Goal: Task Accomplishment & Management: Complete application form

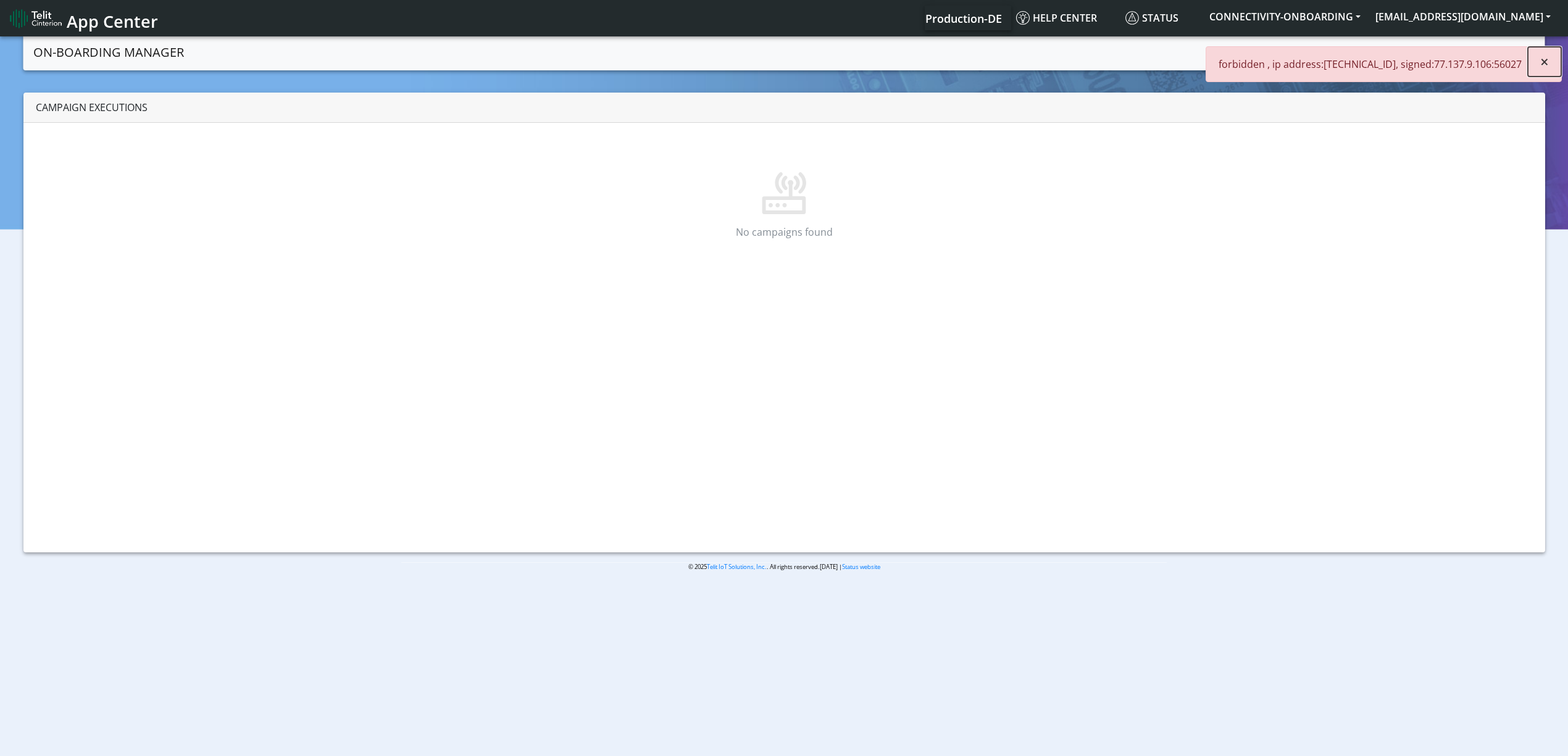
click at [1543, 56] on span "×" at bounding box center [1544, 61] width 9 height 21
click at [1514, 24] on button "[EMAIL_ADDRESS][DOMAIN_NAME]" at bounding box center [1463, 17] width 190 height 22
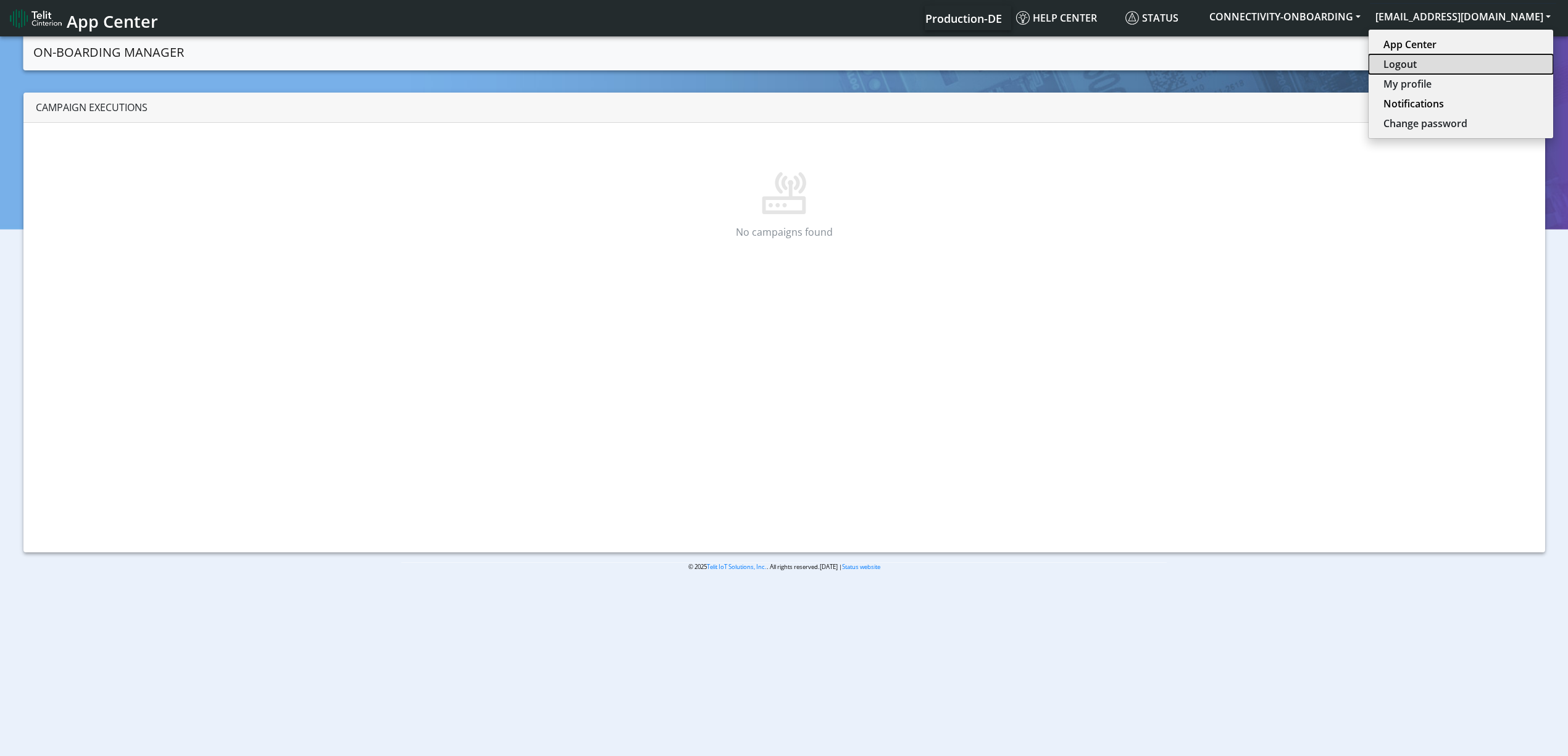
click at [1428, 67] on button "Logout" at bounding box center [1461, 64] width 185 height 20
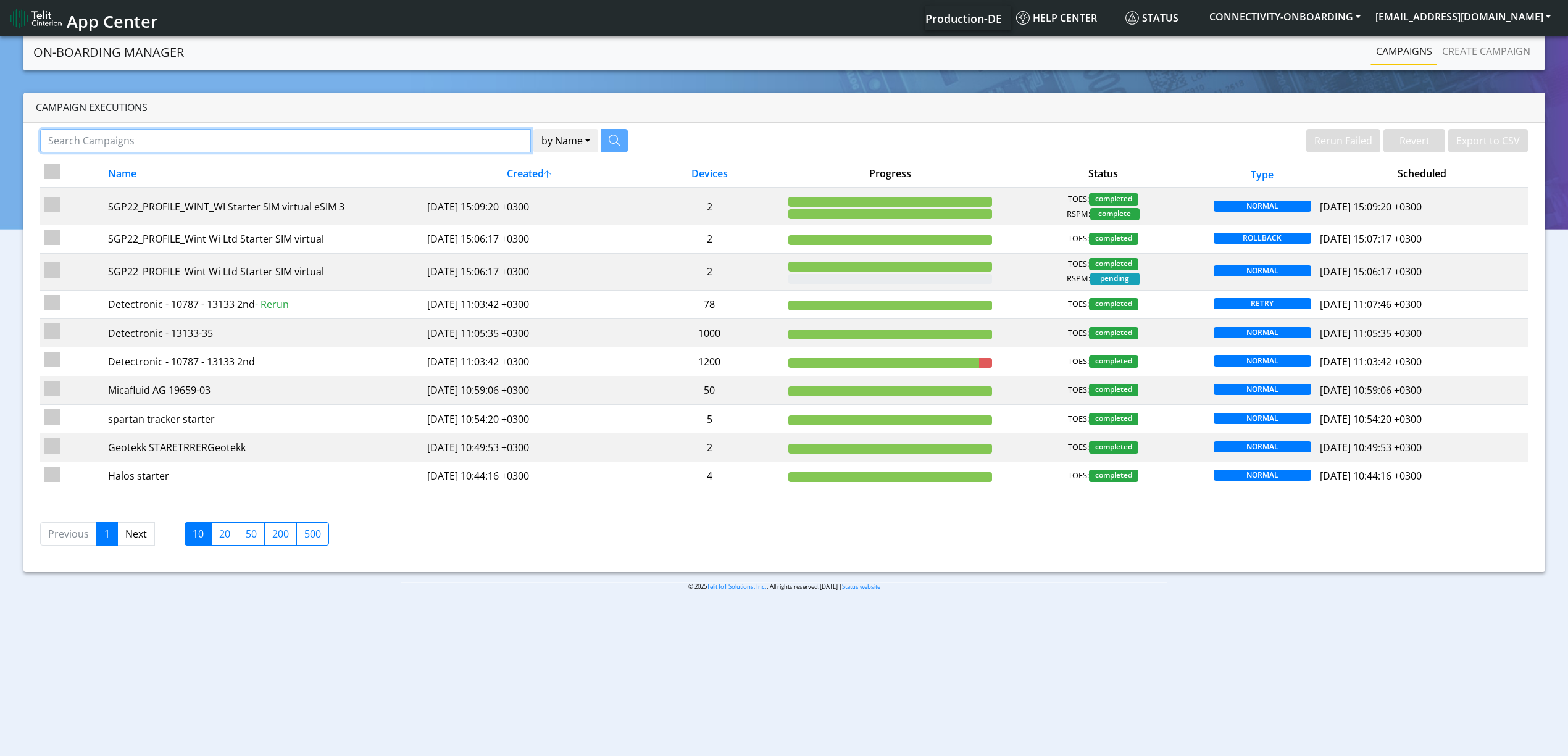
click at [216, 131] on input "Search Campaigns" at bounding box center [285, 141] width 491 height 24
type input "euronet"
click at [601, 149] on button "button" at bounding box center [599, 141] width 27 height 24
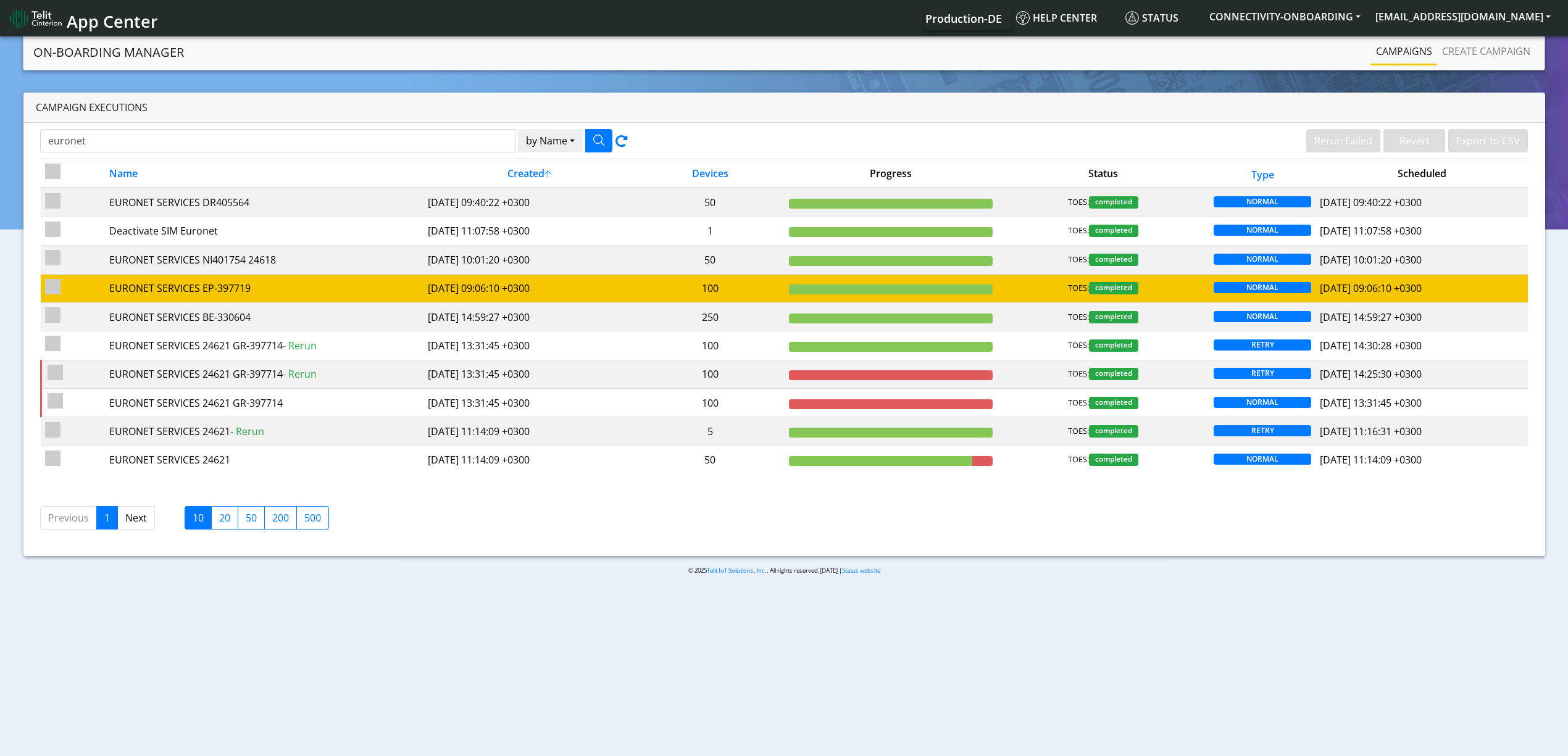
click at [544, 288] on td "2025-08-04 09:06:10 +0300" at bounding box center [530, 288] width 212 height 29
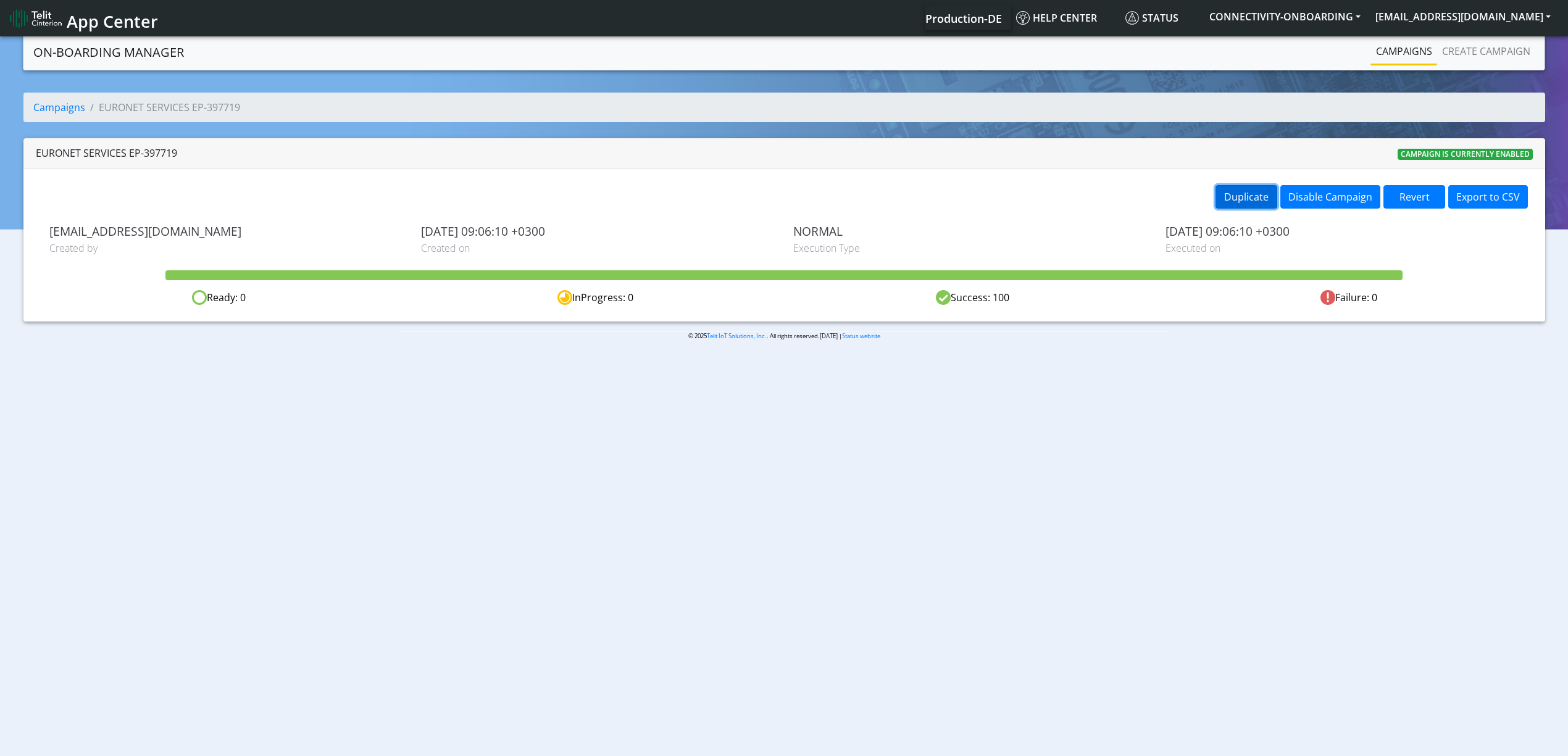
click at [1216, 195] on button "Duplicate" at bounding box center [1246, 197] width 62 height 24
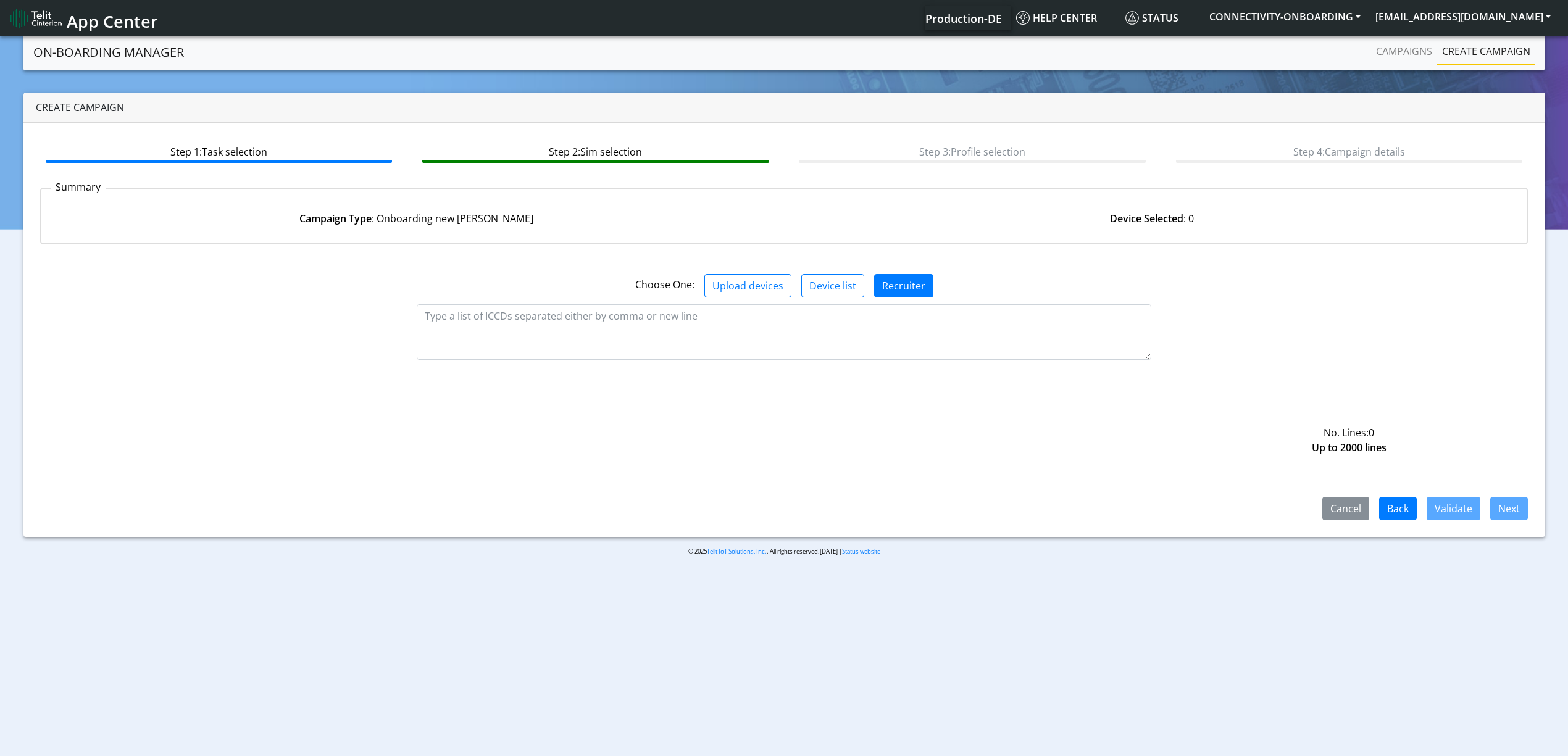
click at [513, 366] on div "No. Lines: 0 Up to 2000 lines" at bounding box center [784, 342] width 1507 height 70
click at [511, 349] on textarea at bounding box center [784, 332] width 735 height 56
paste textarea "89358151000034519739 89358151000034519747 89358151000034519754 8935815100003451…"
type textarea "89358151000034519739 89358151000034519747 89358151000034519754 8935815100003451…"
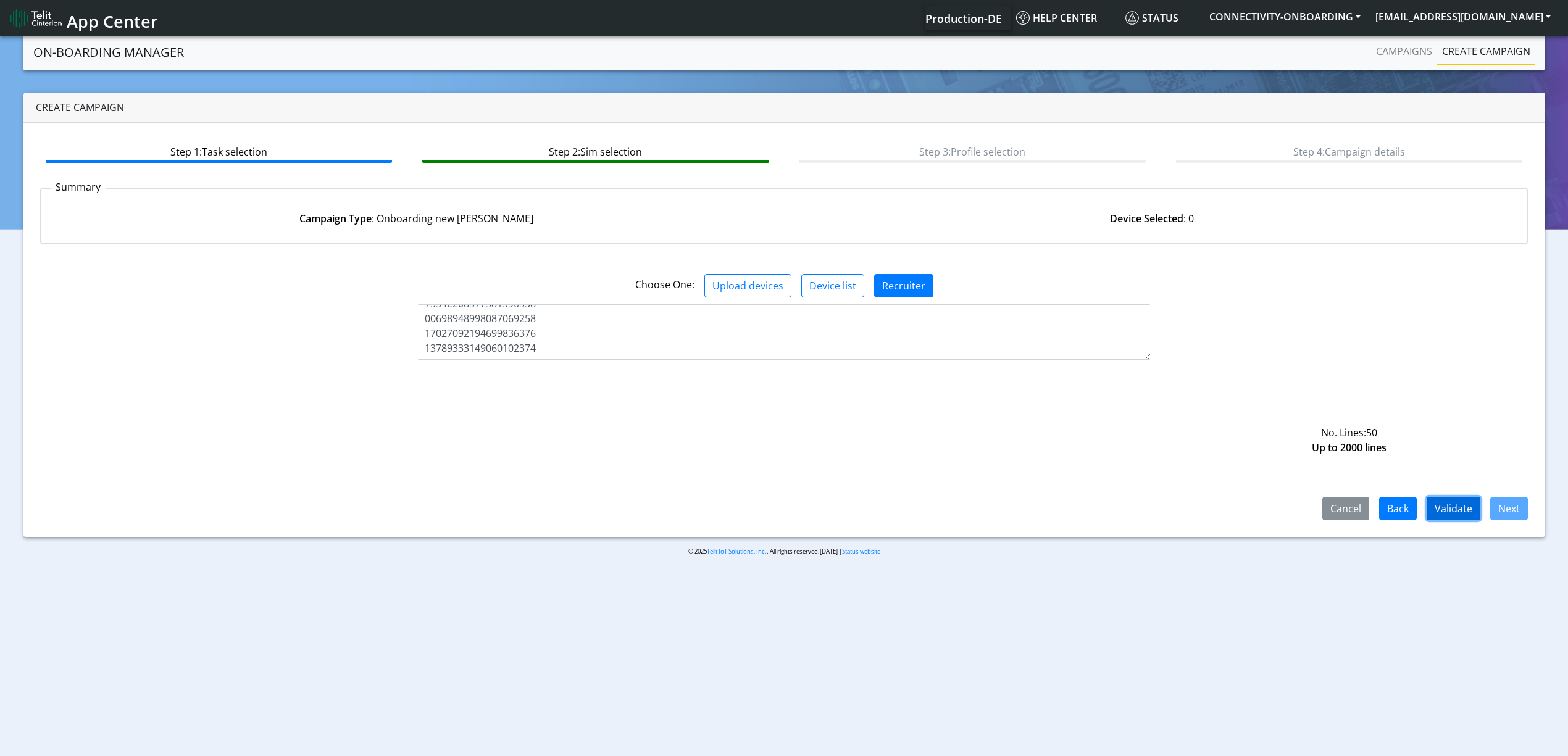
click at [1464, 515] on button "Validate" at bounding box center [1453, 509] width 54 height 24
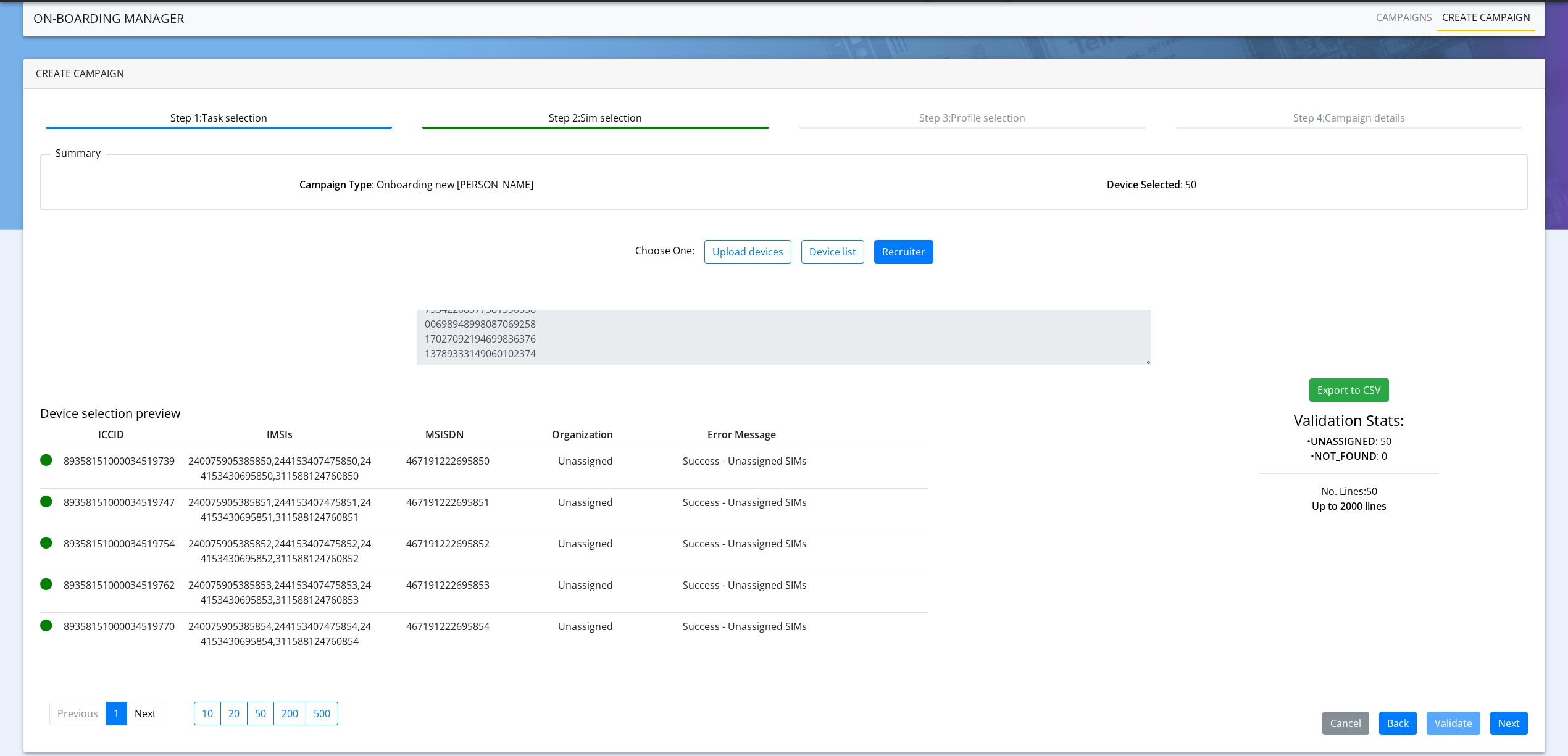
scroll to position [35, 0]
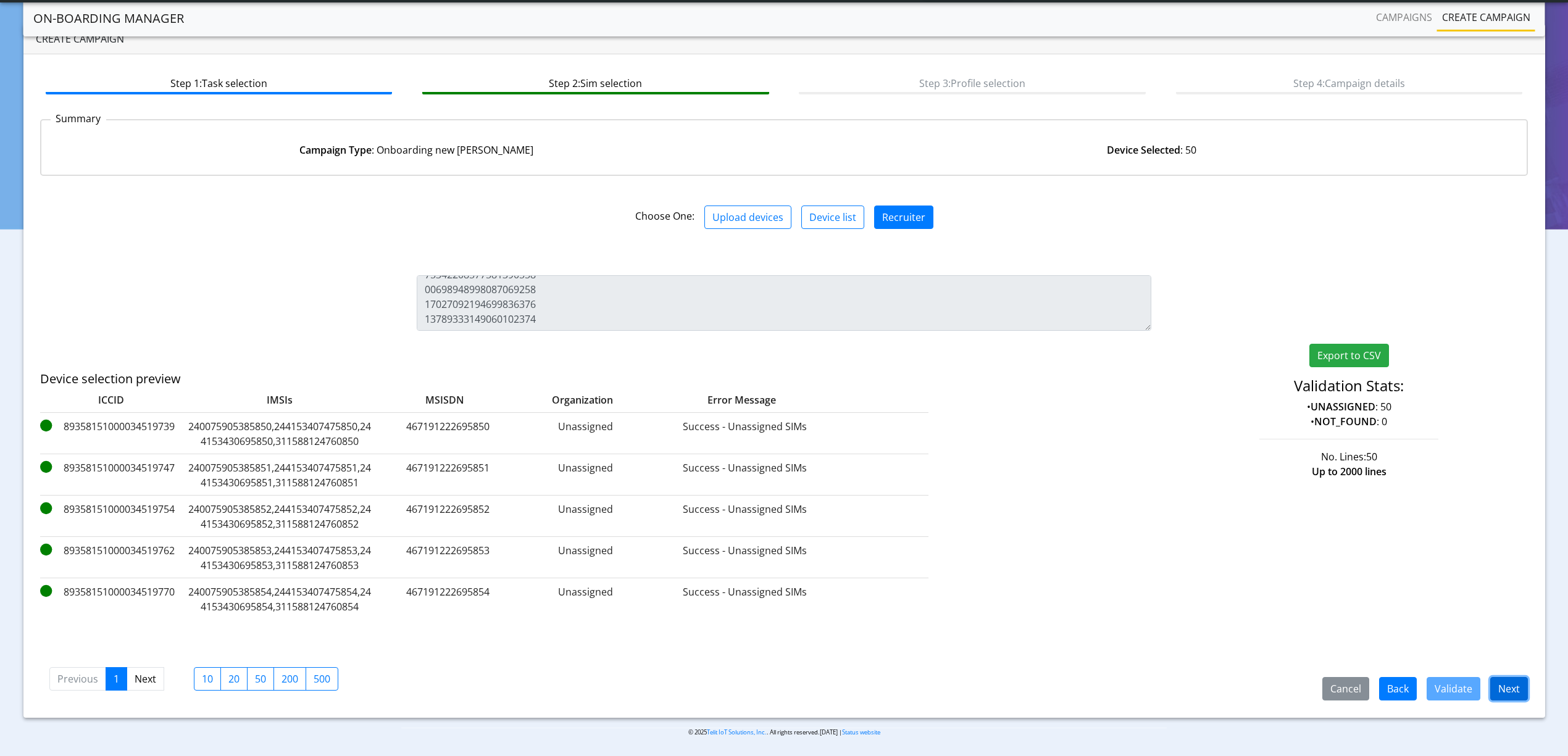
click at [1500, 678] on button "Next" at bounding box center [1509, 689] width 37 height 24
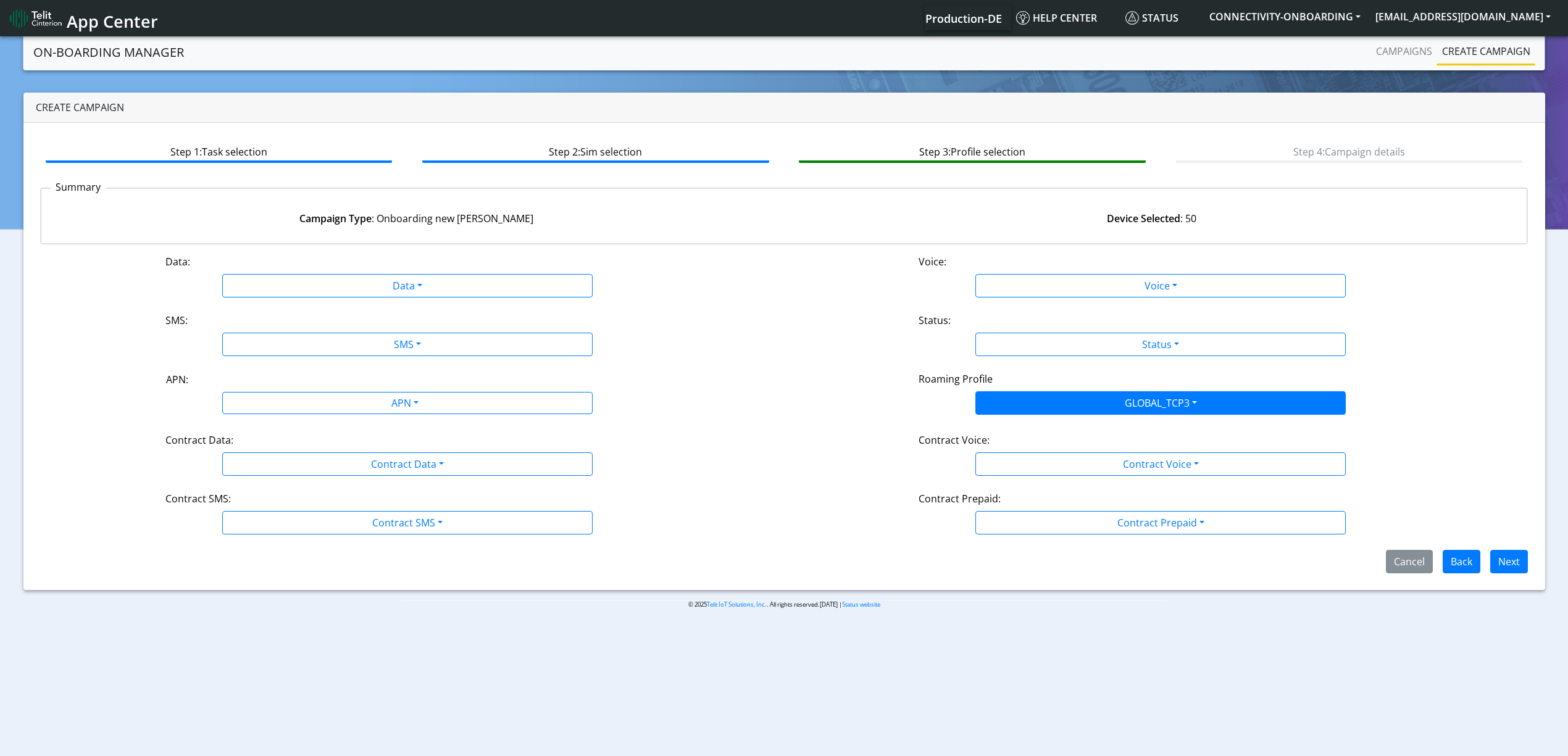
click at [336, 416] on div "APN: APN" at bounding box center [407, 394] width 753 height 46
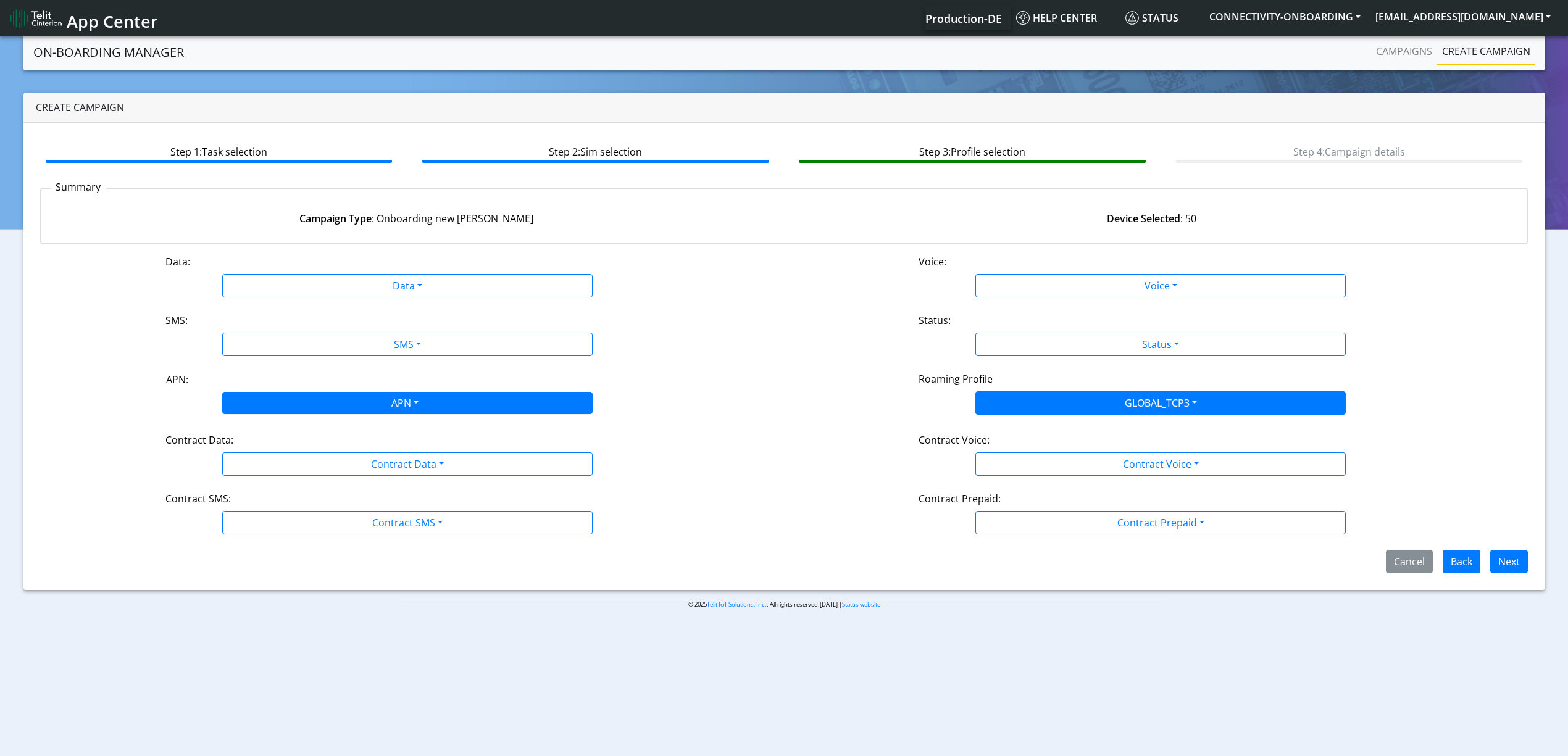
click at [338, 403] on div "APN" at bounding box center [404, 404] width 391 height 24
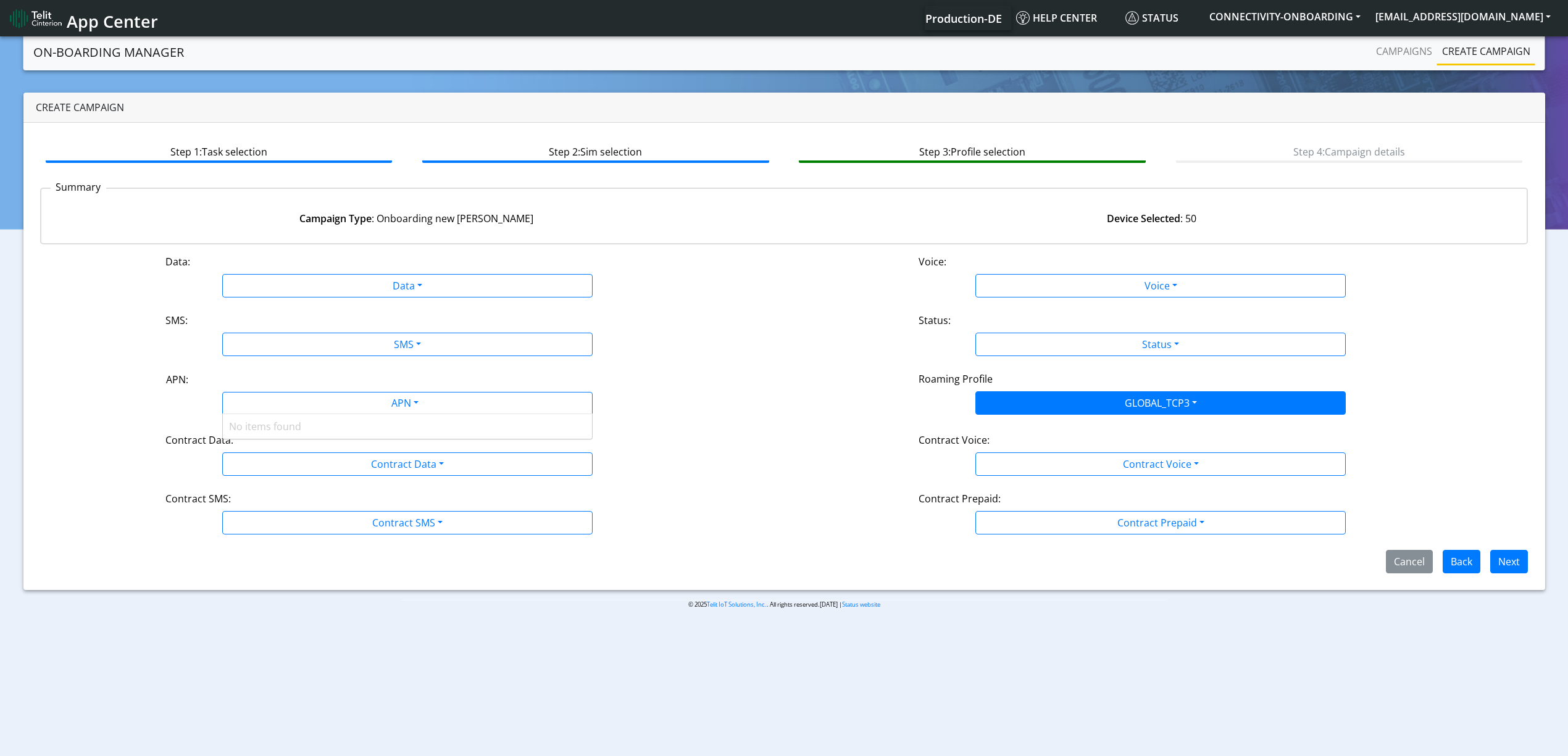
click at [322, 423] on div "No items found" at bounding box center [407, 427] width 369 height 25
click at [263, 436] on div "No items found" at bounding box center [407, 427] width 369 height 25
click at [167, 458] on div "Contract Data Disabled Enabled" at bounding box center [407, 464] width 503 height 24
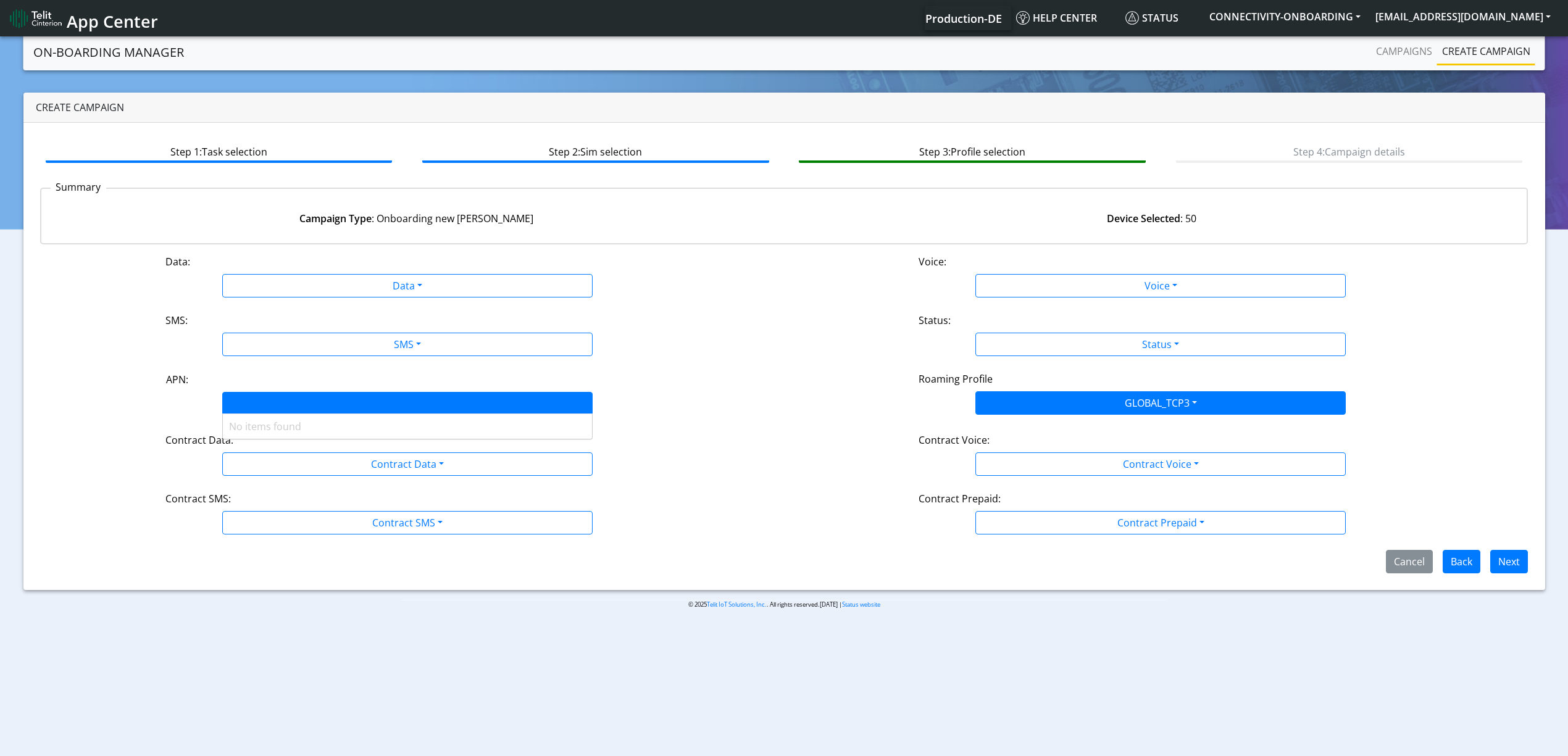
click at [246, 414] on body "App Center Production-DE Help center Status CONNECTIVITY-ONBOARDING yaniv.avrah…" at bounding box center [784, 397] width 1568 height 727
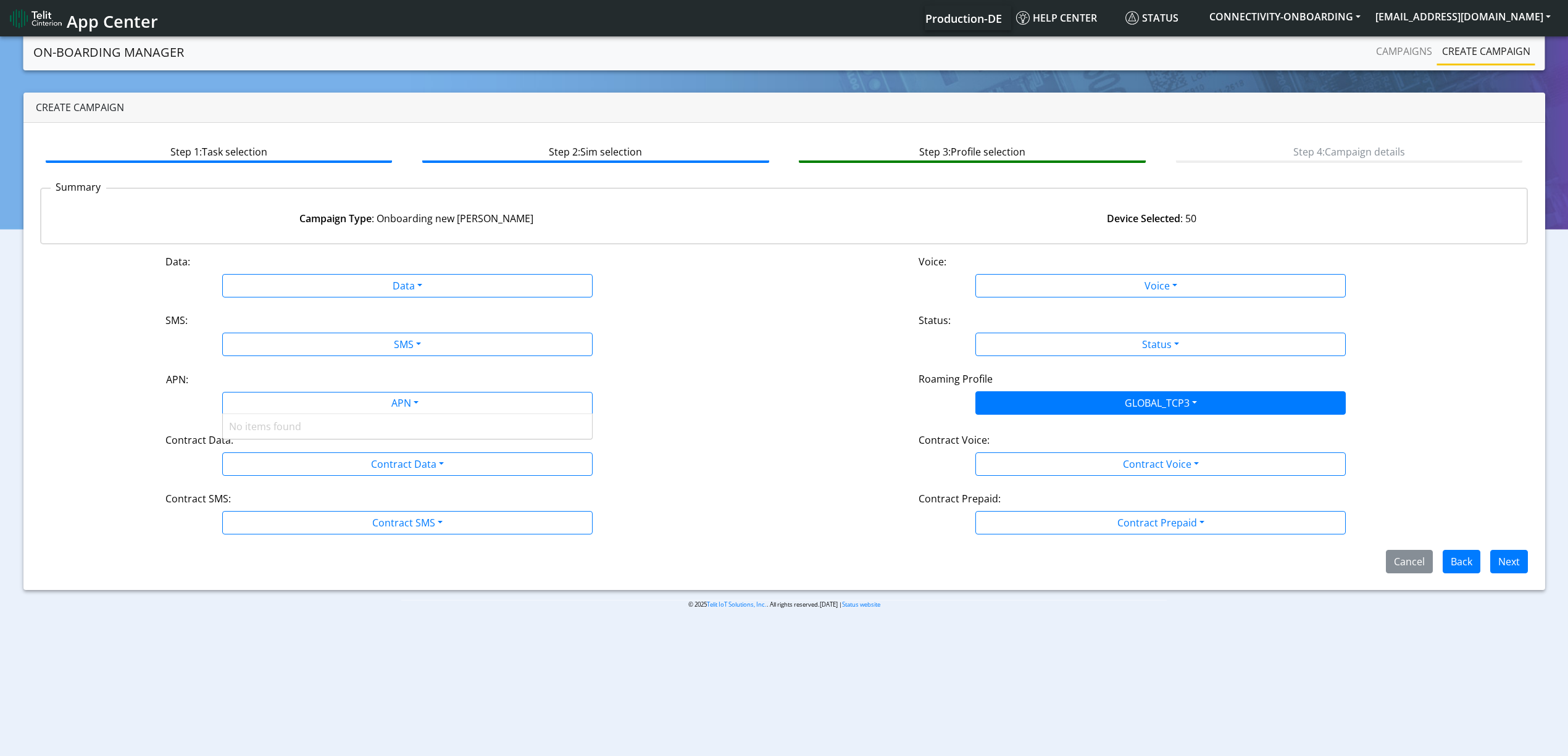
click at [238, 429] on div "No items found" at bounding box center [407, 427] width 369 height 25
click at [168, 452] on div "Contract Data: Contract Data Disabled Enabled" at bounding box center [407, 454] width 753 height 43
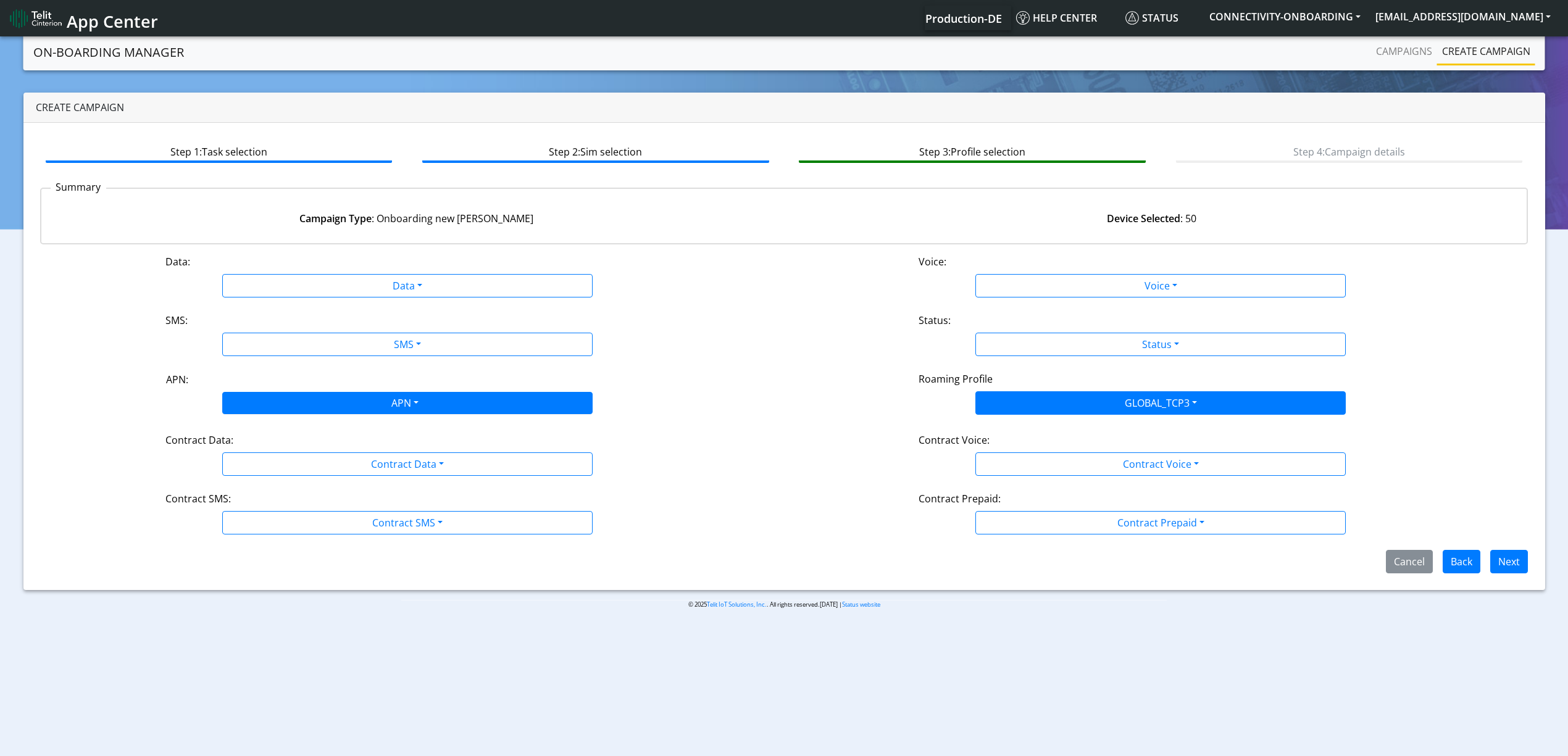
click at [243, 404] on div "APN" at bounding box center [404, 404] width 391 height 24
click at [452, 393] on div "APN" at bounding box center [404, 404] width 391 height 24
click at [395, 396] on div "APN" at bounding box center [404, 404] width 391 height 24
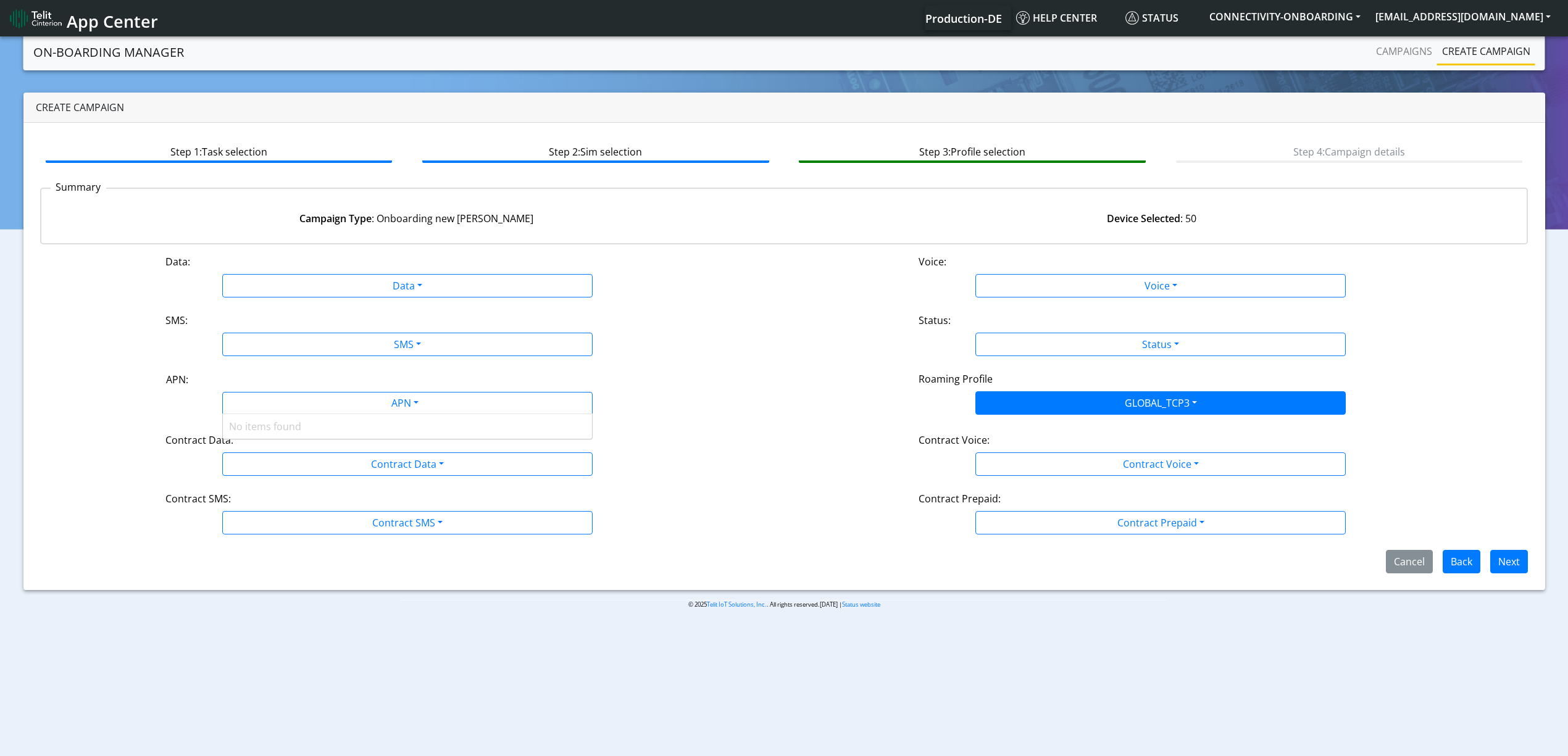
click at [137, 464] on div "Contract Data: Contract Data Disabled Enabled" at bounding box center [407, 454] width 753 height 43
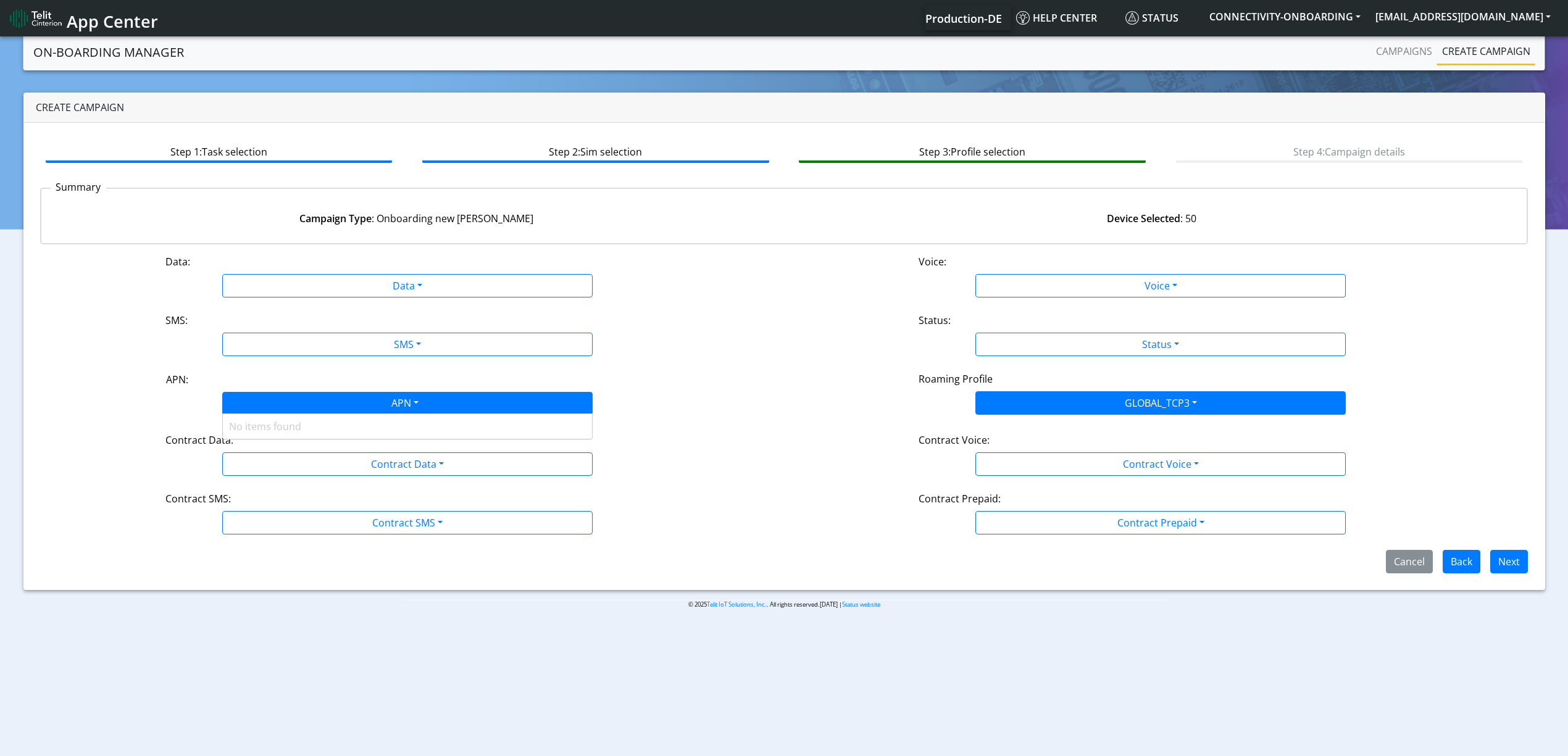
click at [282, 405] on div "APN" at bounding box center [404, 404] width 391 height 24
click at [269, 395] on div "APN" at bounding box center [404, 404] width 391 height 24
click at [295, 400] on div "APN" at bounding box center [404, 404] width 391 height 24
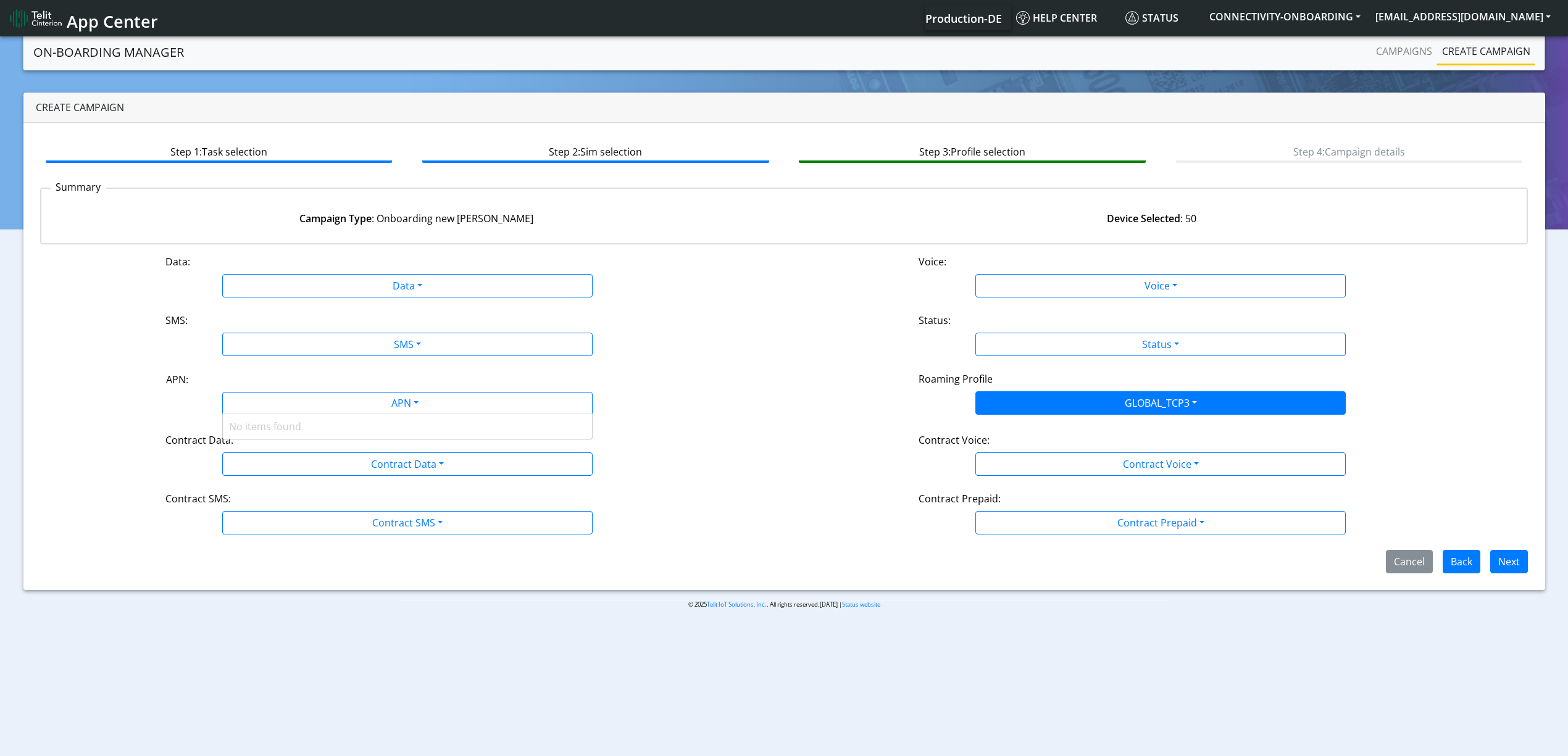
click at [280, 423] on div "No items found" at bounding box center [407, 427] width 369 height 25
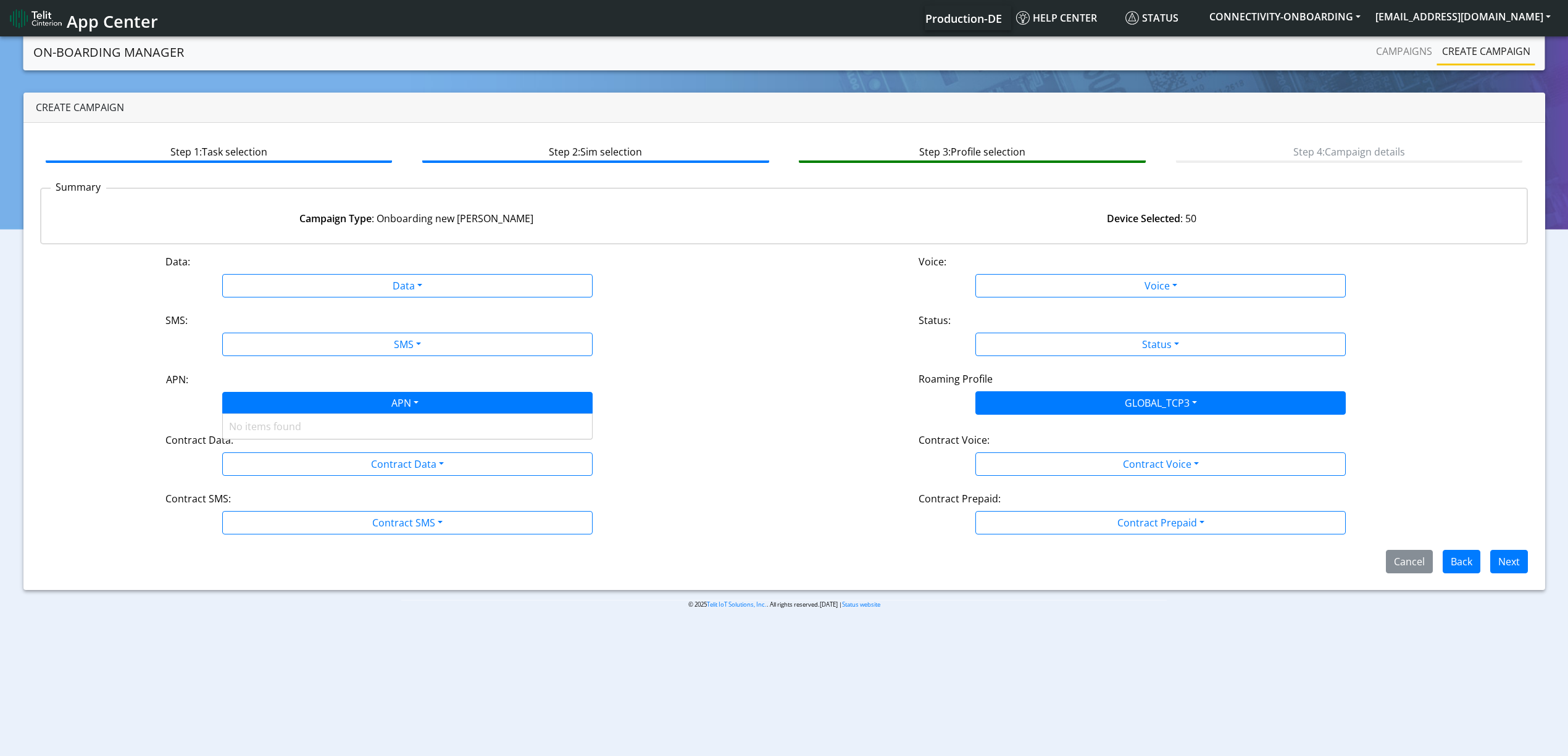
click at [287, 409] on div "APN" at bounding box center [404, 404] width 391 height 24
click at [312, 406] on div "APN" at bounding box center [404, 404] width 391 height 24
click at [417, 395] on div "APN" at bounding box center [404, 404] width 391 height 24
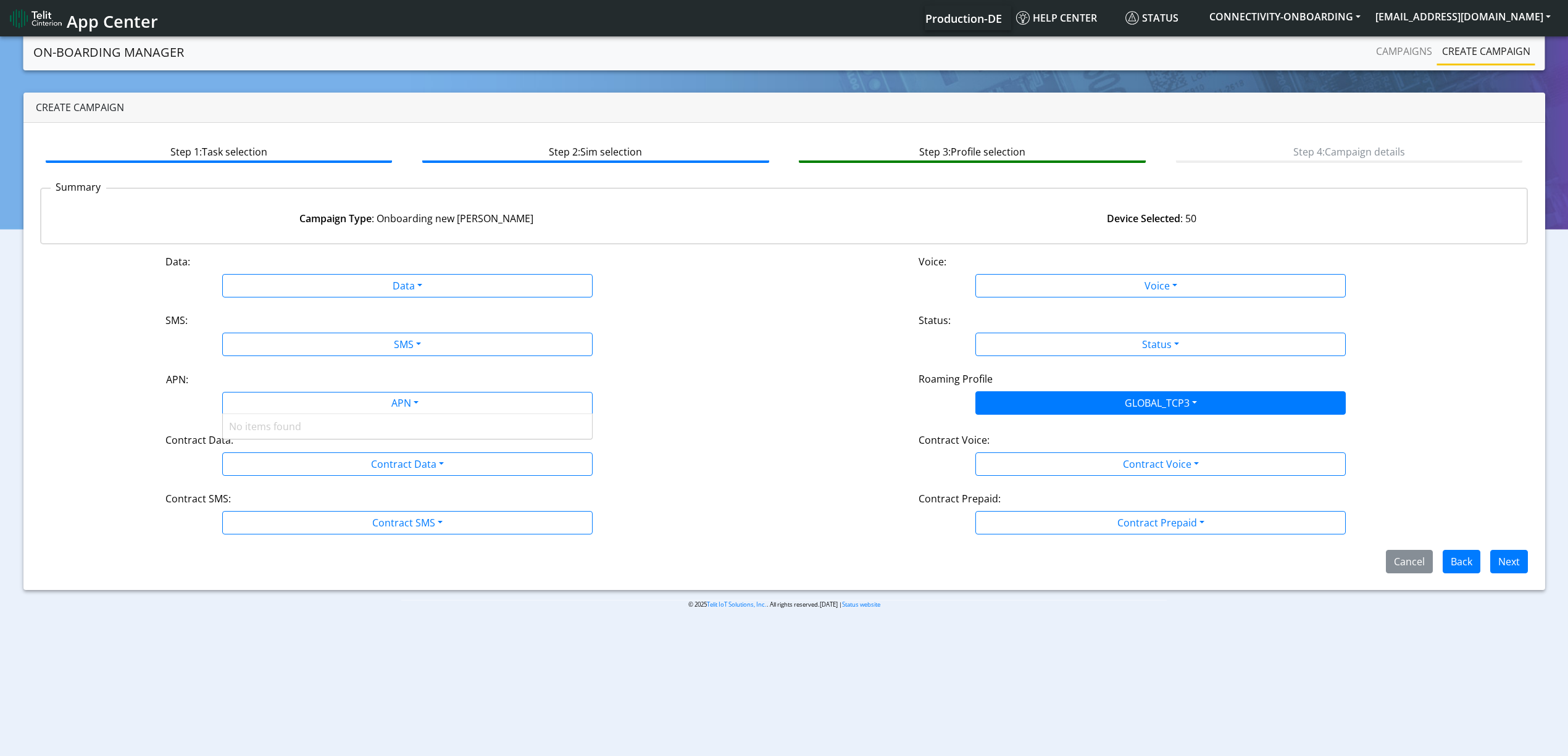
click at [435, 377] on div "APN:" at bounding box center [407, 382] width 501 height 20
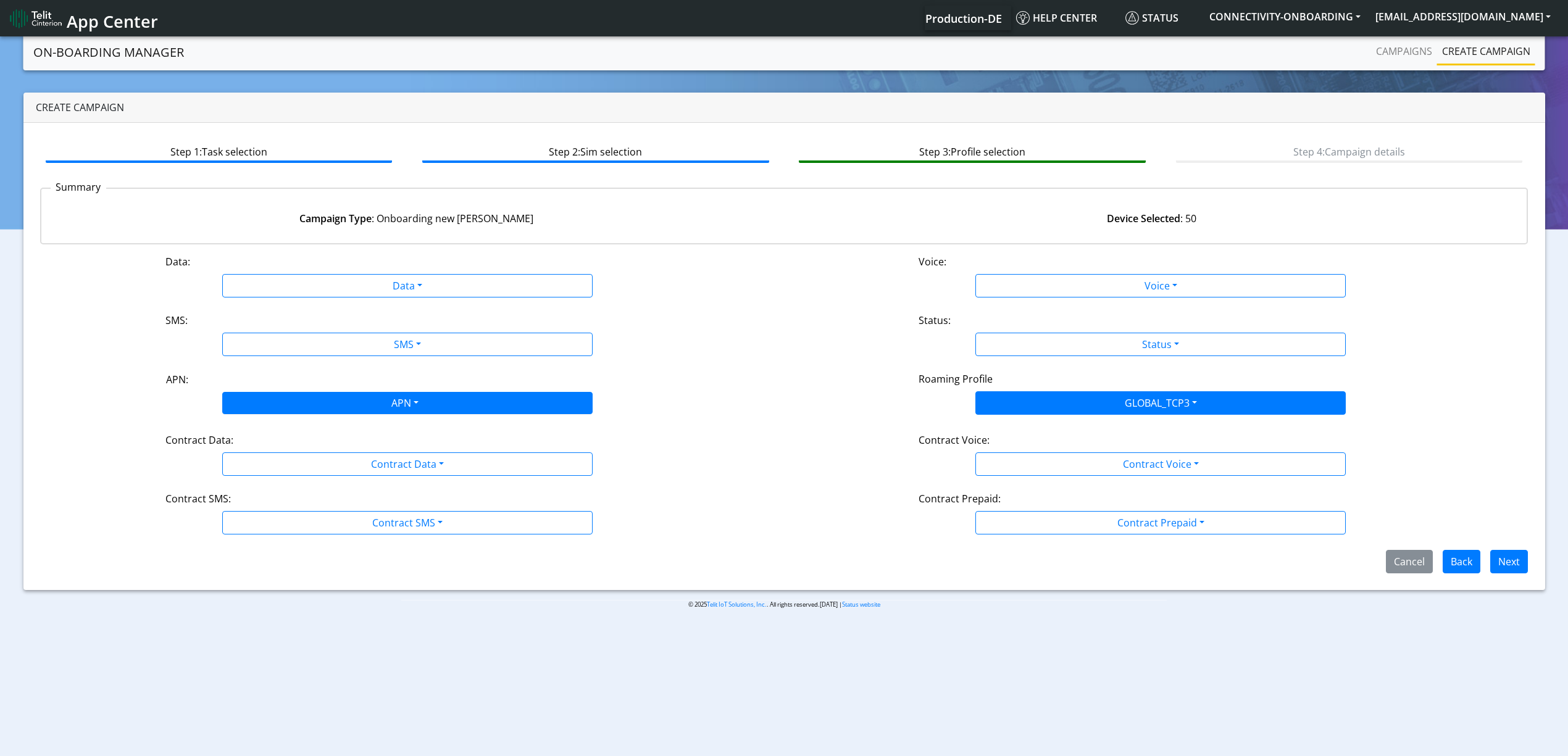
click at [425, 400] on div "APN" at bounding box center [404, 404] width 391 height 24
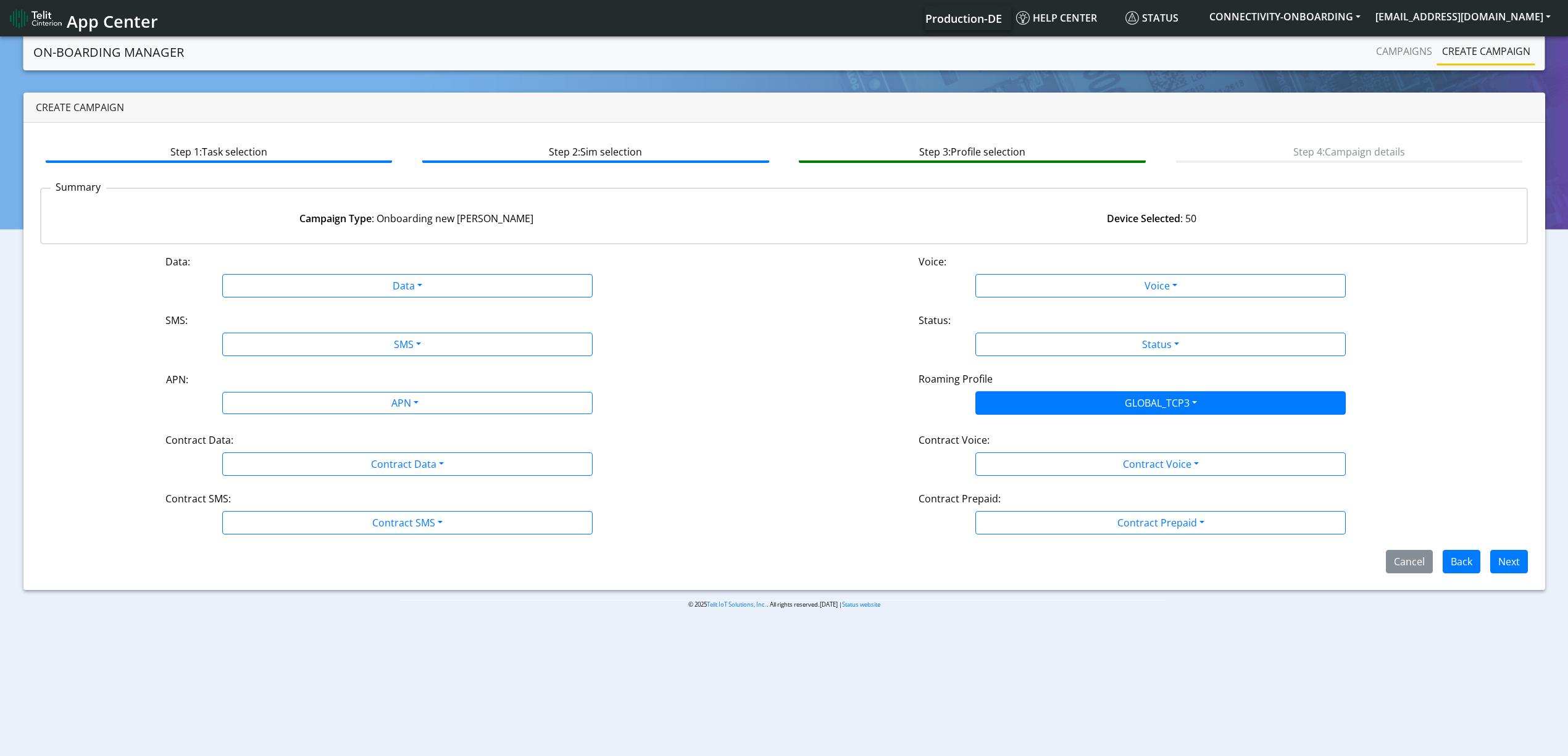
click at [433, 374] on div "APN:" at bounding box center [407, 382] width 501 height 20
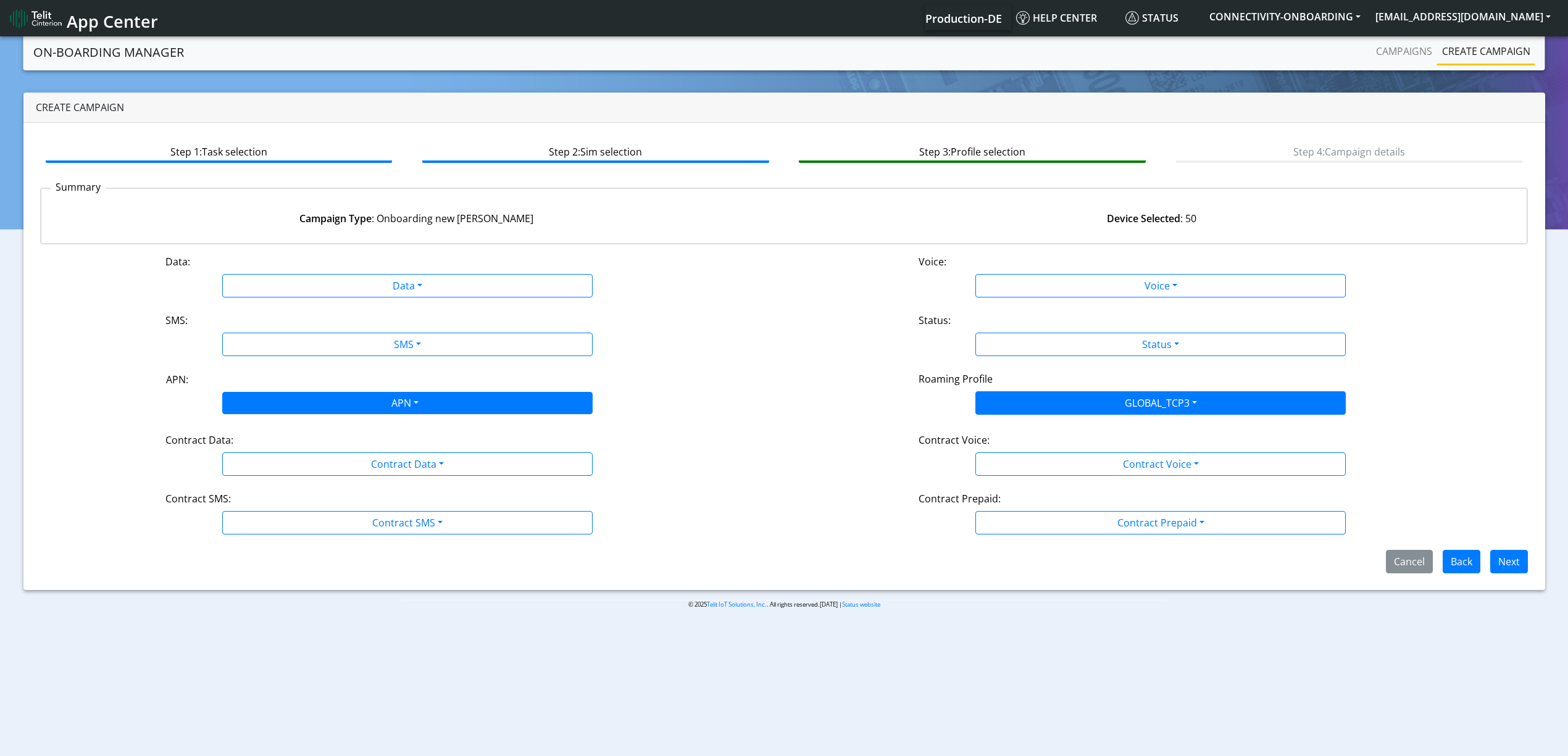
click at [423, 400] on div "APN" at bounding box center [404, 404] width 391 height 24
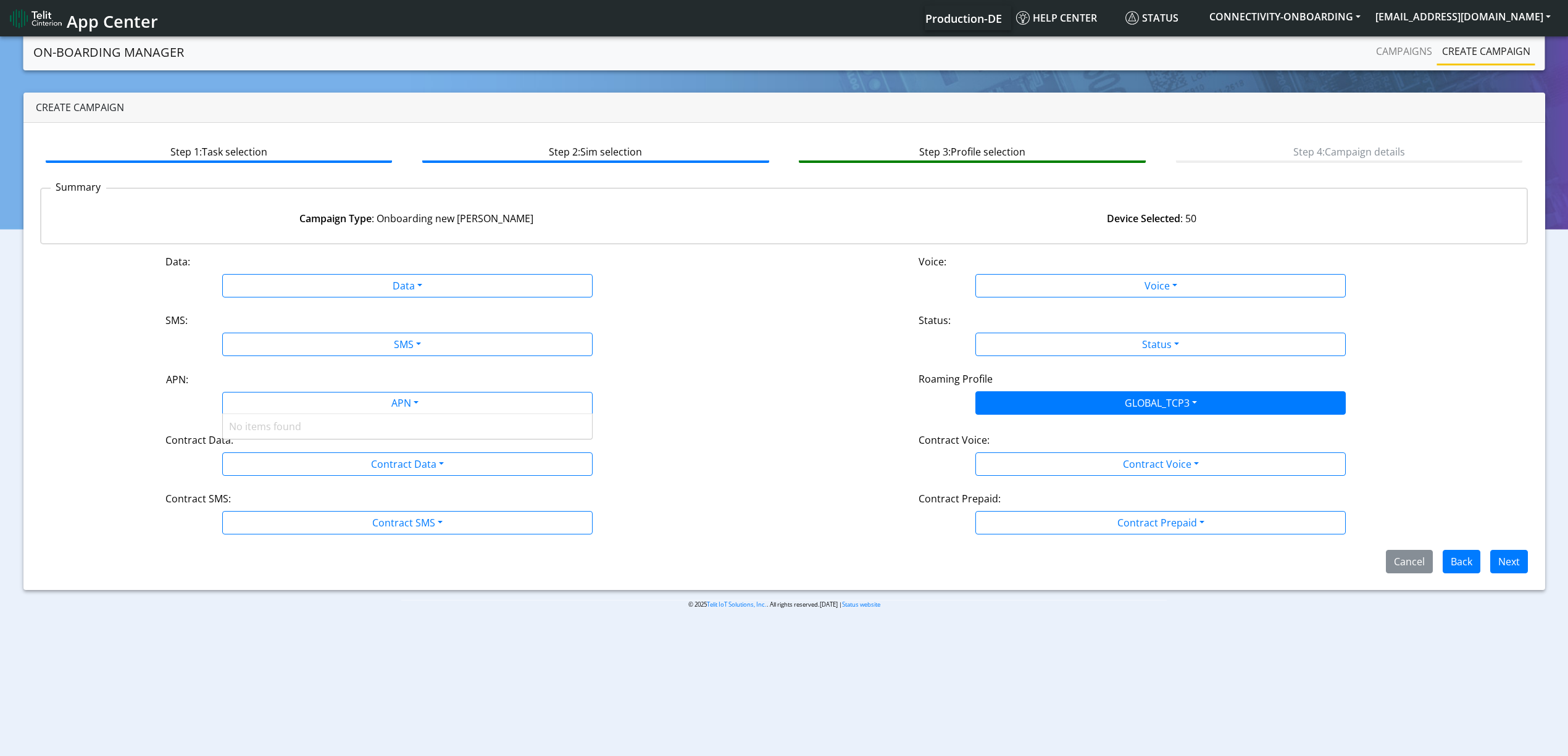
click at [406, 377] on div "APN:" at bounding box center [407, 382] width 501 height 20
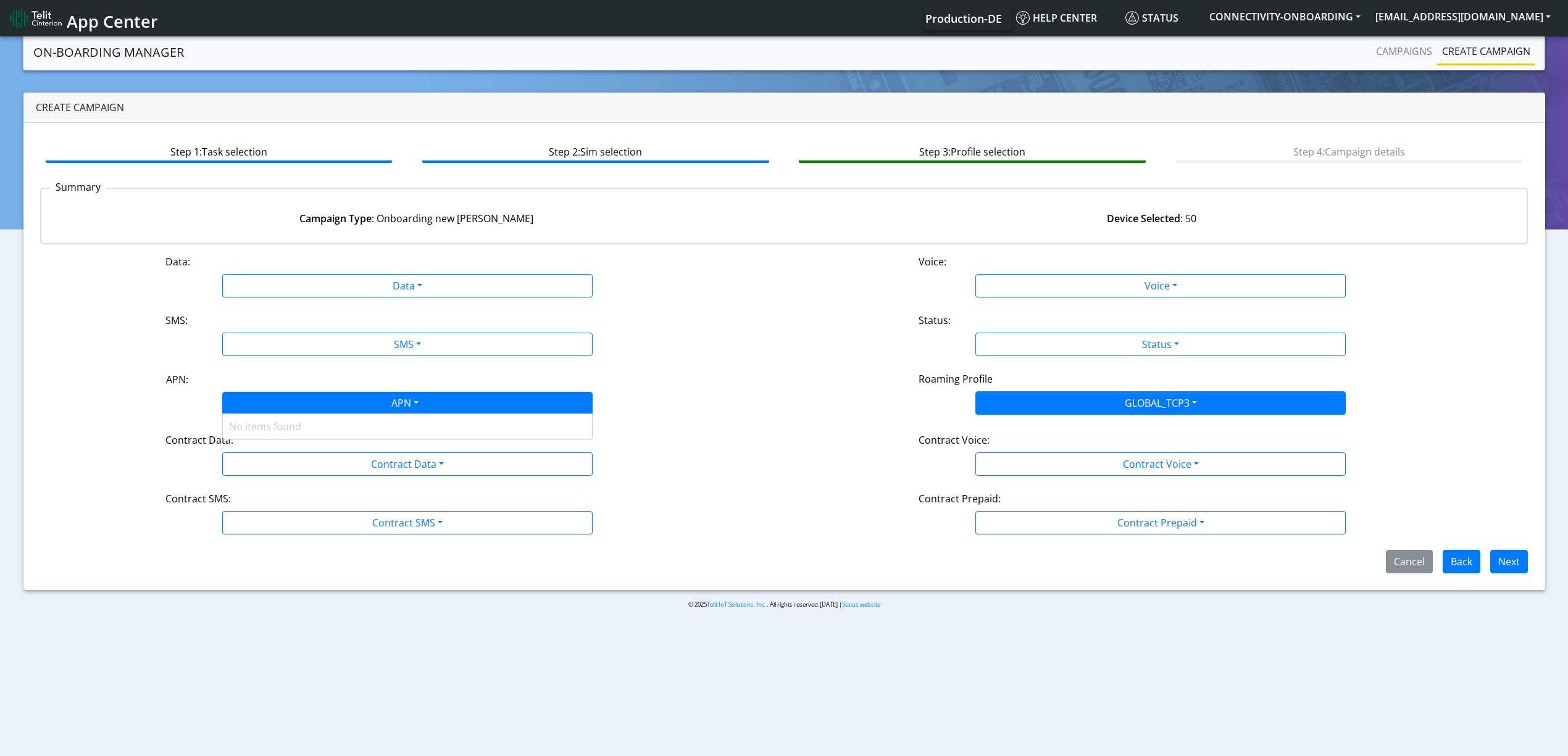
click at [403, 400] on div "APN" at bounding box center [404, 404] width 391 height 24
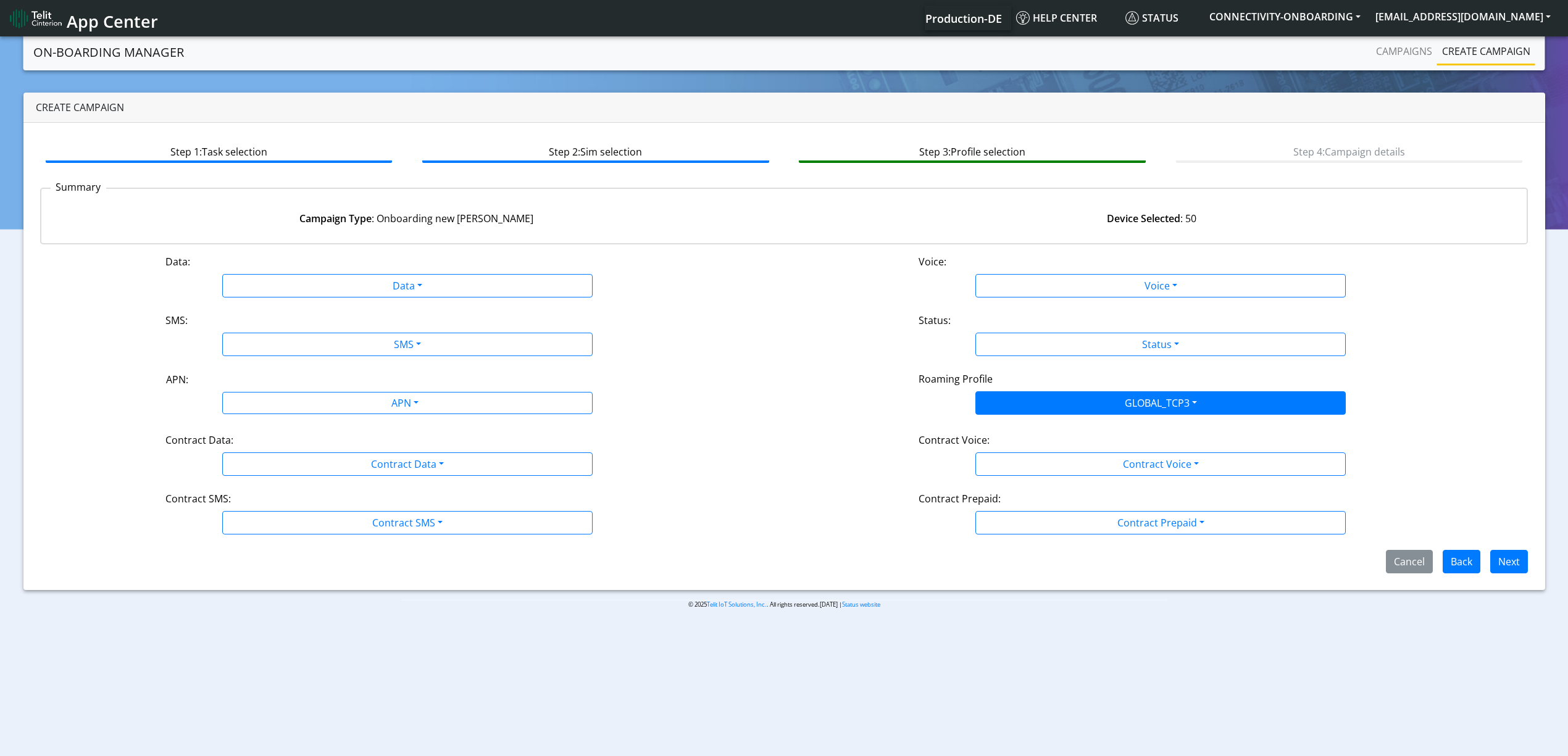
click at [654, 392] on div "APN" at bounding box center [407, 403] width 501 height 22
click at [382, 378] on div "APN:" at bounding box center [407, 382] width 501 height 20
click at [382, 389] on div "APN:" at bounding box center [407, 382] width 501 height 20
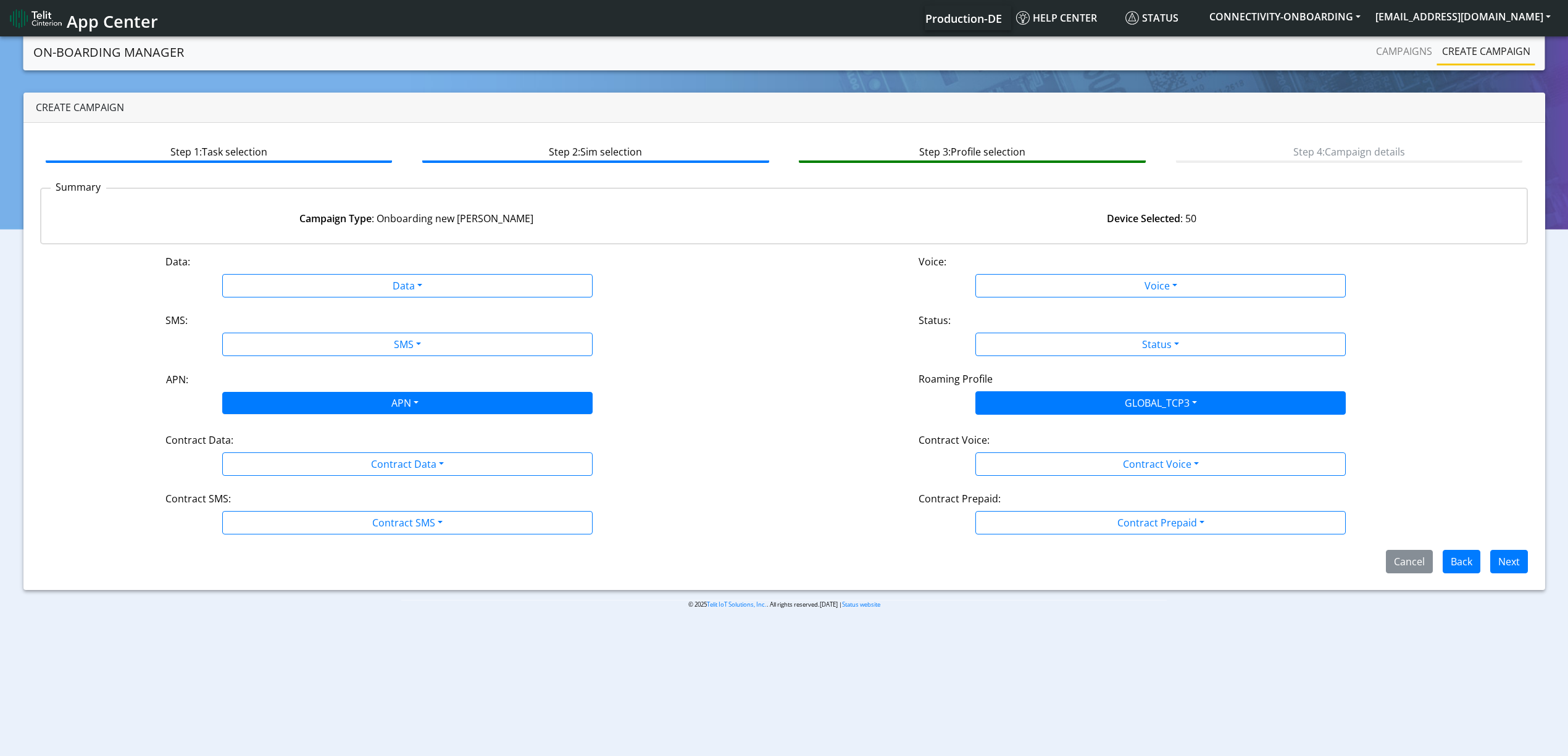
click at [384, 395] on div "APN" at bounding box center [404, 404] width 391 height 24
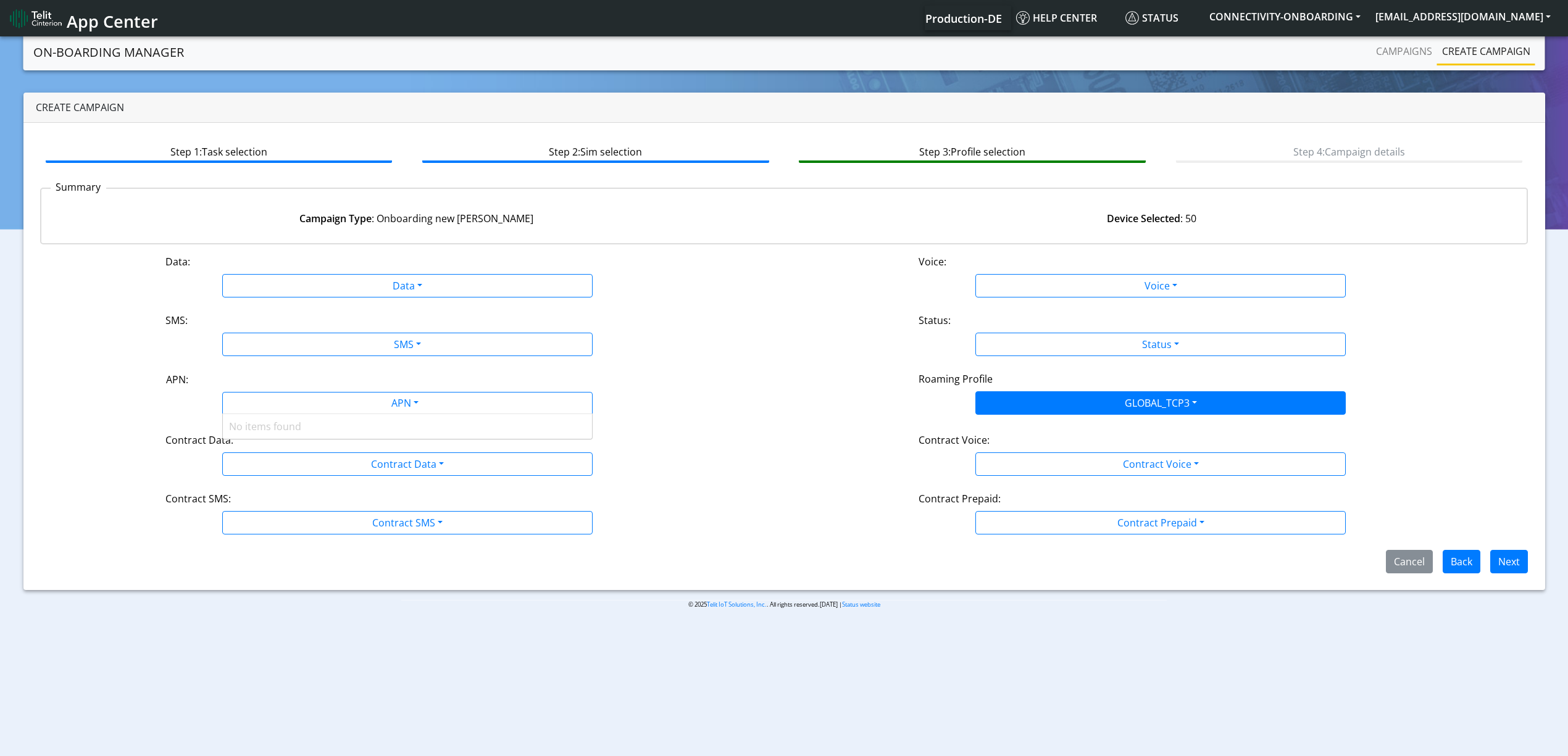
click at [530, 427] on div "No items found" at bounding box center [407, 427] width 369 height 25
click at [1544, 28] on button "[EMAIL_ADDRESS][DOMAIN_NAME]" at bounding box center [1463, 17] width 190 height 22
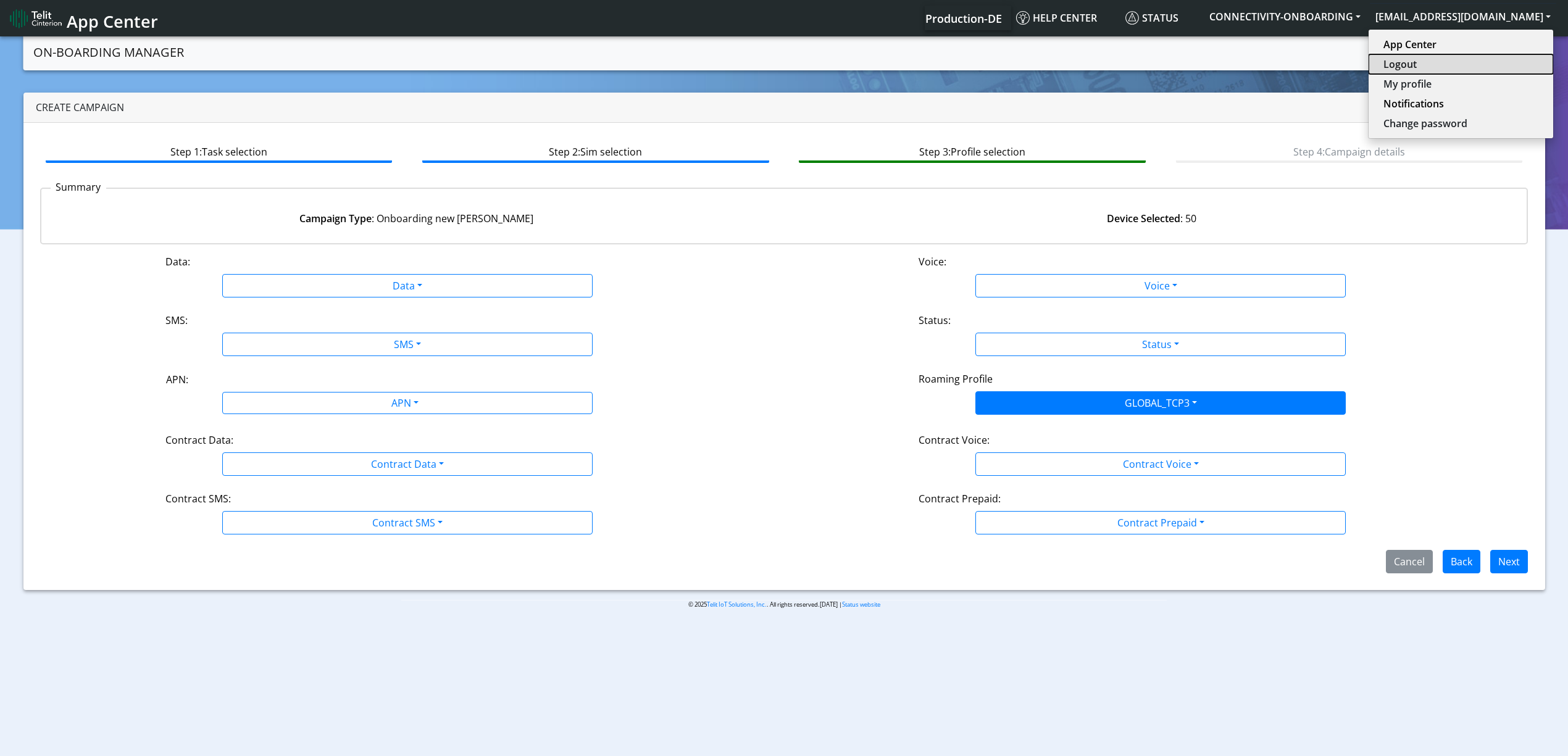
click at [1469, 67] on button "Logout" at bounding box center [1461, 64] width 185 height 20
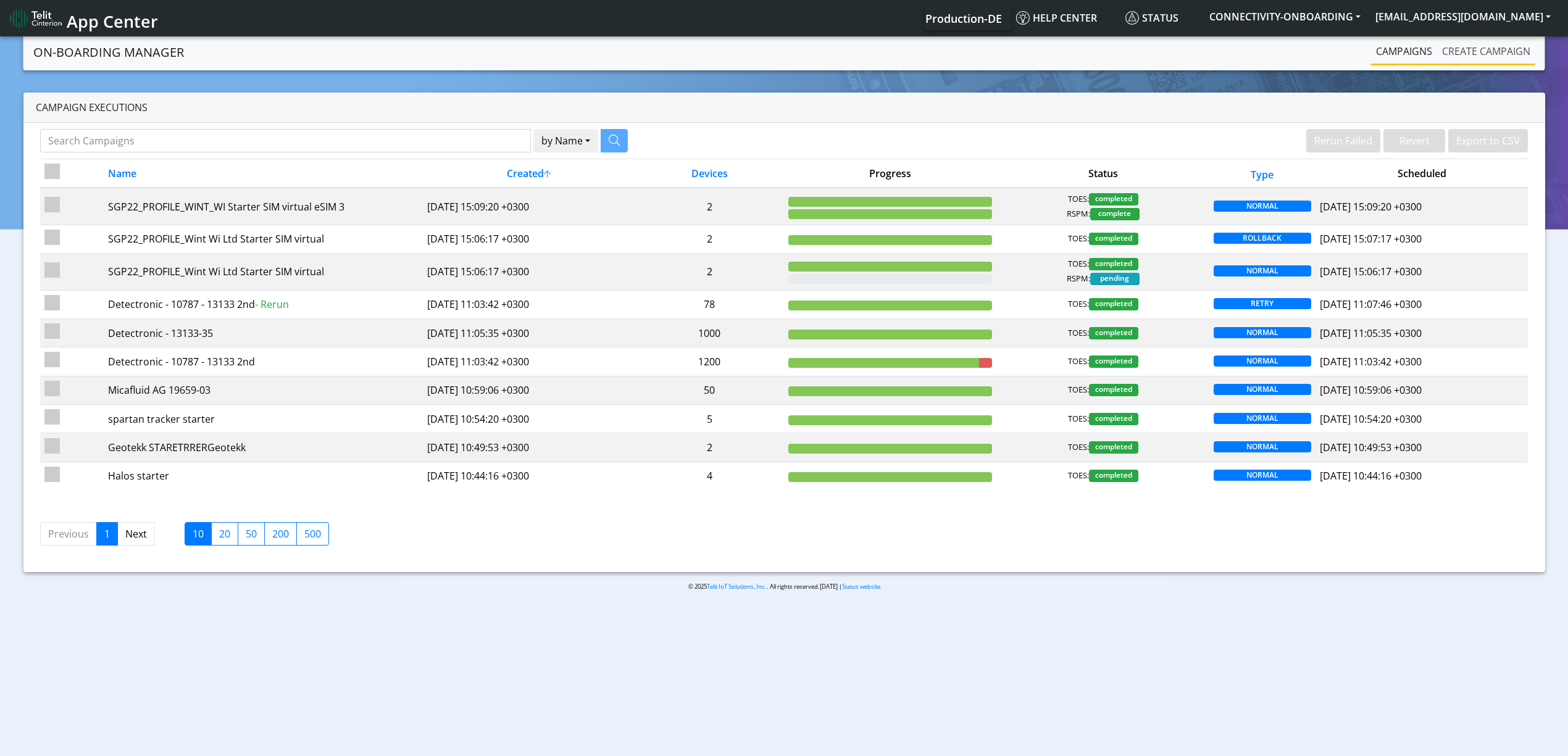
click at [1449, 59] on link "Create campaign" at bounding box center [1486, 51] width 98 height 25
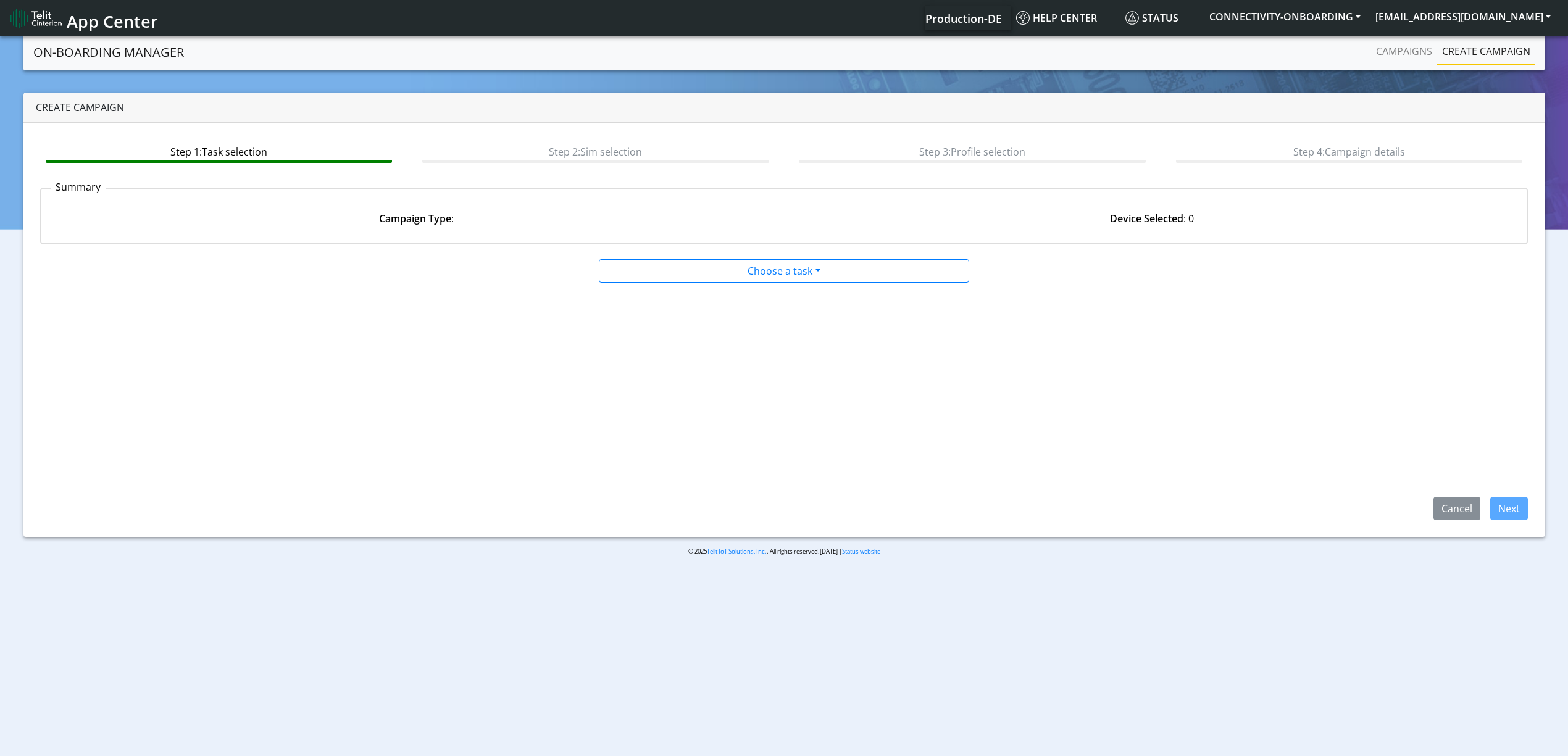
click at [709, 259] on div "Choose a task Onboarding new SIMs Onboarding SGP.22 eUICCs Onboarding SGP.22 Do…" at bounding box center [784, 271] width 370 height 24
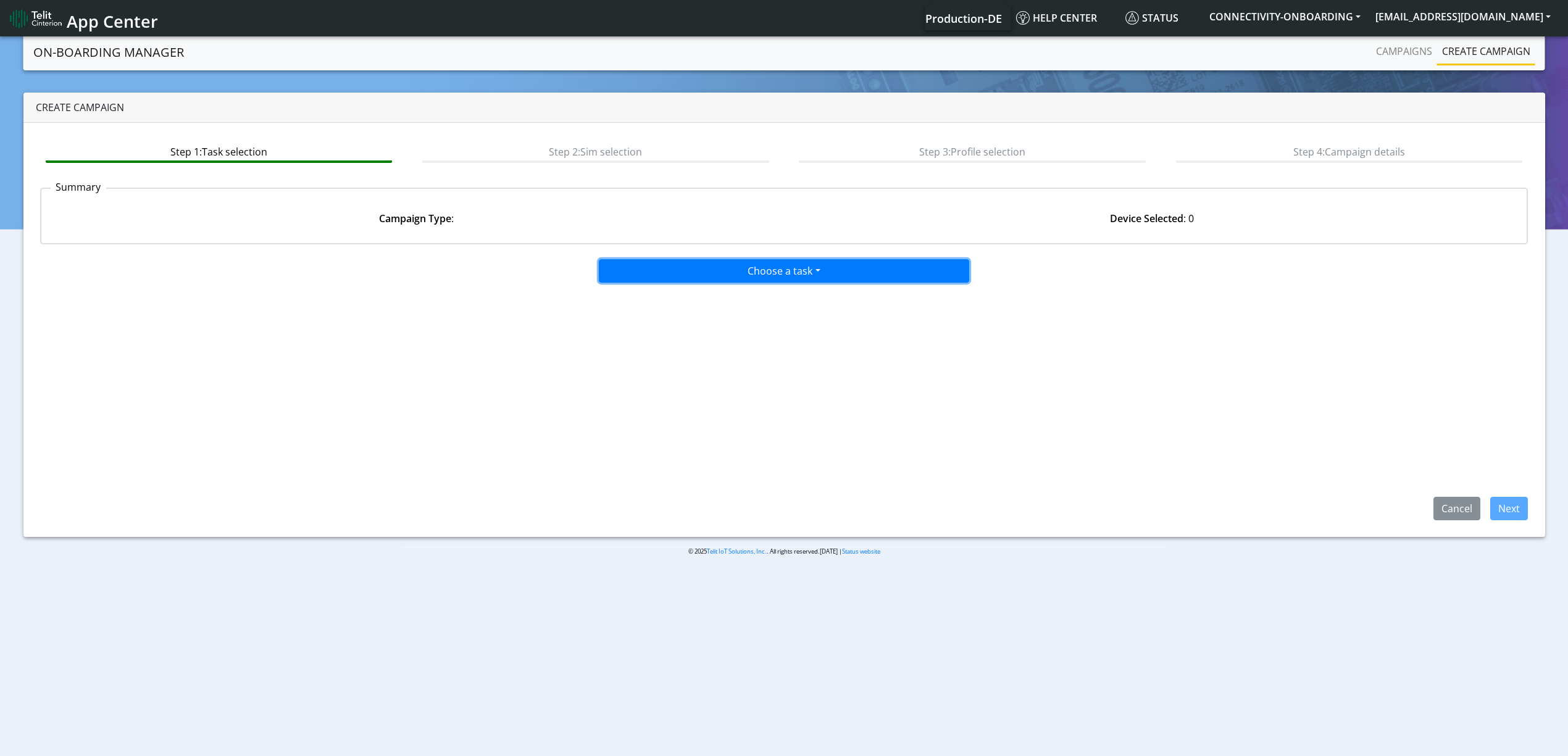
click at [709, 276] on button "Choose a task" at bounding box center [784, 271] width 370 height 24
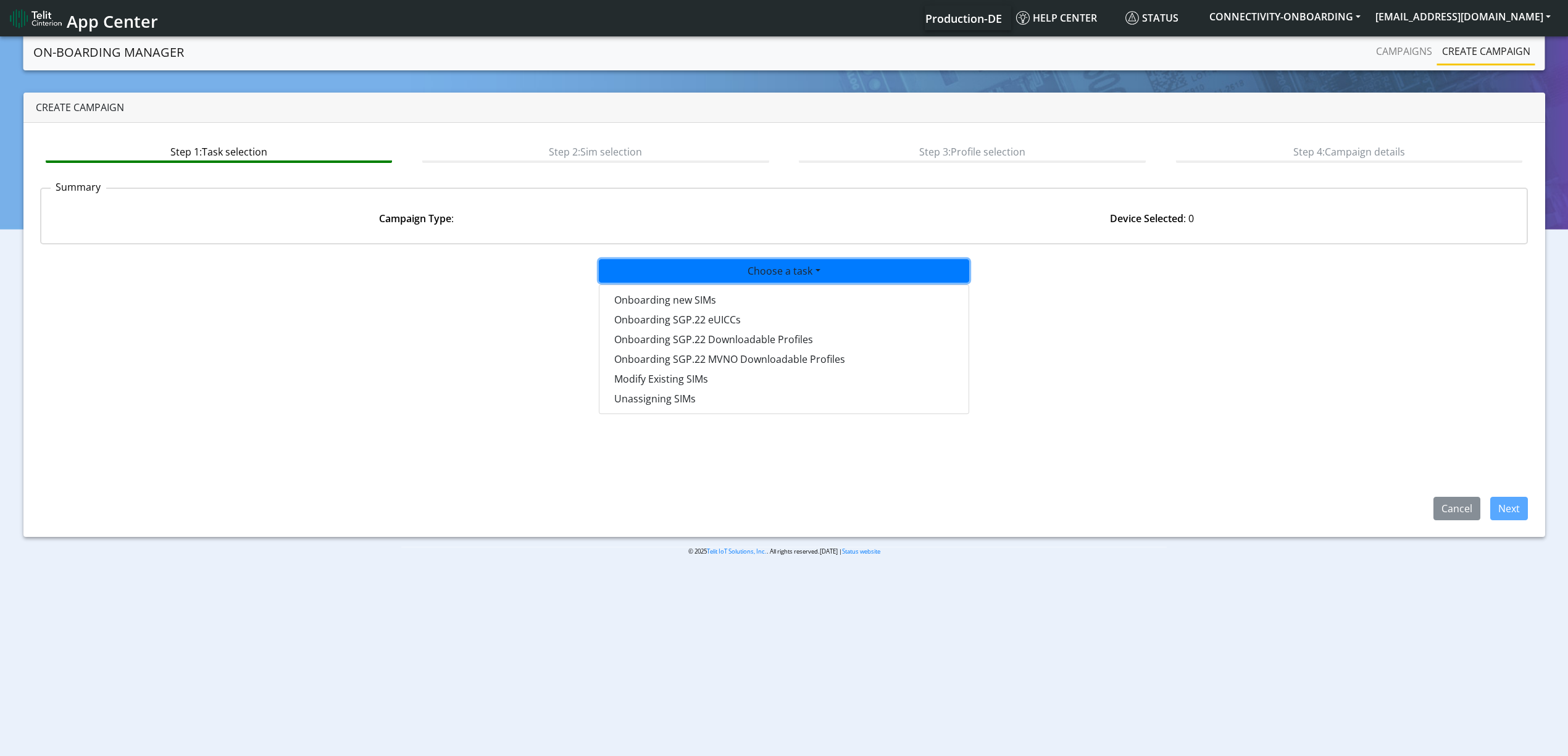
click at [707, 287] on div "Onboarding new SIMs Onboarding SGP.22 eUICCs Onboarding SGP.22 Downloadable Pro…" at bounding box center [784, 349] width 370 height 130
click at [646, 304] on tasktoes-dropdown "Onboarding new SIMs" at bounding box center [784, 300] width 369 height 20
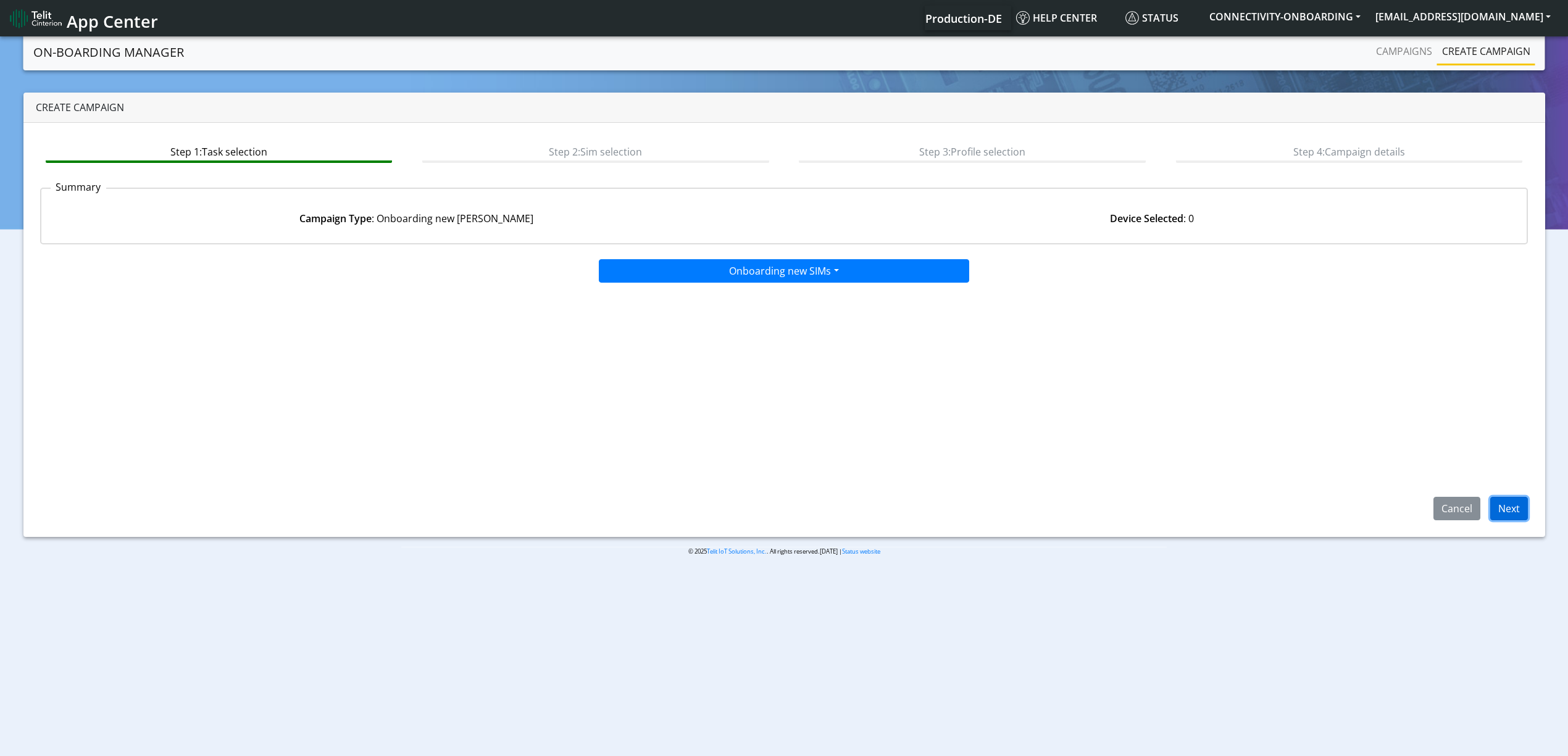
click at [1498, 516] on button "Next" at bounding box center [1509, 509] width 37 height 24
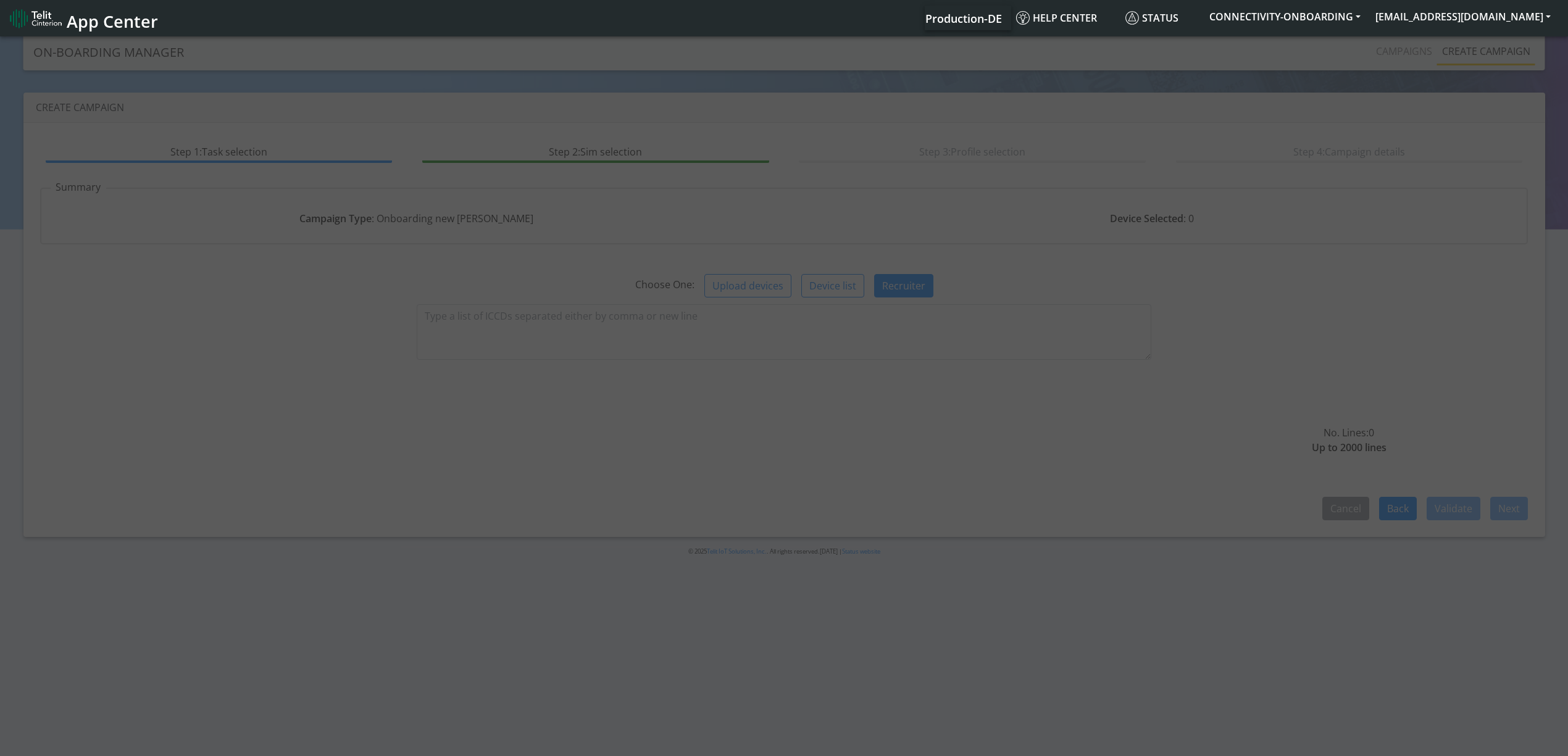
click at [489, 331] on div at bounding box center [784, 397] width 1568 height 727
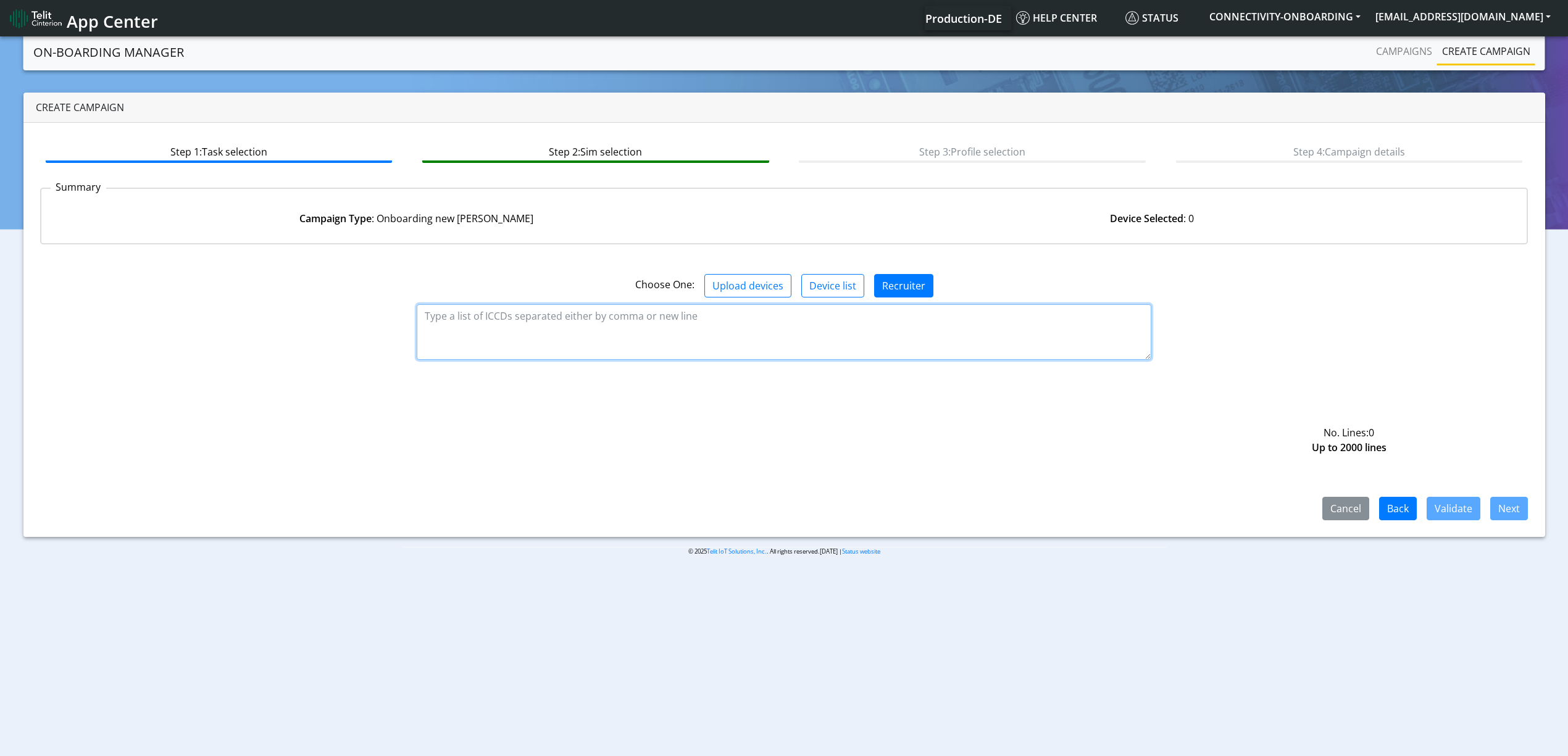
click at [501, 317] on textarea at bounding box center [784, 332] width 735 height 56
paste textarea "D9e5756910!"
type textarea "D9e5756910!"
click at [464, 326] on textarea at bounding box center [784, 332] width 735 height 56
paste textarea "89358151000034519739 89358151000034519747 89358151000034519754 8935815100003451…"
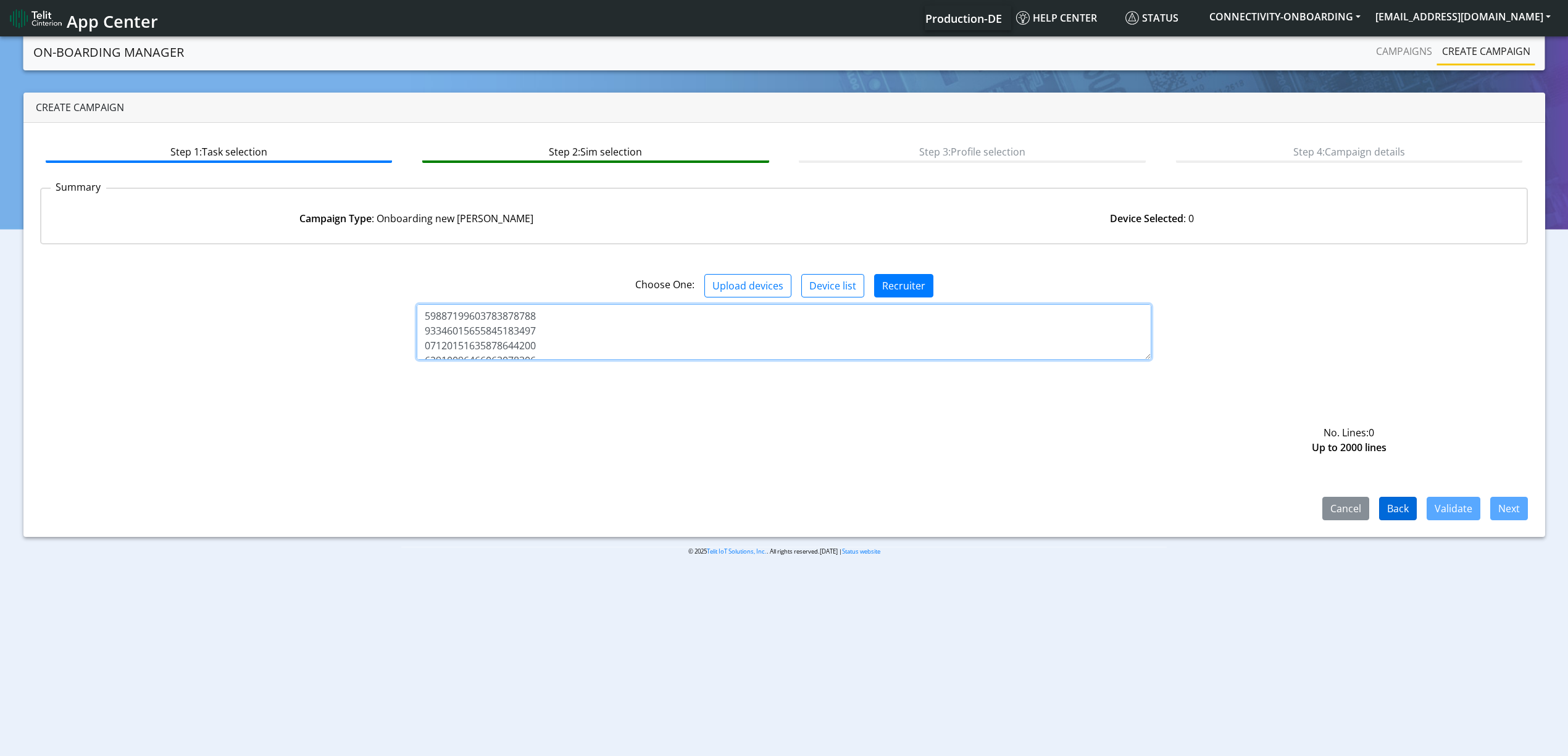
scroll to position [704, 0]
type textarea "89358151000034519739 89358151000034519747 89358151000034519754 8935815100003451…"
click at [1451, 502] on button "Validate" at bounding box center [1453, 509] width 54 height 24
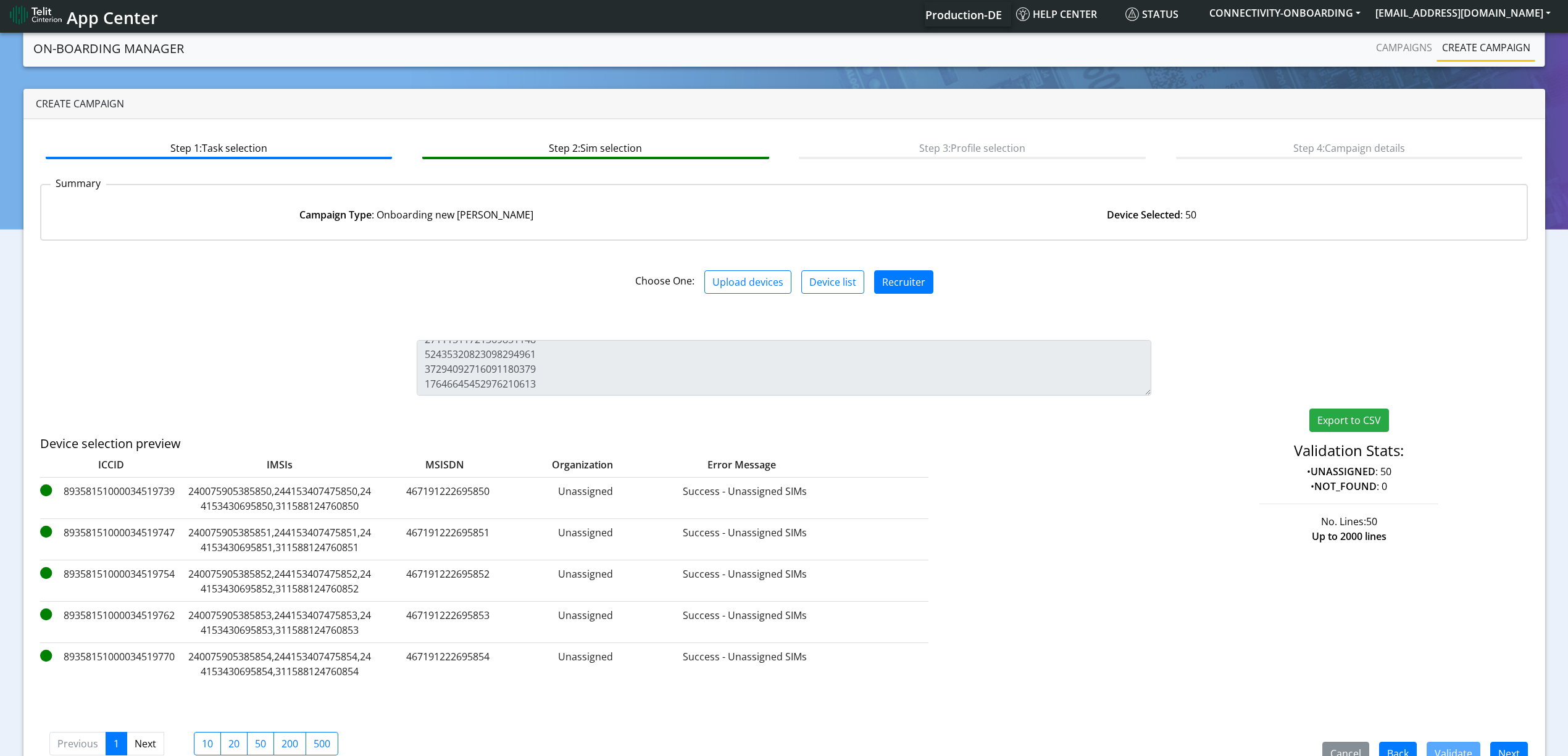
scroll to position [35, 0]
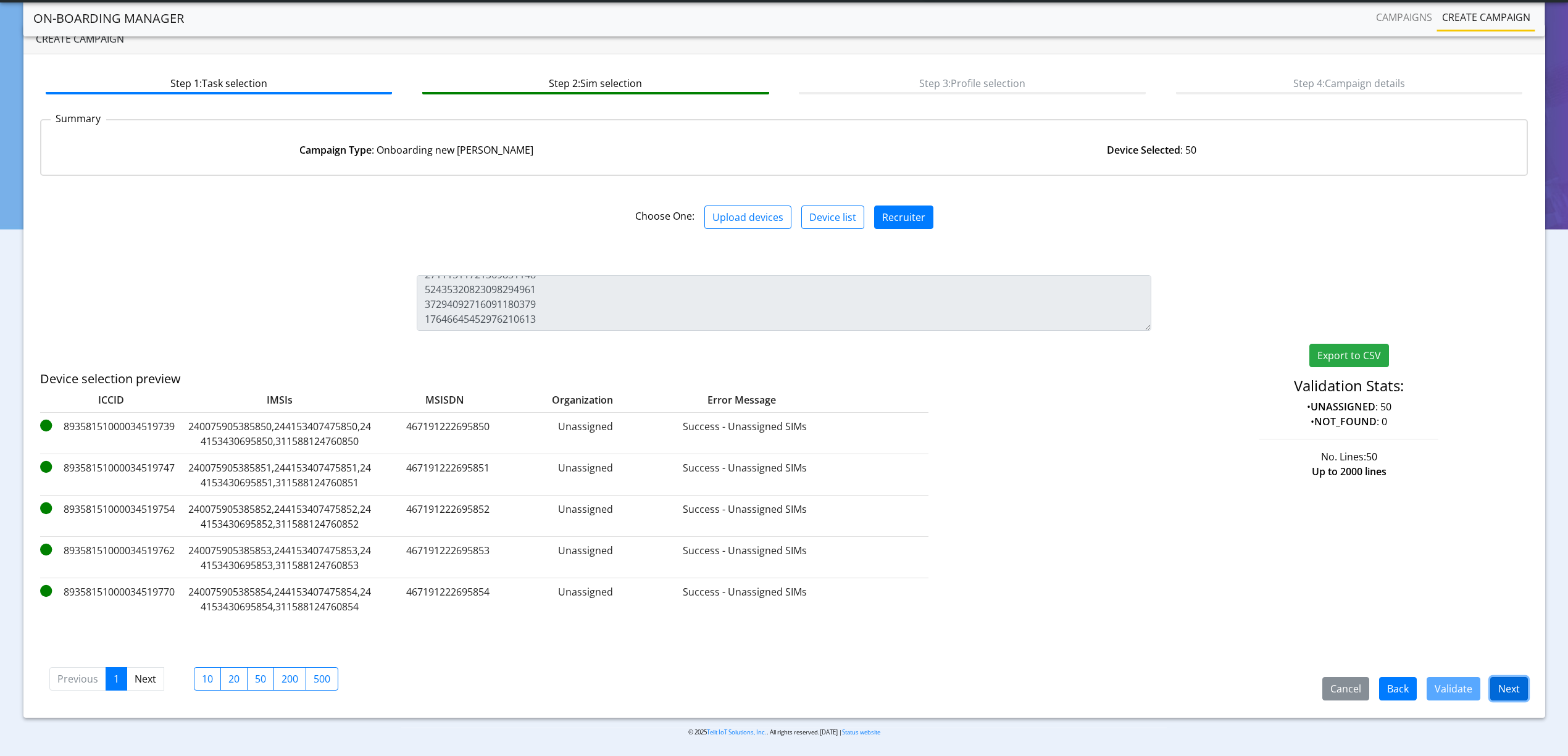
click at [1511, 680] on button "Next" at bounding box center [1509, 689] width 37 height 24
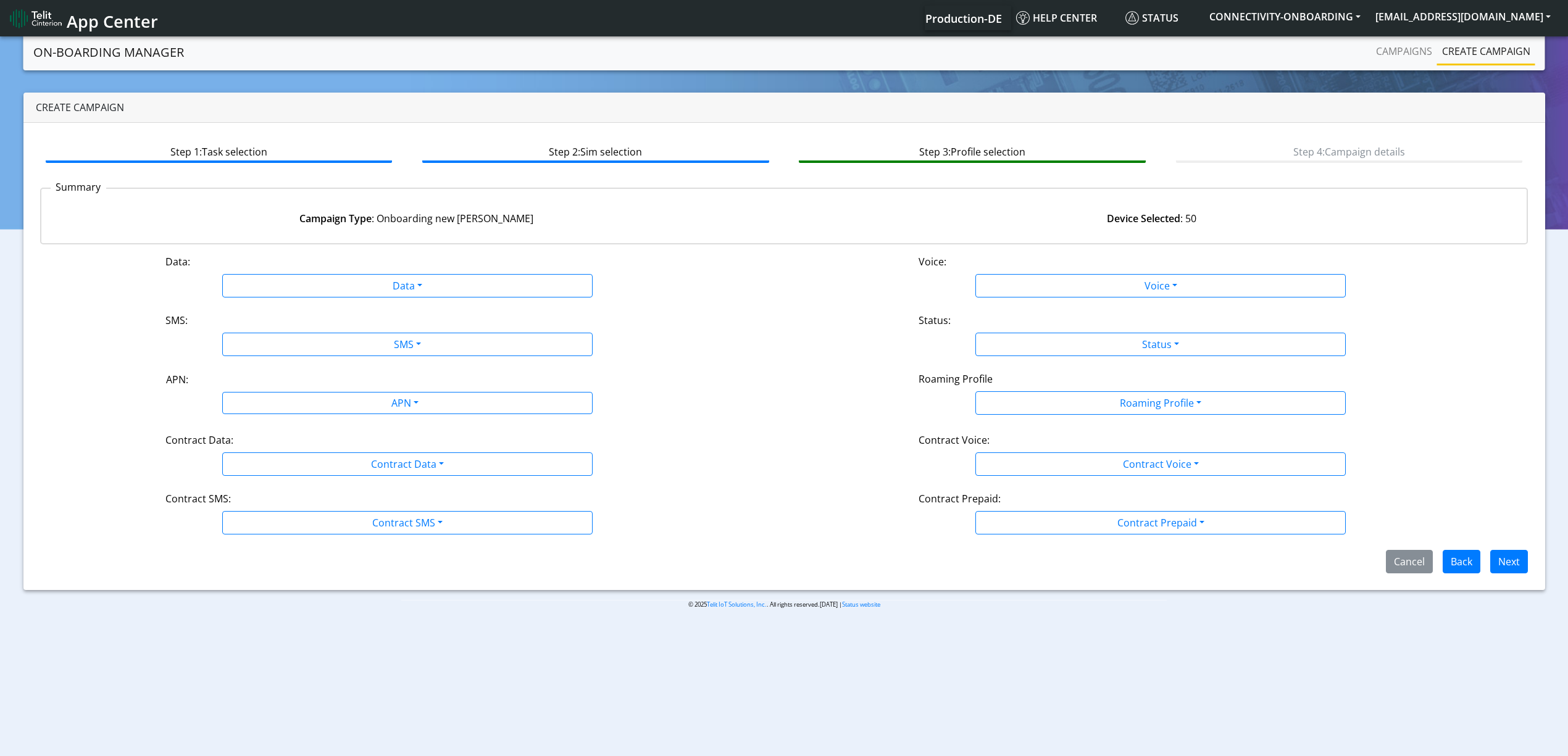
click at [377, 384] on div "APN:" at bounding box center [407, 382] width 501 height 20
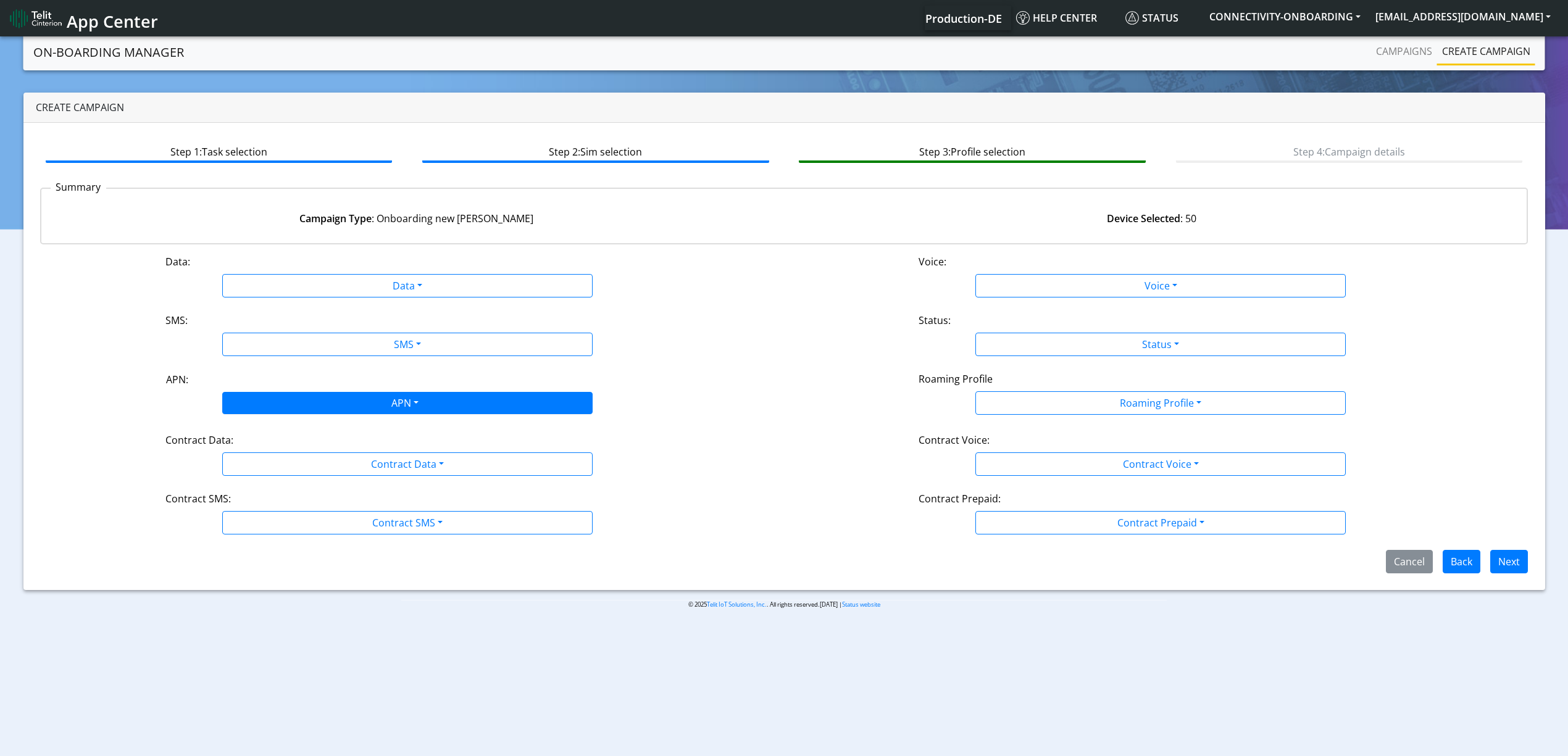
click at [384, 396] on div "APN" at bounding box center [404, 404] width 391 height 24
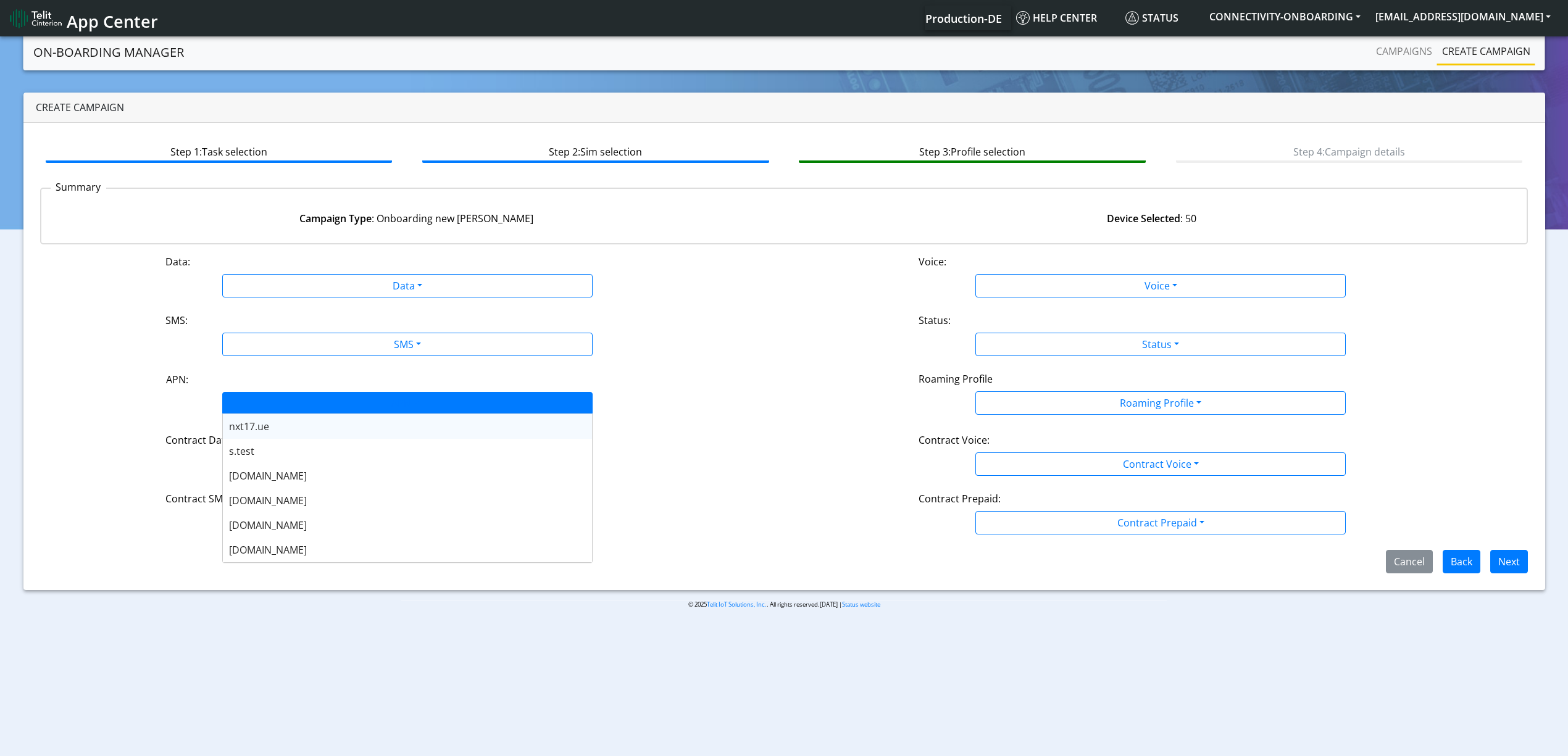
click at [401, 392] on div "APN" at bounding box center [407, 403] width 370 height 22
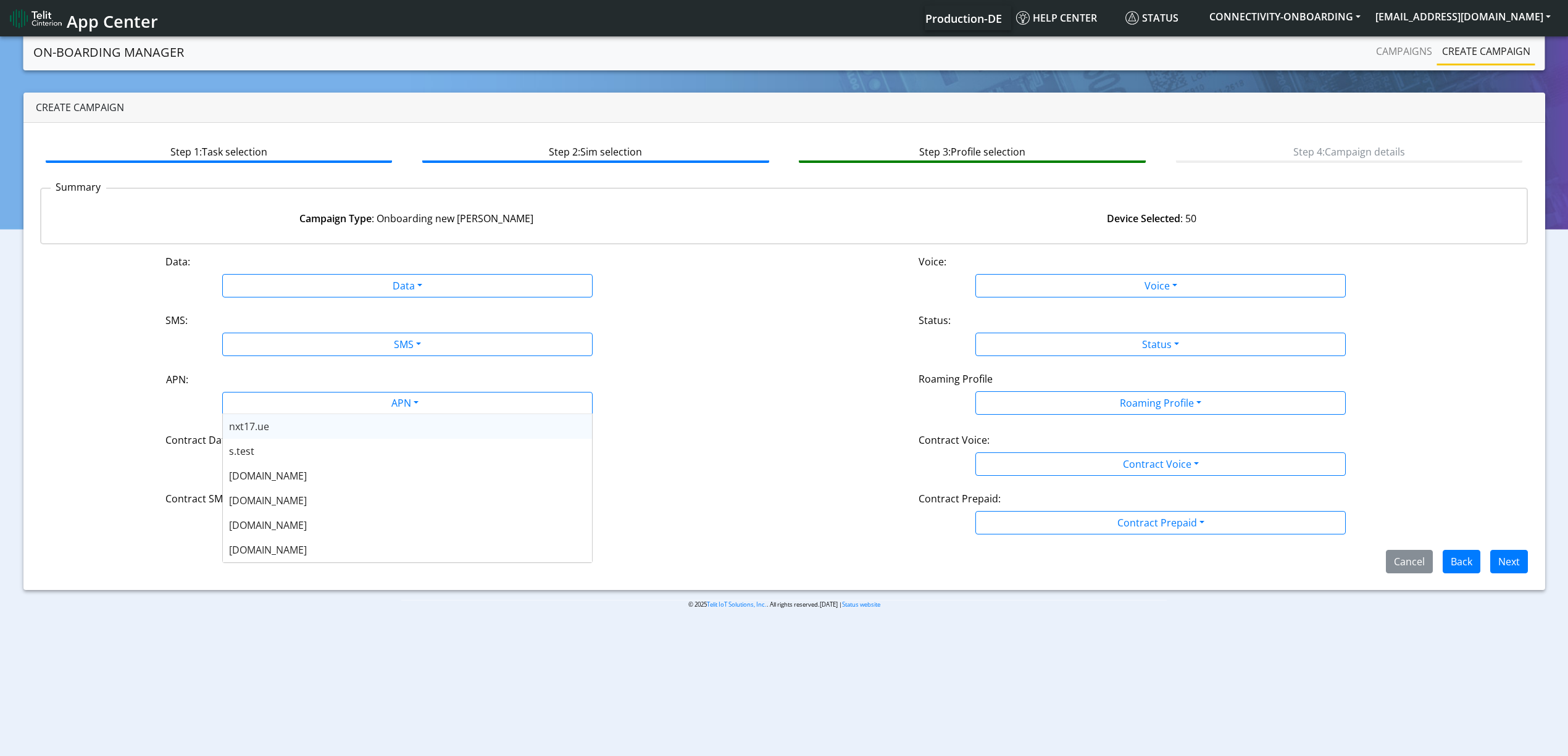
click at [413, 384] on div "APN:" at bounding box center [407, 382] width 501 height 20
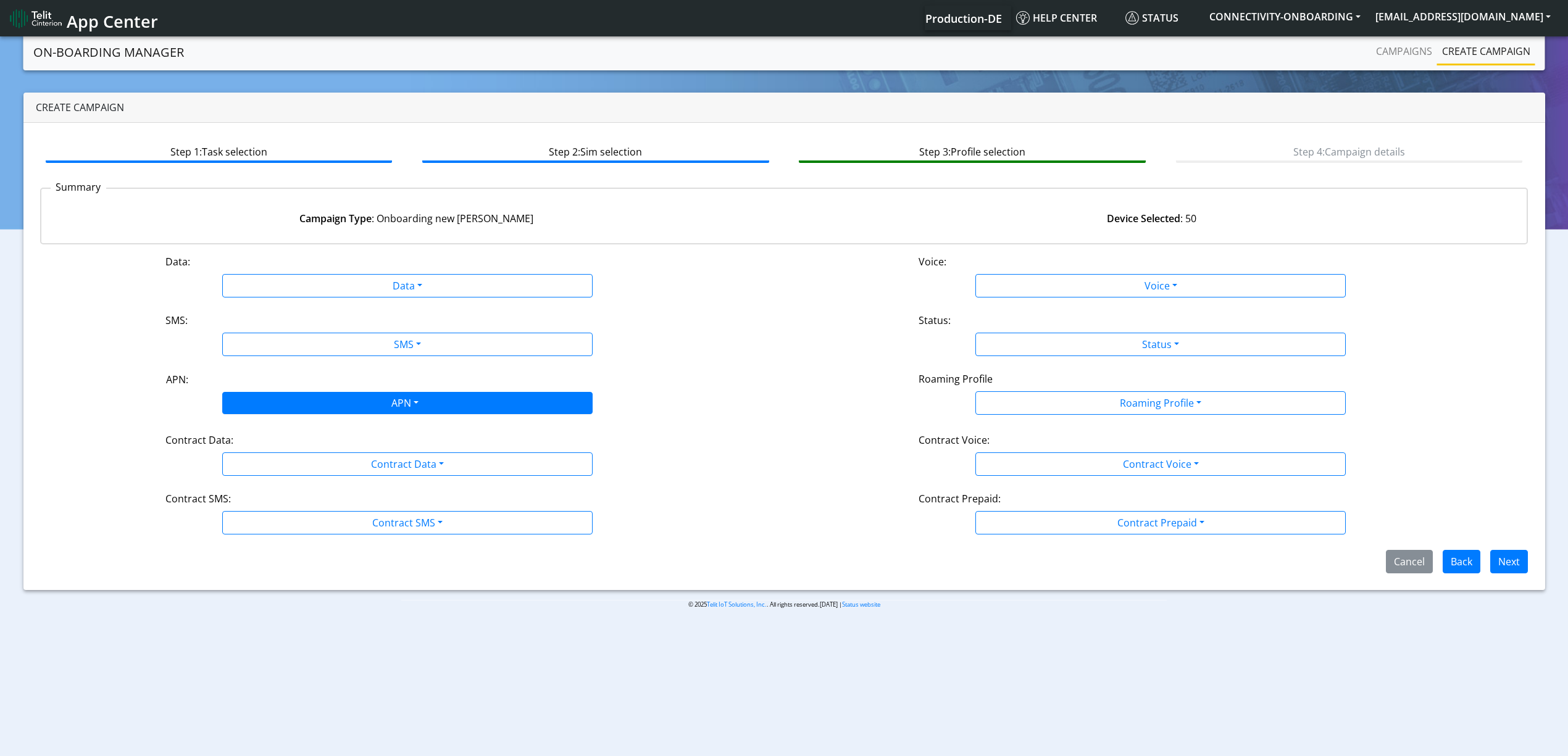
click at [410, 402] on div "APN" at bounding box center [404, 404] width 391 height 24
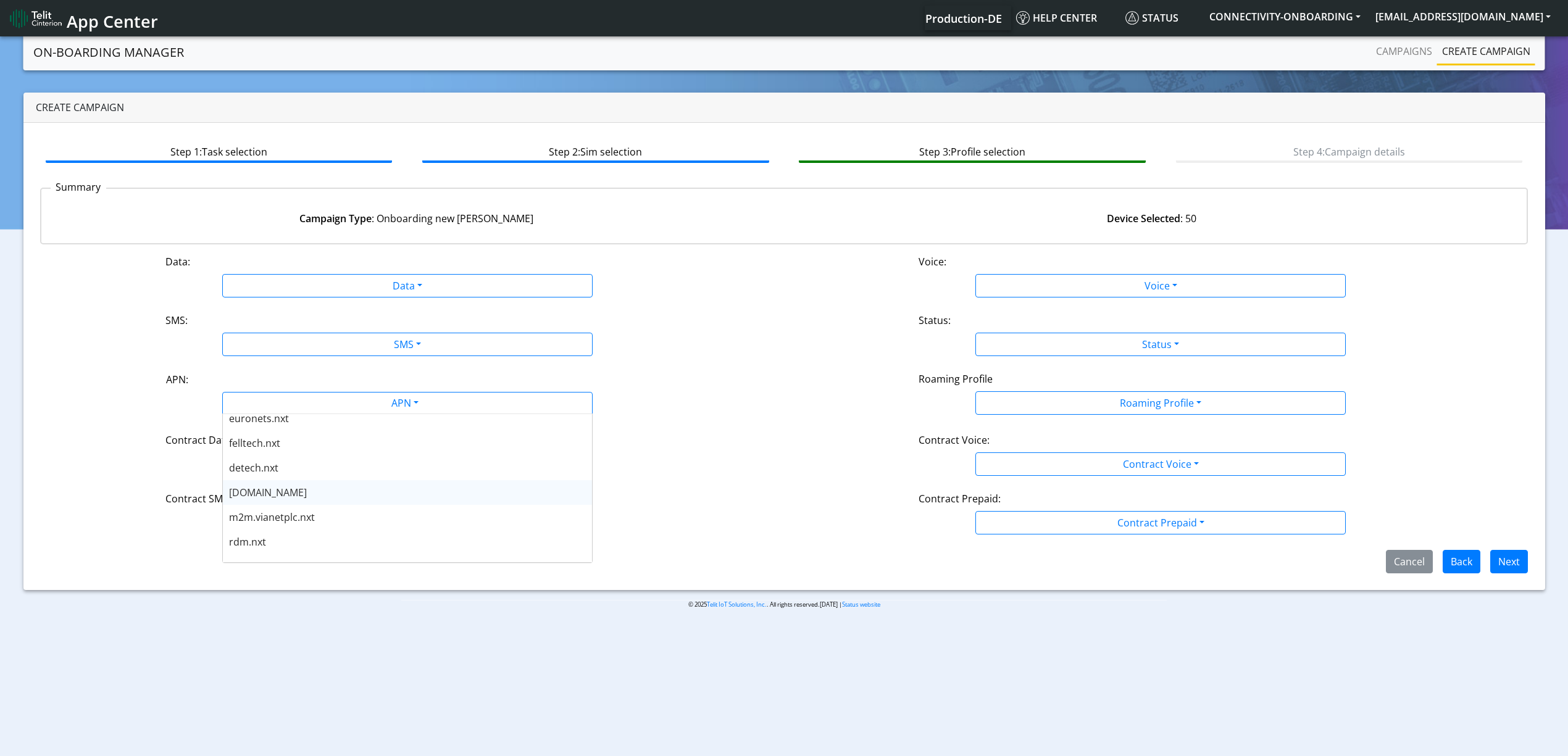
scroll to position [494, 0]
click at [329, 478] on div "euronetp.nxt" at bounding box center [407, 476] width 369 height 25
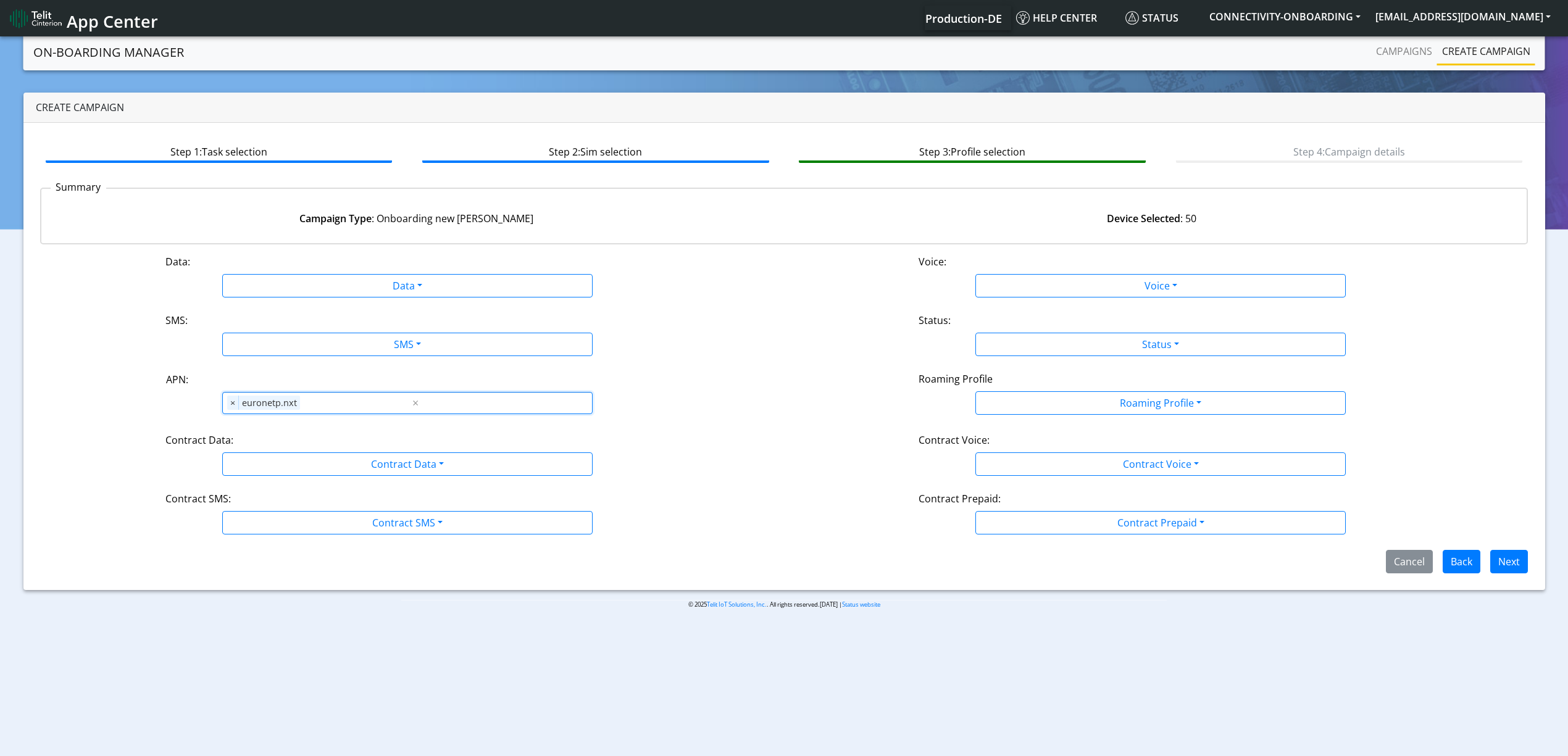
click at [393, 269] on div "Data:" at bounding box center [407, 264] width 503 height 20
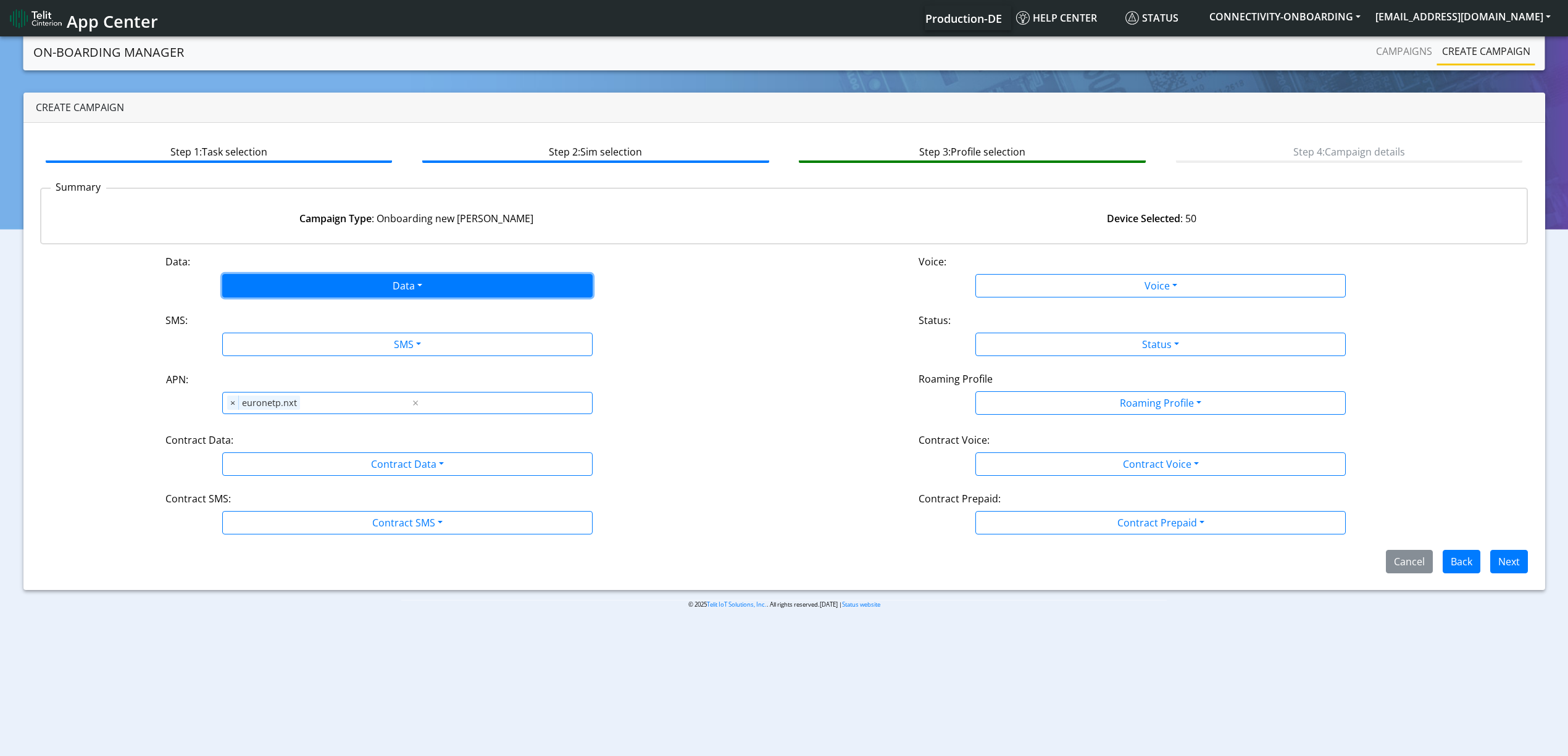
click at [284, 287] on button "Data" at bounding box center [407, 286] width 370 height 24
click at [277, 329] on button "Enabled" at bounding box center [407, 335] width 369 height 20
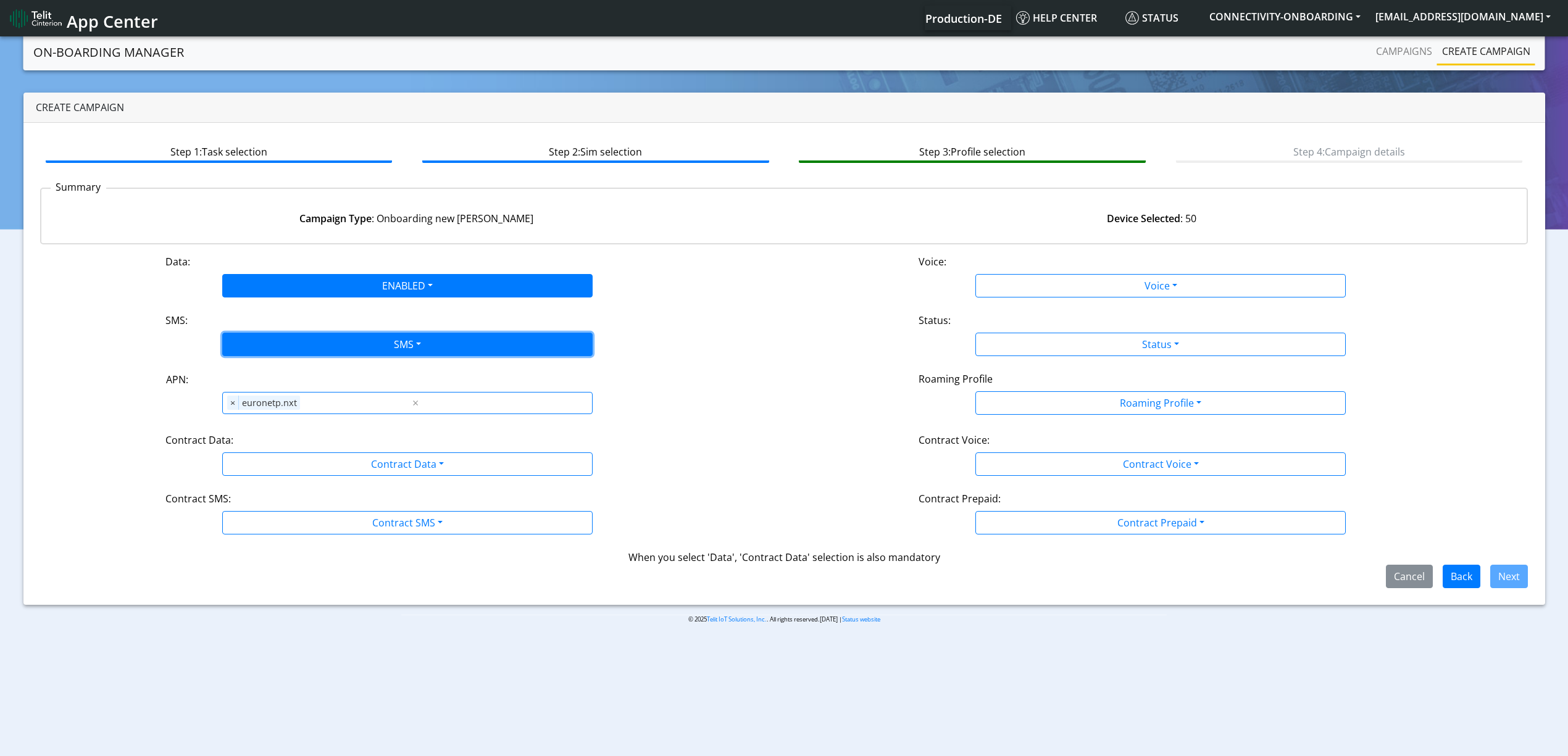
click at [294, 346] on button "SMS" at bounding box center [407, 344] width 370 height 24
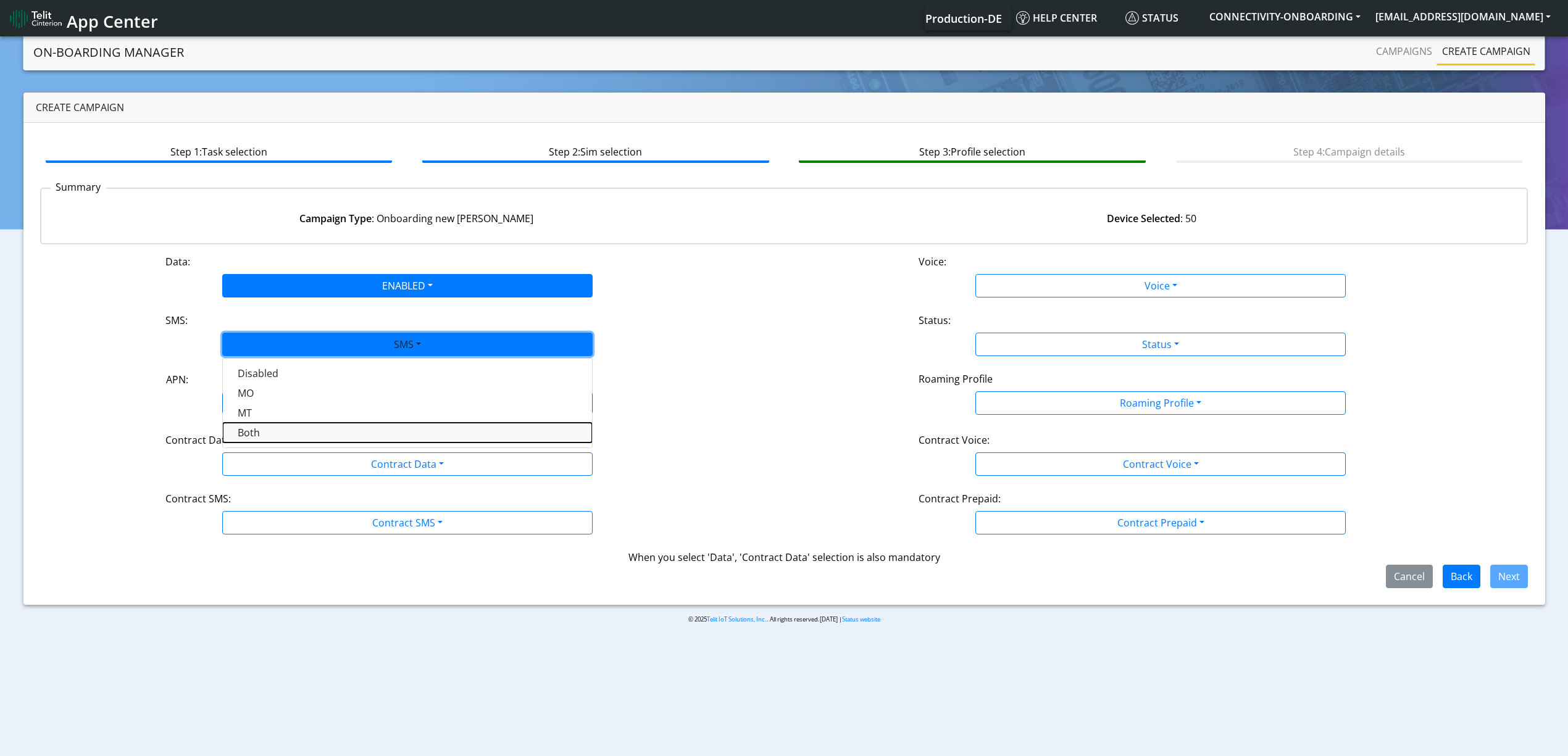
click at [286, 425] on button "Both" at bounding box center [407, 433] width 369 height 20
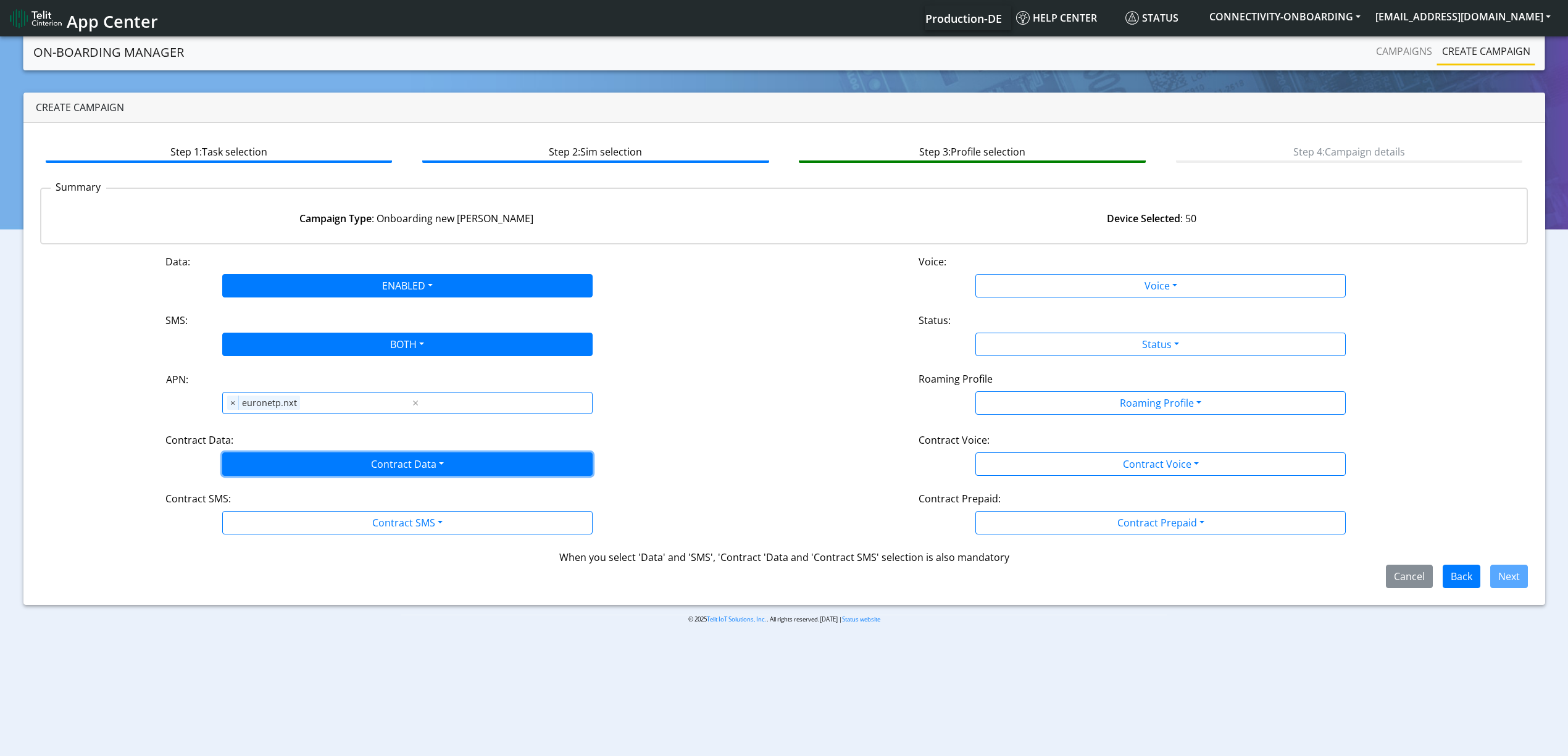
click at [426, 460] on button "Contract Data" at bounding box center [407, 464] width 370 height 24
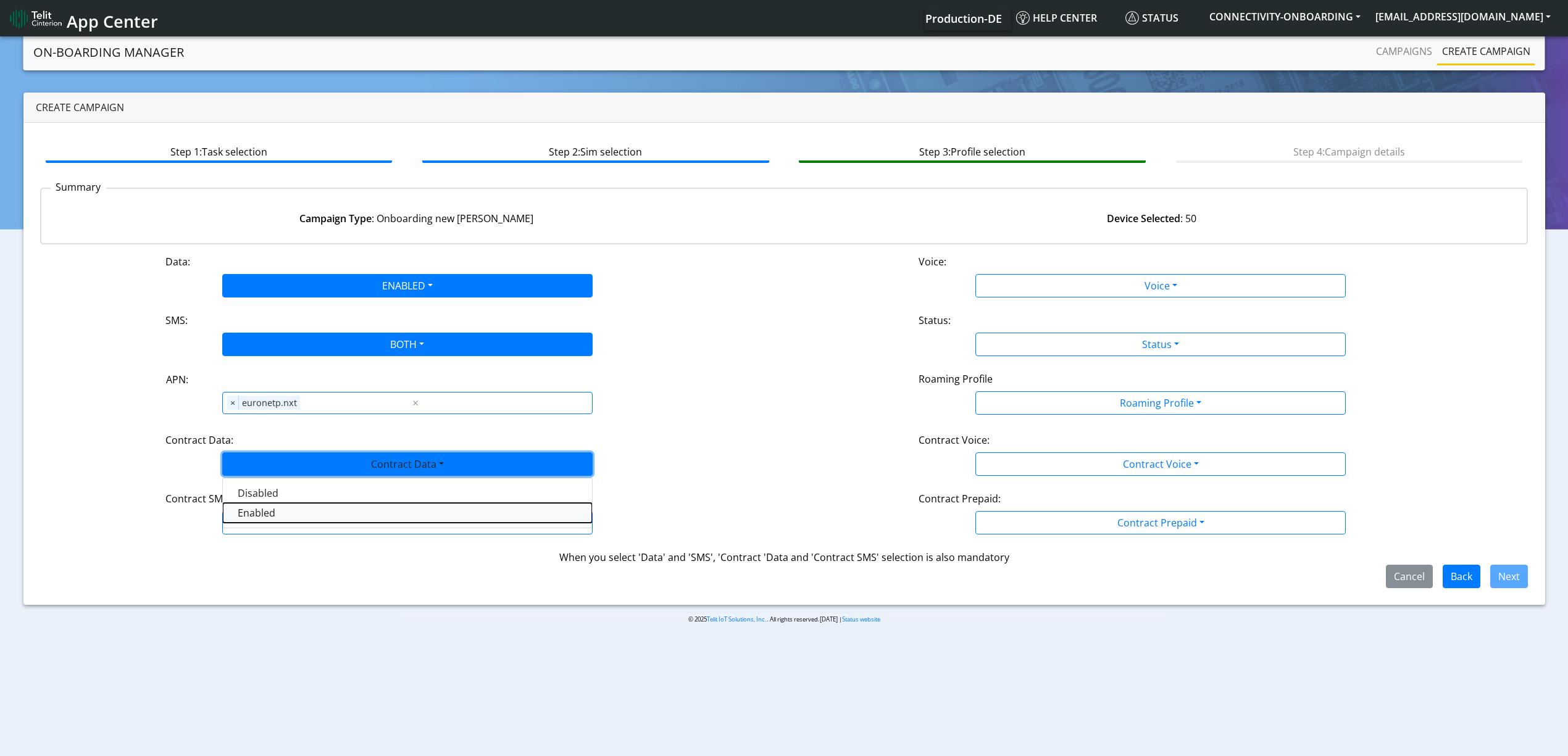
click at [408, 519] on Dataenabled-dropdown "Enabled" at bounding box center [407, 513] width 369 height 20
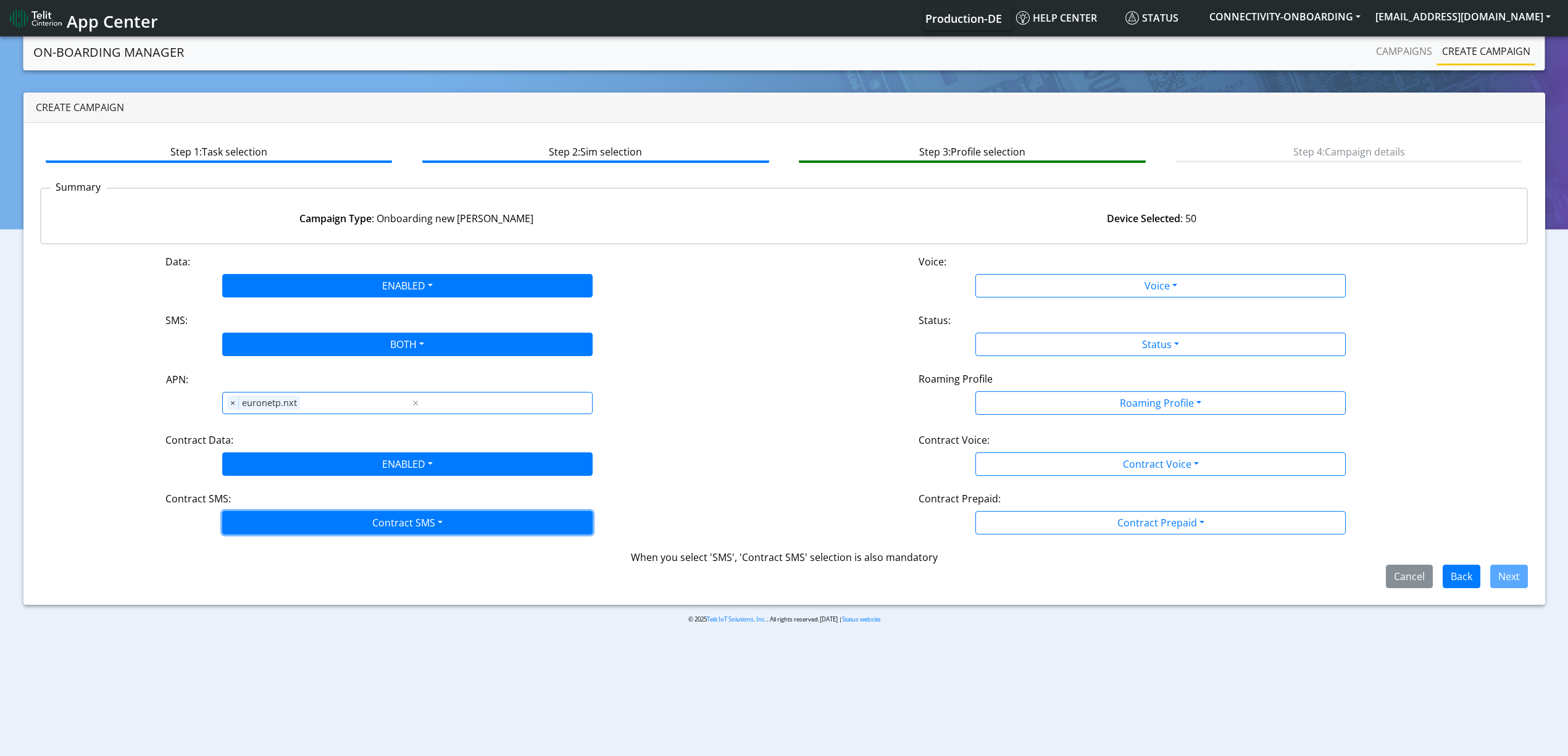
click at [374, 524] on button "Contract SMS" at bounding box center [407, 523] width 370 height 24
click at [329, 606] on SMSboth-dropdown "Both" at bounding box center [407, 611] width 369 height 20
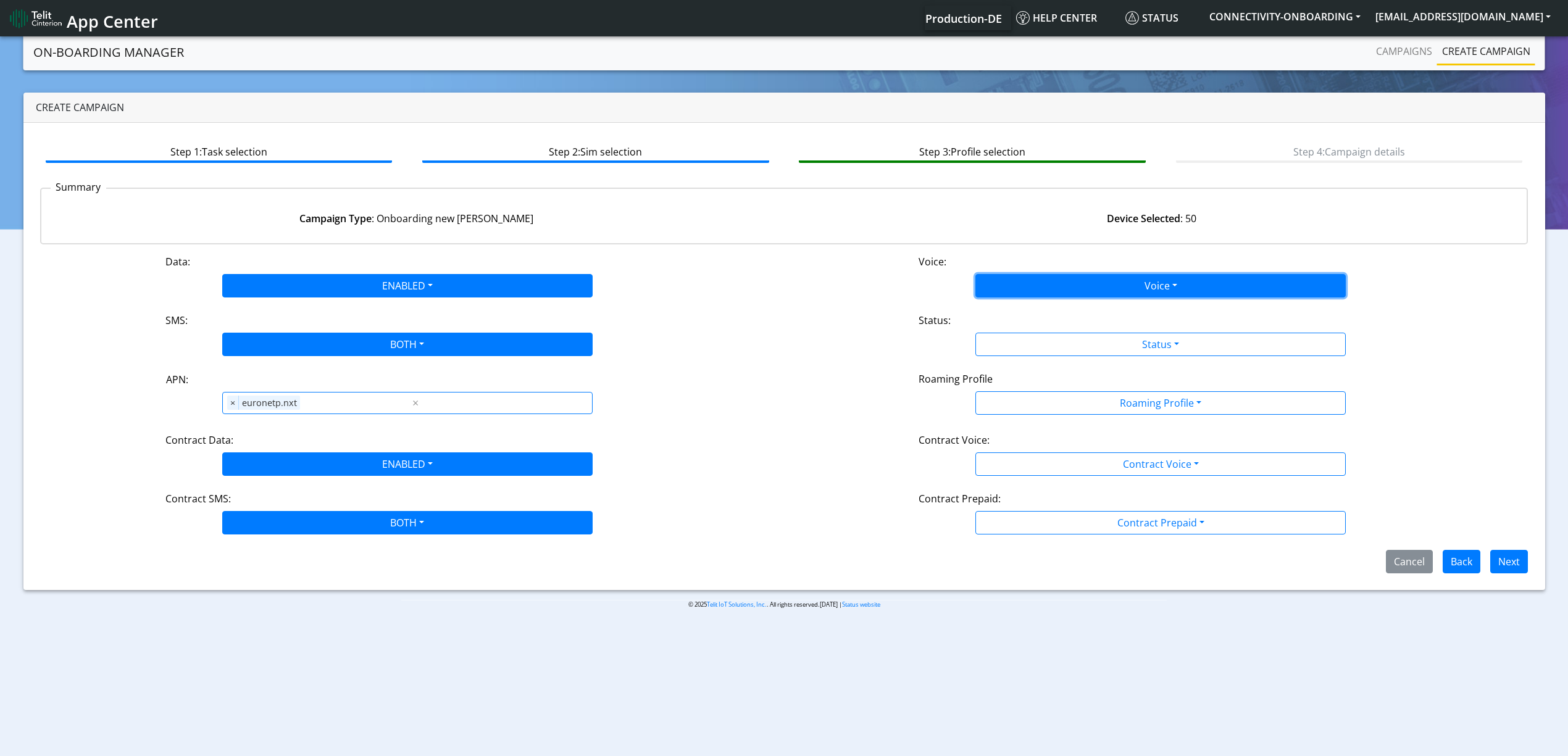
click at [1052, 284] on button "Voice" at bounding box center [1161, 286] width 370 height 24
click at [1040, 306] on button "Disabled" at bounding box center [1161, 315] width 369 height 20
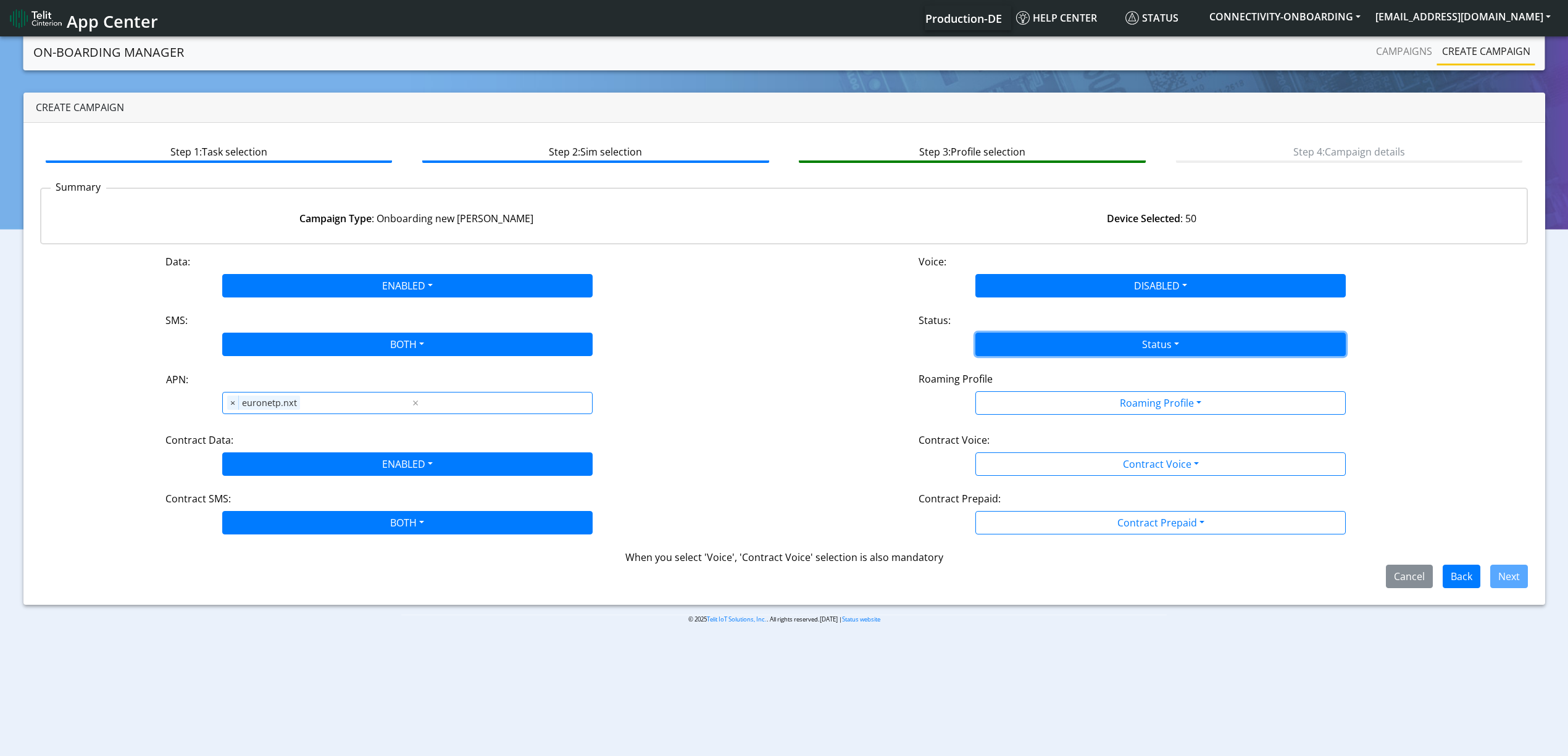
click at [1035, 339] on button "Status" at bounding box center [1161, 344] width 370 height 24
click at [1030, 372] on button "Activate" at bounding box center [1161, 374] width 369 height 20
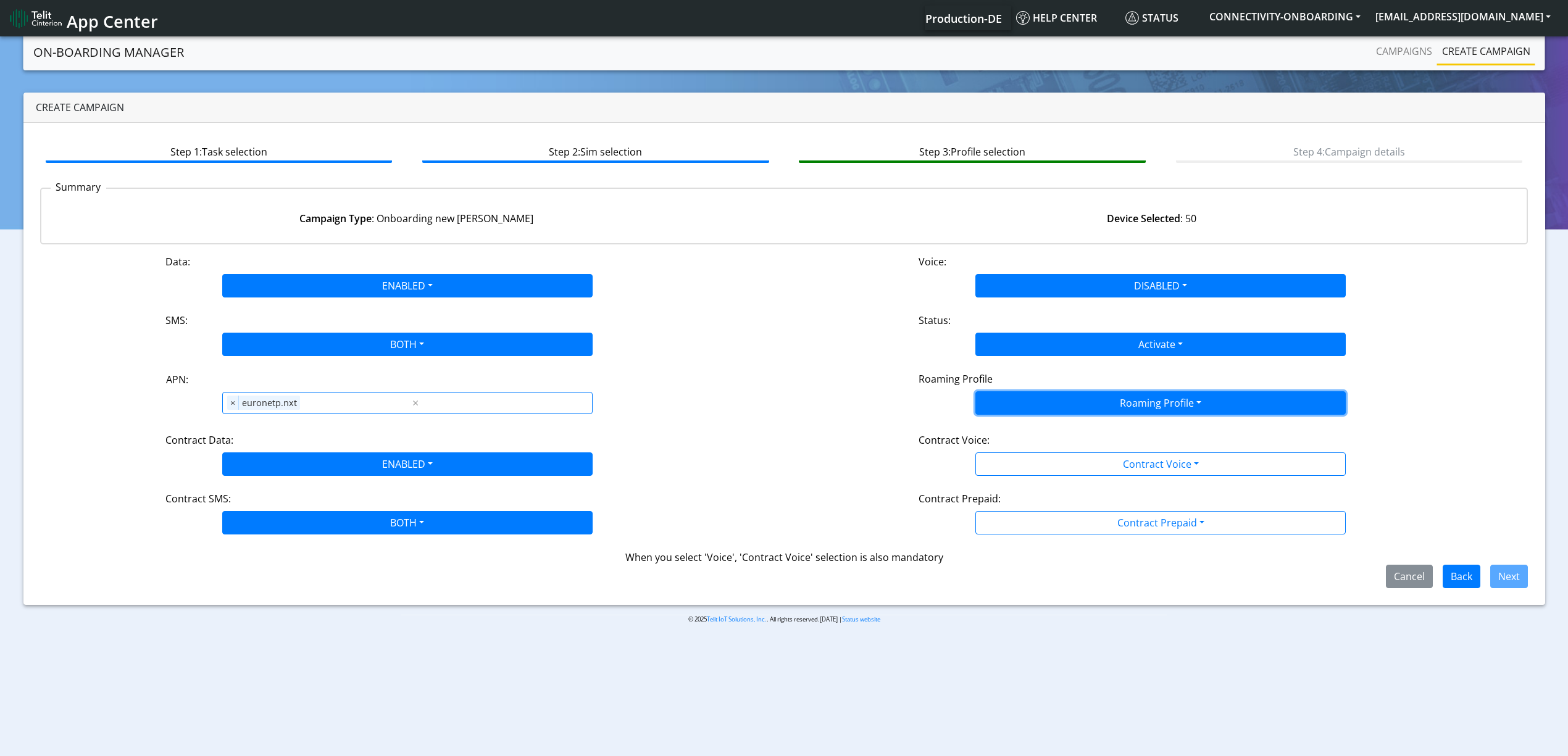
click at [1078, 400] on button "Roaming Profile" at bounding box center [1161, 403] width 370 height 24
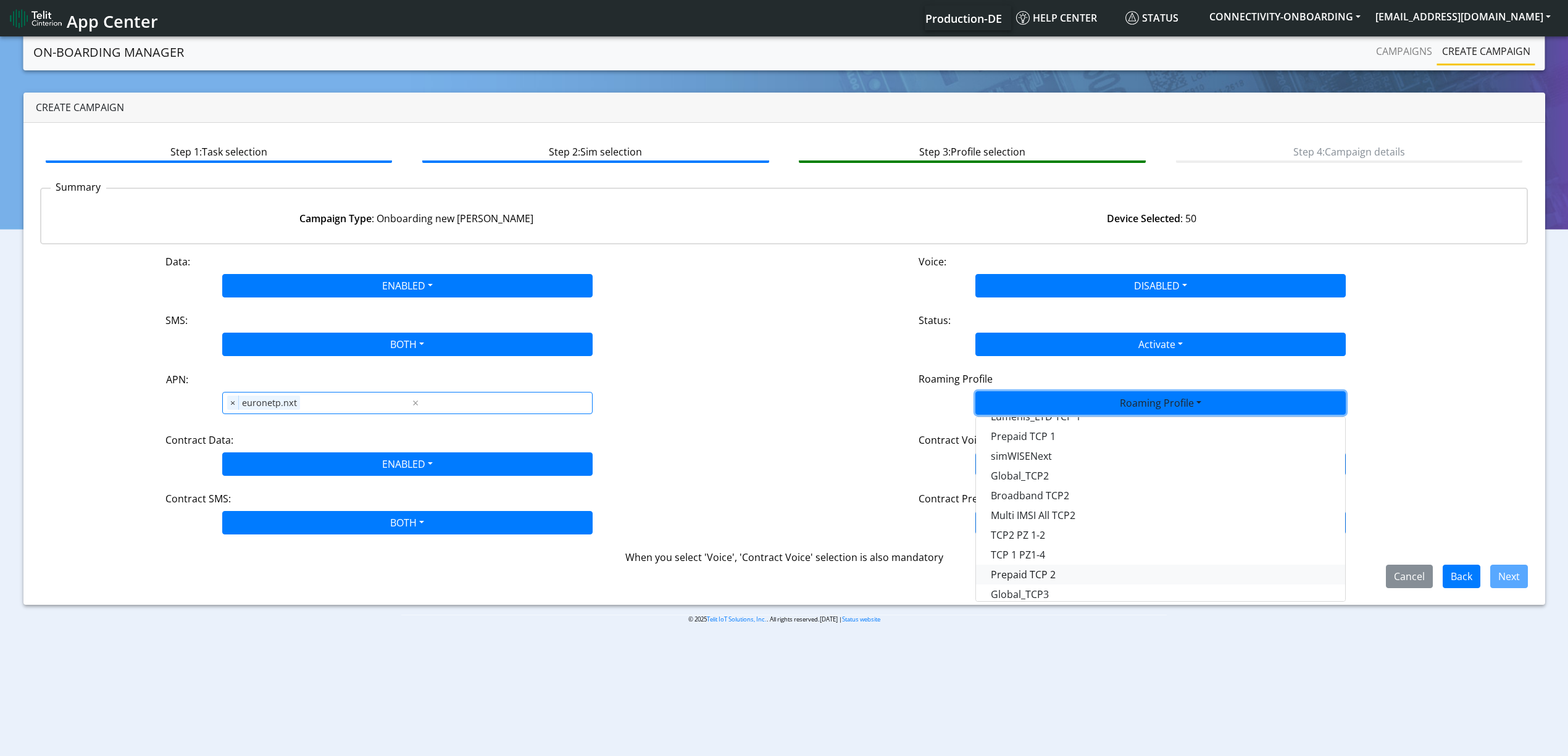
scroll to position [164, 0]
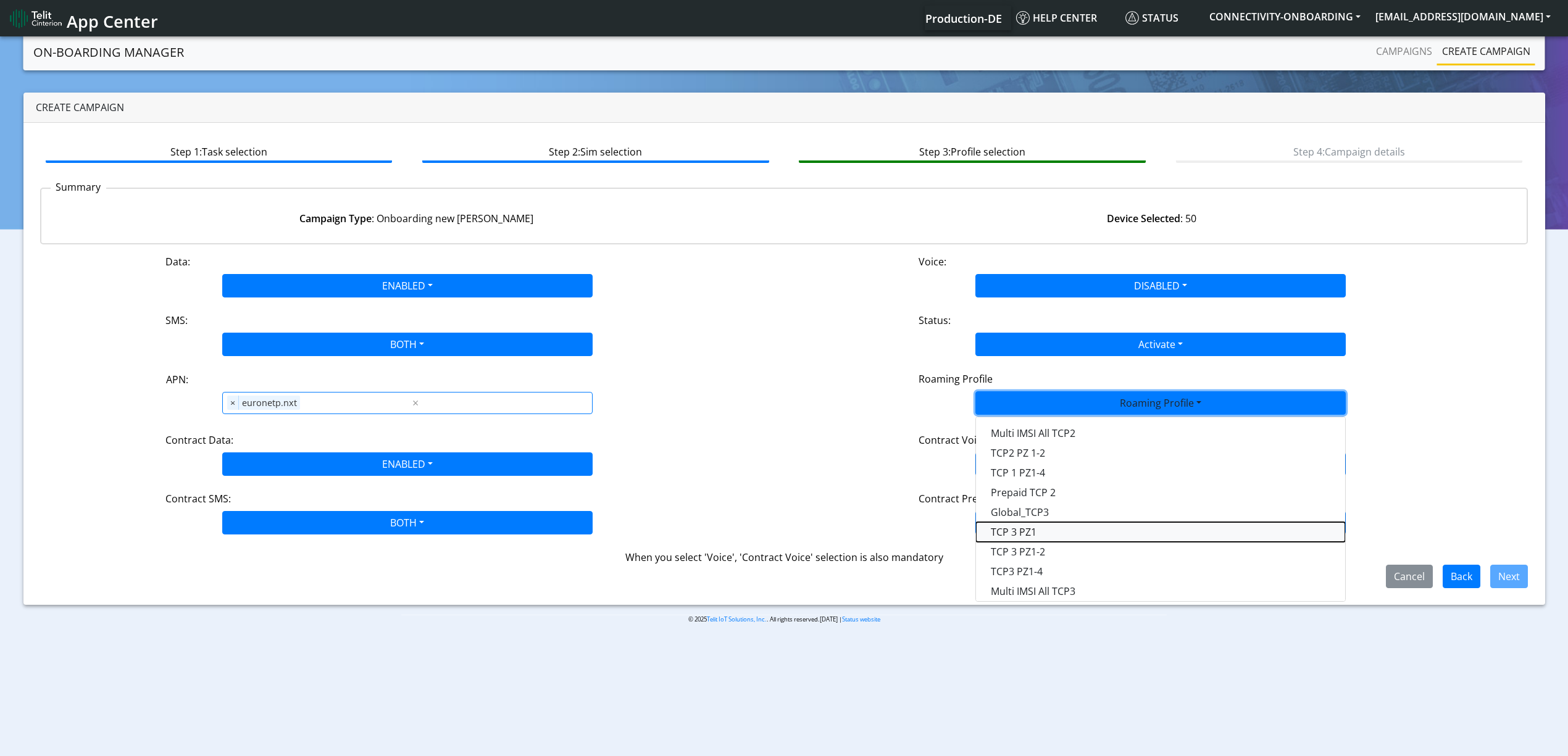
click at [1042, 522] on Profile-dropdown "TCP 3 PZ1" at bounding box center [1161, 532] width 369 height 20
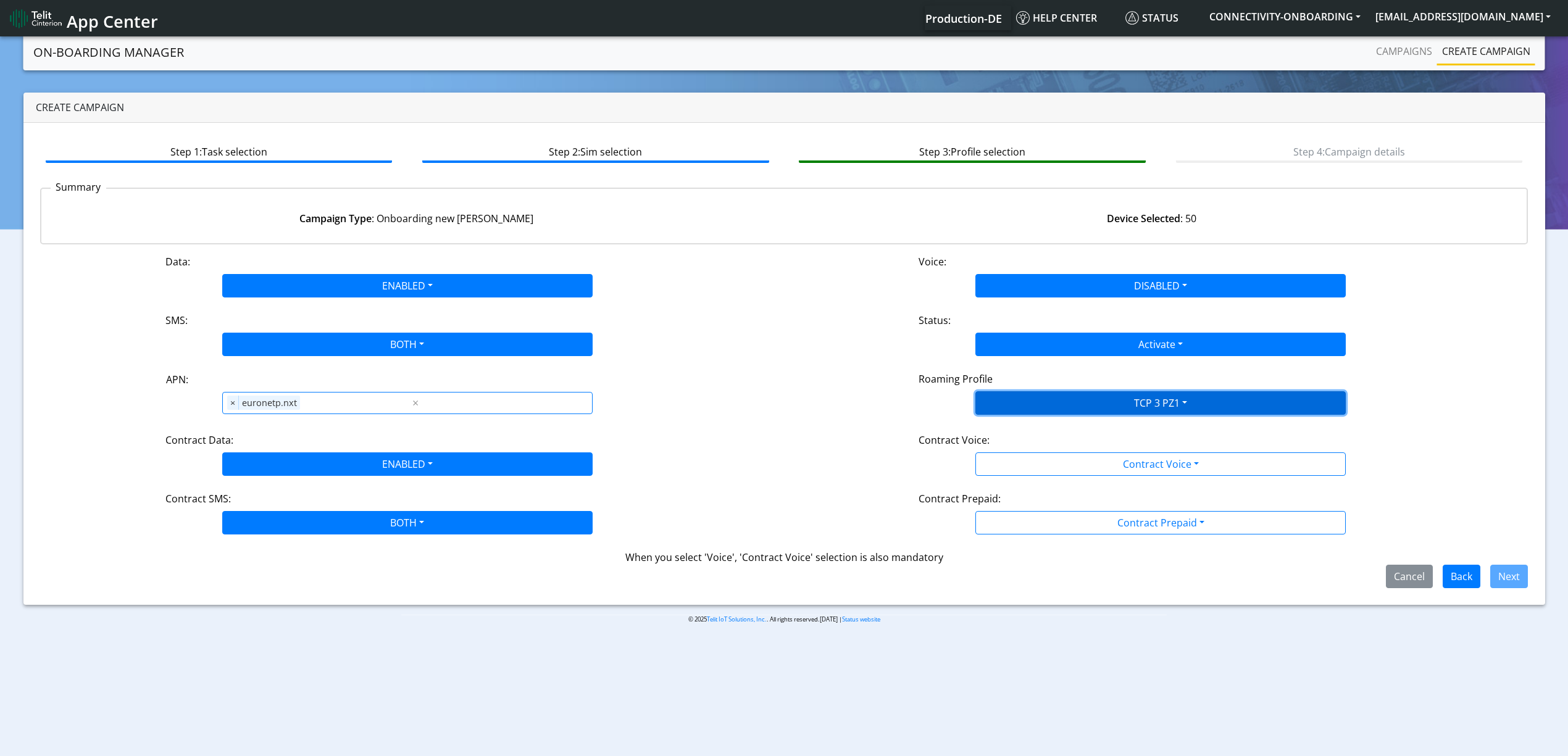
click at [1065, 414] on button "TCP 3 PZ1" at bounding box center [1161, 403] width 370 height 24
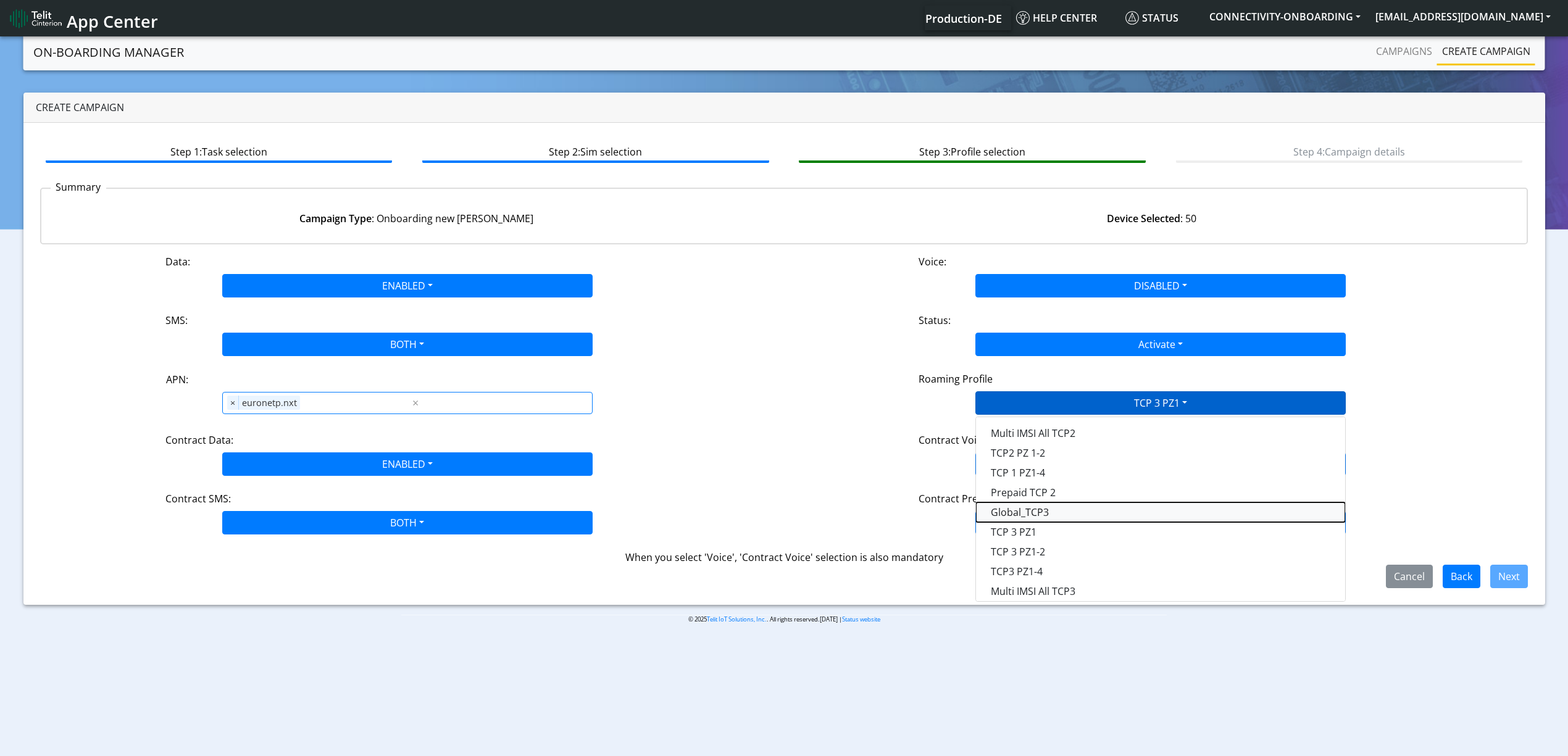
click at [1047, 513] on Profile-dropdown "Global_TCP3" at bounding box center [1161, 513] width 369 height 20
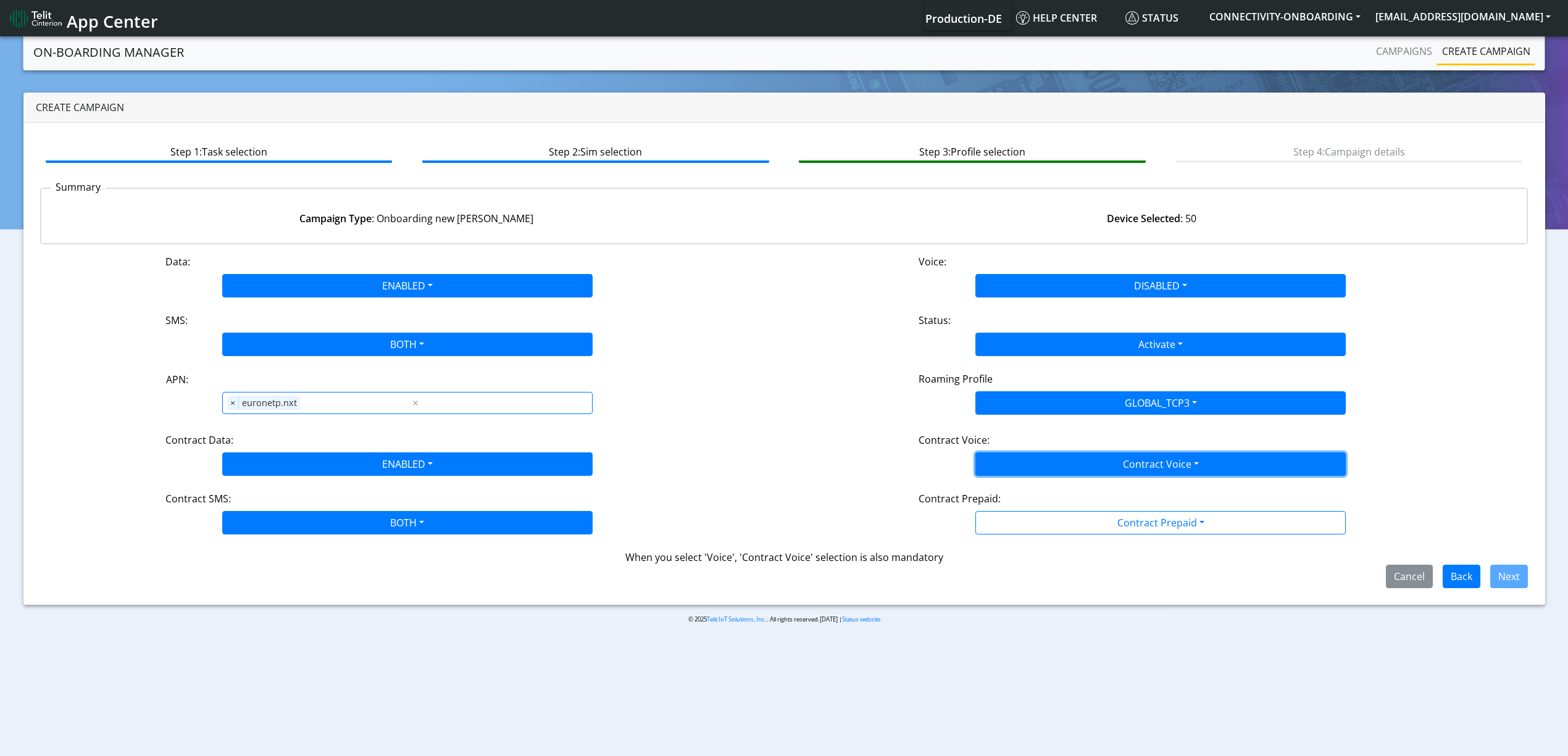
click at [1060, 458] on button "Contract Voice" at bounding box center [1161, 464] width 370 height 24
click at [1054, 495] on Voicedisabled-dropdown "Disabled" at bounding box center [1161, 493] width 369 height 20
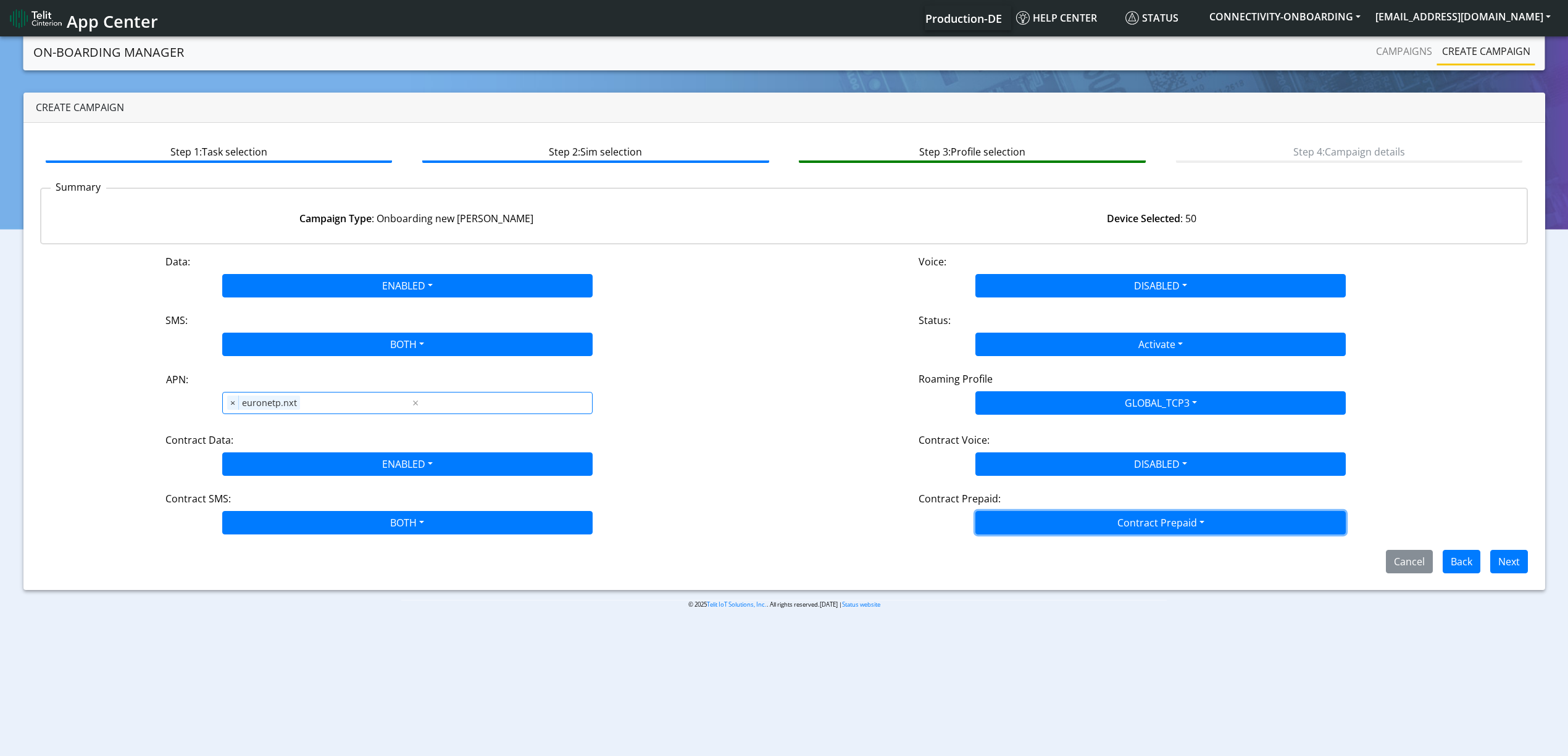
click at [1054, 530] on button "Contract Prepaid" at bounding box center [1161, 523] width 370 height 24
click at [1037, 576] on Prepaidnotprepaid-dropdown "No" at bounding box center [1161, 572] width 369 height 20
click at [1135, 571] on div "Cancel Back Next" at bounding box center [784, 562] width 1507 height 24
click at [1504, 558] on button "Next" at bounding box center [1509, 562] width 37 height 24
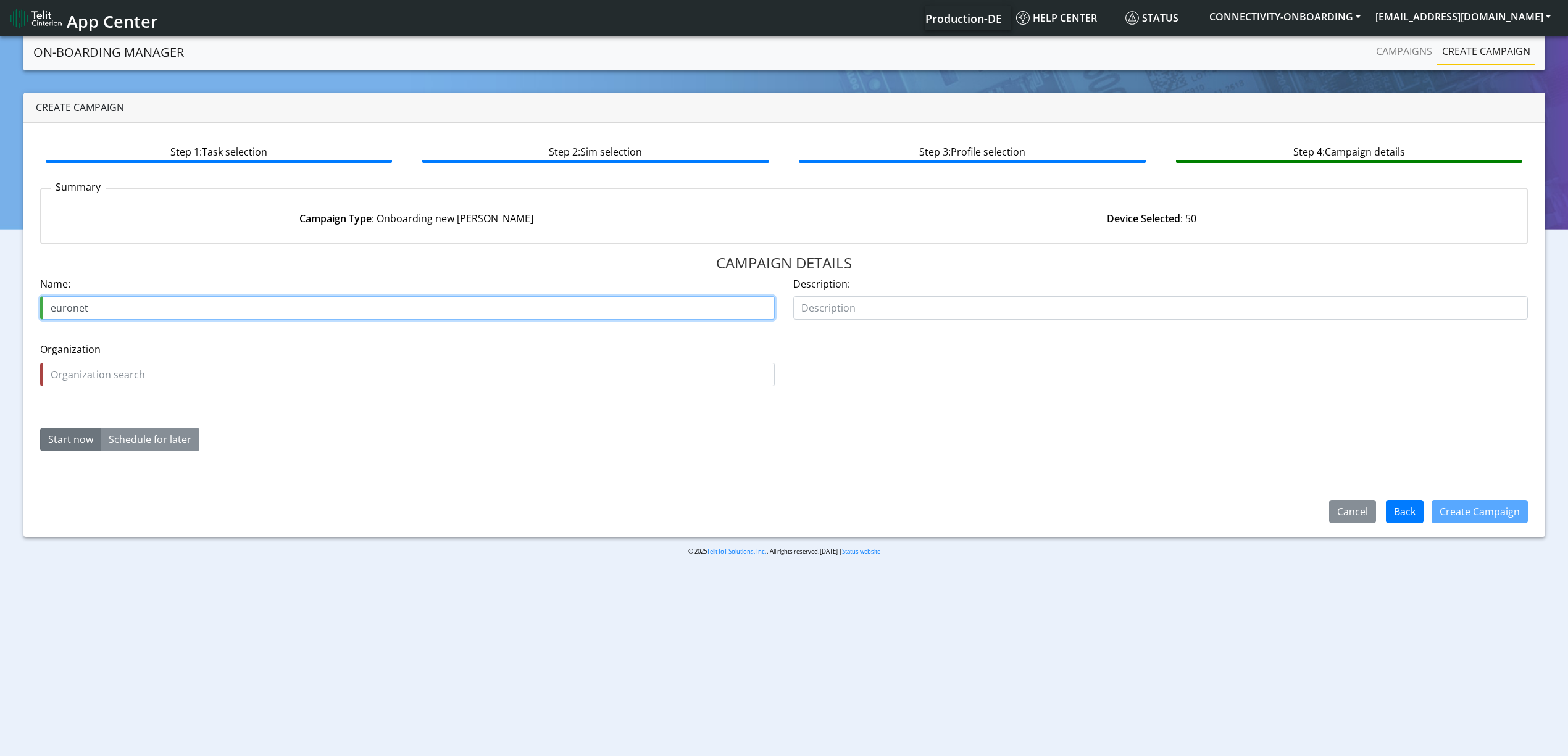
paste input "LO405593"
type input "euronet LO405593"
click at [198, 366] on input "text" at bounding box center [407, 375] width 735 height 24
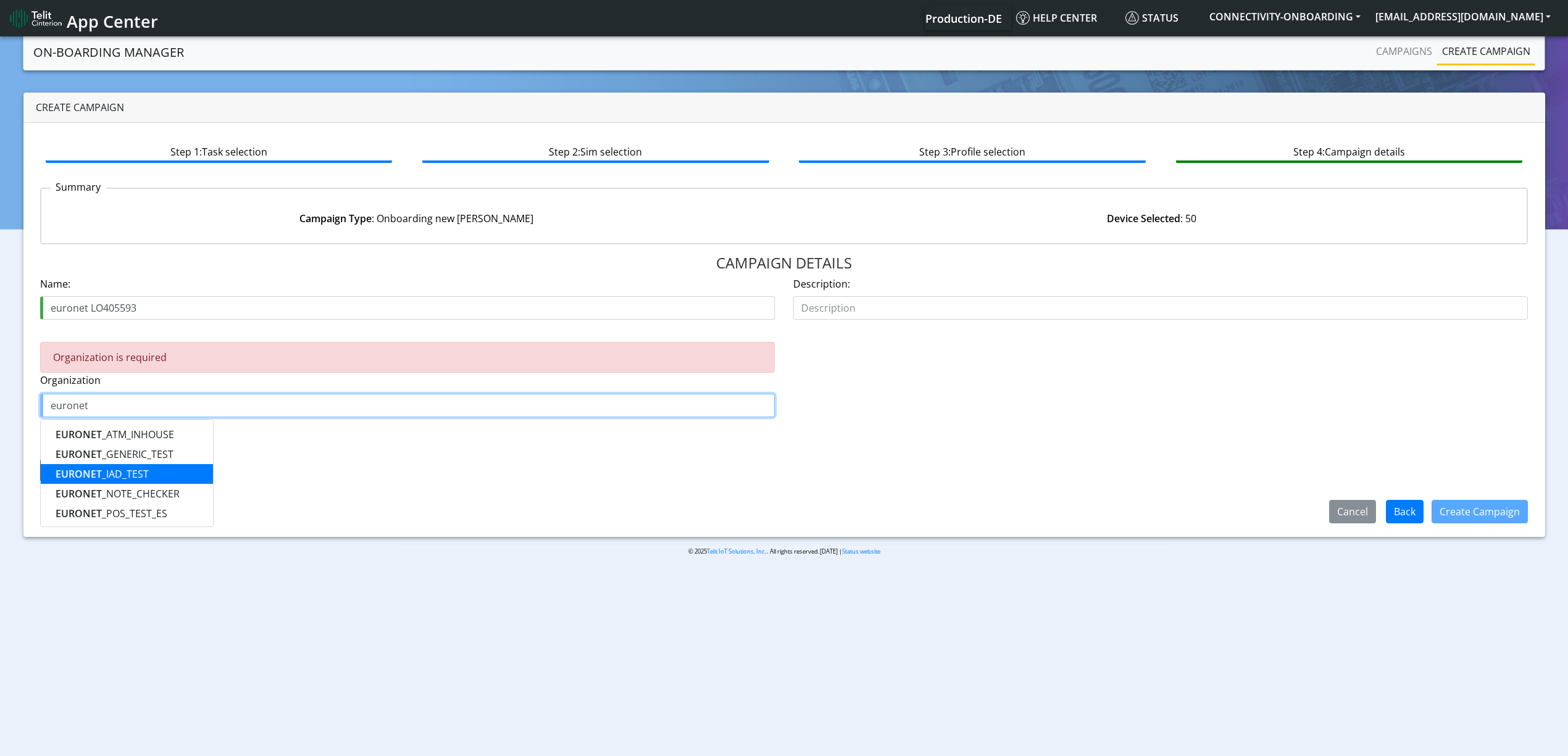
scroll to position [121, 0]
click at [161, 504] on button "EURONET _SERVICES" at bounding box center [127, 512] width 172 height 20
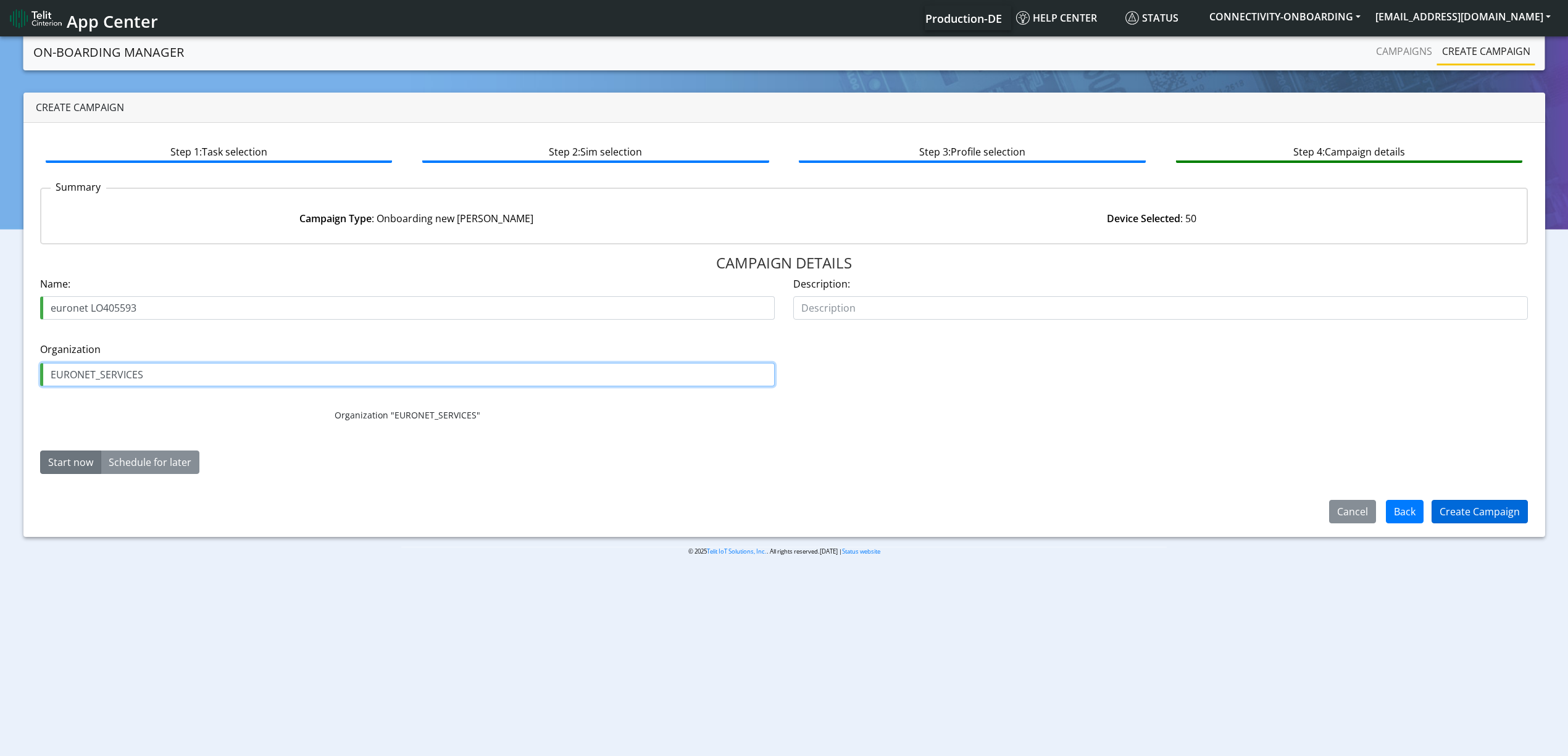
type input "EURONET_SERVICES"
click at [1465, 509] on button "Create Campaign" at bounding box center [1479, 512] width 96 height 24
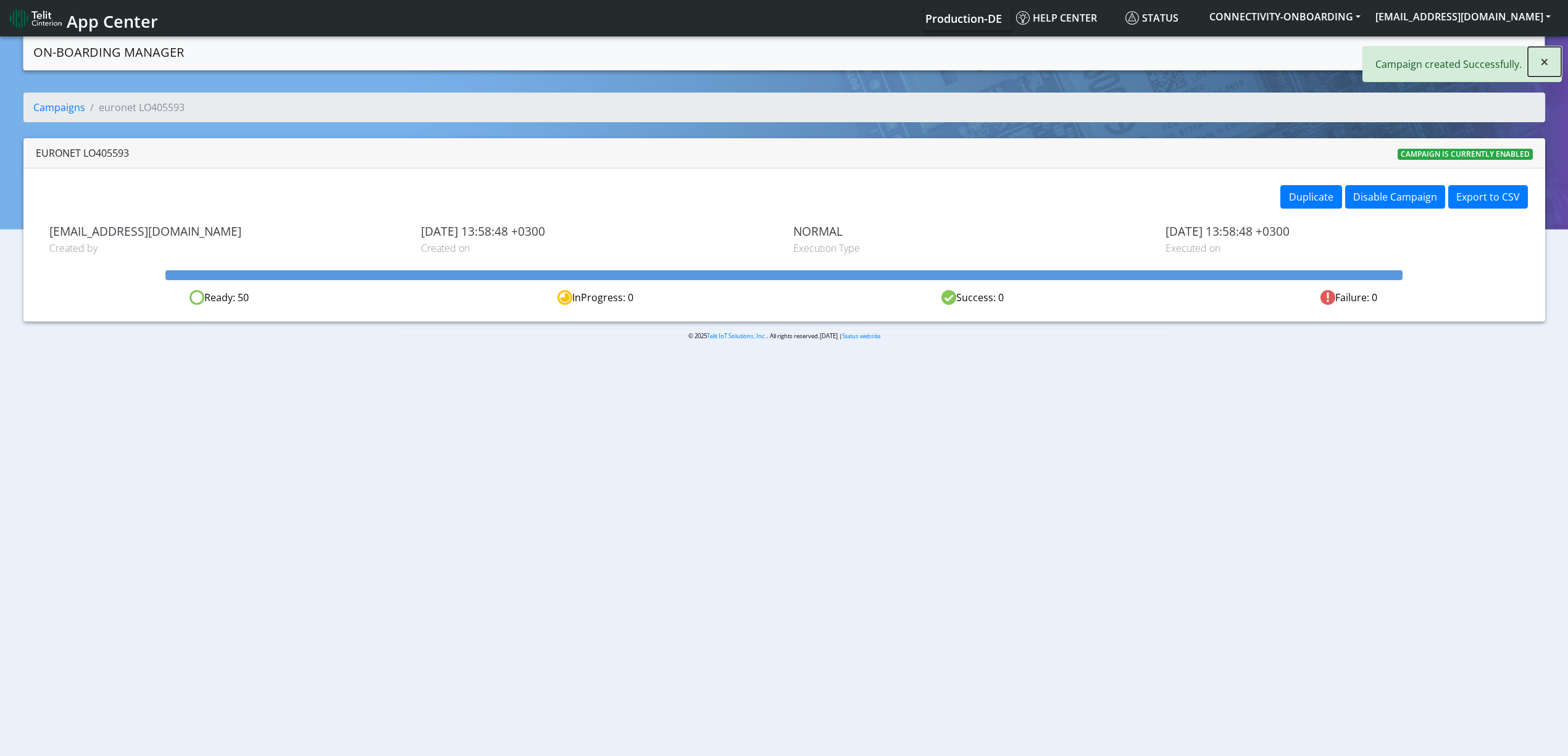
click at [1541, 68] on span "×" at bounding box center [1544, 61] width 9 height 21
click at [1415, 54] on link "Campaigns" at bounding box center [1404, 51] width 66 height 25
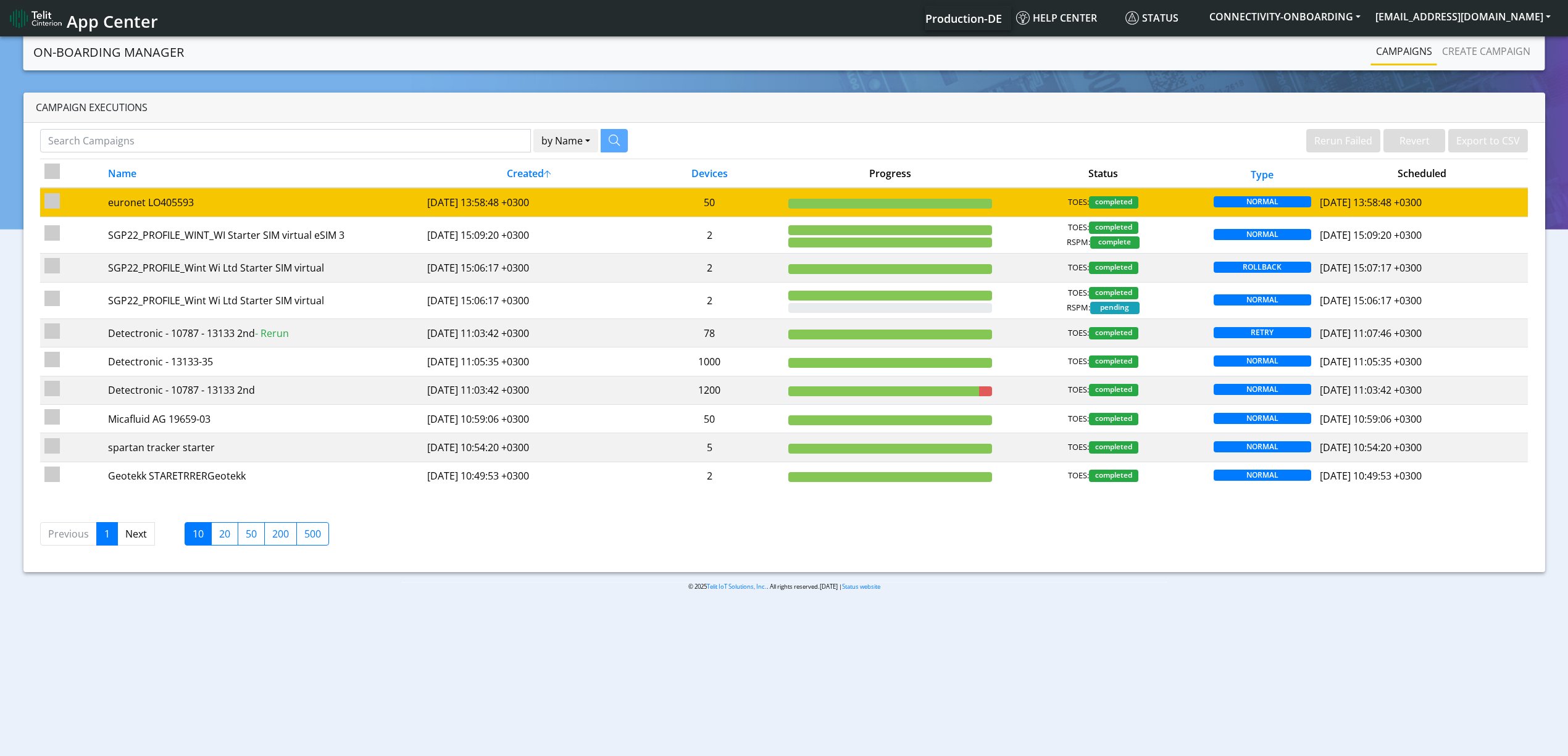
click at [636, 201] on td "50" at bounding box center [709, 202] width 149 height 29
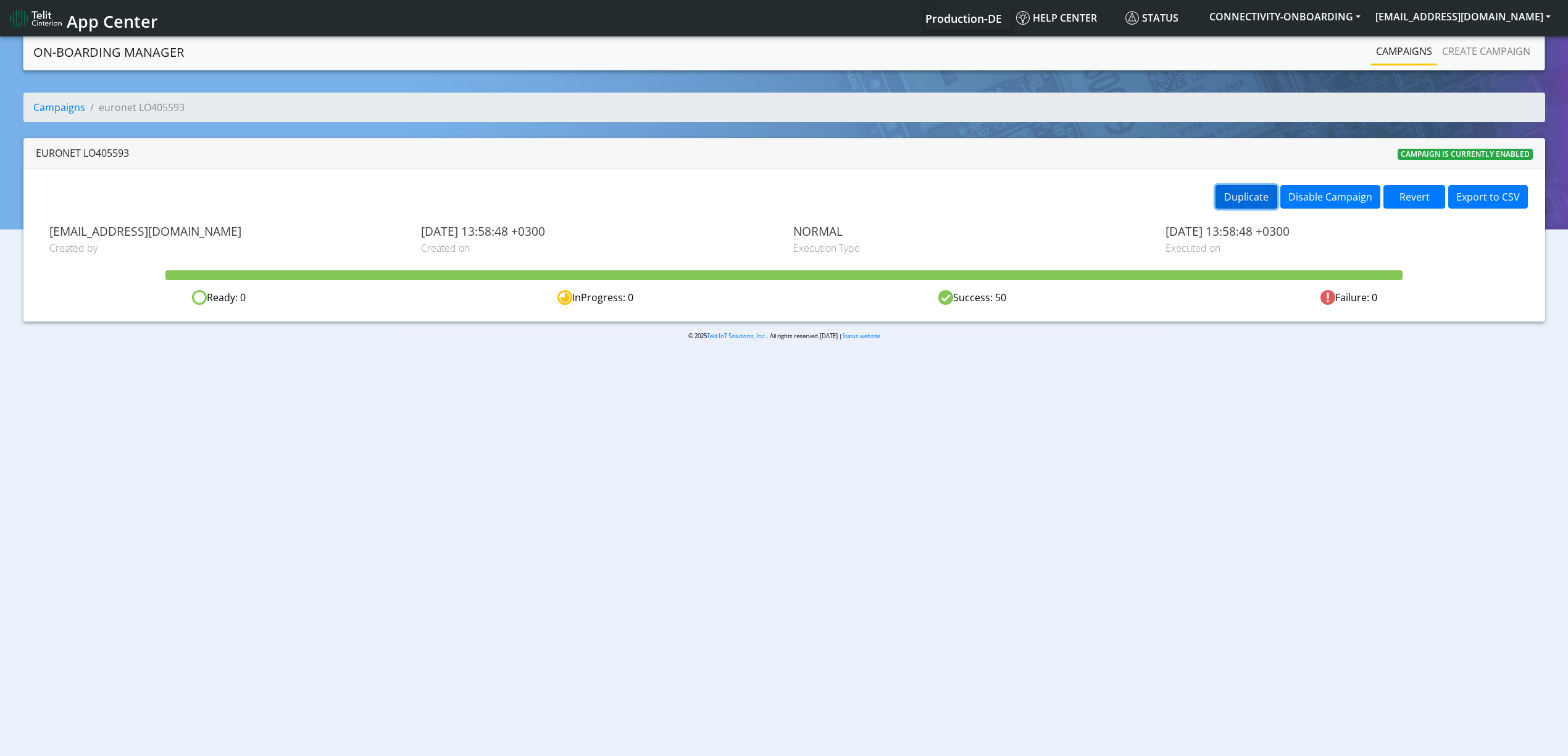
click at [1262, 204] on button "Duplicate" at bounding box center [1246, 197] width 62 height 24
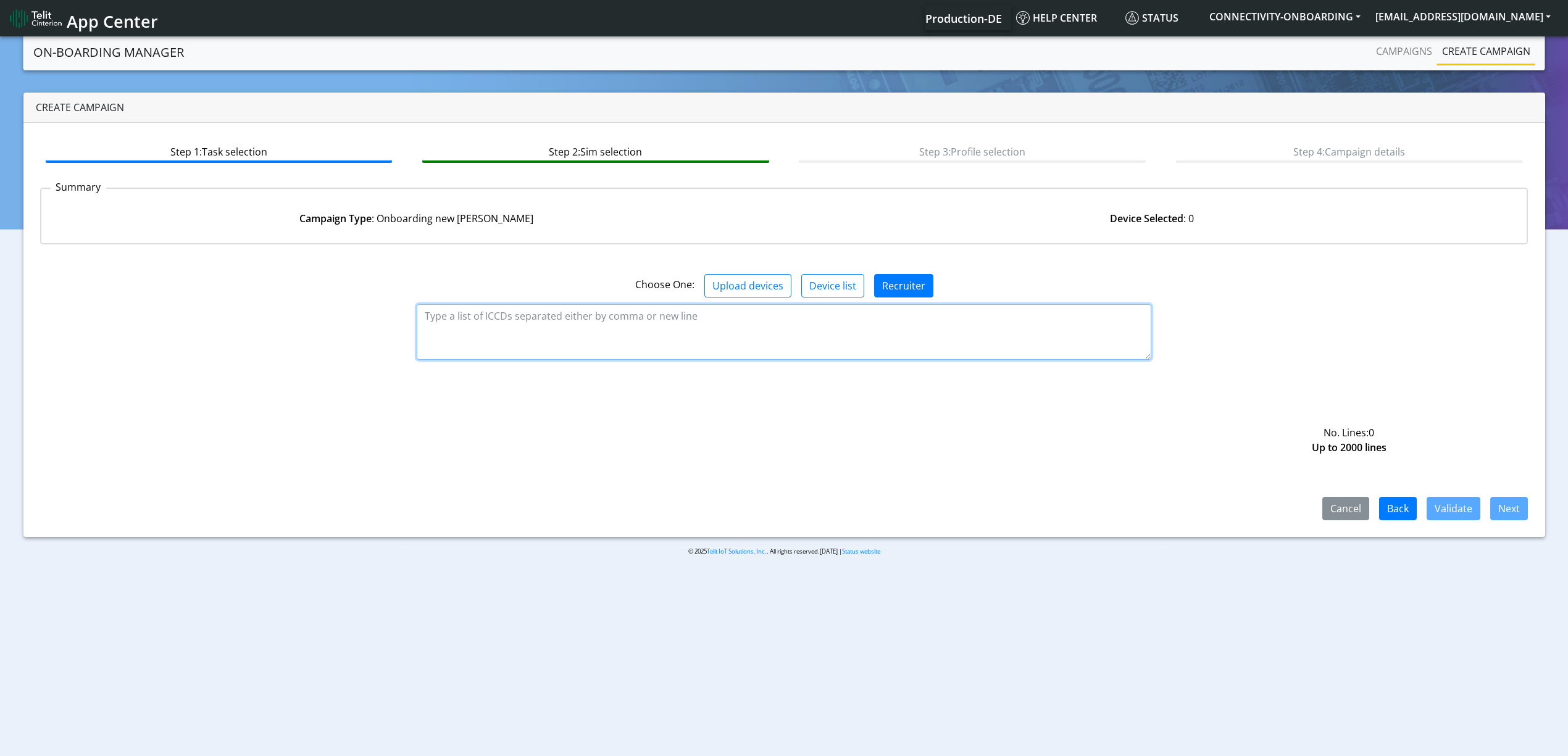
click at [613, 306] on textarea at bounding box center [784, 332] width 735 height 56
paste textarea "89358151000034520232 89358151000034520240 89358151000034520257 8935815100003452…"
type textarea "89358151000034520232 89358151000034520240 89358151000034520257 8935815100003452…"
click at [1442, 506] on button "Validate" at bounding box center [1453, 509] width 54 height 24
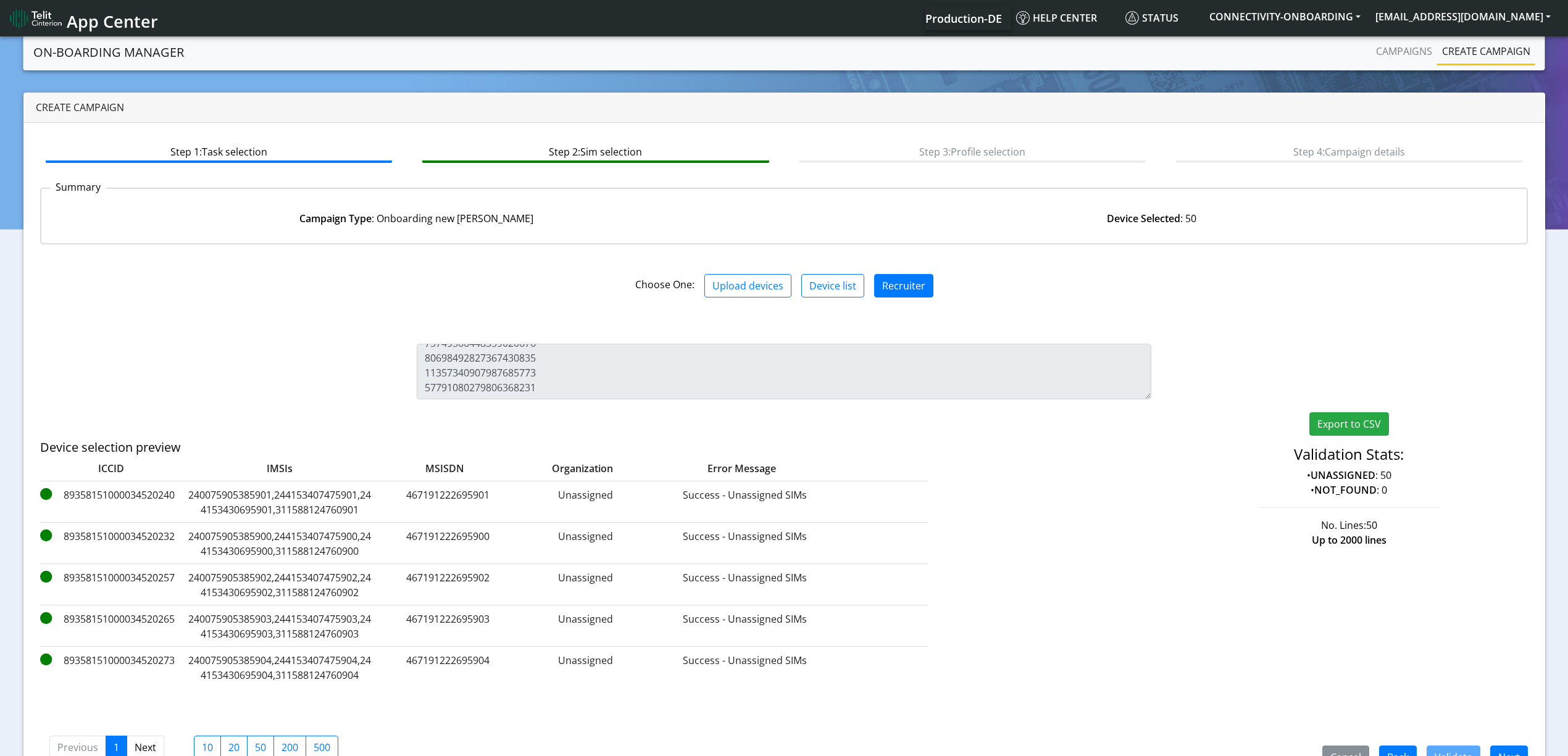
scroll to position [35, 0]
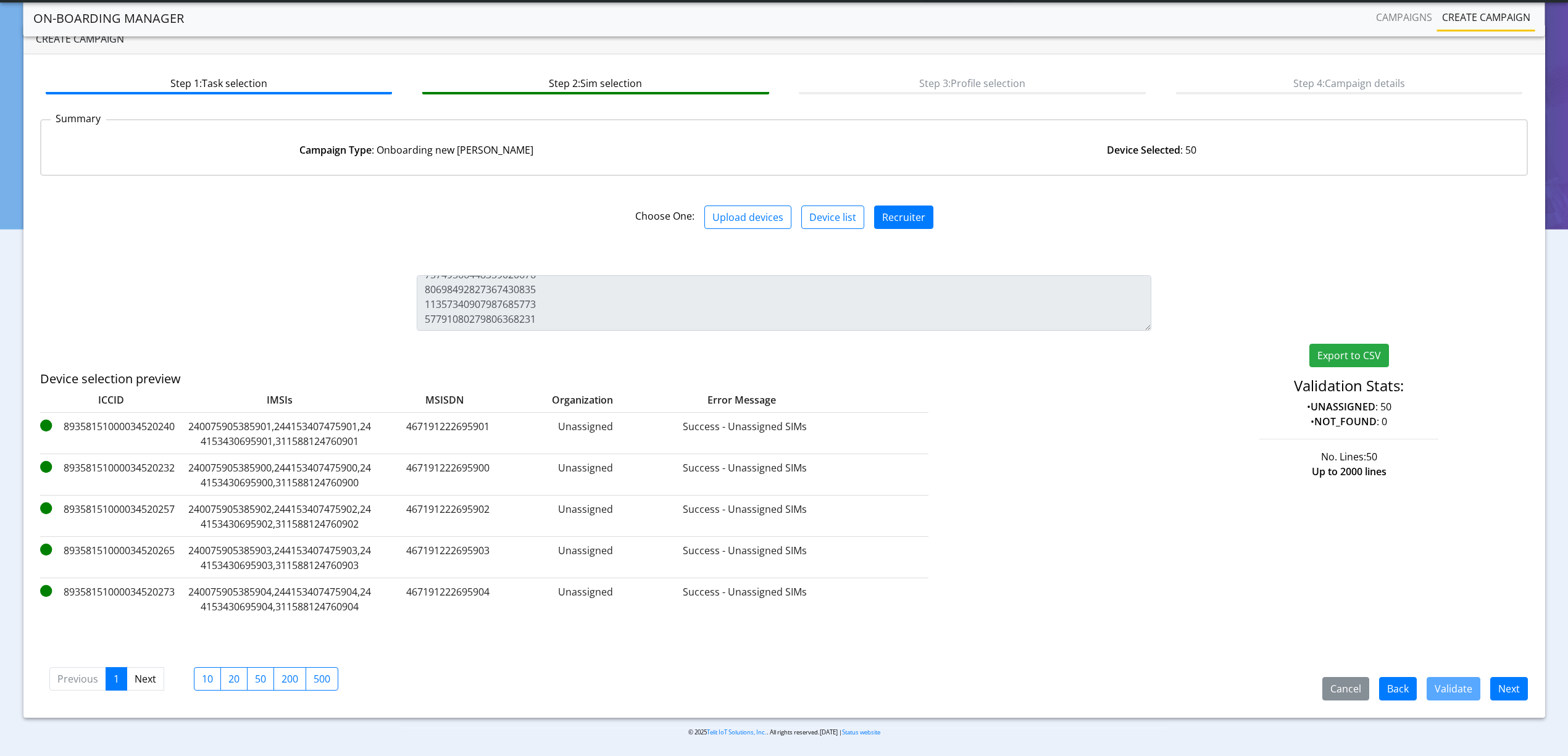
click at [1510, 707] on div "Step 1: Task selection Step 2: Sim selection Step 3: Profile selection Step 4: …" at bounding box center [784, 386] width 1521 height 664
click at [1510, 692] on button "Next" at bounding box center [1509, 689] width 37 height 24
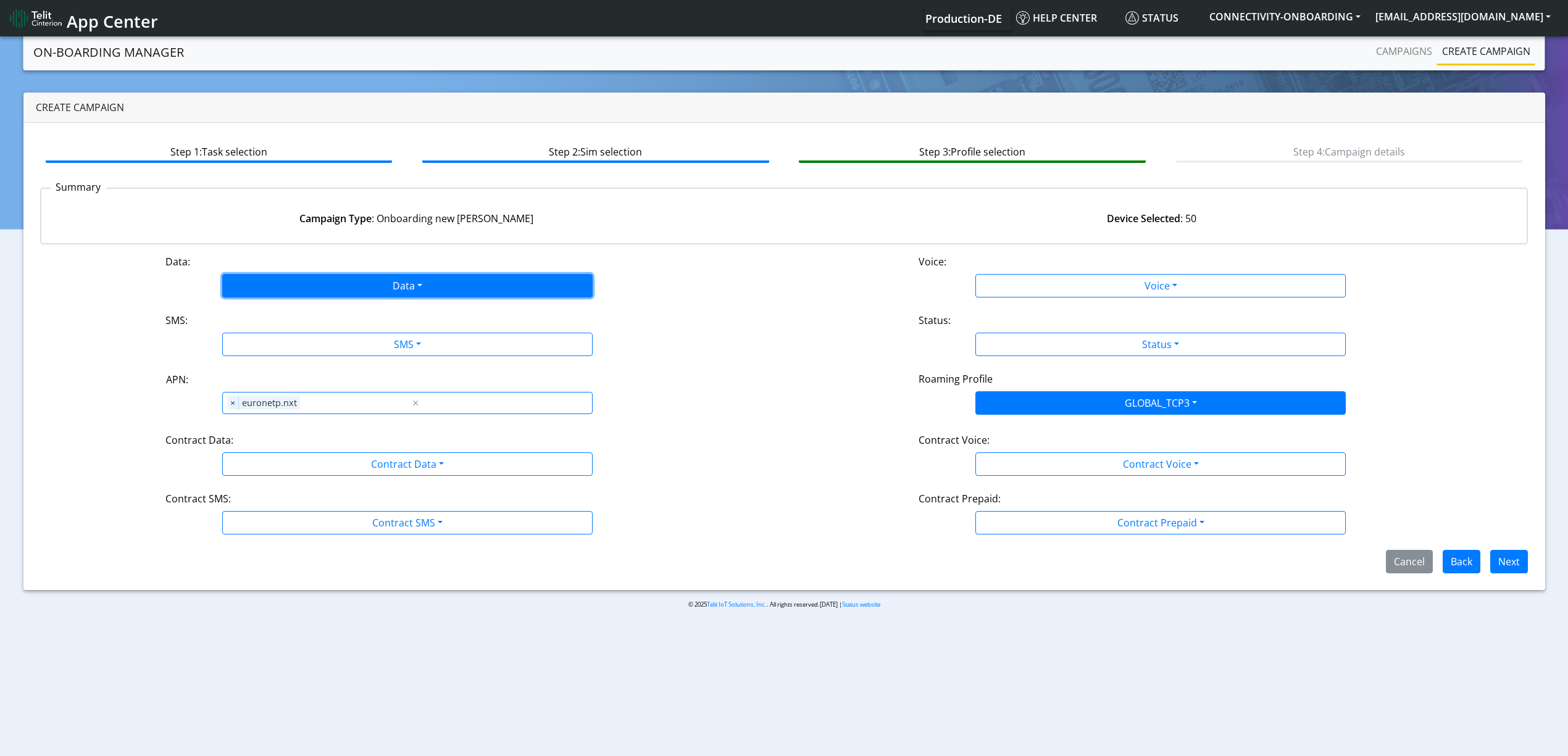
click at [327, 283] on button "Data" at bounding box center [407, 286] width 370 height 24
click at [320, 328] on button "Enabled" at bounding box center [407, 335] width 369 height 20
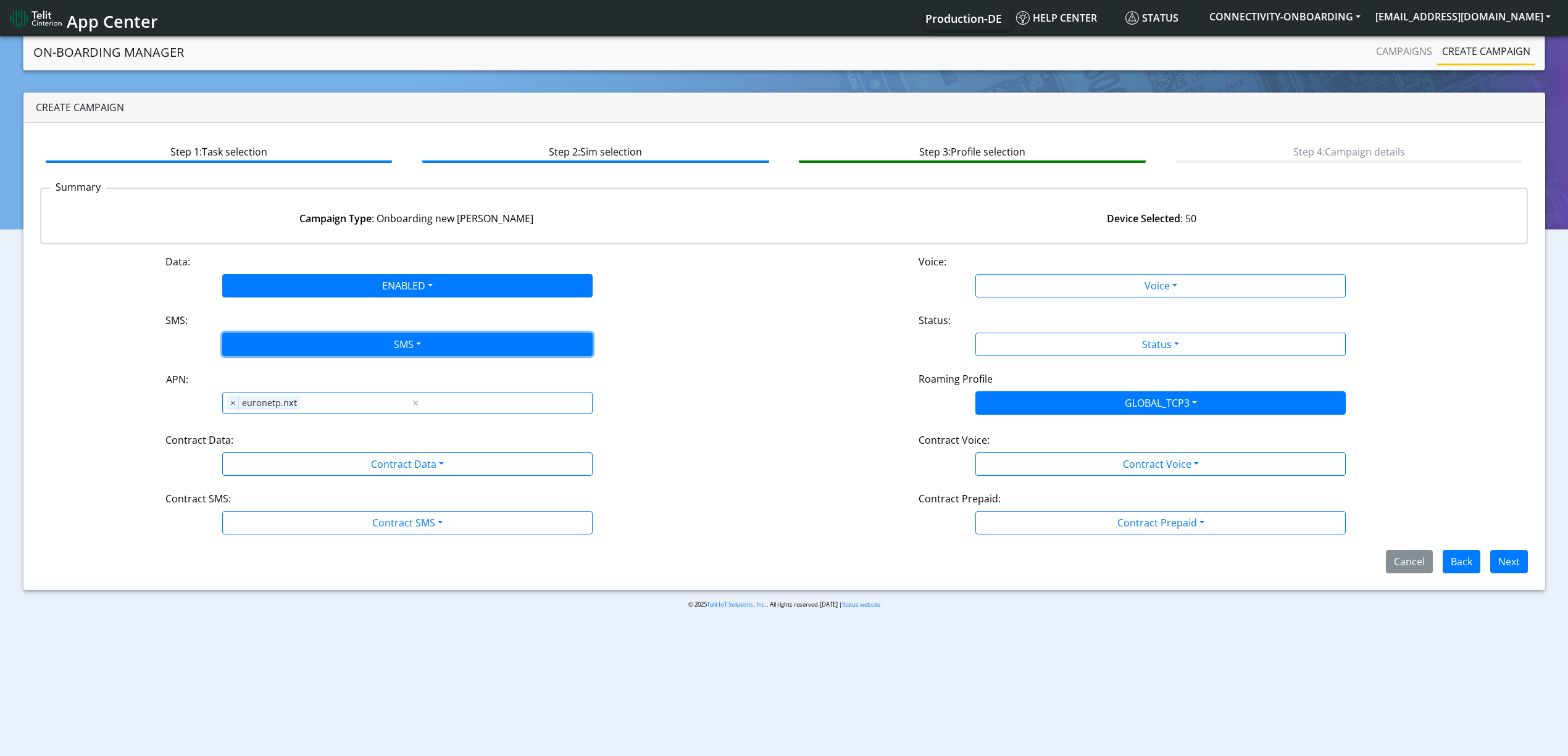
click at [322, 346] on button "SMS" at bounding box center [407, 344] width 370 height 24
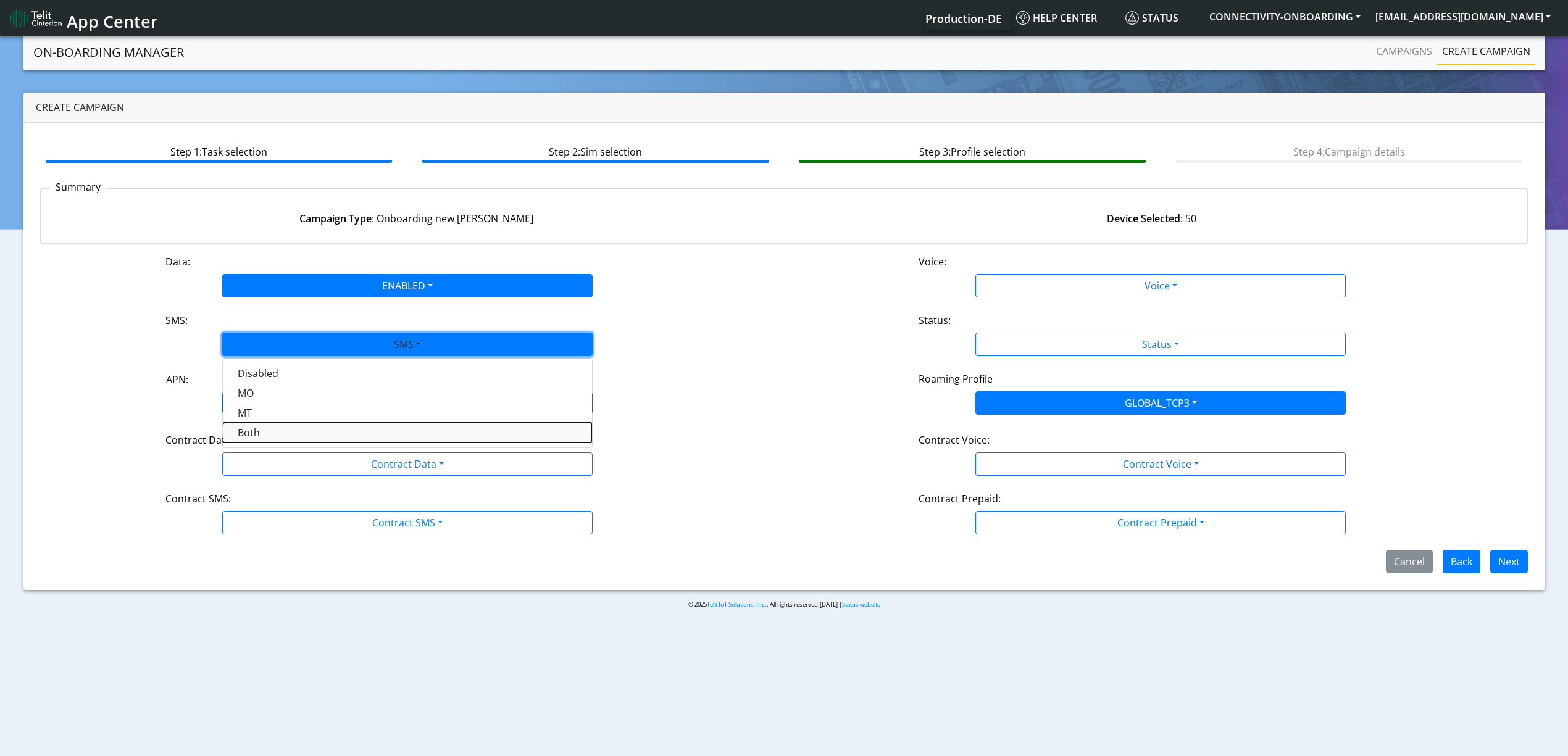
click at [301, 433] on button "Both" at bounding box center [407, 433] width 369 height 20
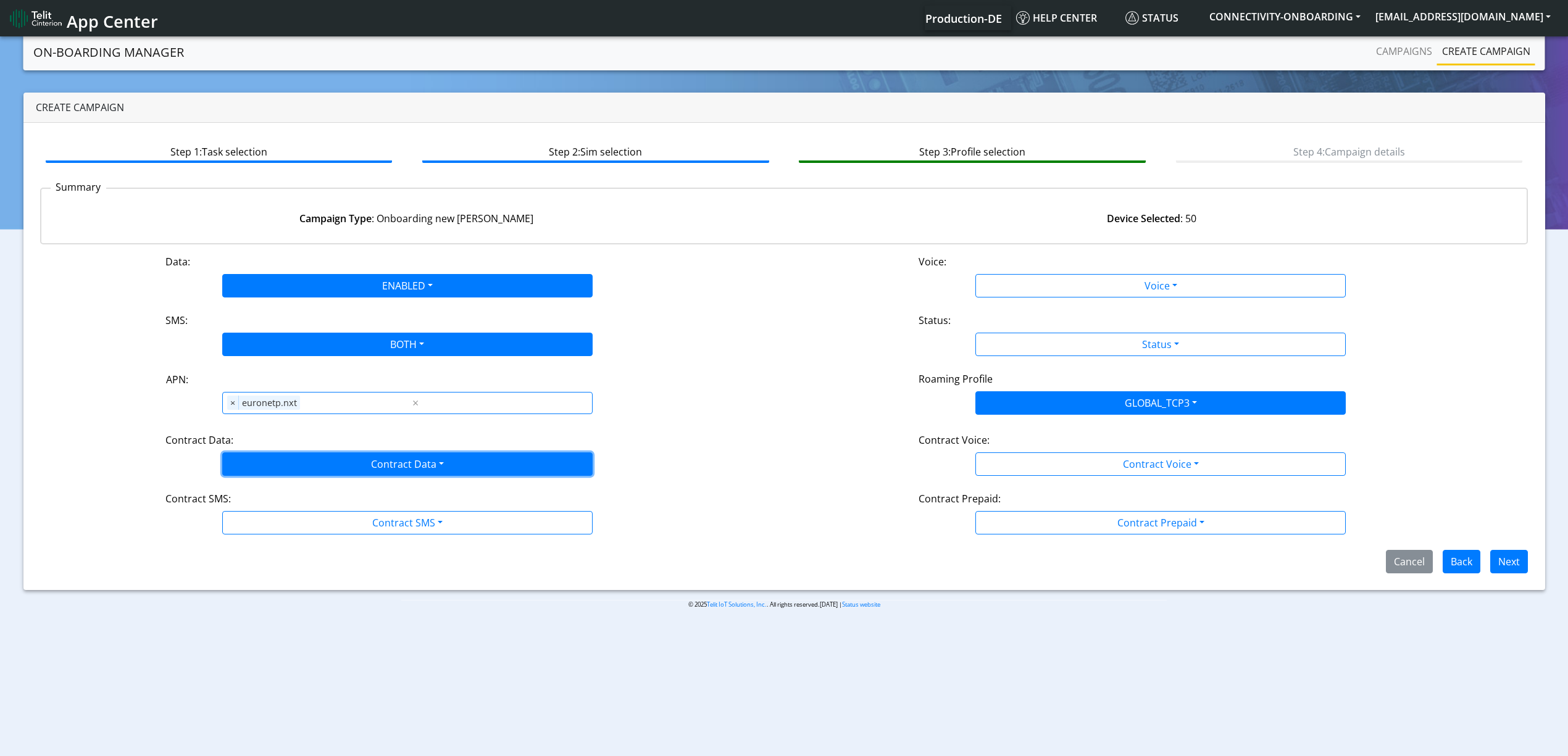
click at [294, 465] on button "Contract Data" at bounding box center [407, 464] width 370 height 24
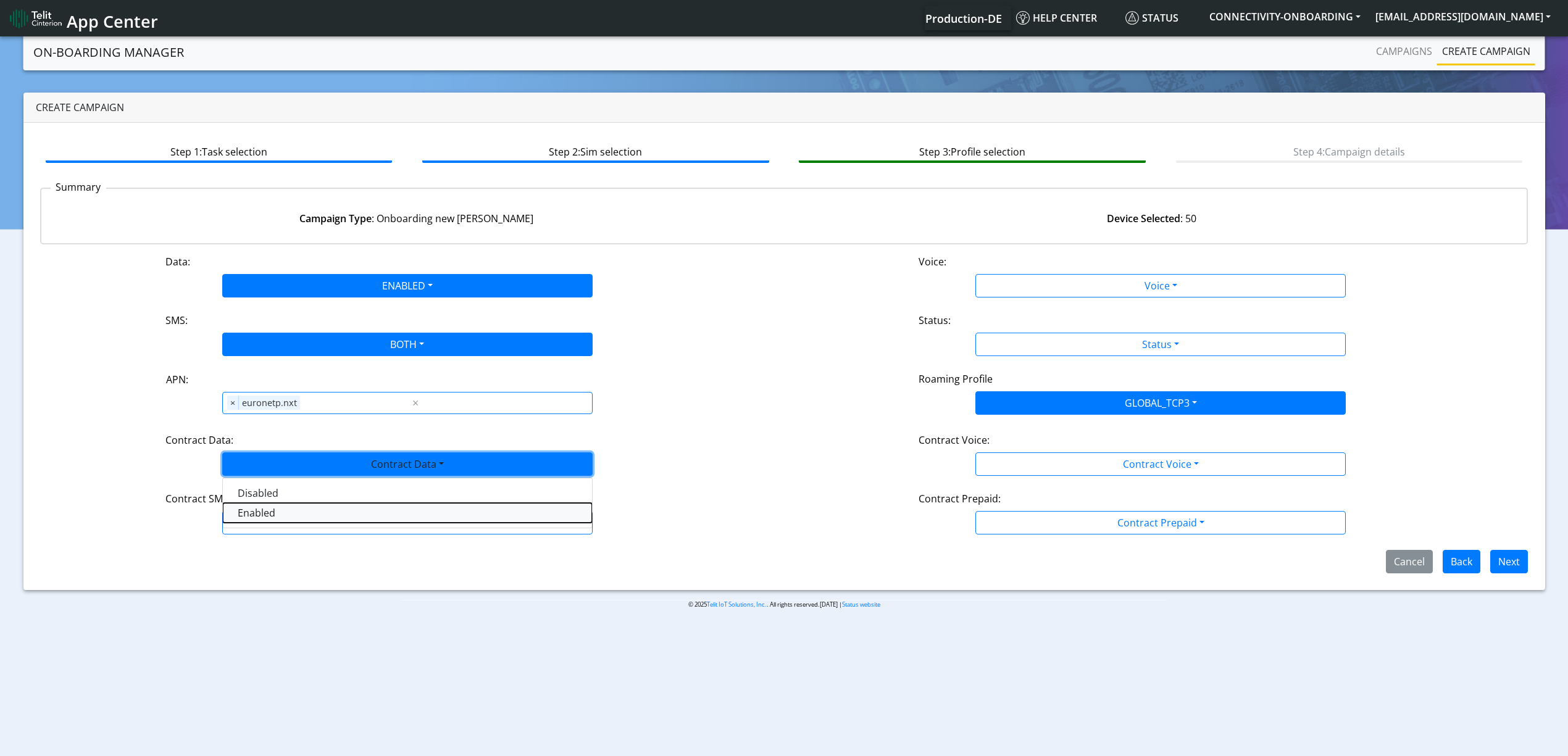
click at [274, 510] on Dataenabled-dropdown "Enabled" at bounding box center [407, 513] width 369 height 20
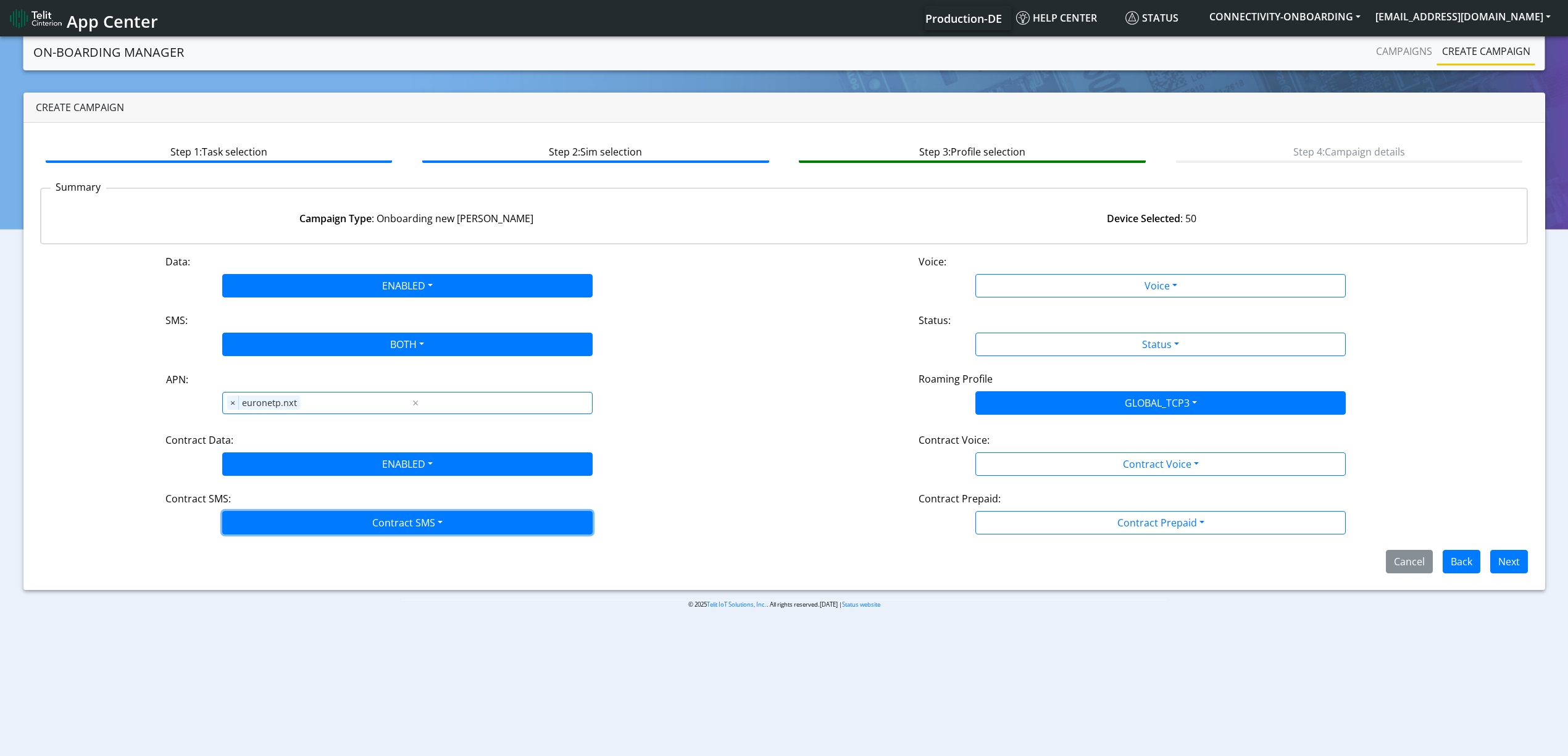
click at [282, 524] on button "Contract SMS" at bounding box center [407, 523] width 370 height 24
click at [278, 608] on SMSboth-dropdown "Both" at bounding box center [407, 611] width 369 height 20
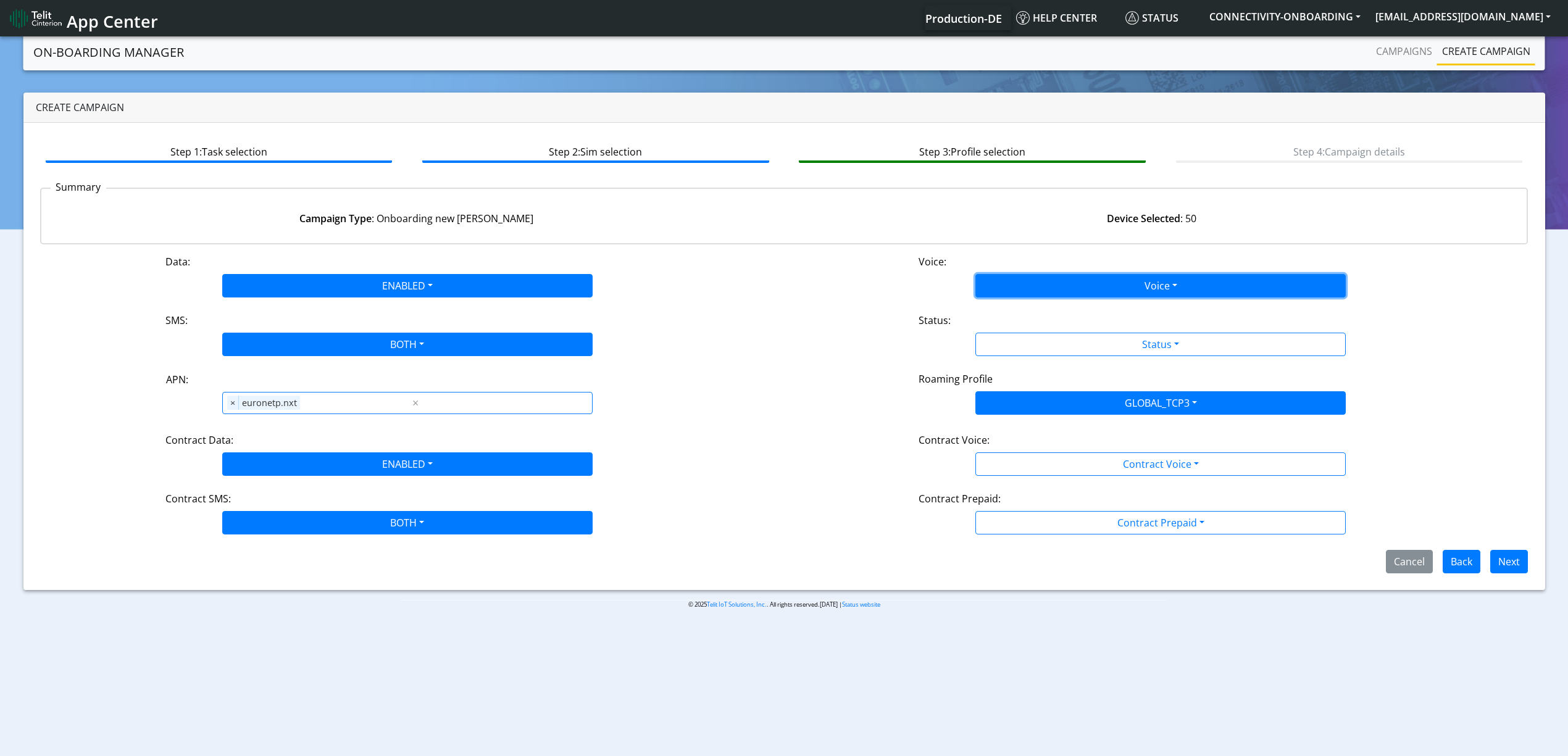
click at [1037, 279] on button "Voice" at bounding box center [1161, 286] width 370 height 24
click at [1021, 308] on button "Disabled" at bounding box center [1161, 315] width 369 height 20
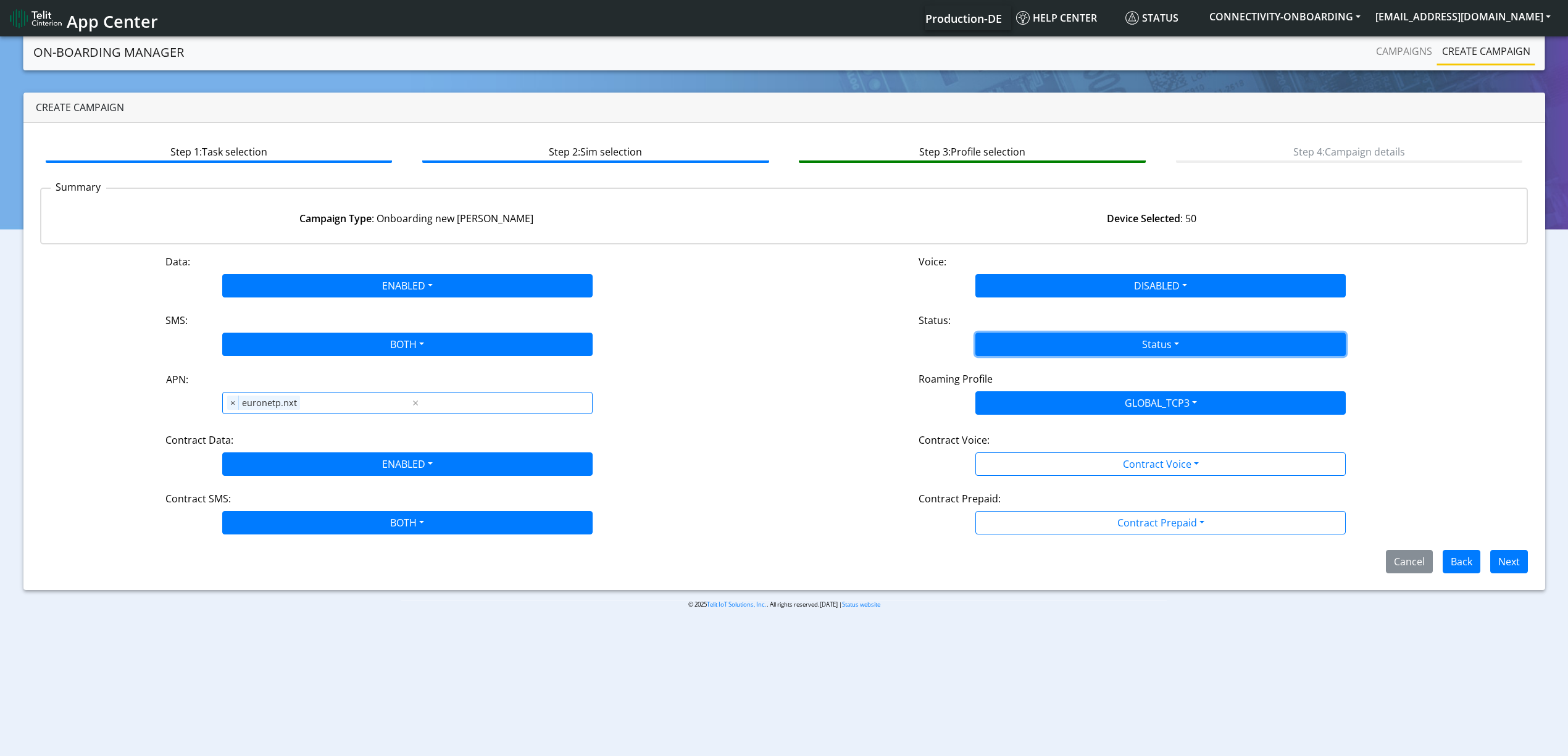
click at [1028, 336] on button "Status" at bounding box center [1161, 344] width 370 height 24
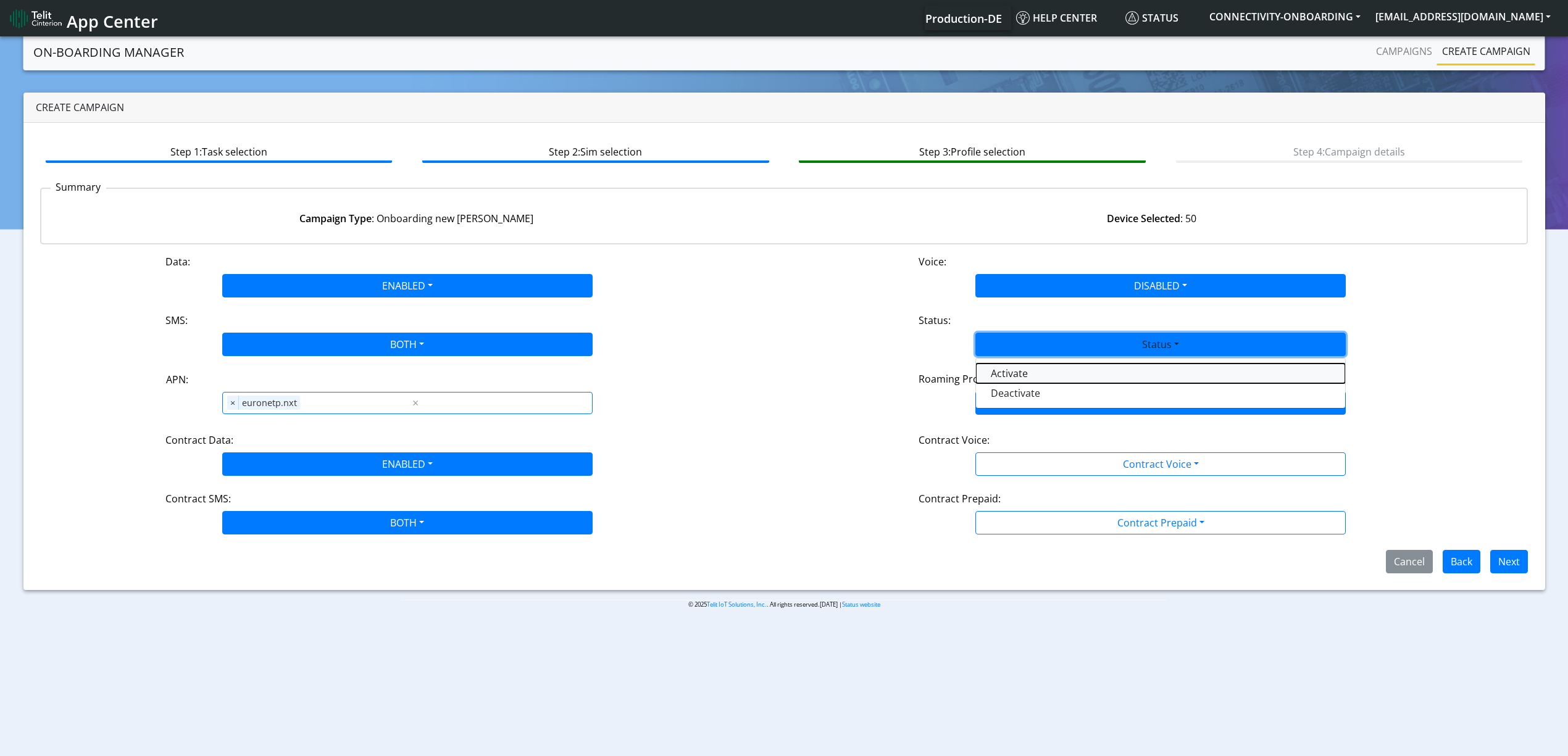
click at [1025, 373] on button "Activate" at bounding box center [1161, 374] width 369 height 20
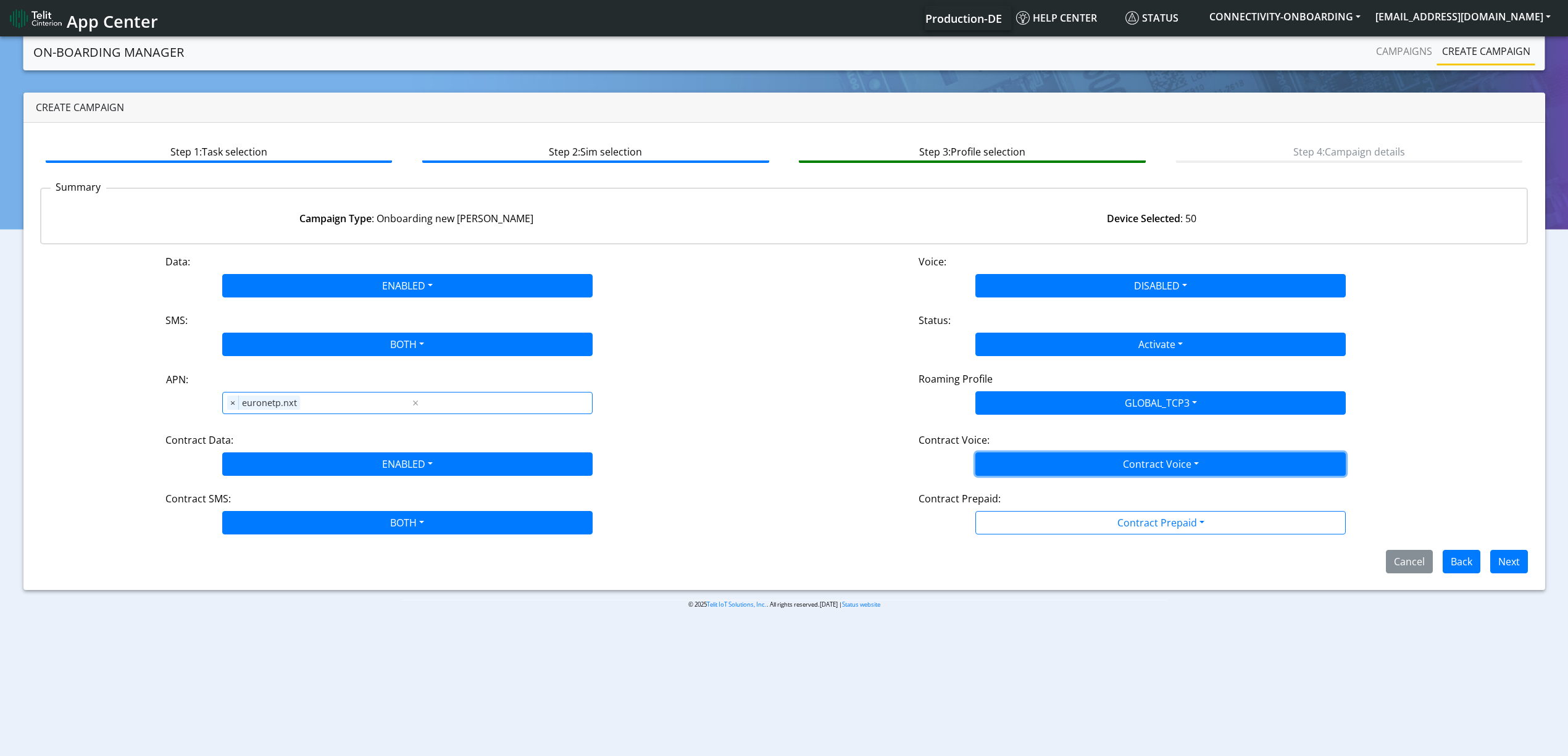
click at [1005, 463] on button "Contract Voice" at bounding box center [1161, 464] width 370 height 24
click at [1003, 488] on Voicedisabled-dropdown "Disabled" at bounding box center [1161, 493] width 369 height 20
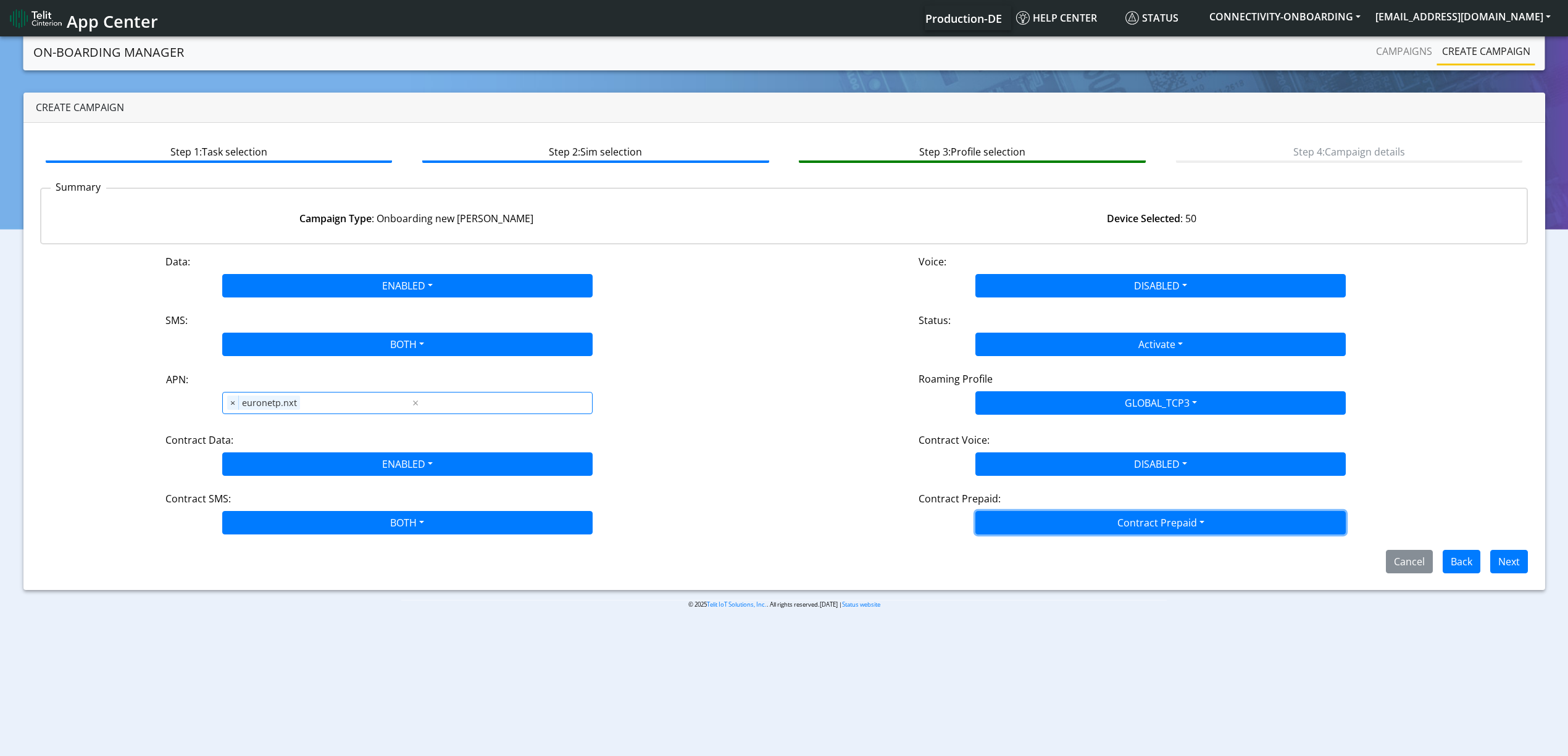
click at [1015, 520] on button "Contract Prepaid" at bounding box center [1161, 523] width 370 height 24
click at [1020, 573] on Prepaidnotprepaid-dropdown "No" at bounding box center [1161, 572] width 369 height 20
click at [1505, 565] on button "Next" at bounding box center [1509, 562] width 37 height 24
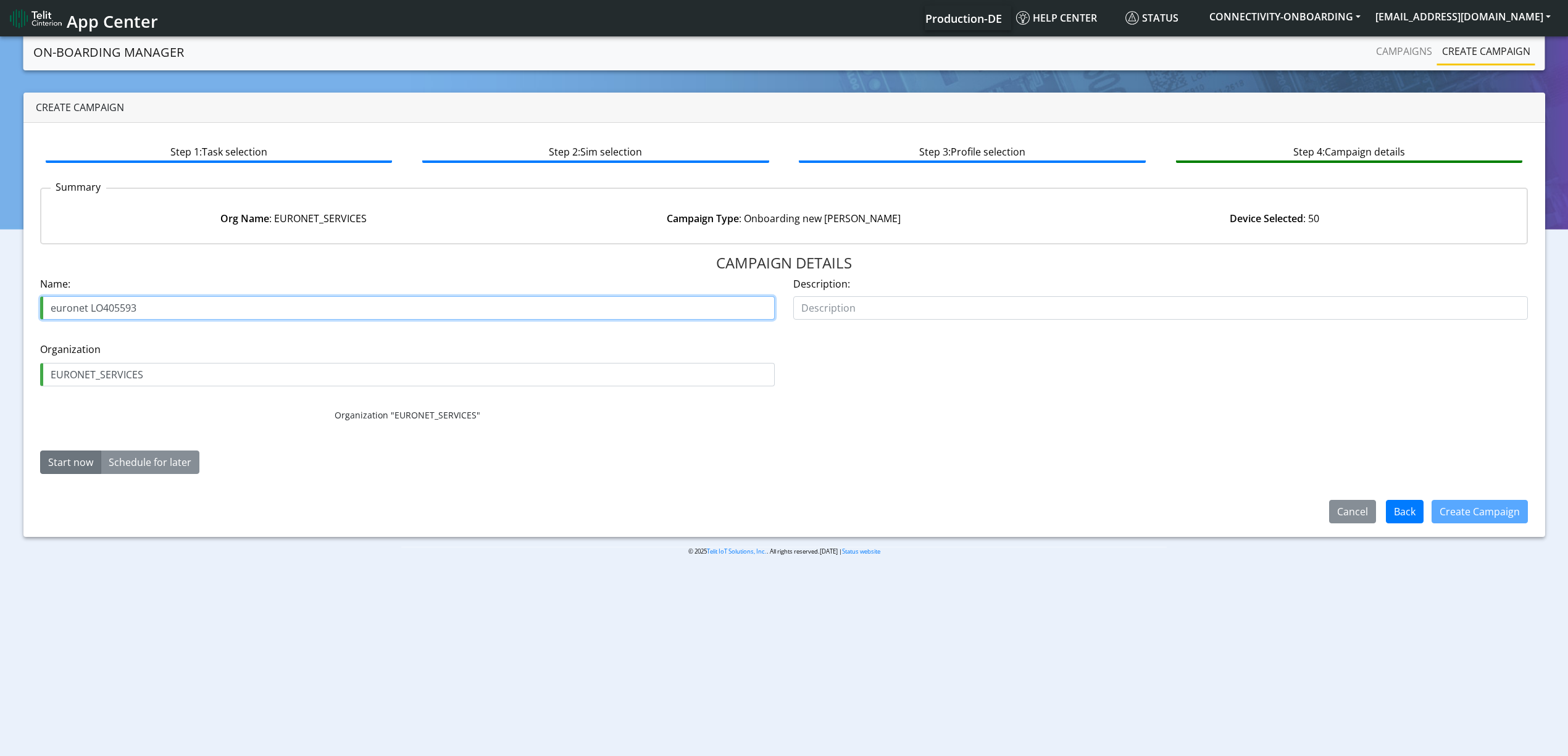
click at [115, 305] on input "euronet LO405593" at bounding box center [407, 308] width 735 height 24
paste input "M405592"
type input "euronet LM405592"
click at [1494, 518] on button "Create Campaign" at bounding box center [1479, 512] width 96 height 24
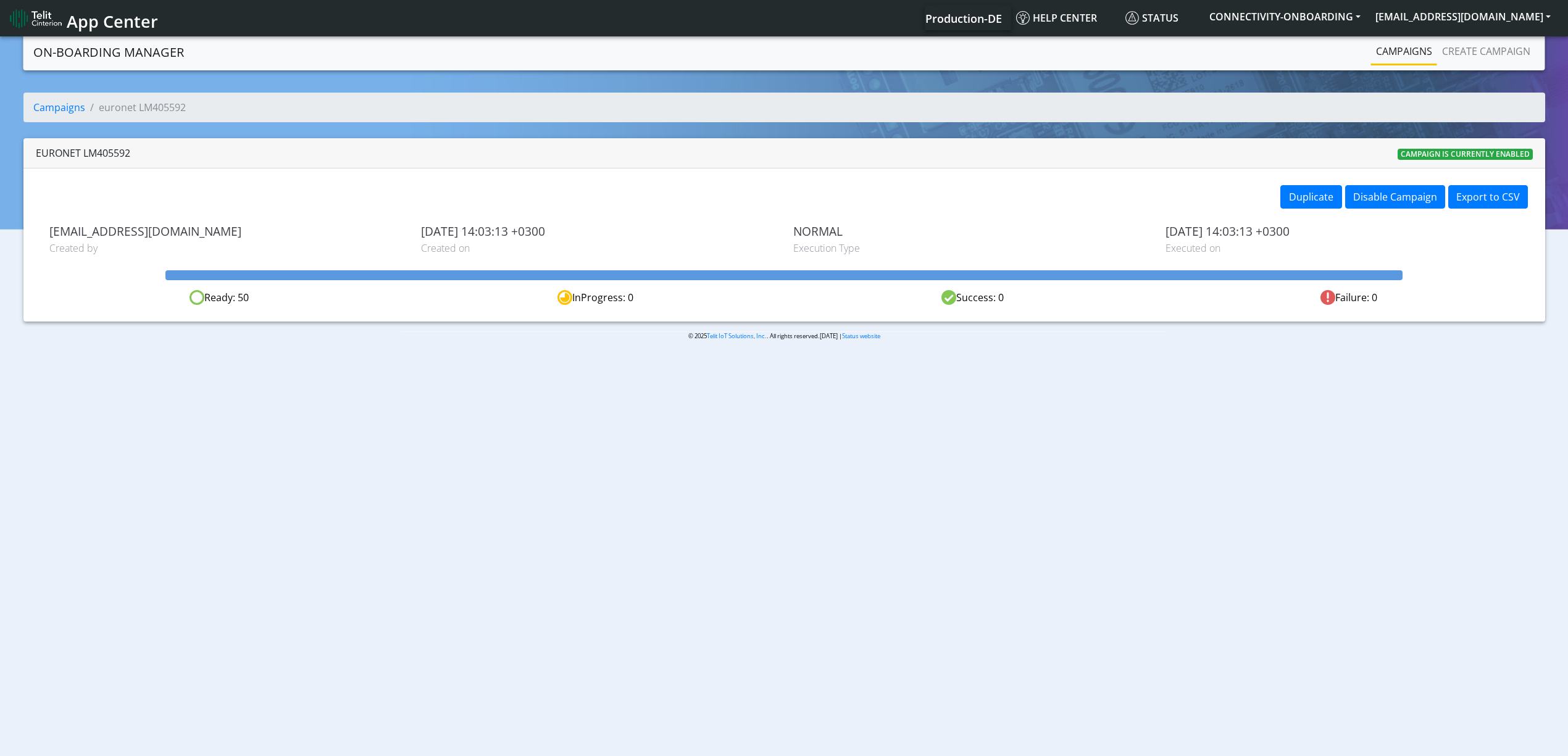
click at [1405, 70] on section "On-Boarding Manager Campaigns Create campaign Campaigns euronet LM405592 eurone…" at bounding box center [784, 197] width 1568 height 327
click at [1405, 57] on link "Campaigns" at bounding box center [1404, 51] width 66 height 25
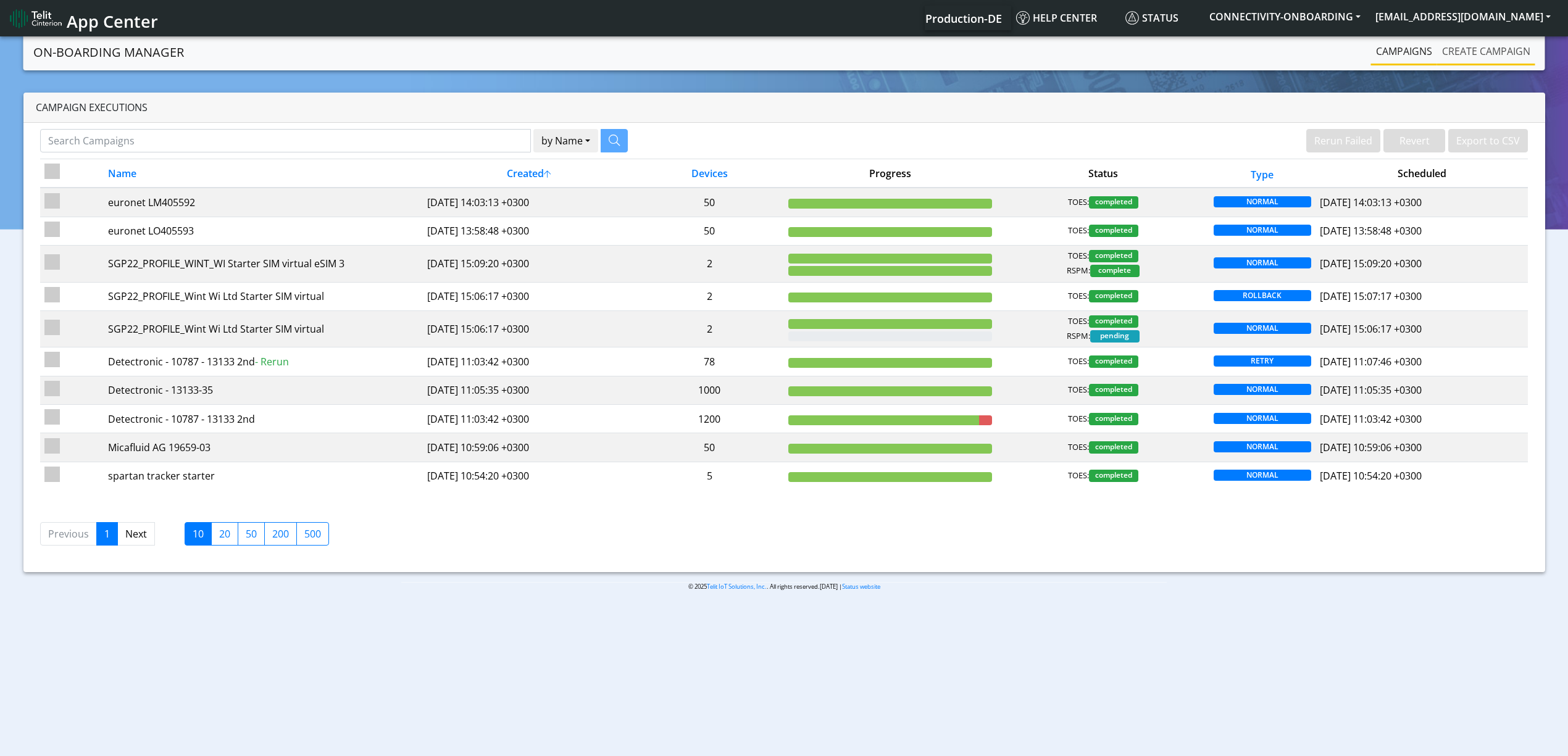
click at [1498, 55] on link "Create campaign" at bounding box center [1486, 51] width 98 height 25
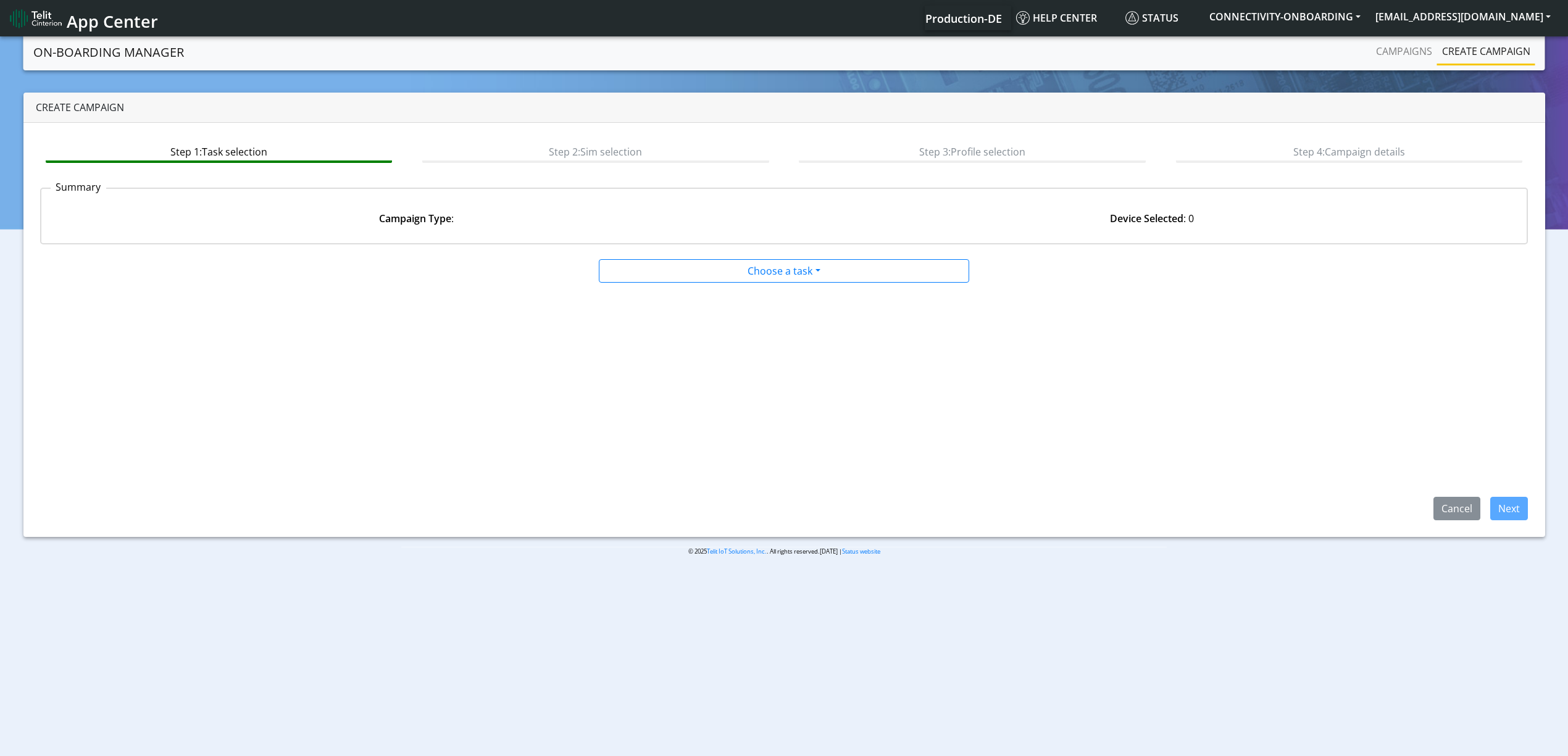
click at [717, 293] on app-paging-btns "Cancel Next" at bounding box center [784, 402] width 1488 height 237
click at [714, 284] on app-paging-btns "Cancel Next" at bounding box center [784, 402] width 1488 height 237
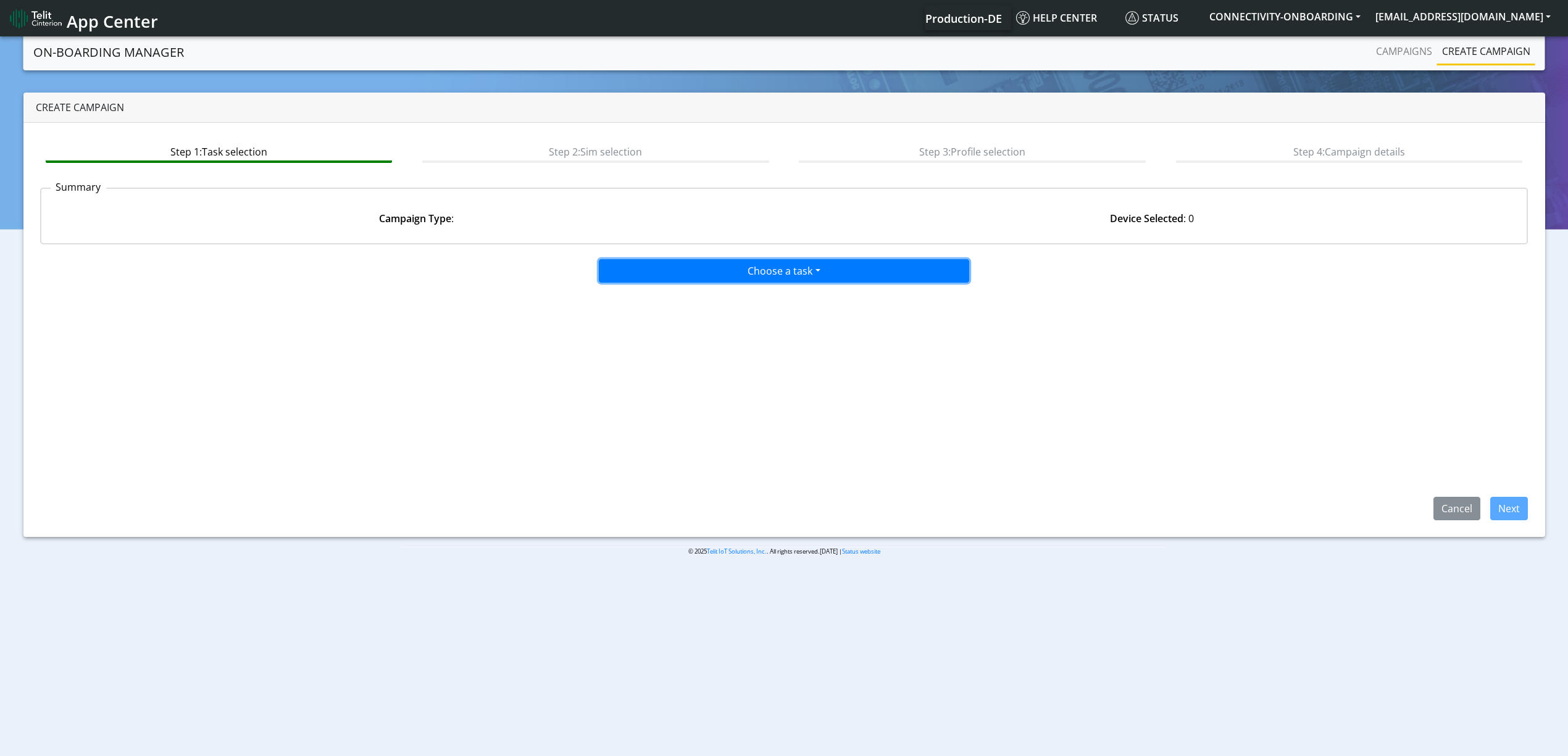
click at [677, 274] on button "Choose a task" at bounding box center [784, 271] width 370 height 24
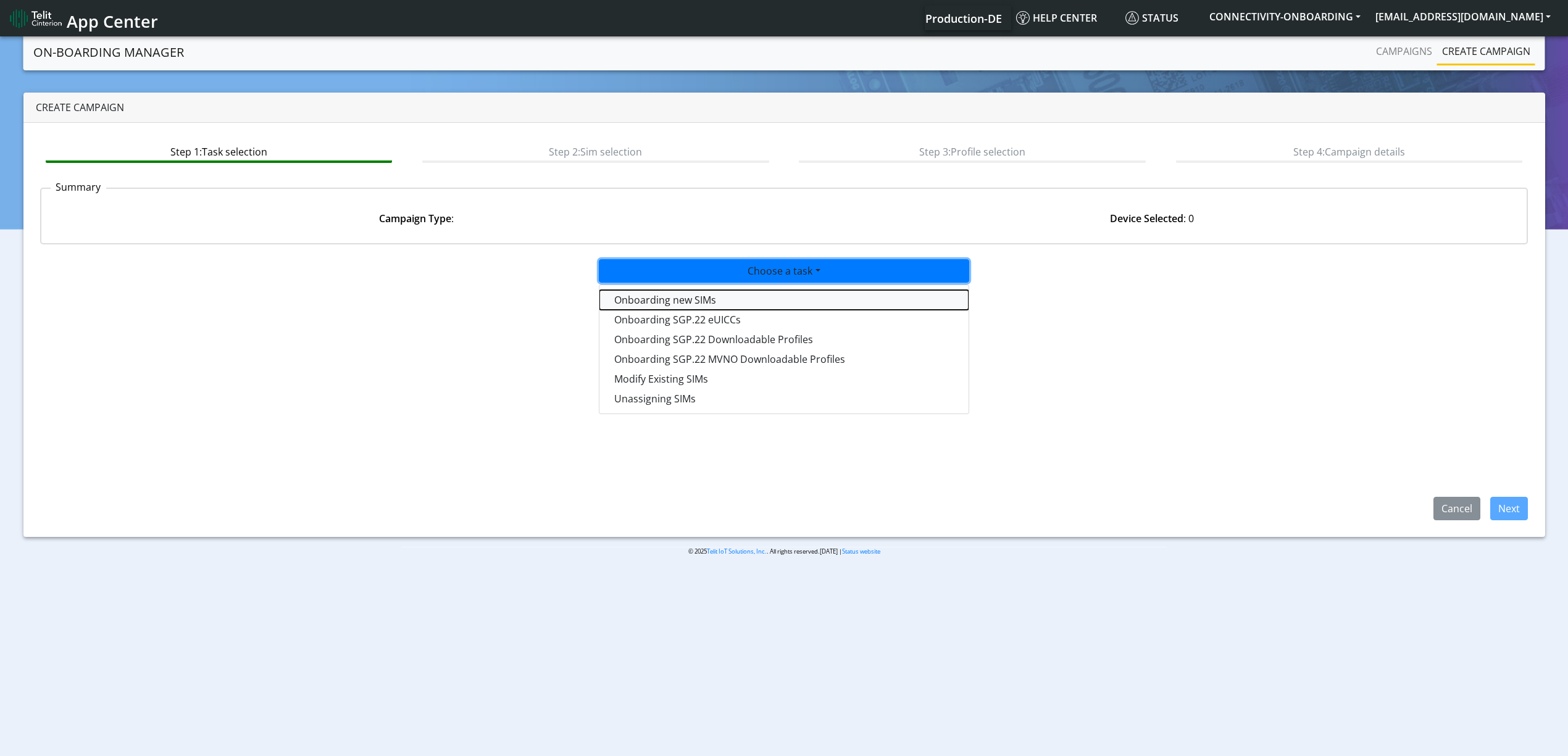
click at [673, 303] on tasktoes-dropdown "Onboarding new SIMs" at bounding box center [784, 300] width 369 height 20
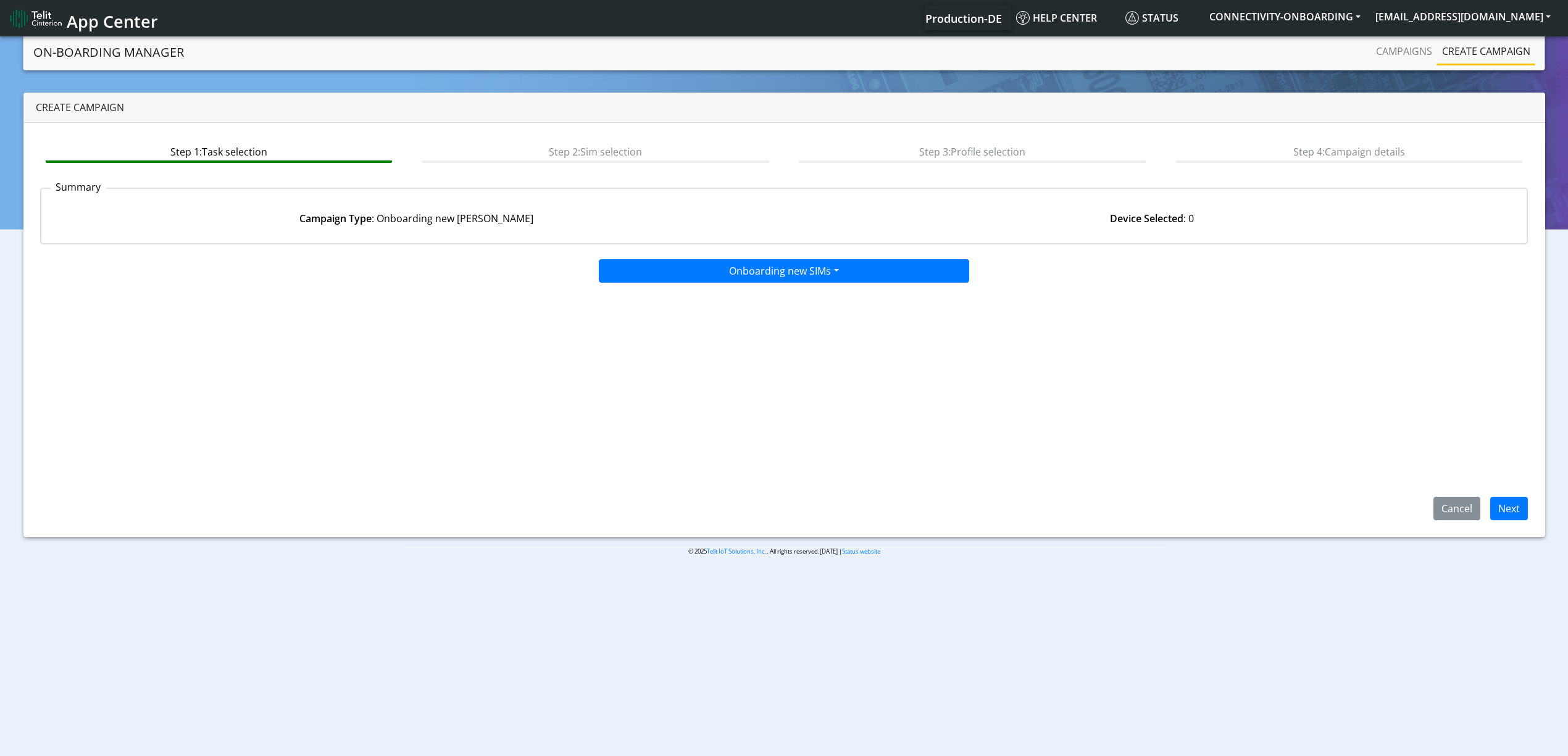
click at [1509, 495] on app-paging-btns "Cancel Next" at bounding box center [784, 402] width 1488 height 237
click at [1509, 509] on button "Next" at bounding box center [1509, 509] width 37 height 24
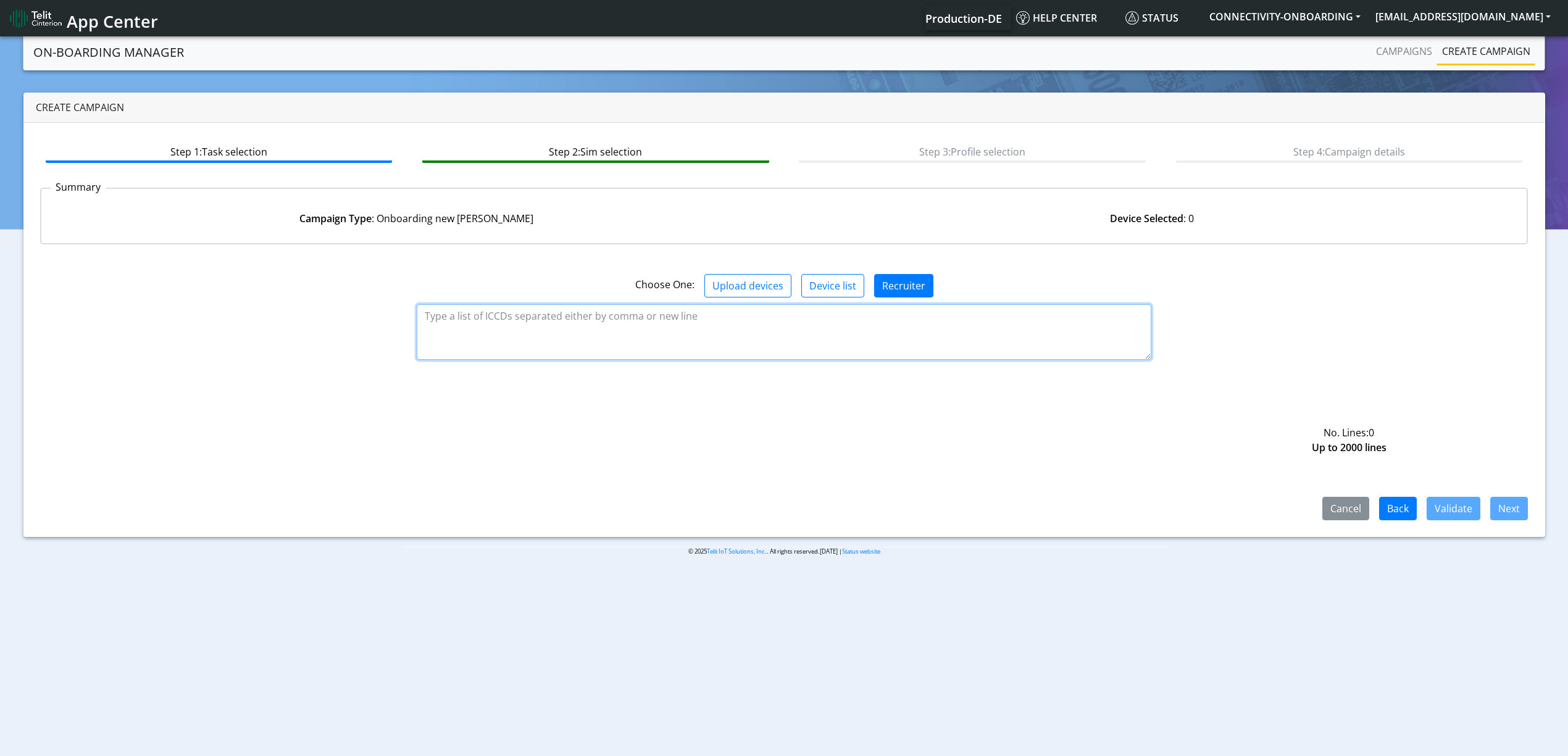
click at [719, 341] on textarea at bounding box center [784, 332] width 735 height 56
paste textarea "89358151000034511231 89358151000034511249 89358151000034511256 8935815100003451…"
type textarea "89358151000034511231 89358151000034511249 89358151000034511256 8935815100003451…"
click at [1435, 506] on button "Validate" at bounding box center [1453, 509] width 54 height 24
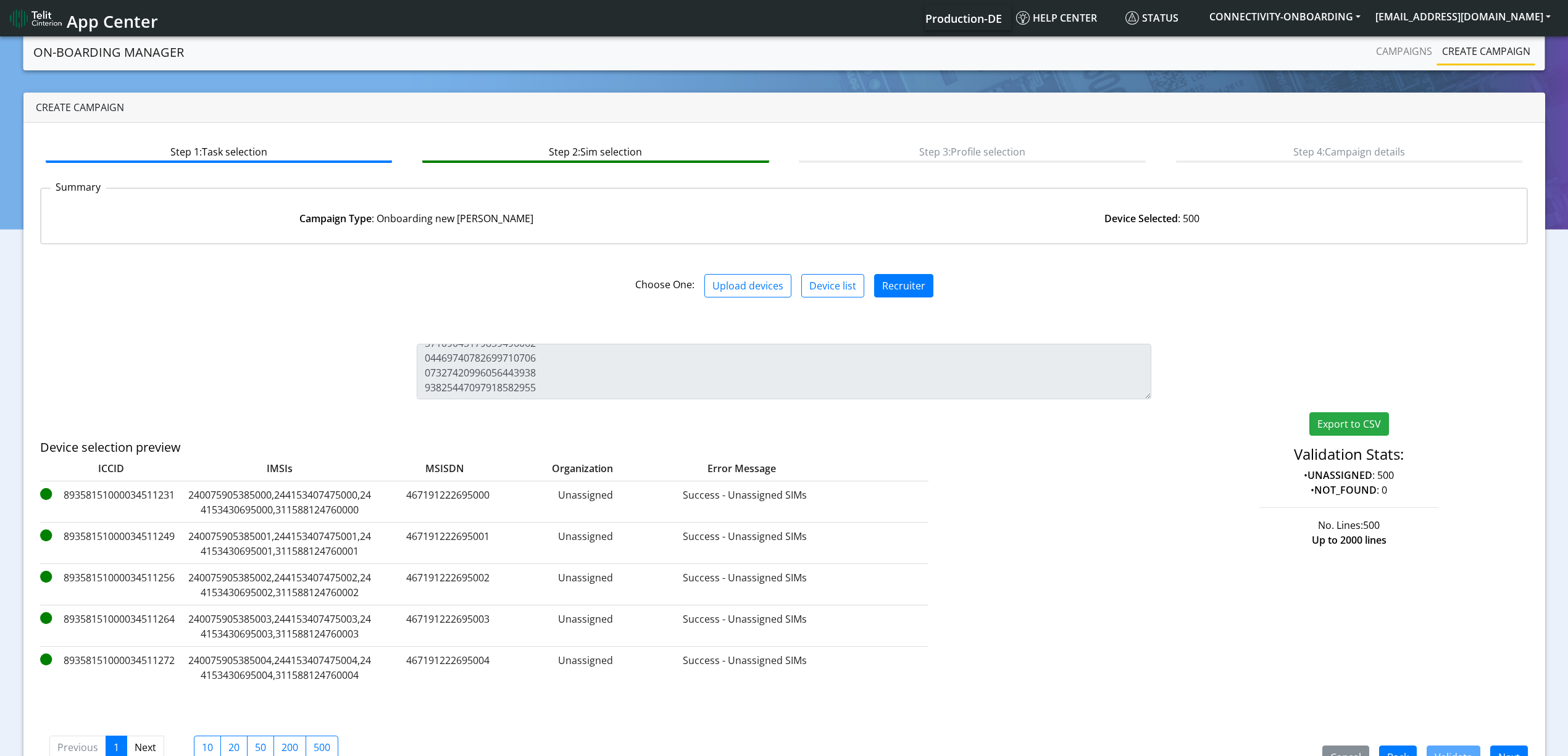
scroll to position [35, 0]
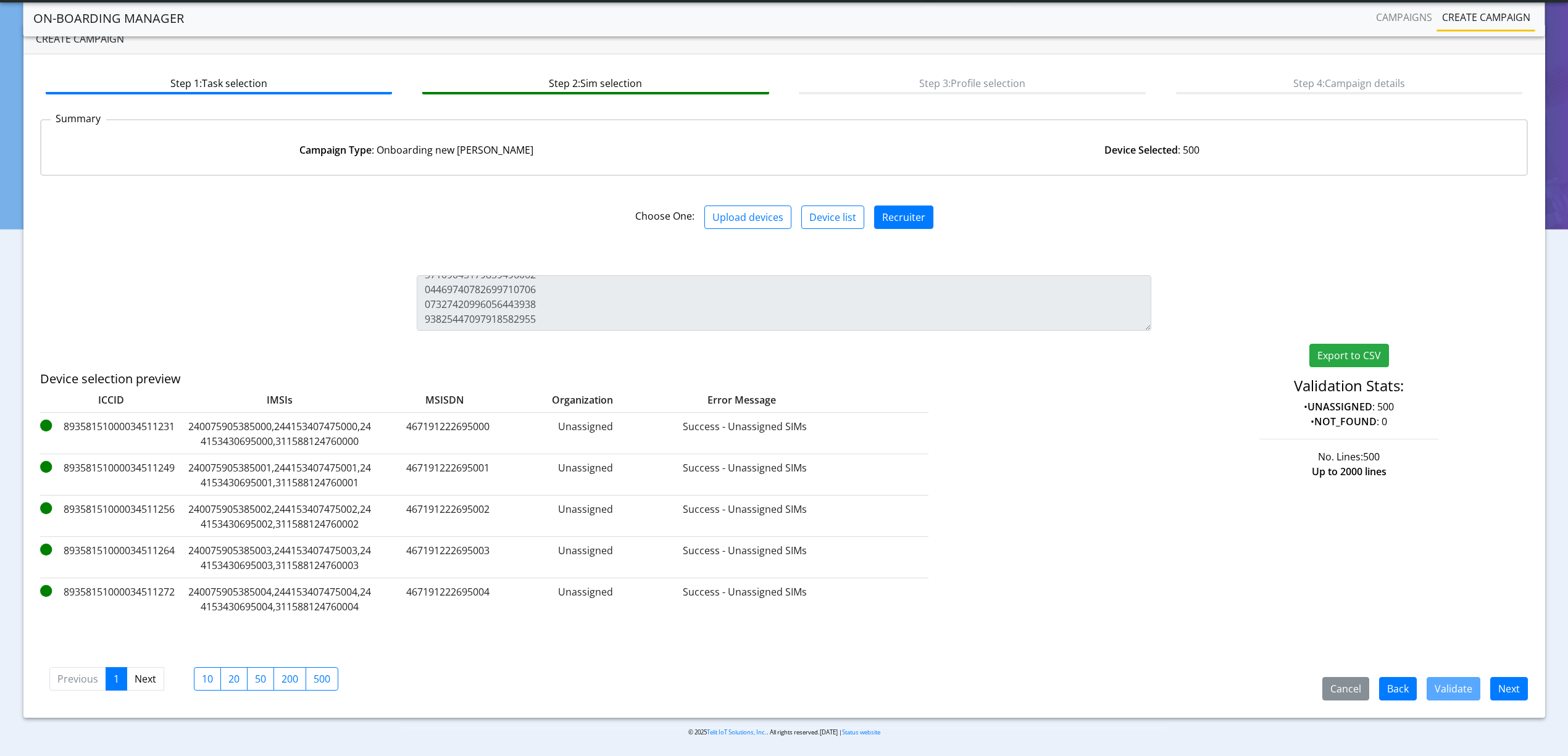
click at [1534, 696] on div "Cancel Back Validate Next" at bounding box center [1420, 689] width 234 height 24
click at [1504, 694] on button "Next" at bounding box center [1509, 689] width 37 height 24
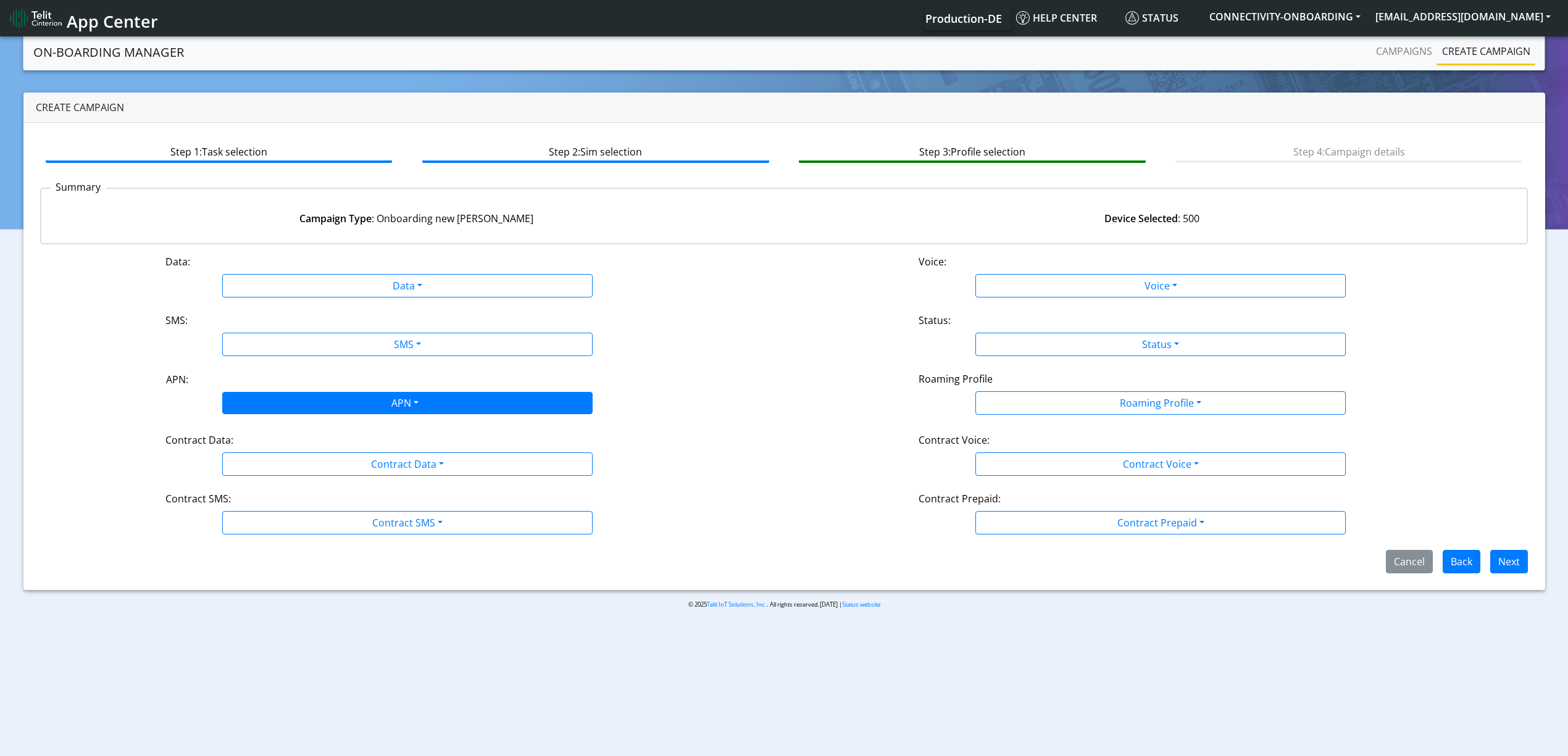
click at [358, 395] on div "APN" at bounding box center [404, 404] width 391 height 24
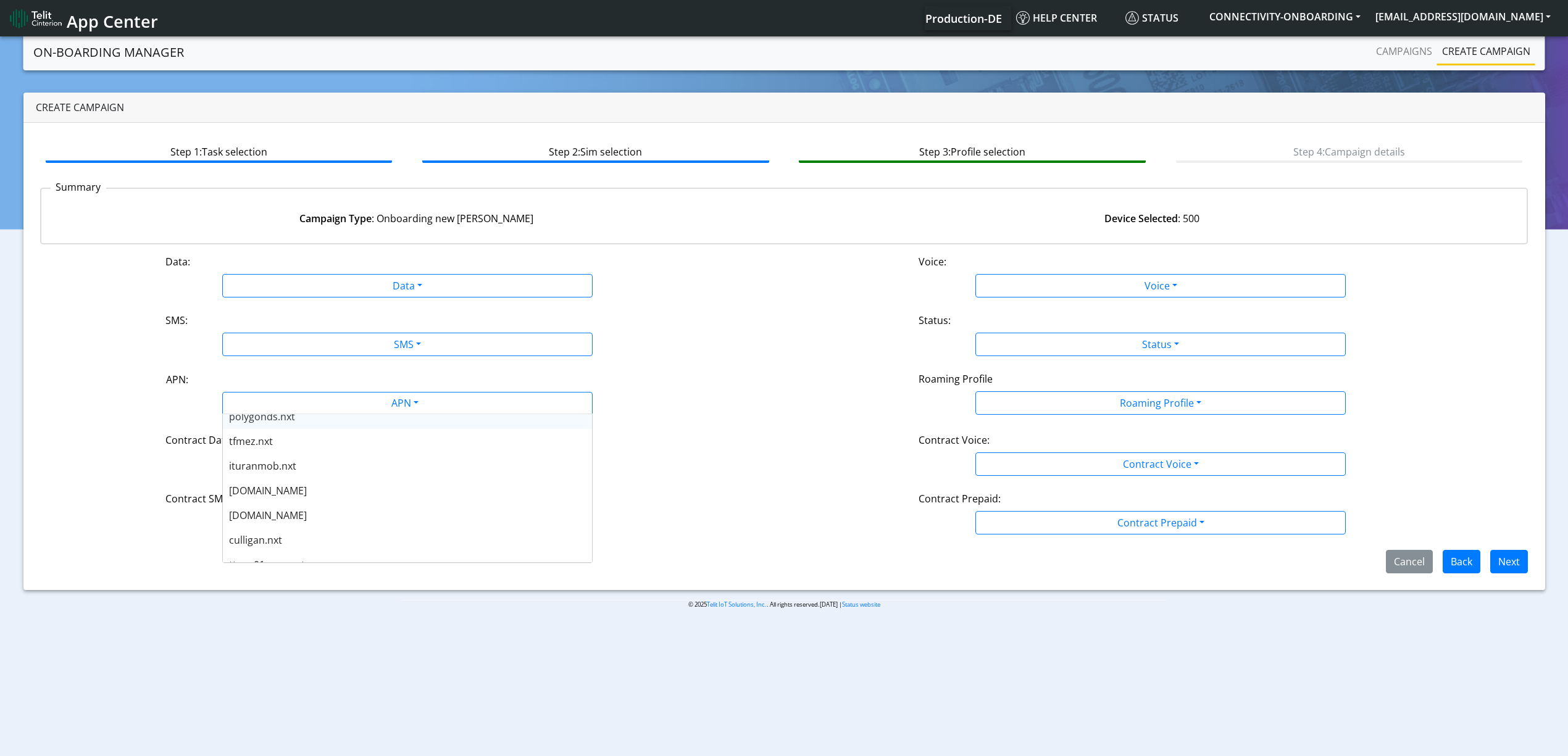
scroll to position [914, 0]
click at [339, 534] on div "euronet-nc.nxt" at bounding box center [407, 525] width 369 height 25
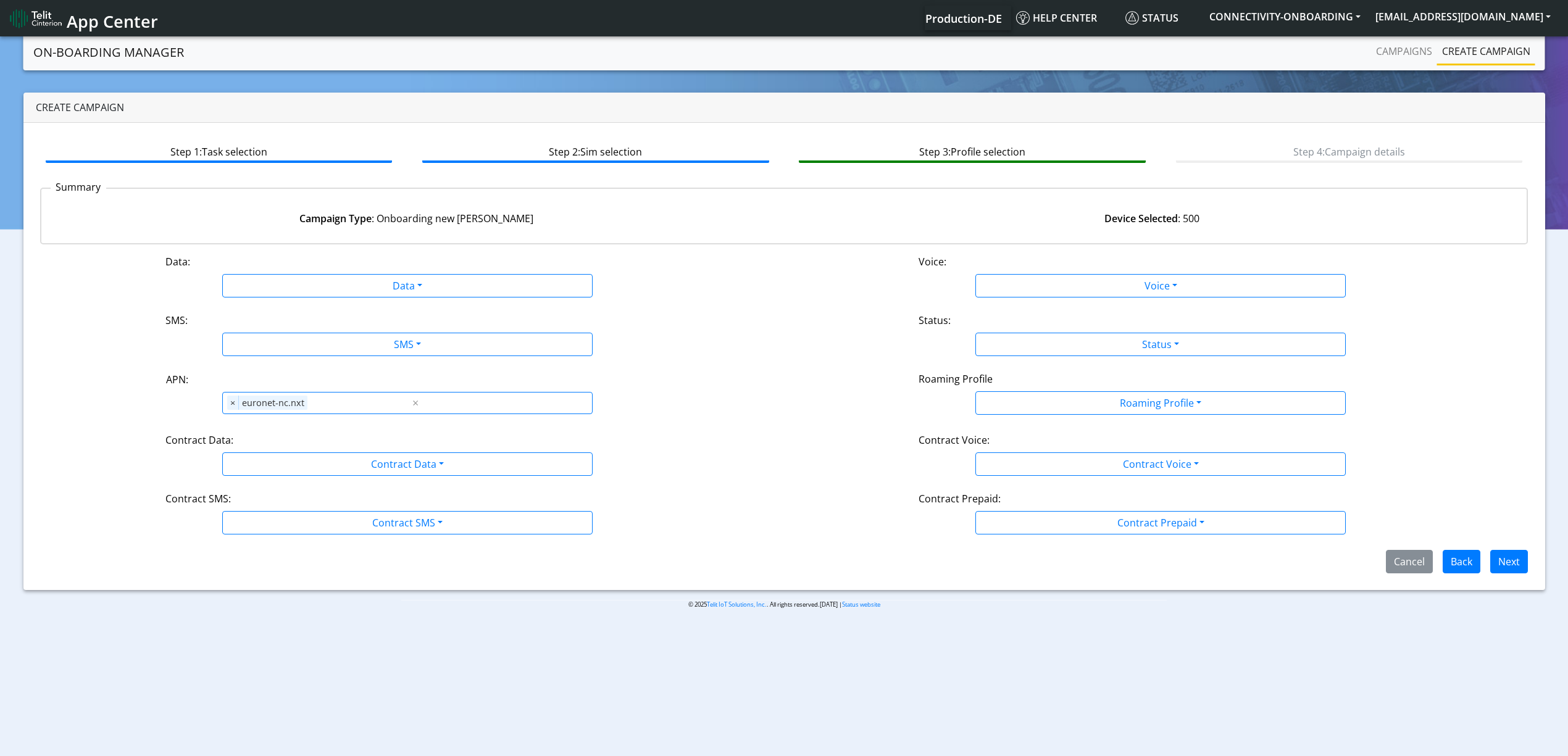
click at [321, 299] on div "Data: Data Disabled Enabled Voice: Voice Disabled Enabled SMS: SMS Disabled MO …" at bounding box center [784, 414] width 1488 height 319
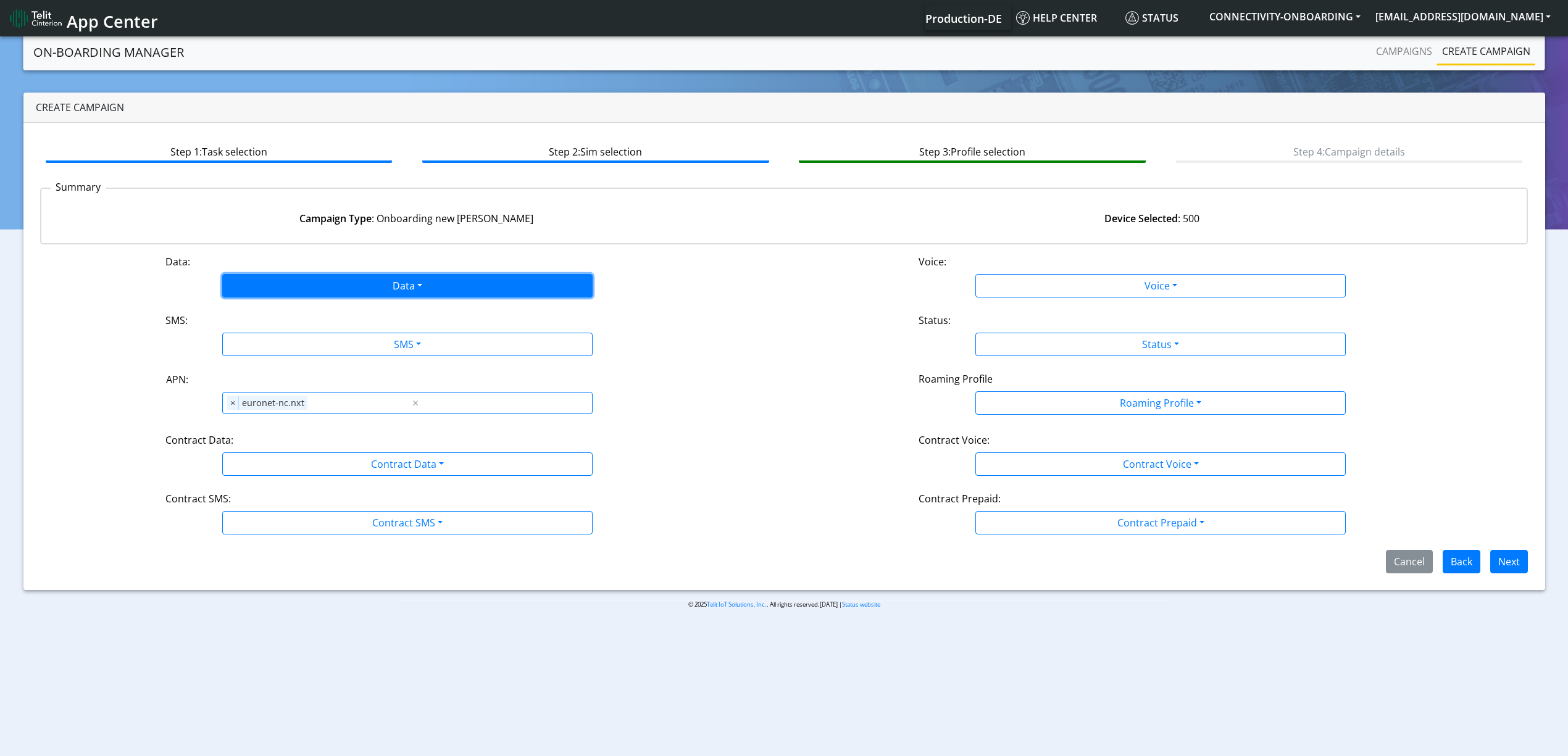
click at [301, 289] on button "Data" at bounding box center [407, 286] width 370 height 24
click at [298, 311] on button "Disabled" at bounding box center [407, 315] width 369 height 20
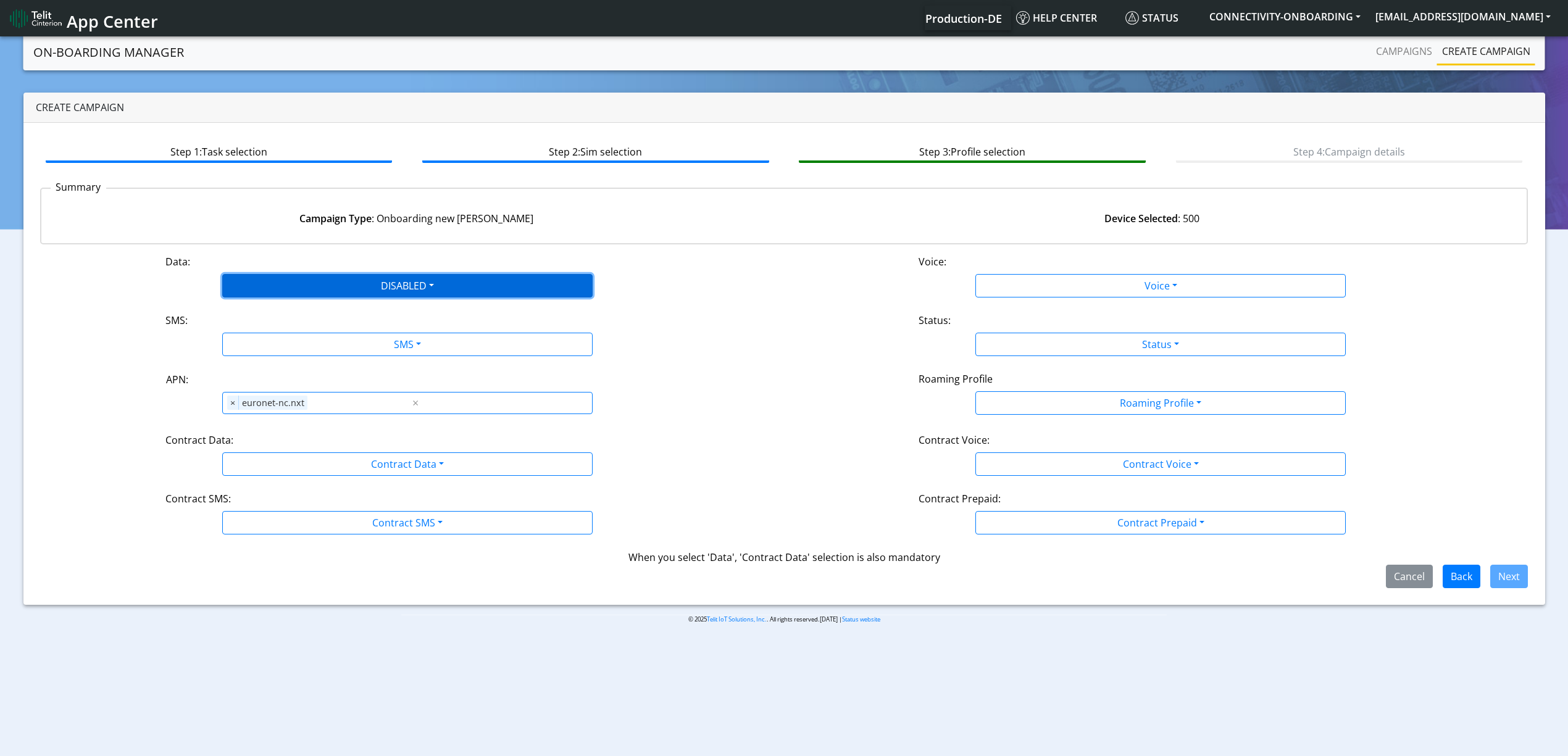
click at [295, 296] on button "DISABLED" at bounding box center [407, 286] width 370 height 24
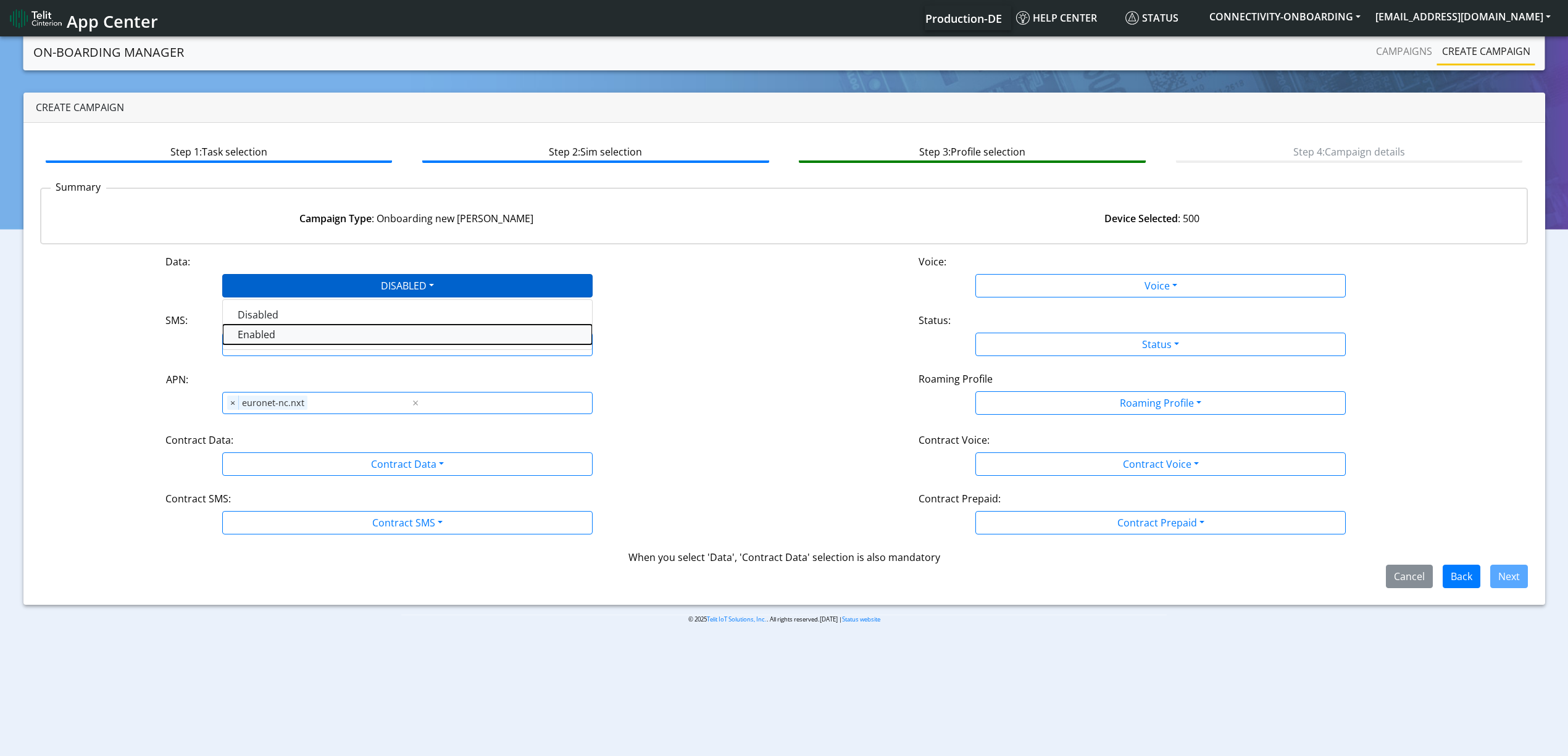
click at [288, 338] on button "Enabled" at bounding box center [407, 335] width 369 height 20
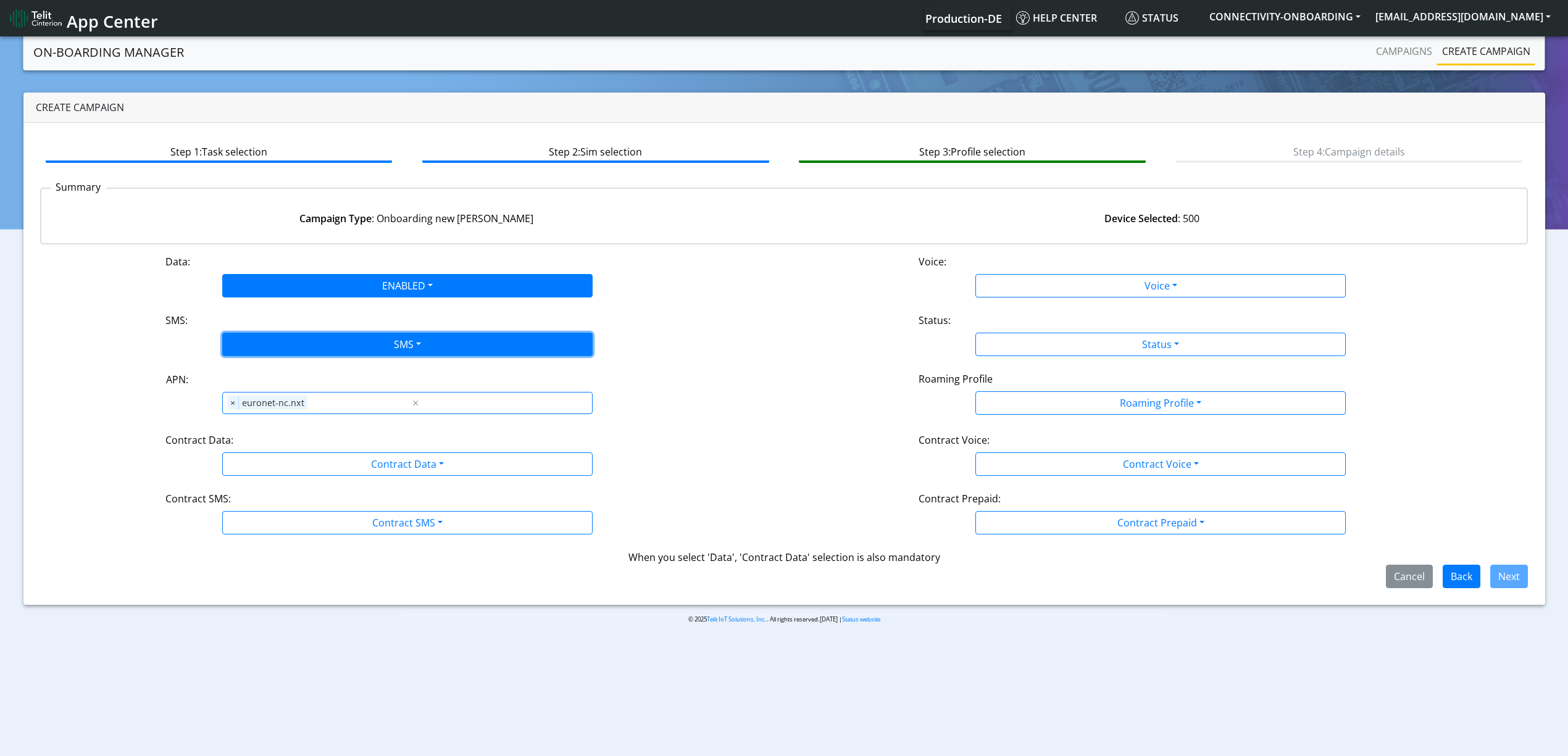
click at [312, 343] on button "SMS" at bounding box center [407, 344] width 370 height 24
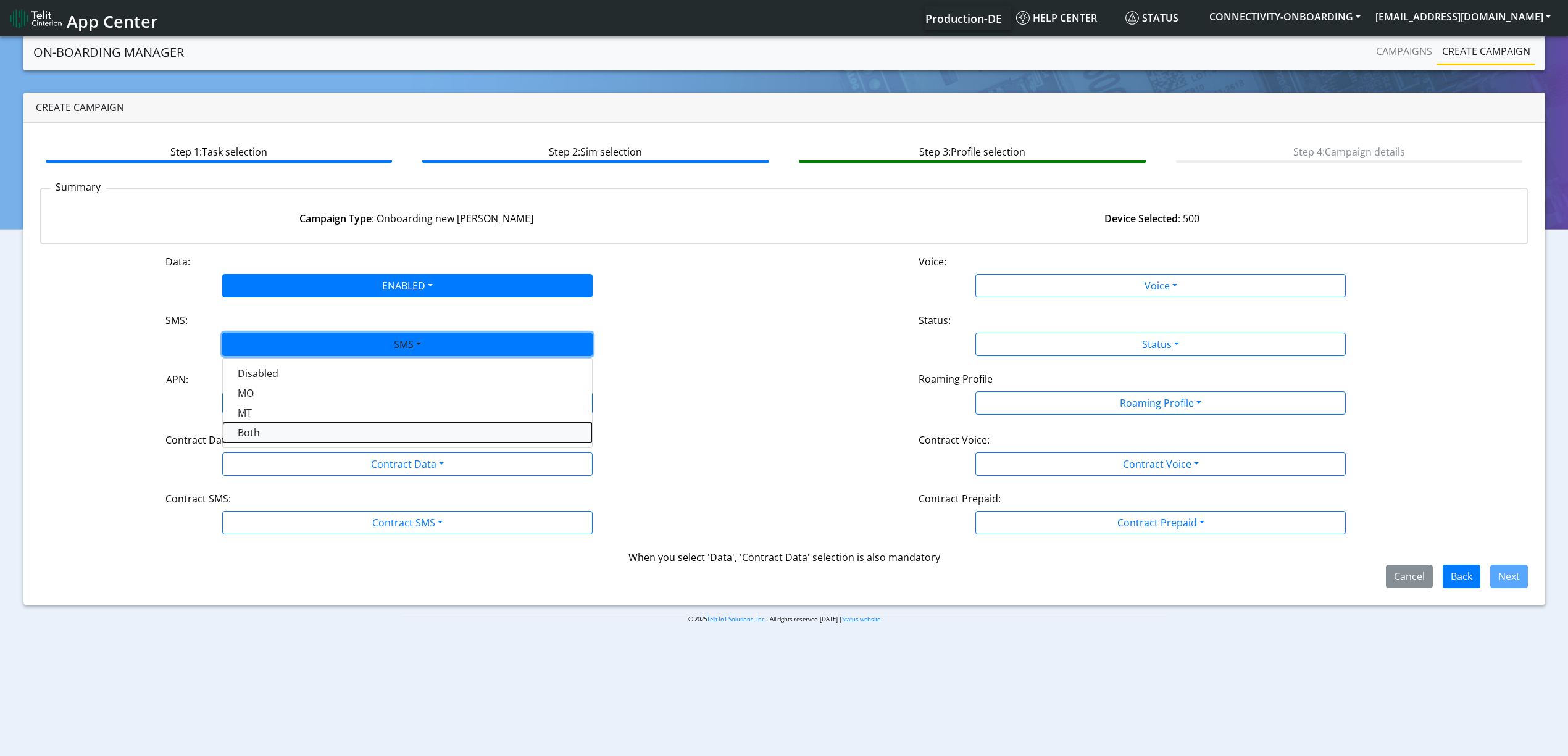
click at [296, 430] on button "Both" at bounding box center [407, 433] width 369 height 20
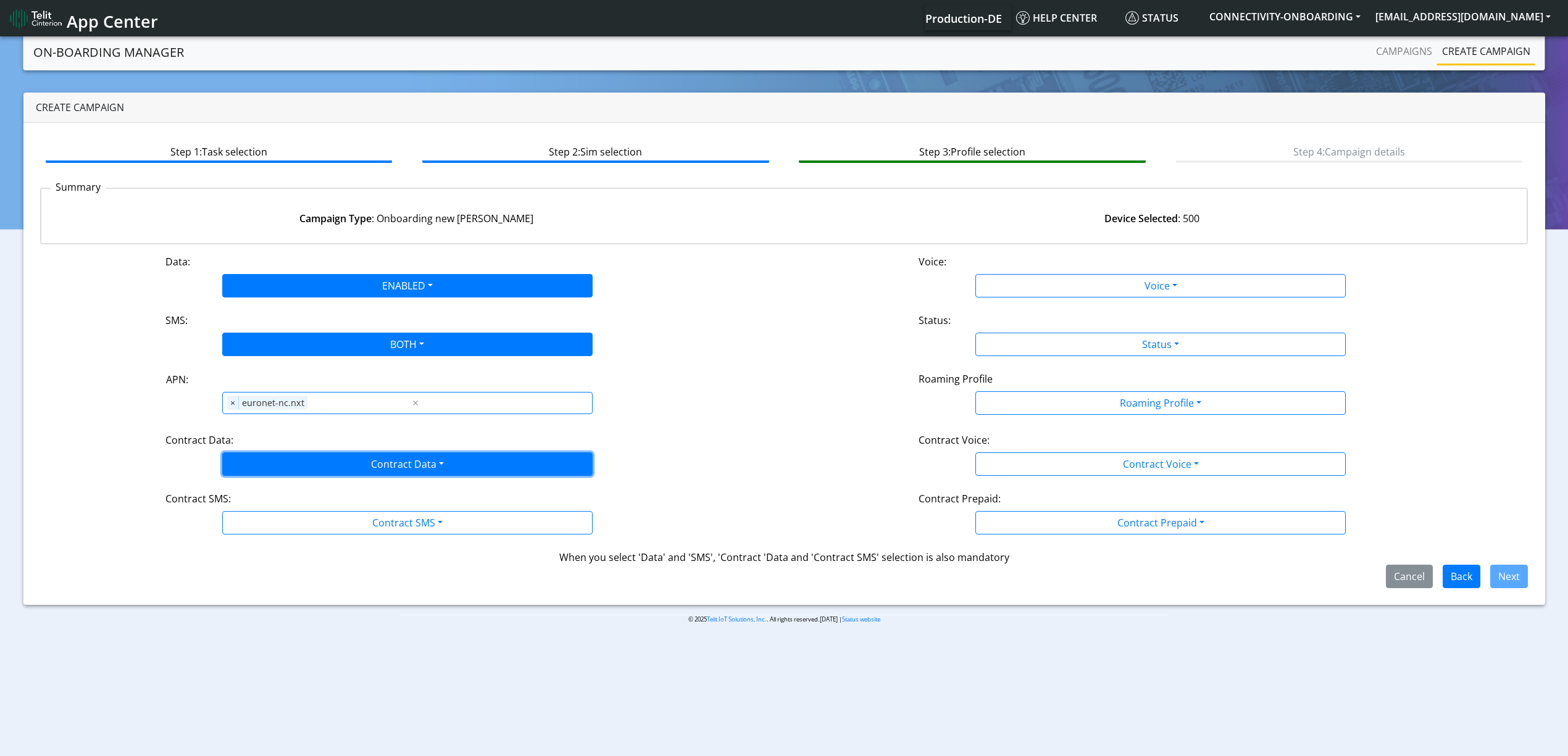
click at [307, 464] on button "Contract Data" at bounding box center [407, 464] width 370 height 24
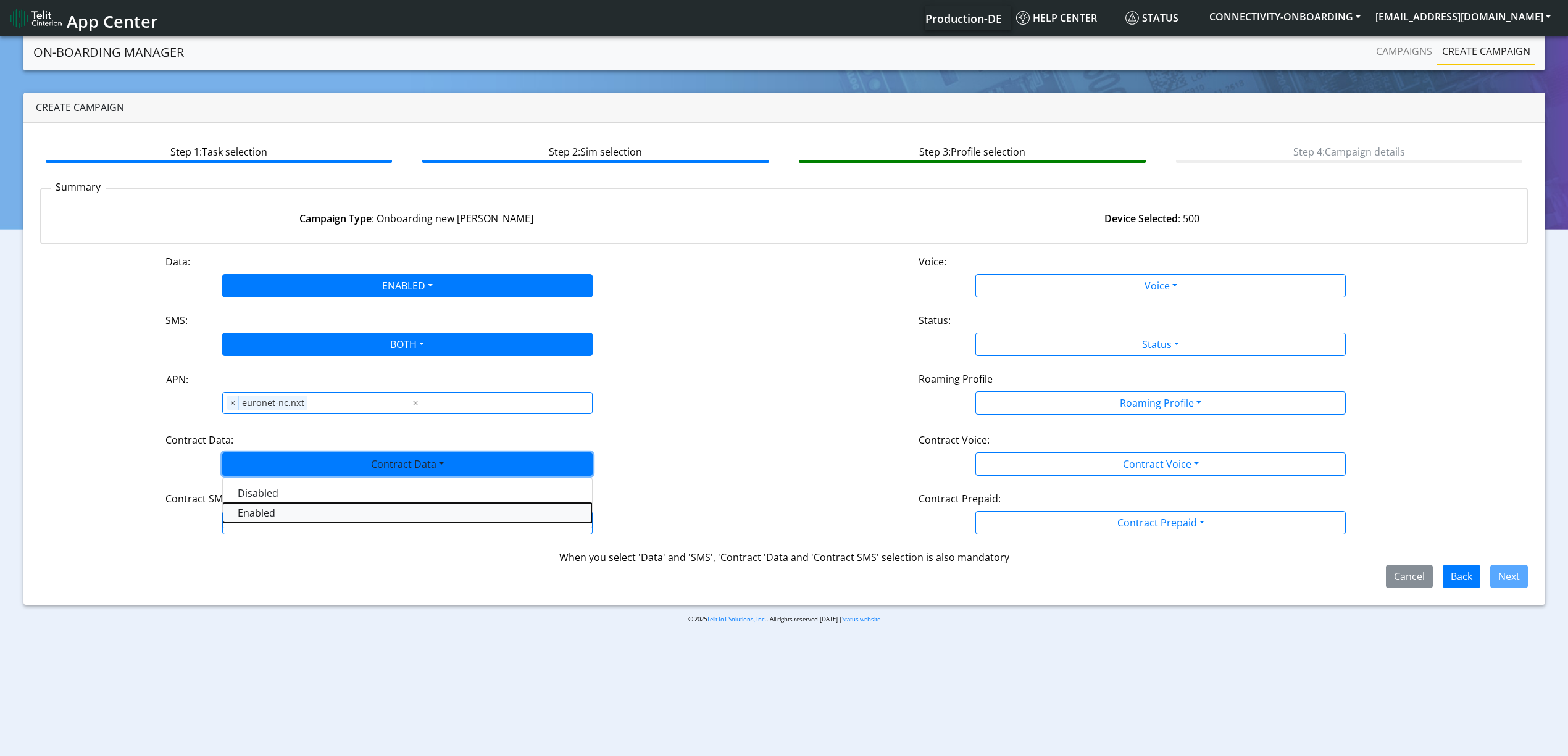
click at [293, 516] on Dataenabled-dropdown "Enabled" at bounding box center [407, 513] width 369 height 20
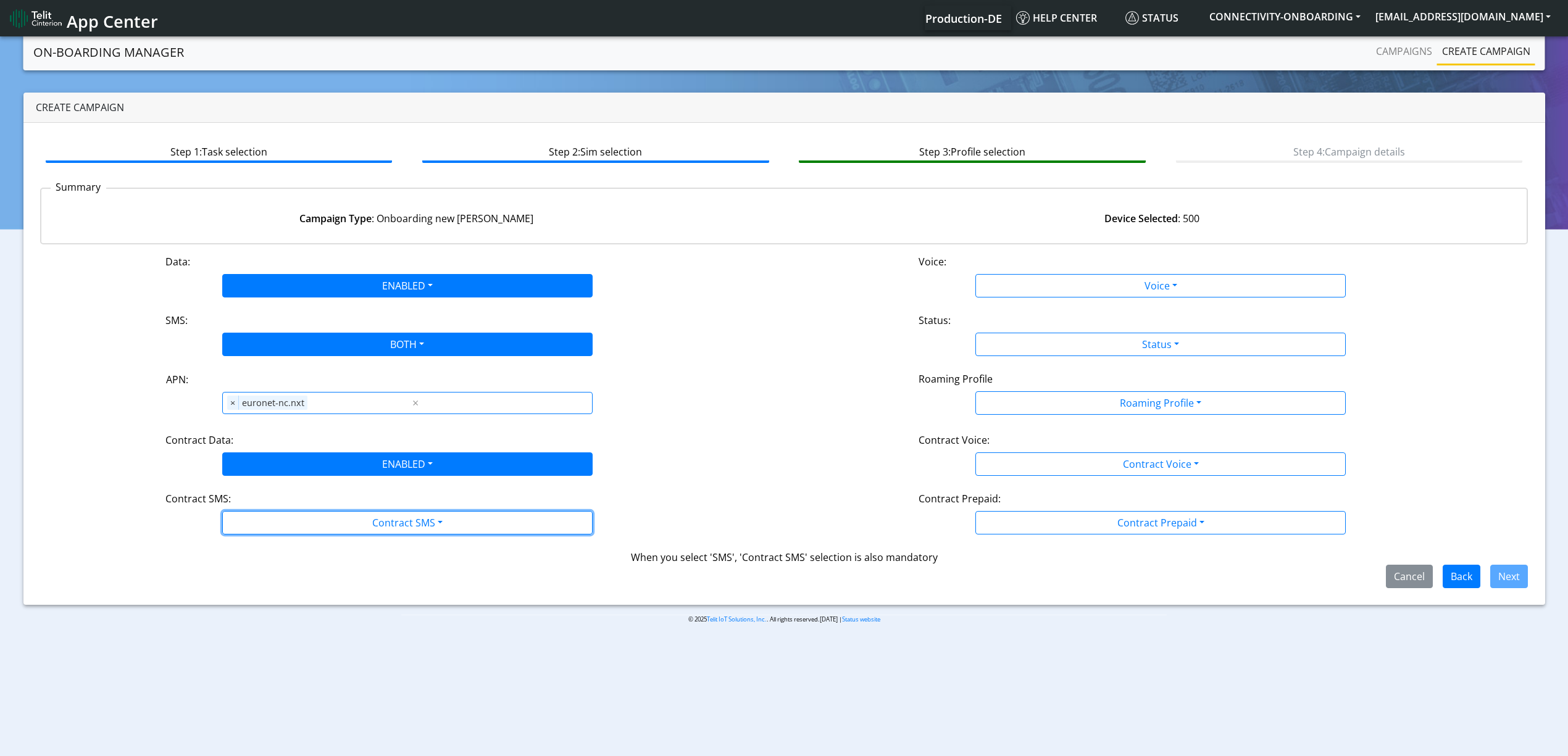
click at [293, 516] on button "Contract SMS" at bounding box center [407, 523] width 370 height 24
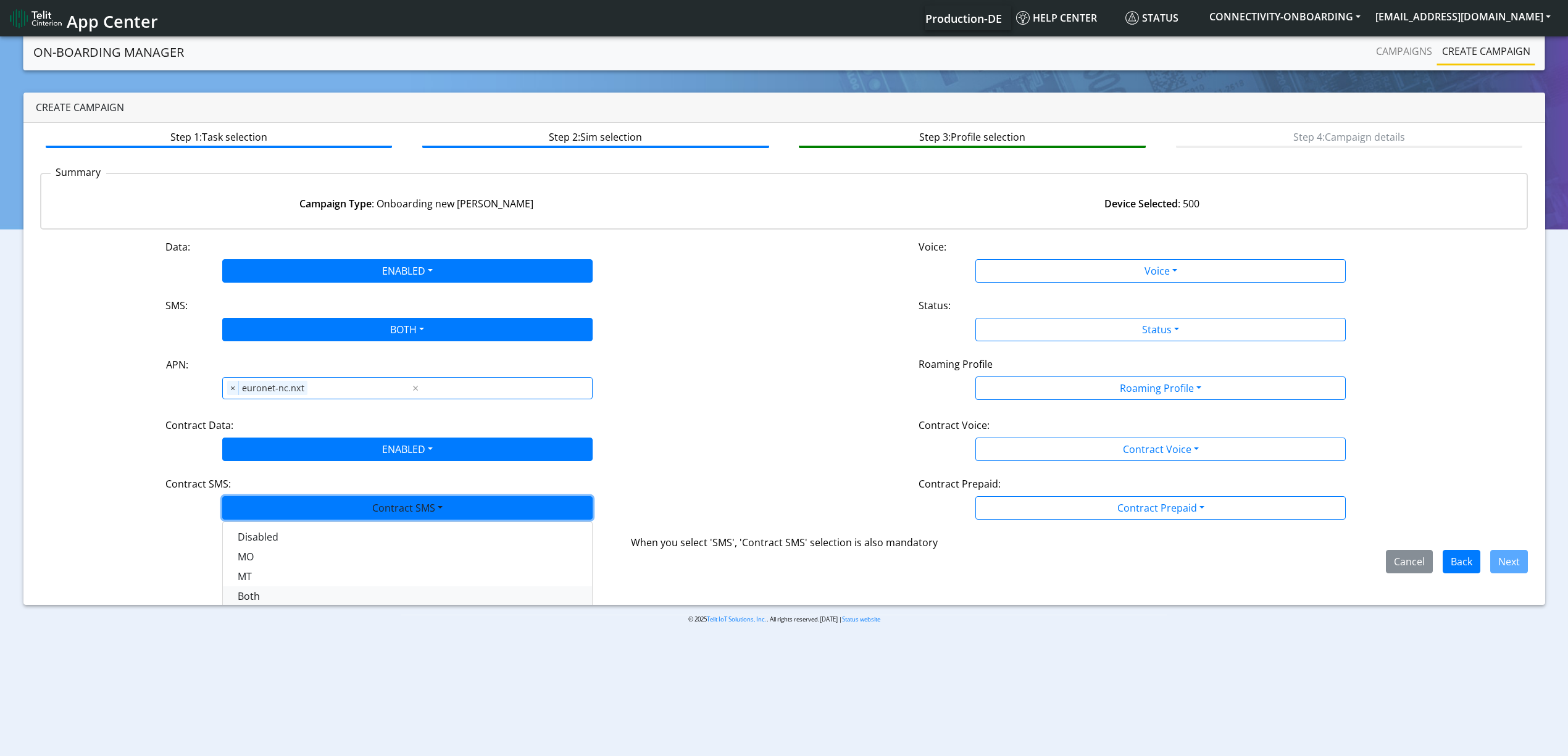
scroll to position [21, 0]
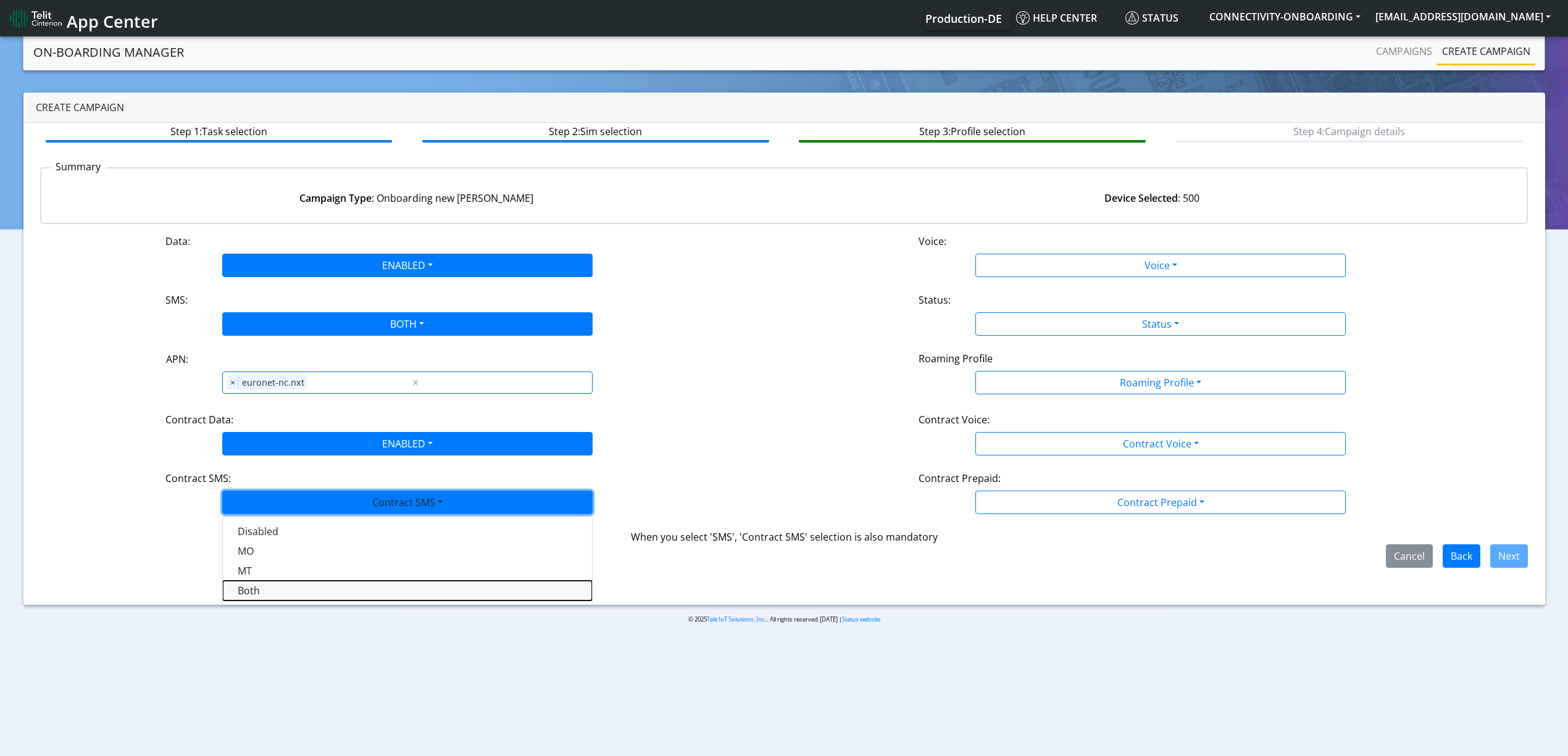
click at [261, 593] on SMSboth-dropdown "Both" at bounding box center [407, 591] width 369 height 20
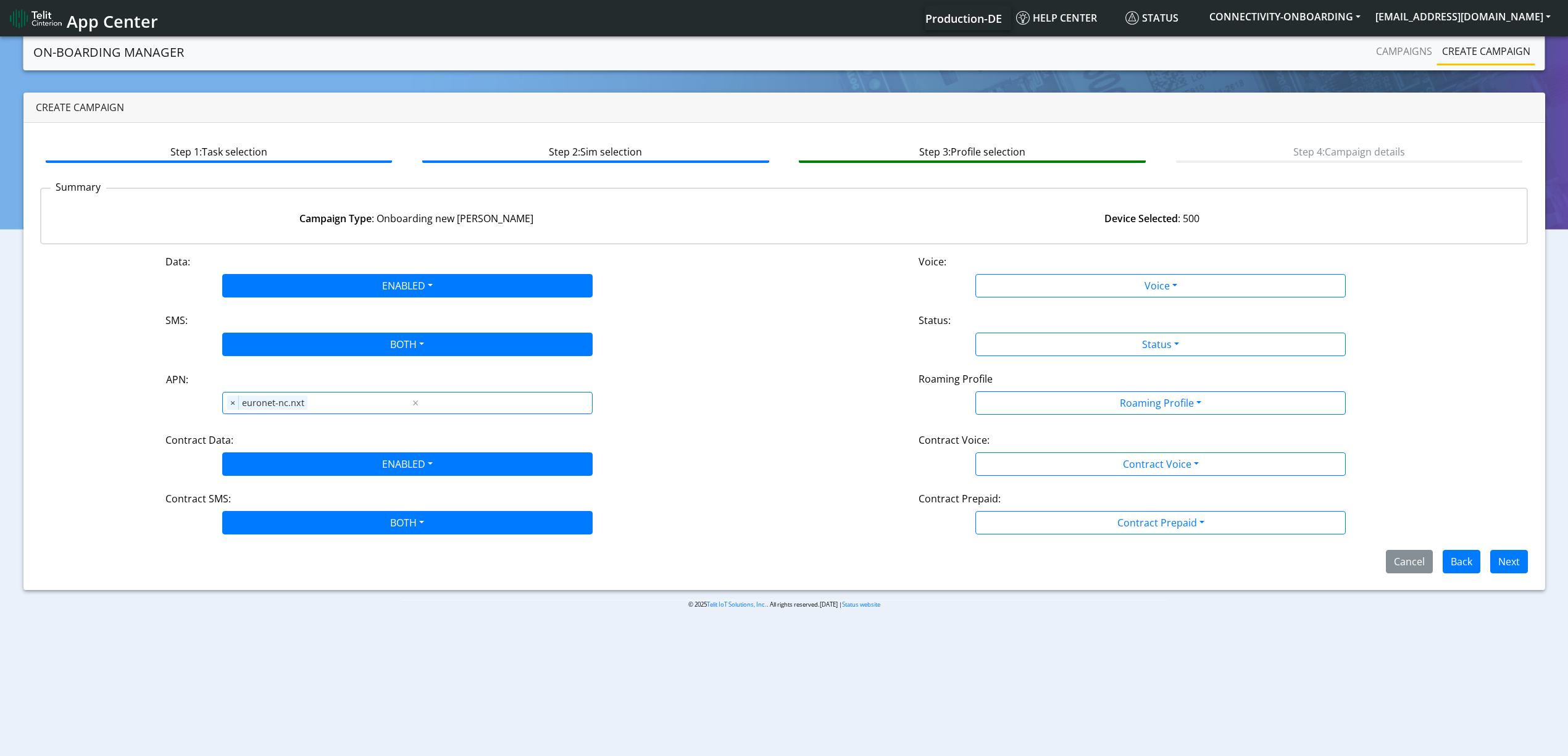
scroll to position [0, 0]
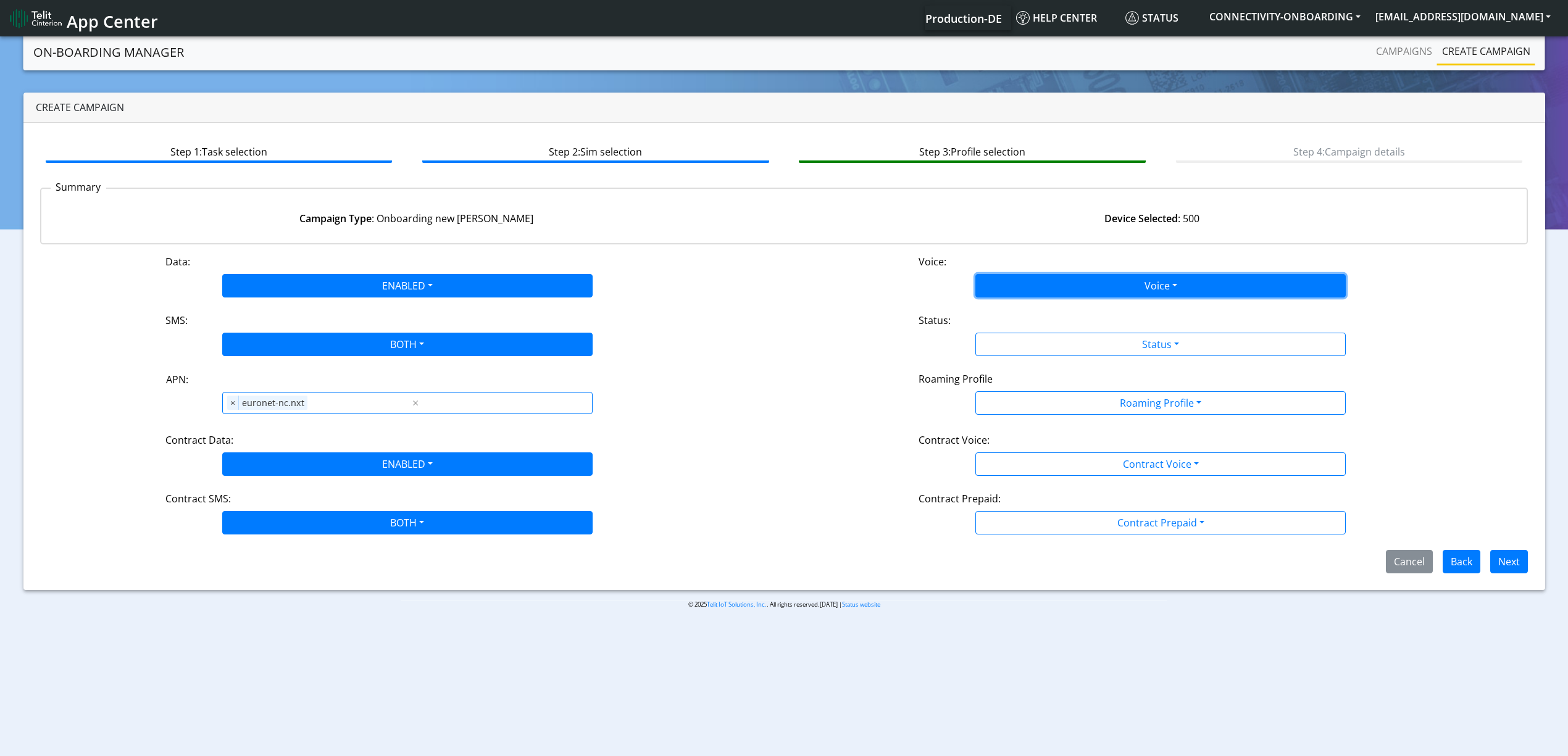
click at [1033, 293] on button "Voice" at bounding box center [1161, 286] width 370 height 24
click at [1033, 315] on button "Disabled" at bounding box center [1161, 315] width 369 height 20
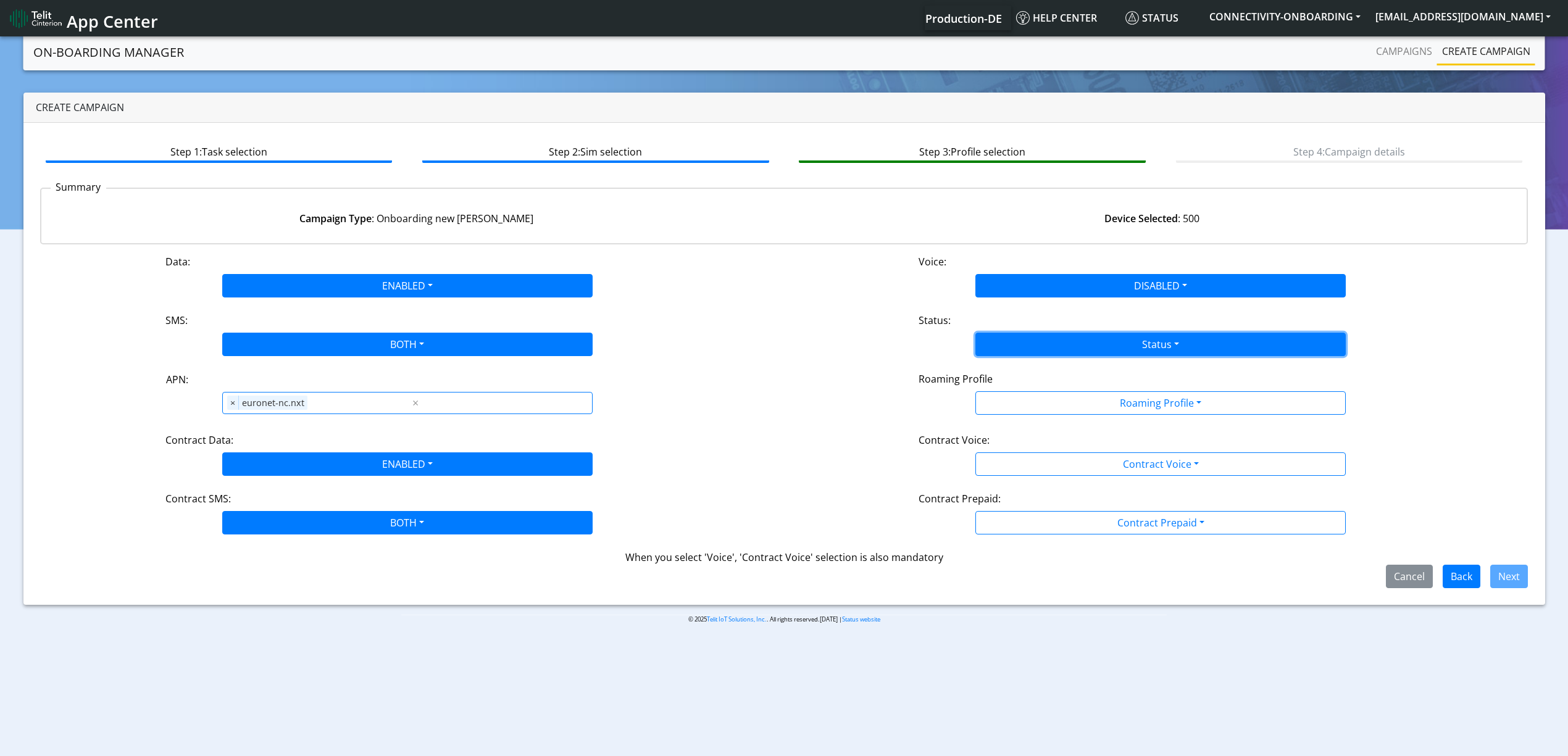
click at [1045, 338] on button "Status" at bounding box center [1161, 344] width 370 height 24
click at [1017, 379] on button "Activate" at bounding box center [1161, 374] width 369 height 20
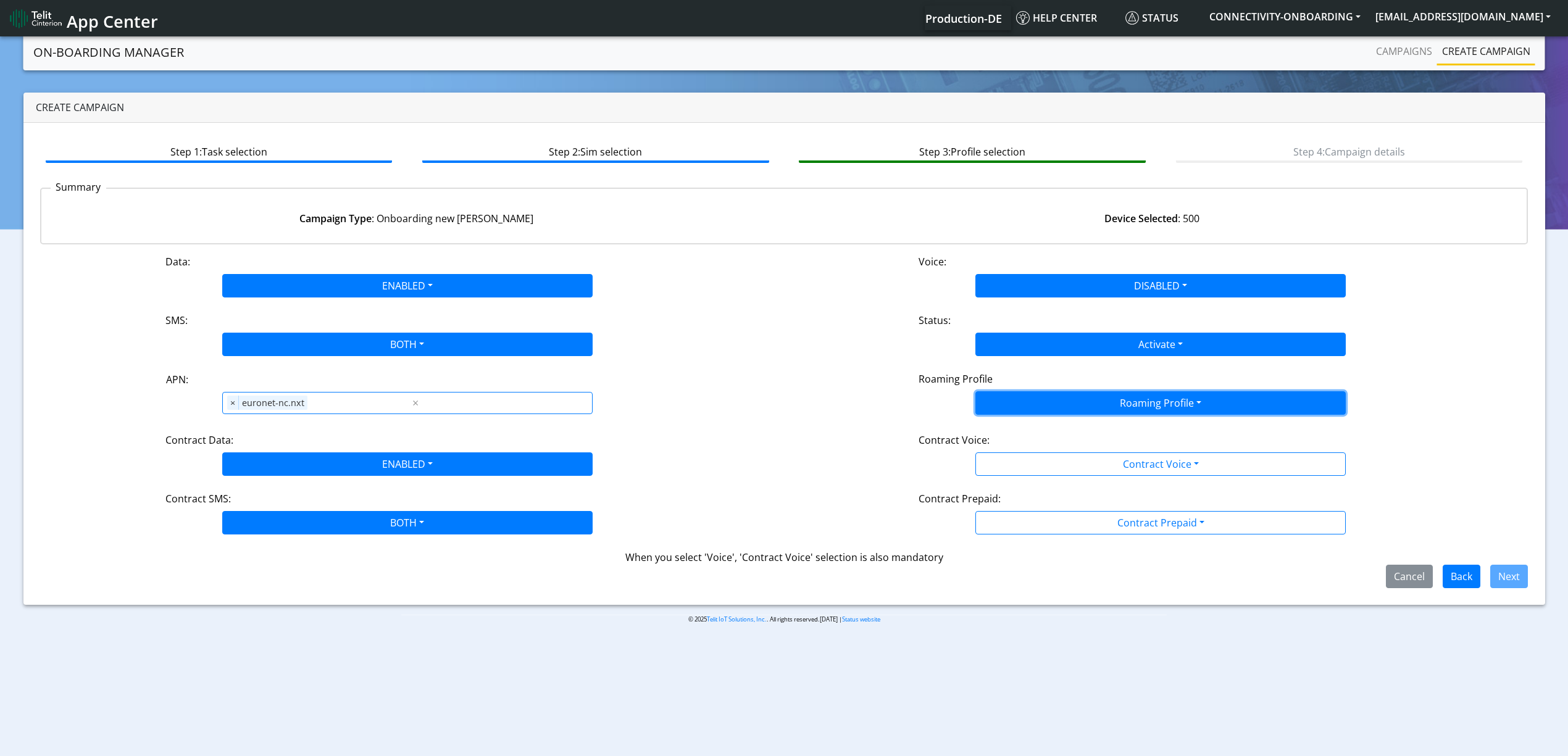
click at [1069, 395] on button "Roaming Profile" at bounding box center [1161, 403] width 370 height 24
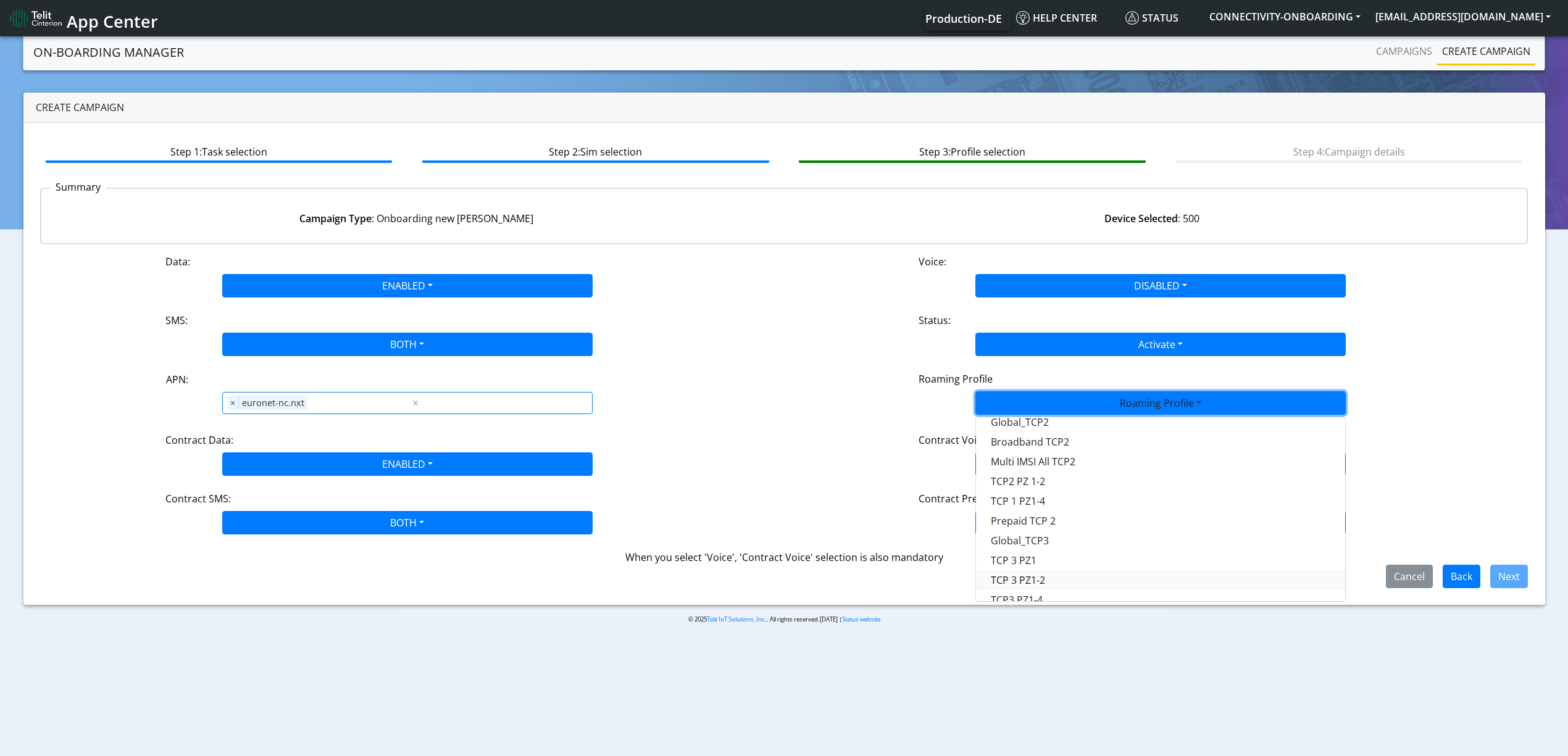
scroll to position [164, 0]
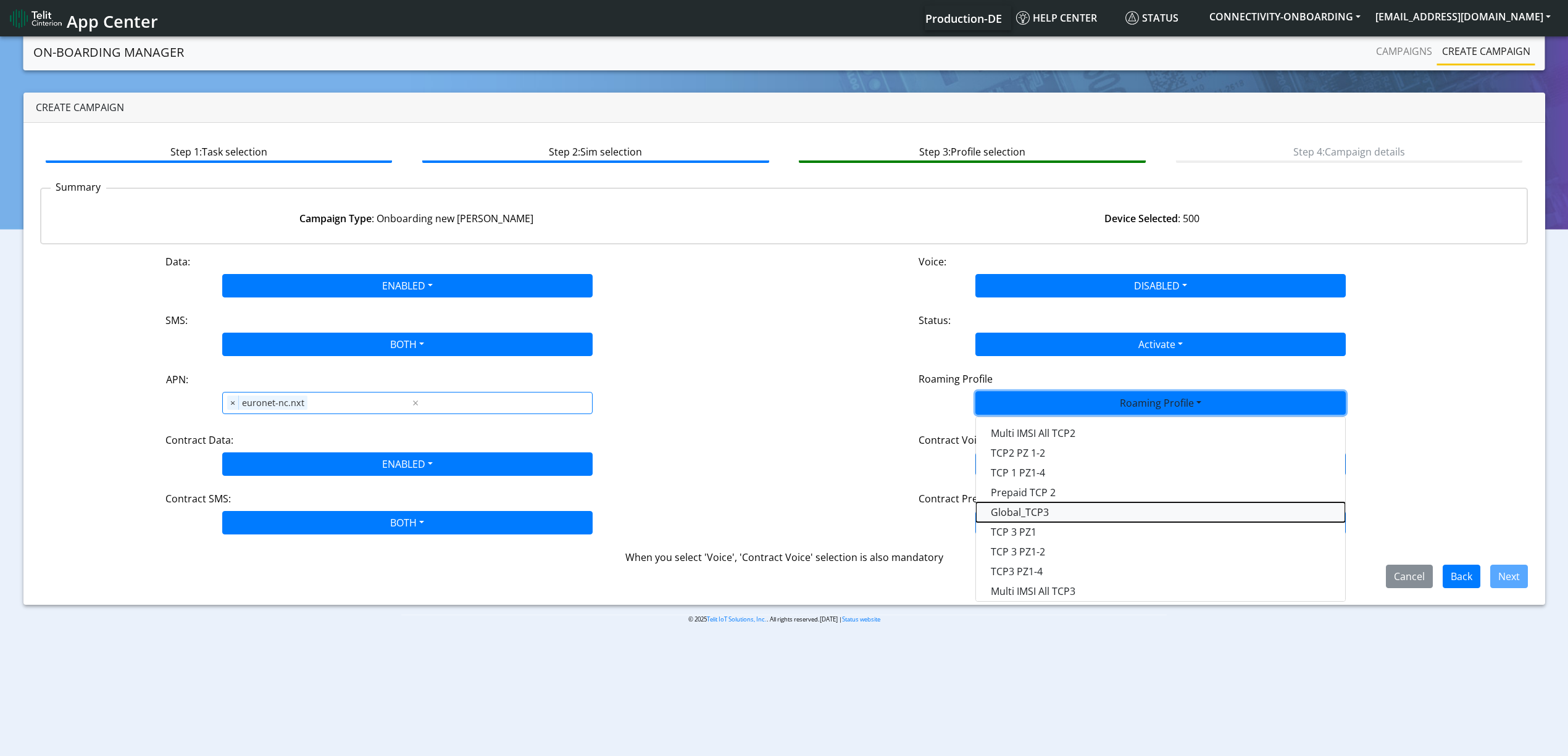
click at [1054, 517] on Profile-dropdown "Global_TCP3" at bounding box center [1161, 513] width 369 height 20
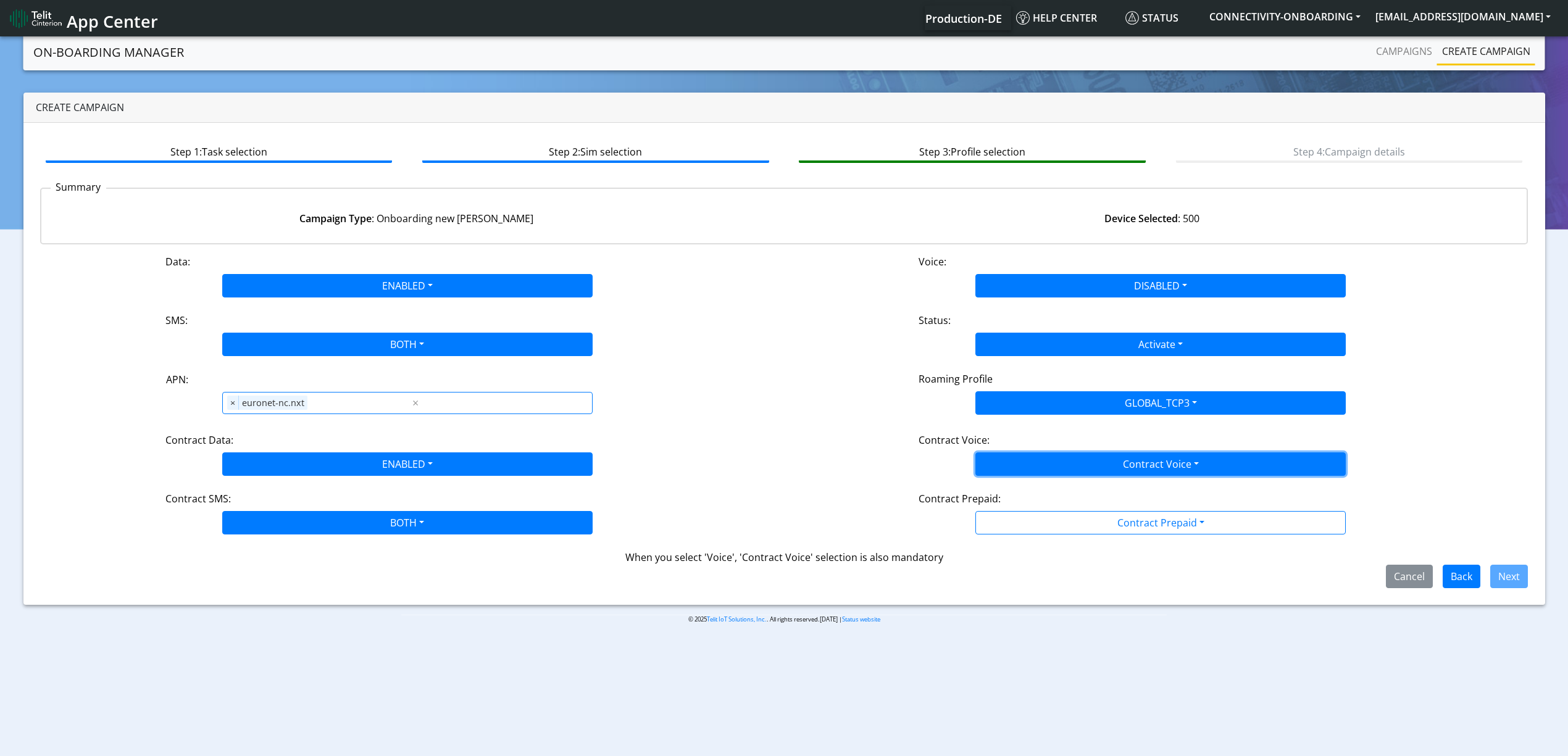
click at [1031, 472] on button "Contract Voice" at bounding box center [1161, 464] width 370 height 24
click at [1030, 485] on Voicedisabled-dropdown "Disabled" at bounding box center [1161, 493] width 369 height 20
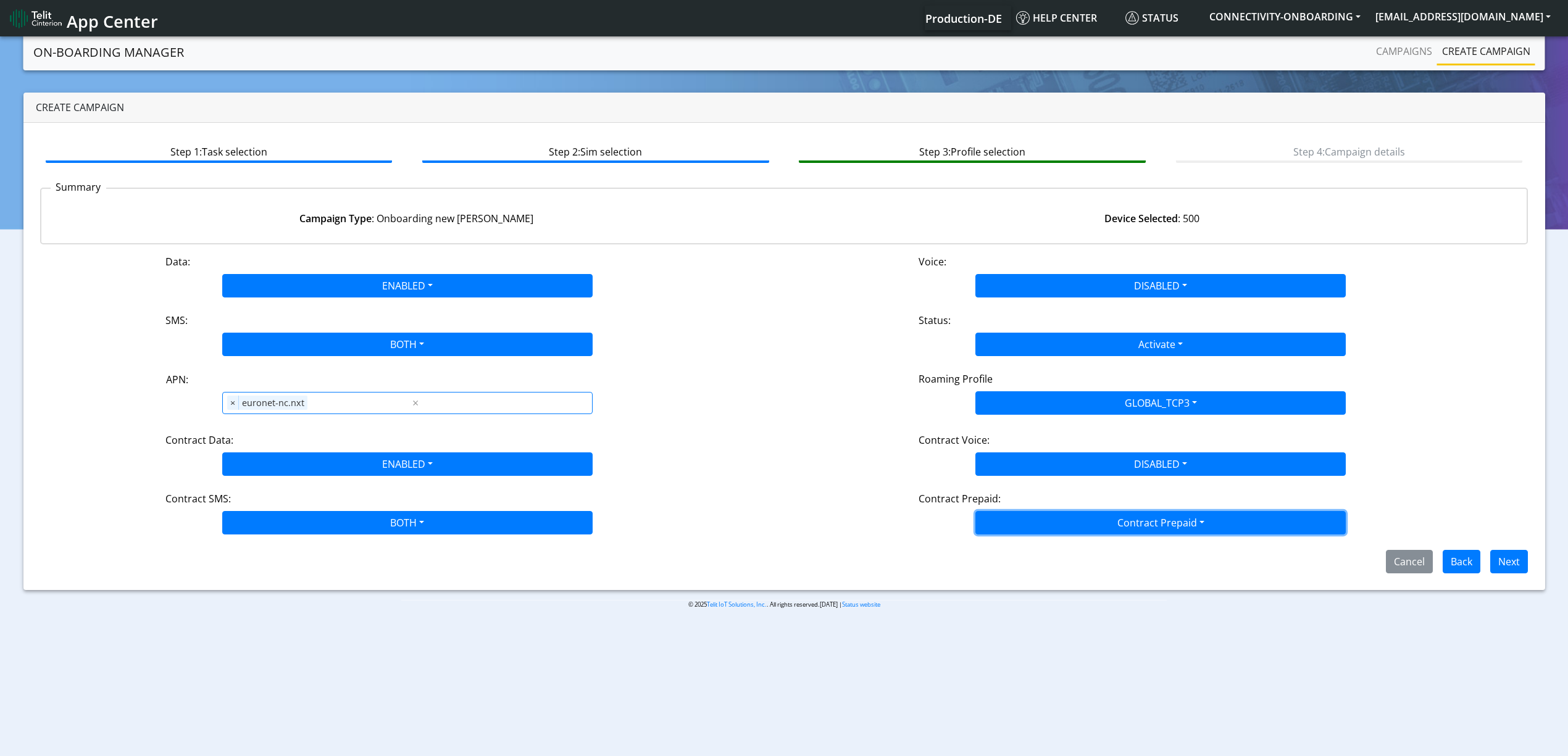
click at [1032, 518] on button "Contract Prepaid" at bounding box center [1161, 523] width 370 height 24
click at [1031, 566] on Prepaidnotprepaid-dropdown "No" at bounding box center [1161, 572] width 369 height 20
click at [1517, 570] on button "Next" at bounding box center [1509, 562] width 37 height 24
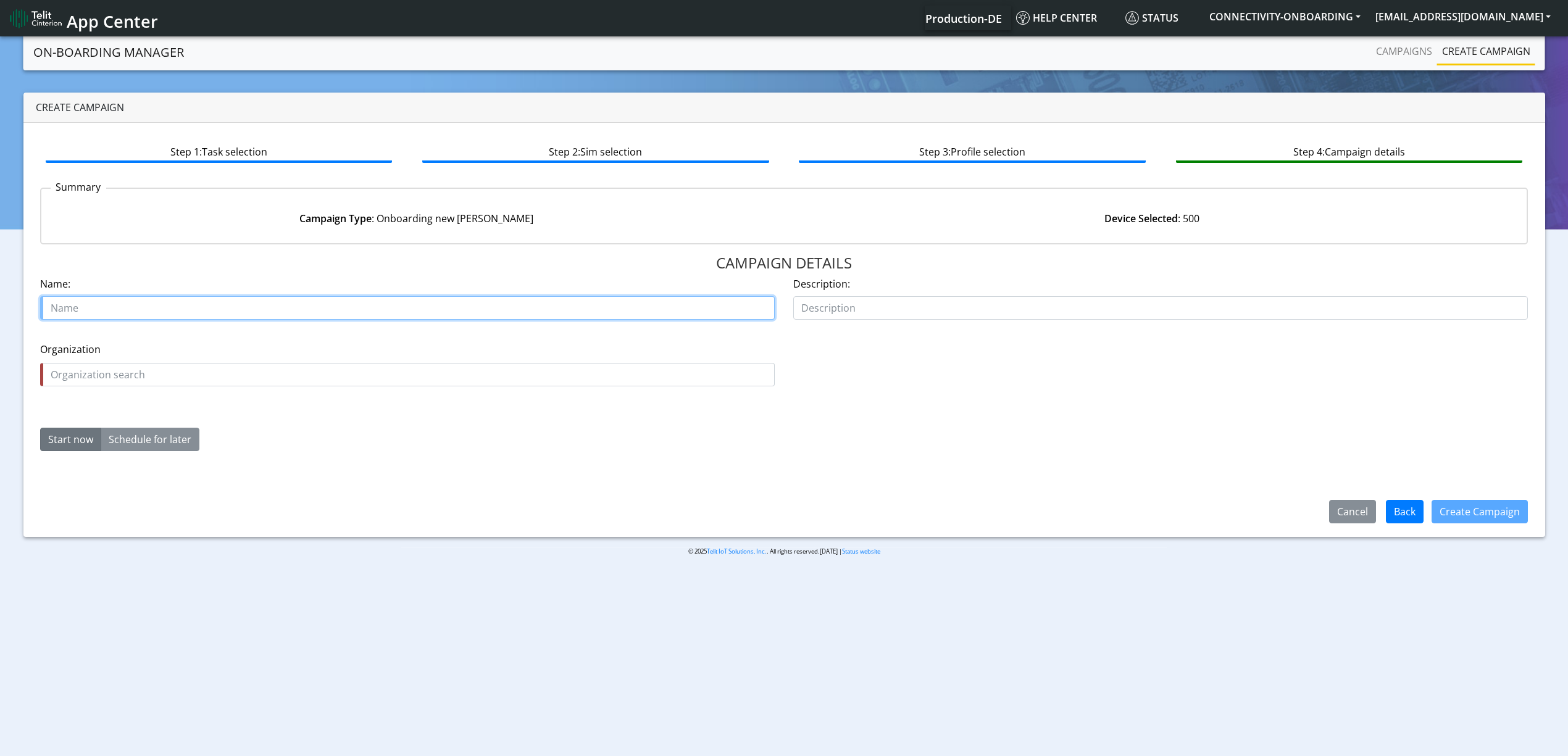
click at [397, 304] on input "text" at bounding box center [407, 308] width 735 height 24
paste input "NT404592"
type input "euronet NT404592"
click at [201, 384] on input "text" at bounding box center [407, 375] width 735 height 24
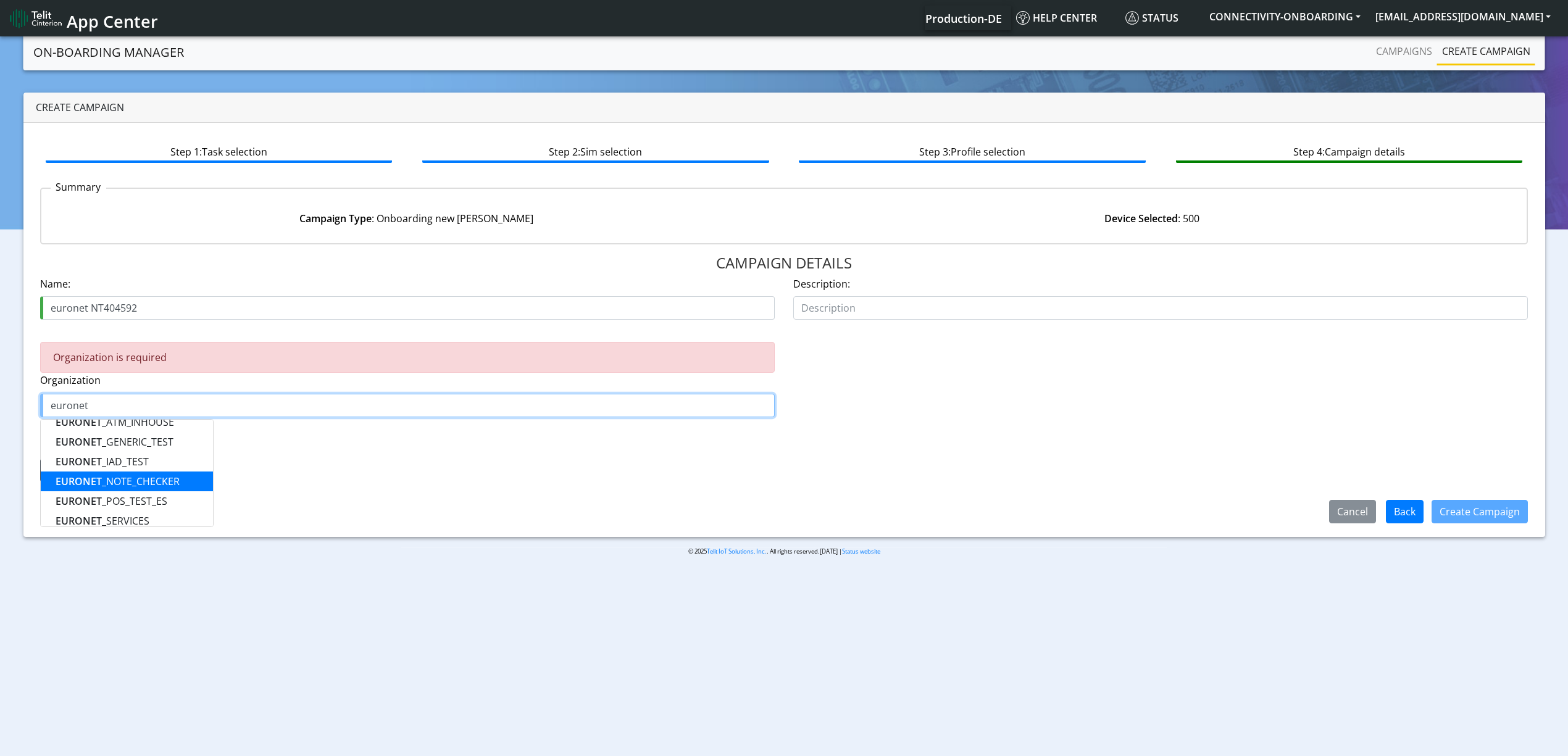
scroll to position [121, 0]
click at [158, 517] on button "EURONET _SERVICES" at bounding box center [127, 512] width 172 height 20
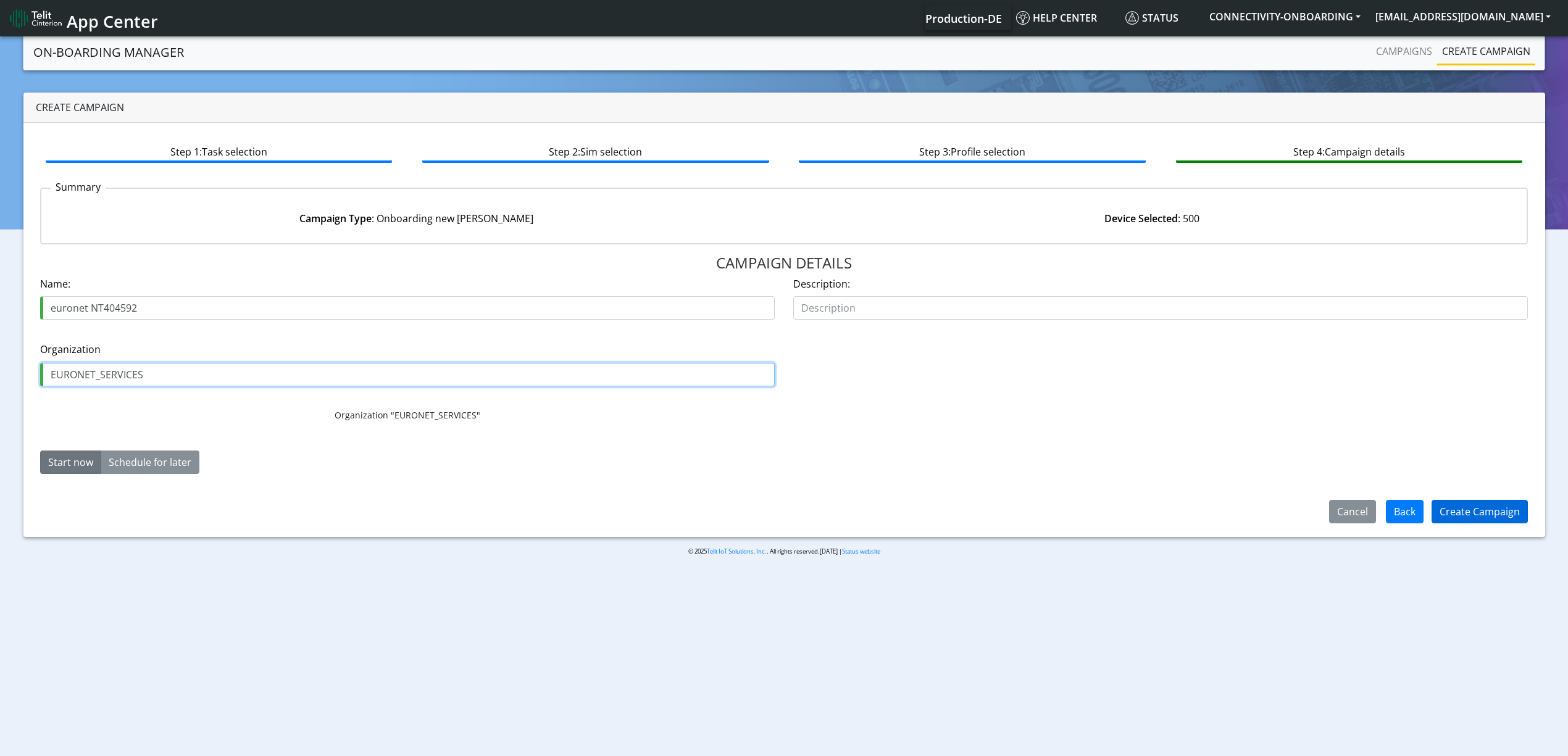
type input "EURONET_SERVICES"
click at [1467, 506] on button "Create Campaign" at bounding box center [1479, 512] width 96 height 24
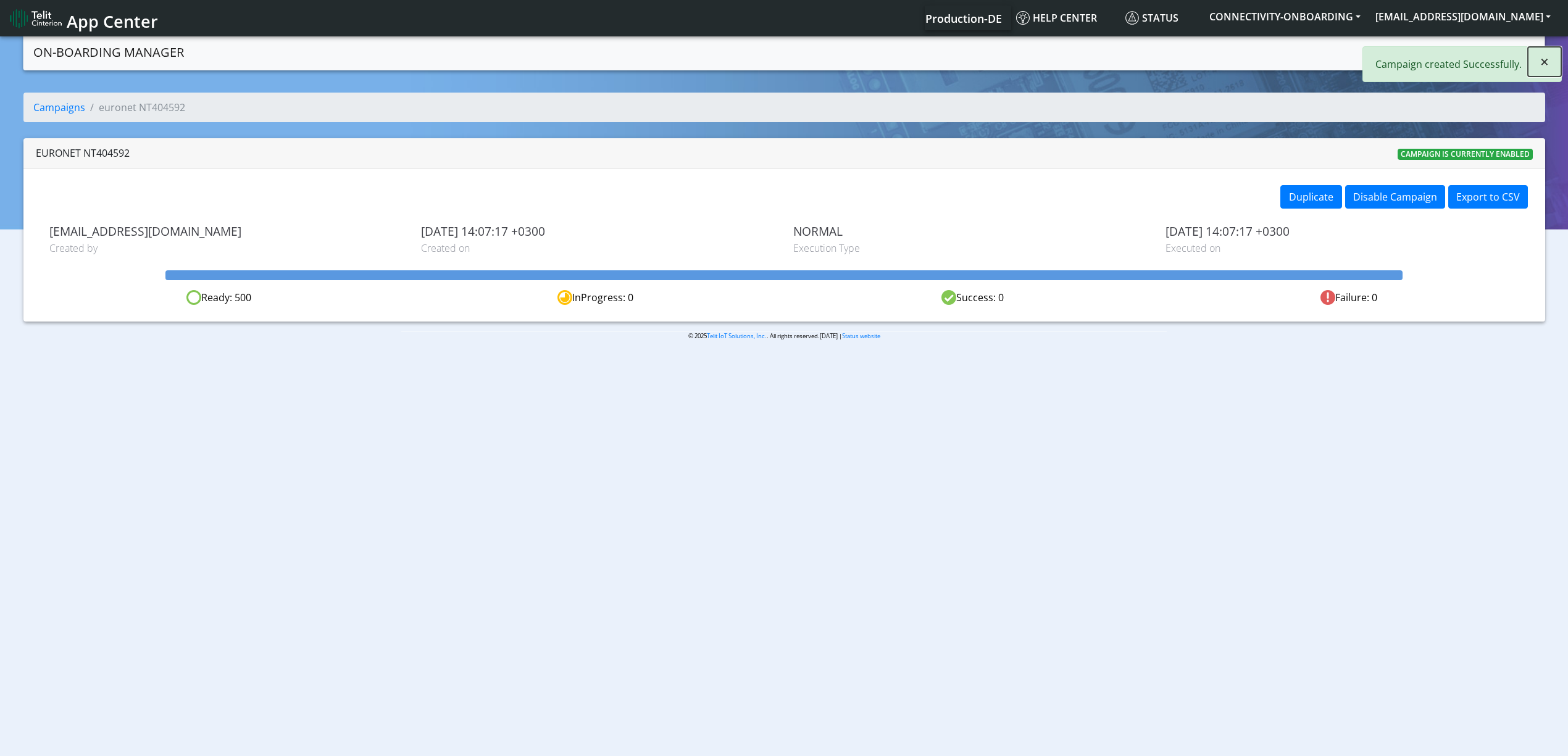
click at [1543, 63] on span "×" at bounding box center [1544, 61] width 9 height 21
click at [1407, 58] on link "Campaigns" at bounding box center [1404, 51] width 66 height 25
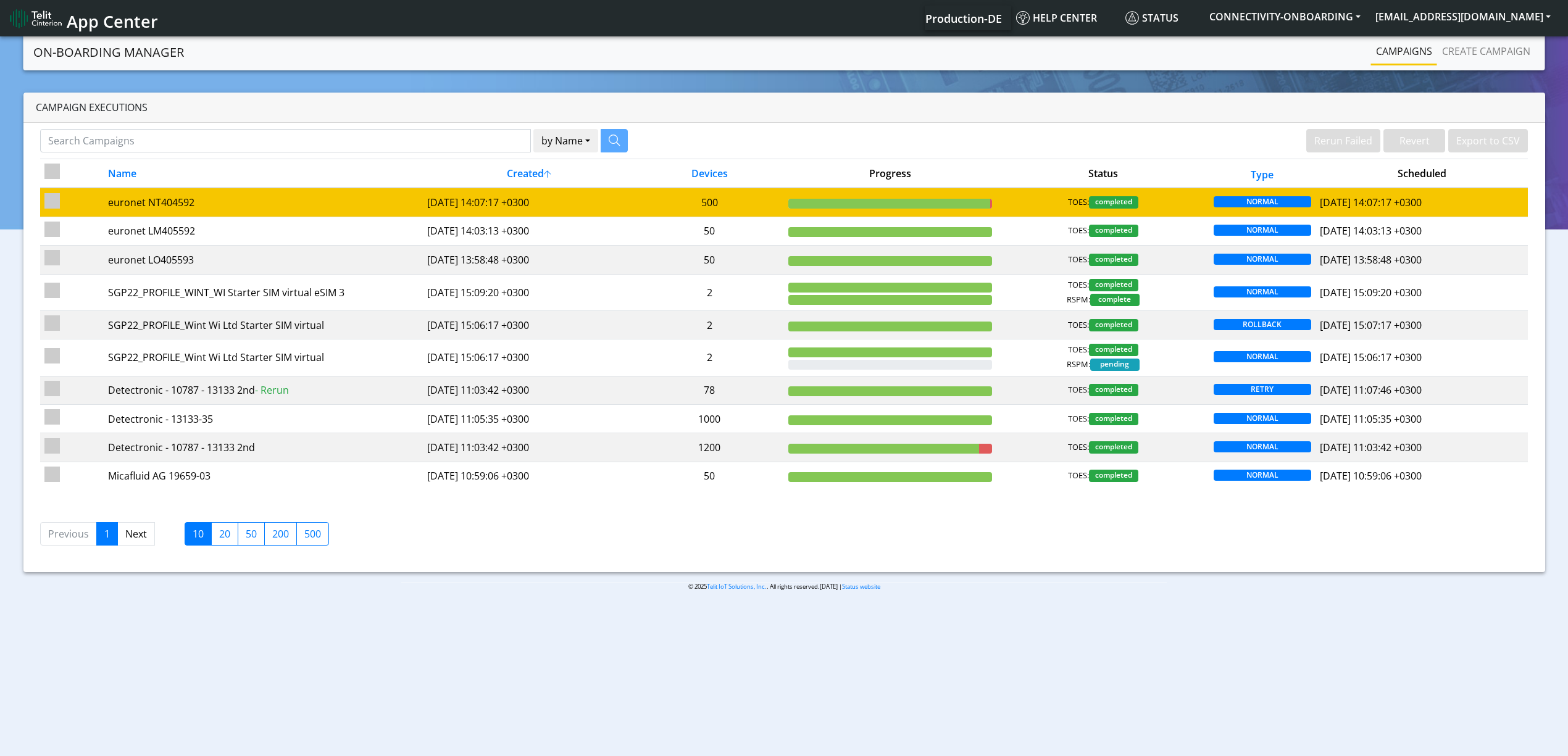
click at [741, 196] on td "500" at bounding box center [709, 202] width 149 height 29
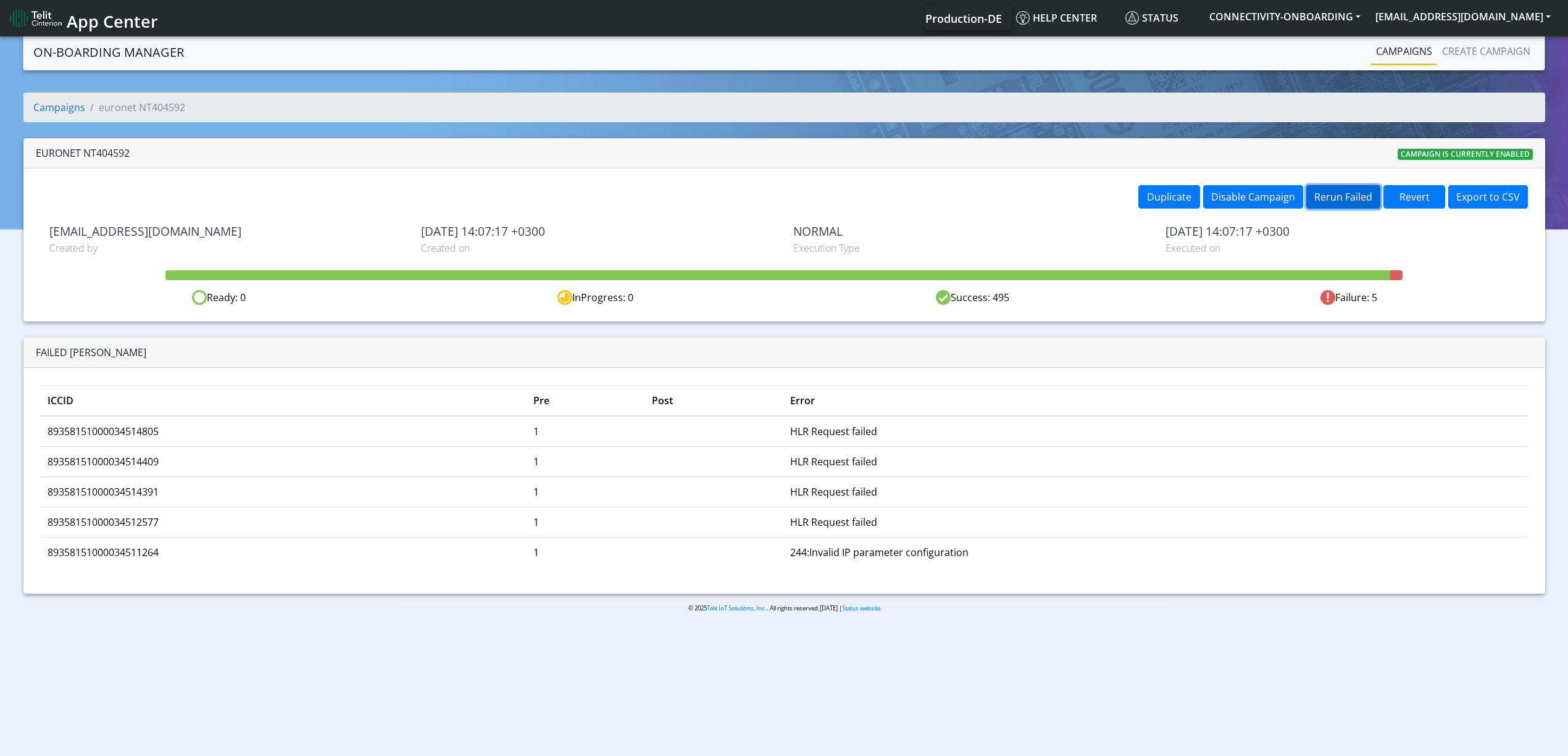
click at [1344, 204] on button "Rerun Failed" at bounding box center [1343, 197] width 74 height 24
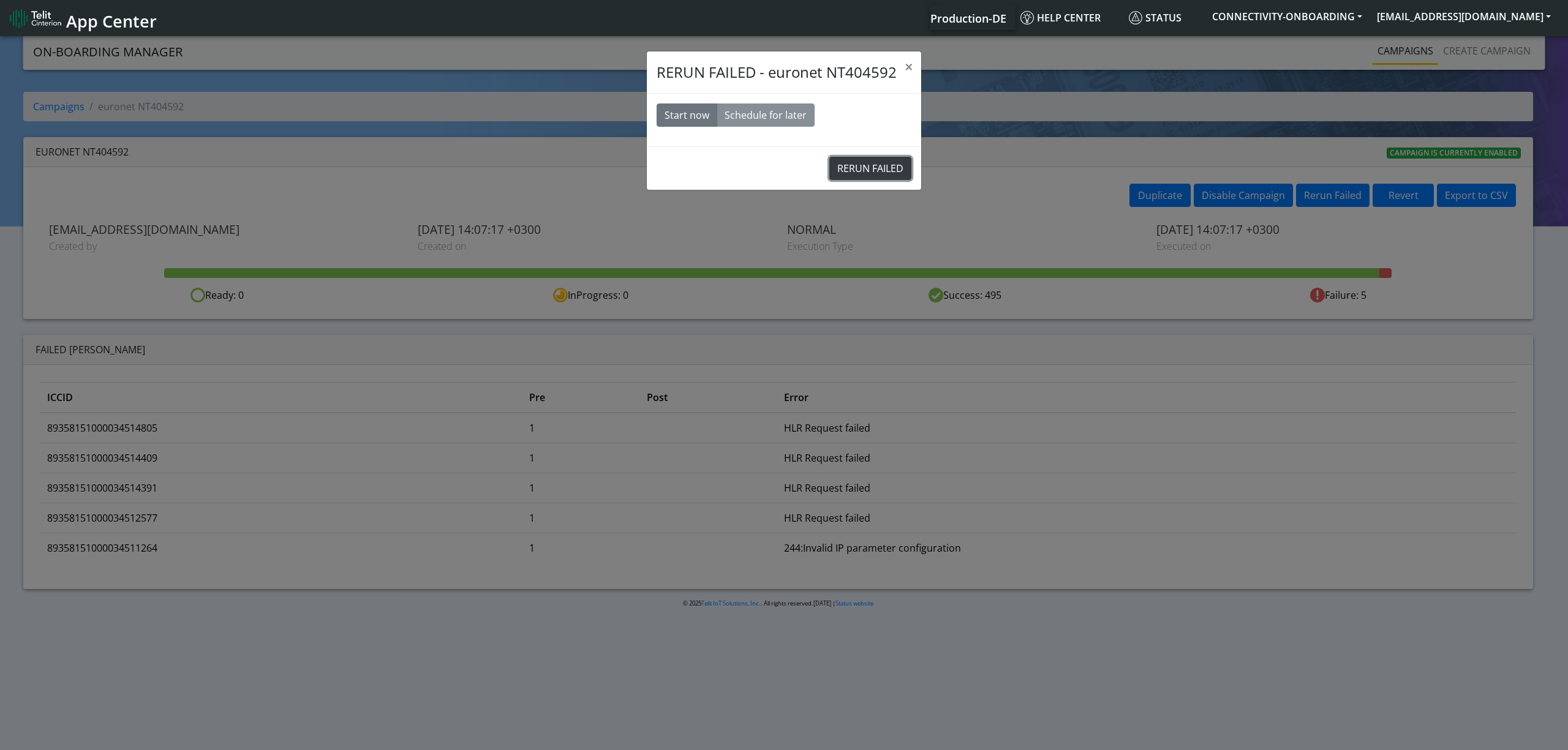
click at [880, 163] on button "RERUN FAILED" at bounding box center [870, 168] width 82 height 24
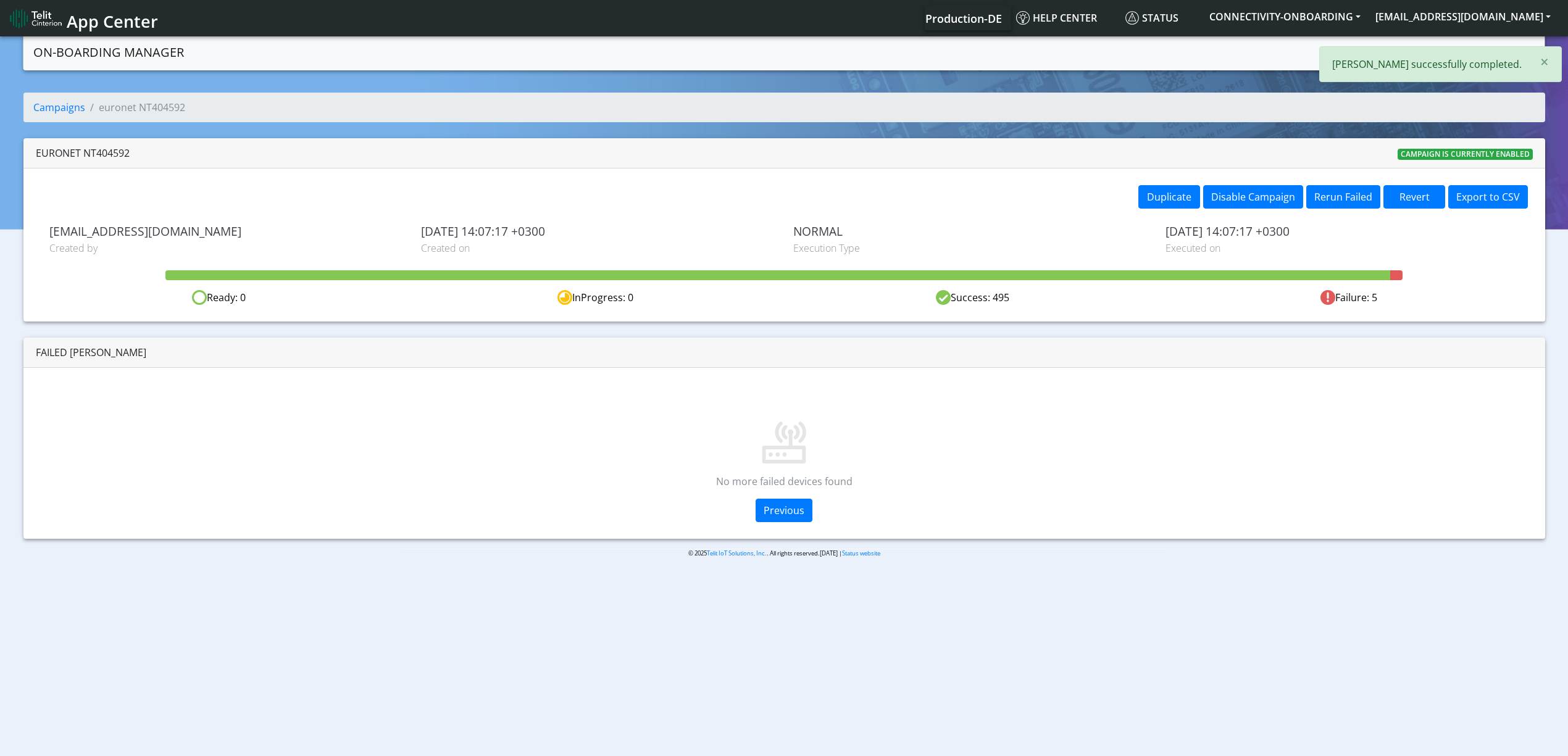
click at [1396, 47] on div "× Rerun successfully completed." at bounding box center [1440, 64] width 243 height 36
click at [1368, 51] on div "Campaigns Create campaign" at bounding box center [1255, 52] width 561 height 27
click at [1382, 53] on link "Campaigns" at bounding box center [1404, 51] width 66 height 25
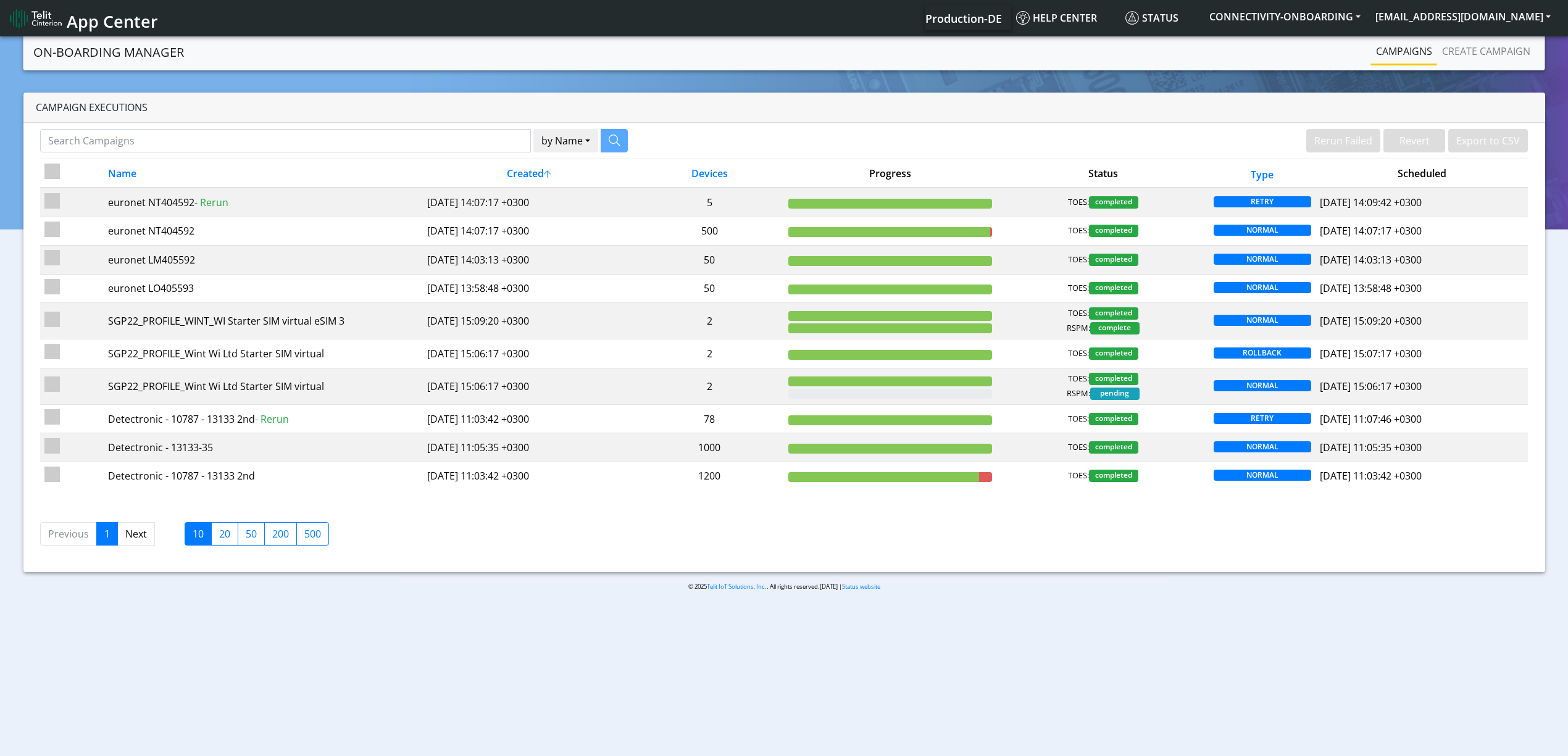
click at [465, 128] on div "by Name Name [PERSON_NAME] Failed Revert Export to CSV Name Created Devices Pro…" at bounding box center [784, 347] width 1521 height 449
click at [495, 143] on input "Search Campaigns" at bounding box center [285, 141] width 491 height 24
paste input "Sycomtek"
type input "Sycomtek"
click at [596, 132] on button "button" at bounding box center [599, 141] width 27 height 24
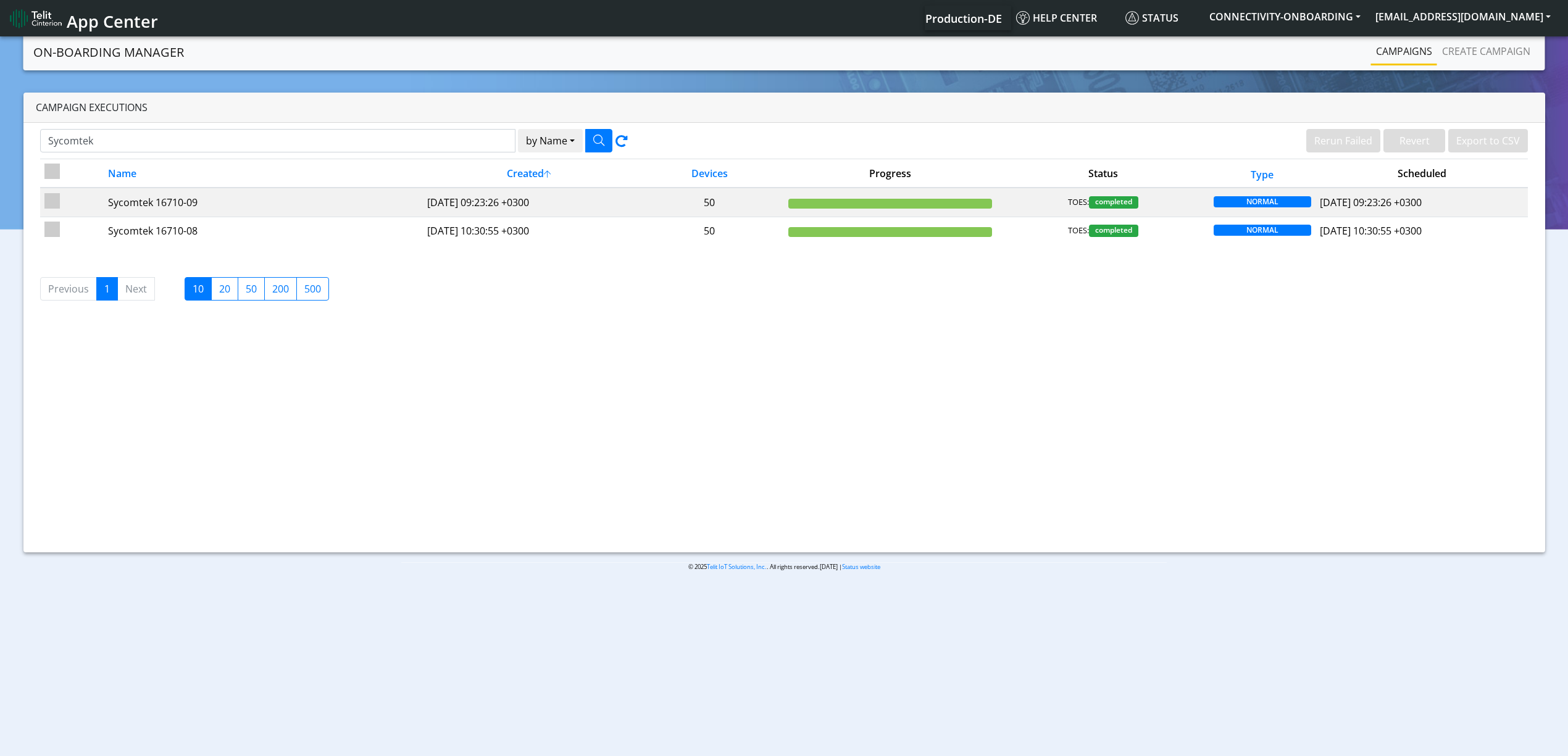
drag, startPoint x: 553, startPoint y: 425, endPoint x: 462, endPoint y: 356, distance: 114.2
click at [553, 425] on div "Sycomtek by Name Name Device Rerun Failed Revert Export to CSV Name Created Dev…" at bounding box center [784, 337] width 1521 height 430
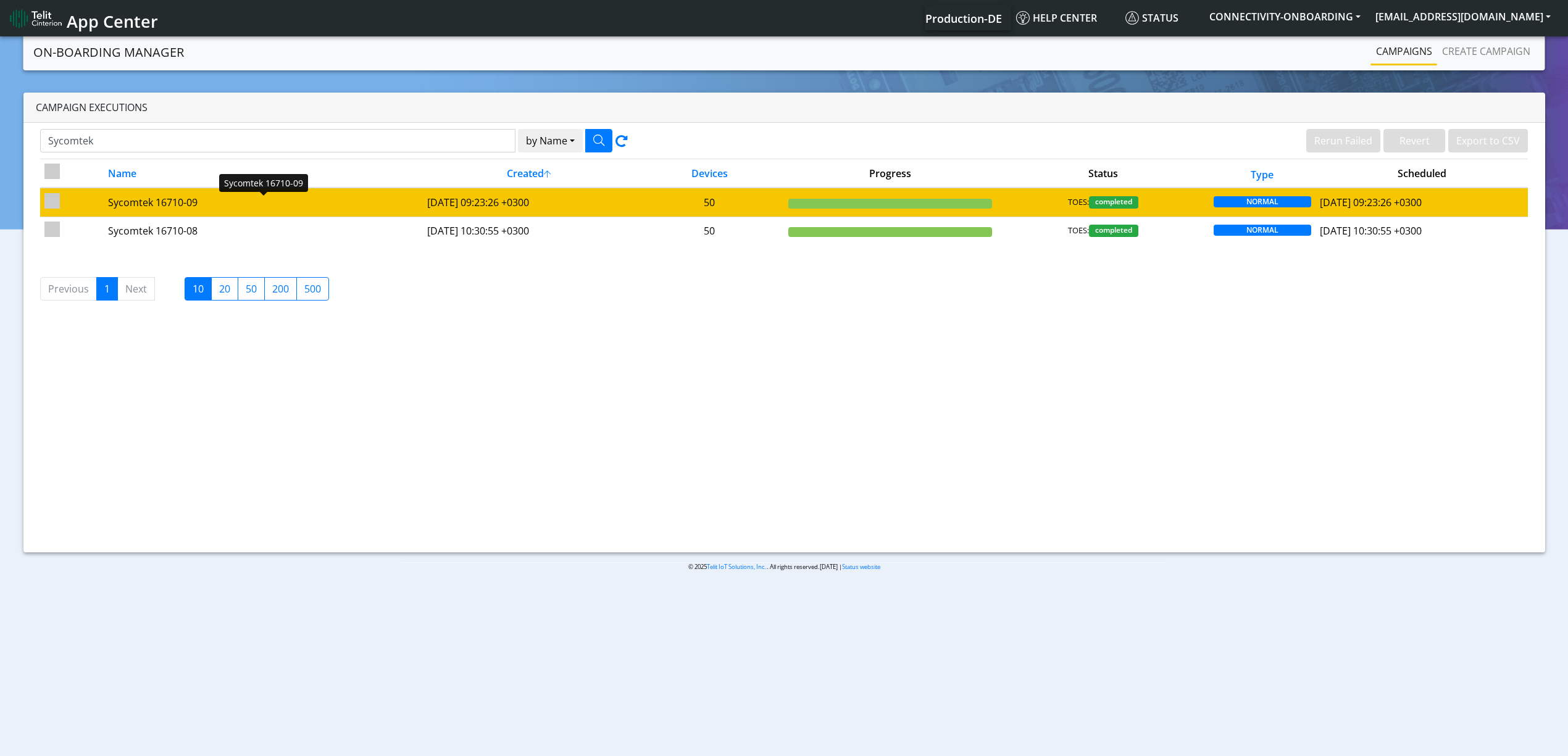
click at [220, 203] on div "Sycomtek 16710-09" at bounding box center [263, 203] width 310 height 15
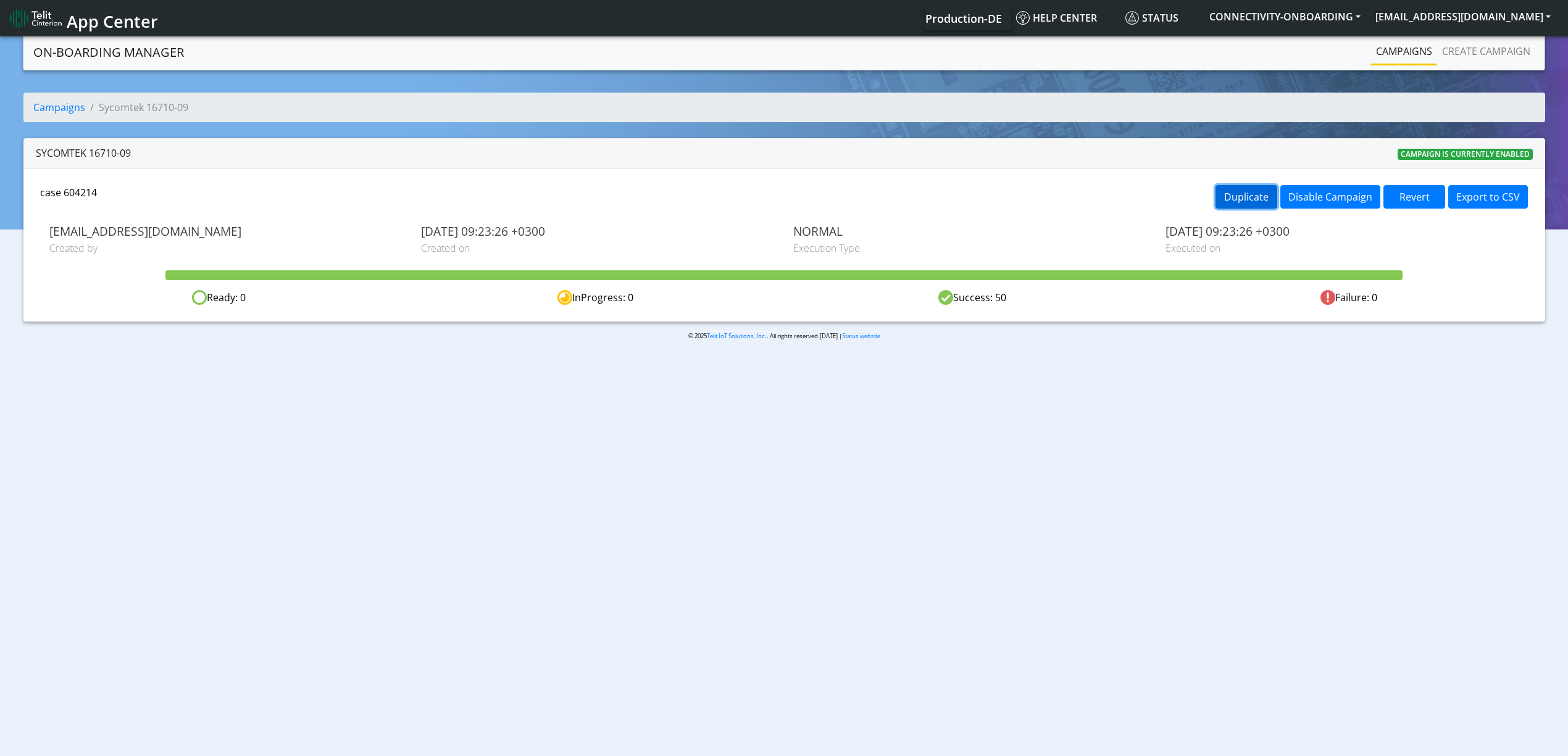
click at [1265, 196] on button "Duplicate" at bounding box center [1246, 197] width 62 height 24
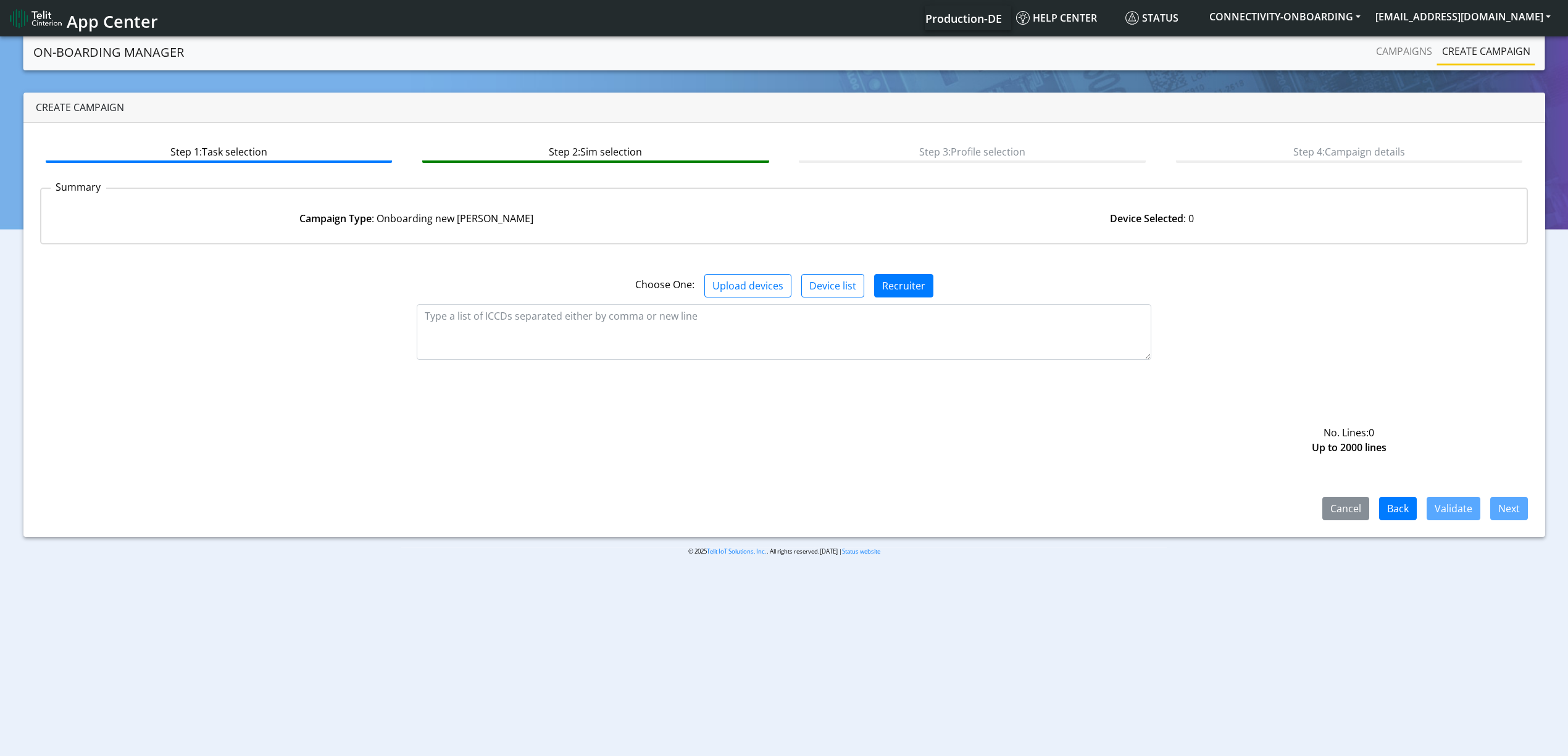
click at [581, 286] on div "Choose One: Upload devices Device list Recruiter" at bounding box center [784, 286] width 1507 height 24
click at [571, 309] on textarea at bounding box center [784, 332] width 735 height 56
paste textarea "89358151000030635729 89358151000030635737 89358151000030635745 8935815100003063…"
type textarea "89358151000030635729 89358151000030635737 89358151000030635745 8935815100003063…"
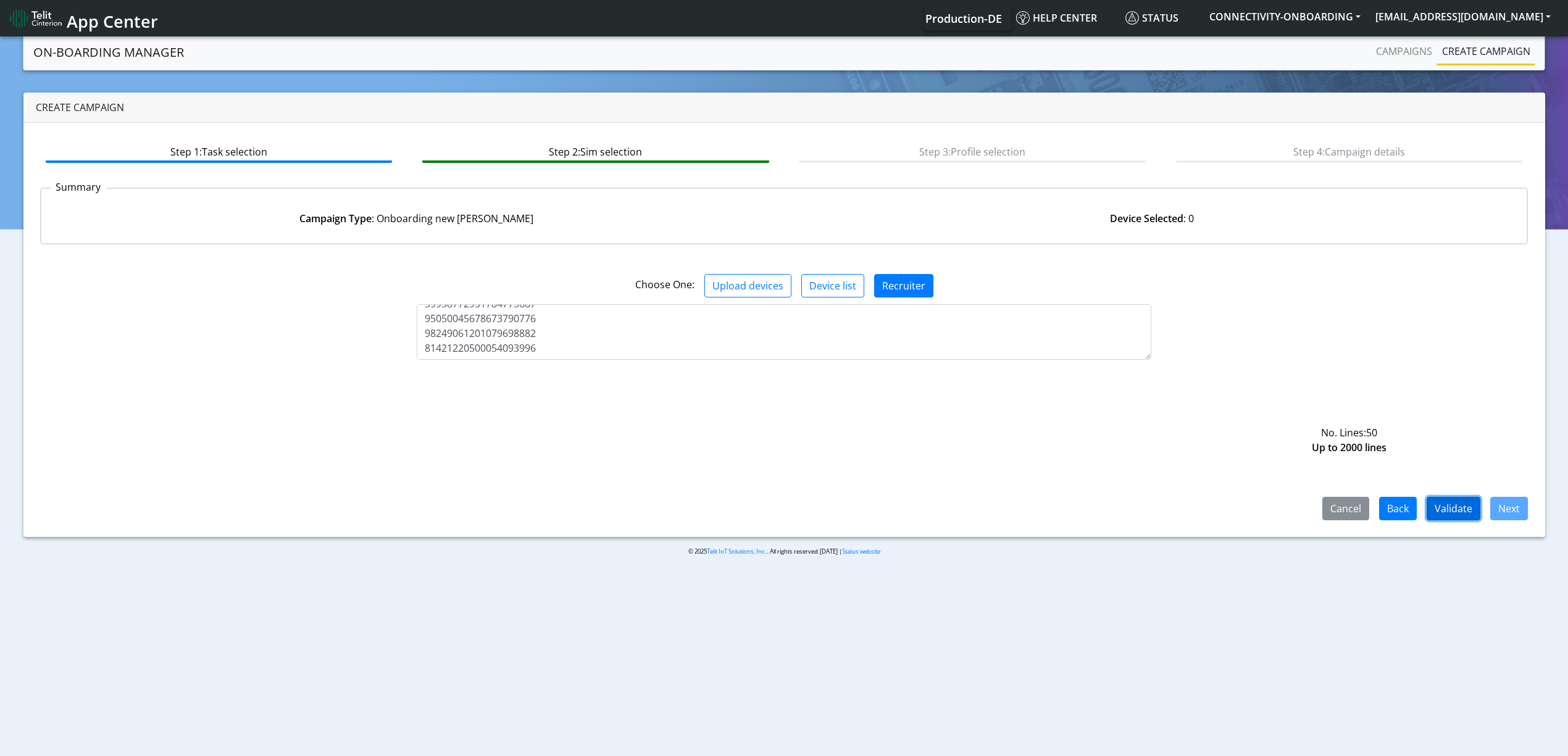
click at [1464, 519] on button "Validate" at bounding box center [1453, 509] width 54 height 24
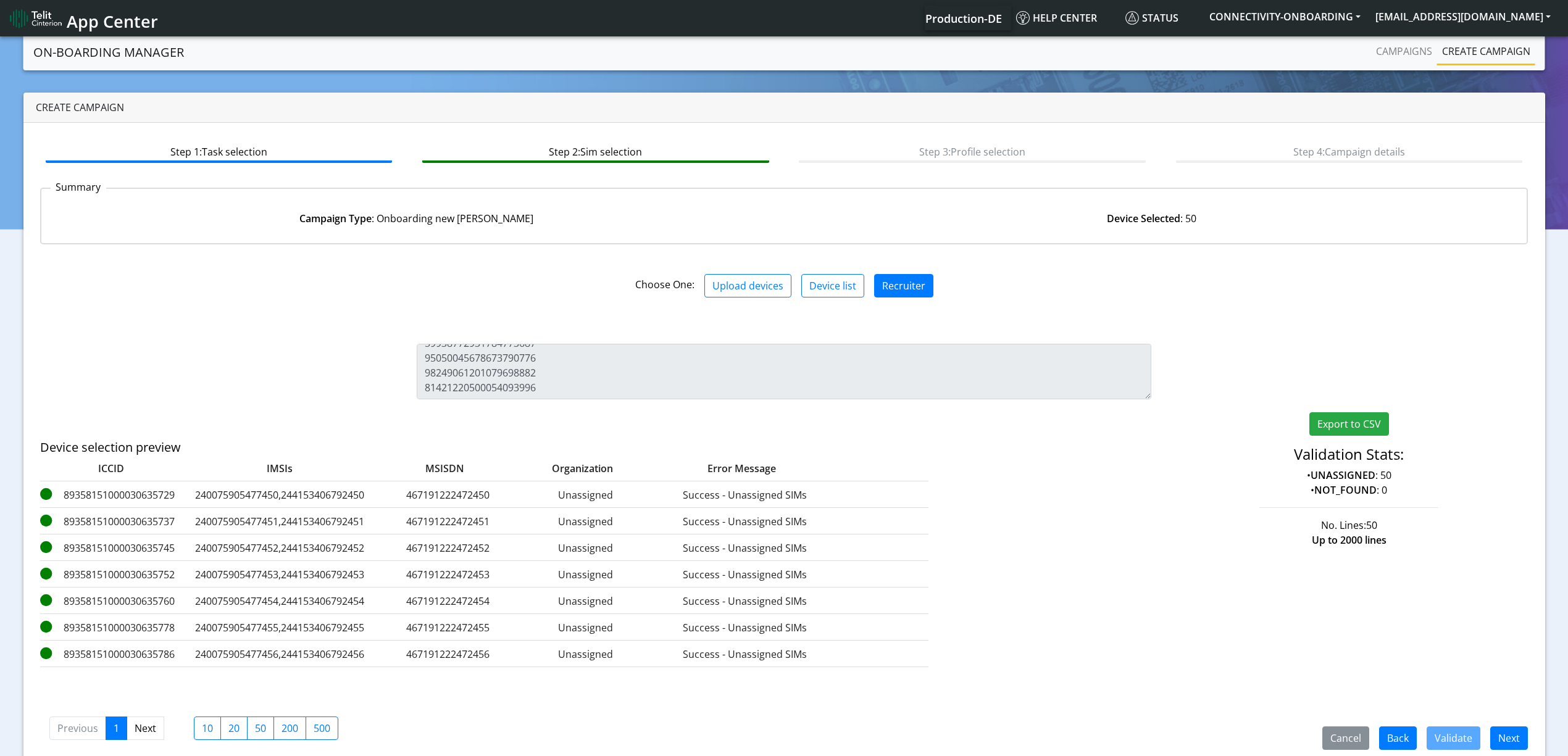
click at [1514, 722] on div "Cancel Back Validate Next Previous 1 Next 10 20 50 200 500" at bounding box center [784, 727] width 1488 height 46
click at [1517, 730] on button "Next" at bounding box center [1509, 739] width 37 height 24
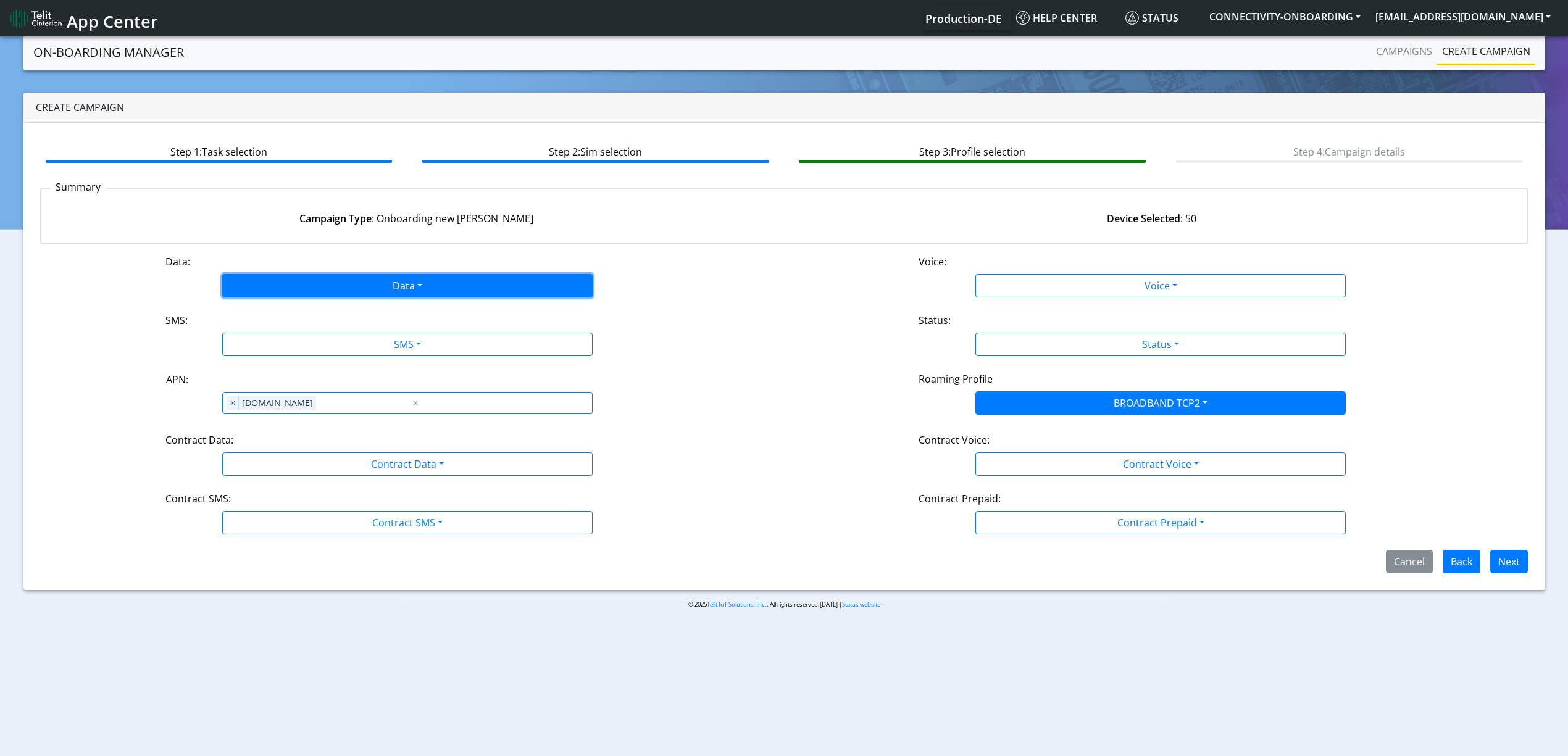
click at [331, 286] on button "Data" at bounding box center [407, 286] width 370 height 24
click at [304, 333] on button "Enabled" at bounding box center [407, 335] width 369 height 20
click at [309, 348] on button "SMS" at bounding box center [407, 344] width 370 height 24
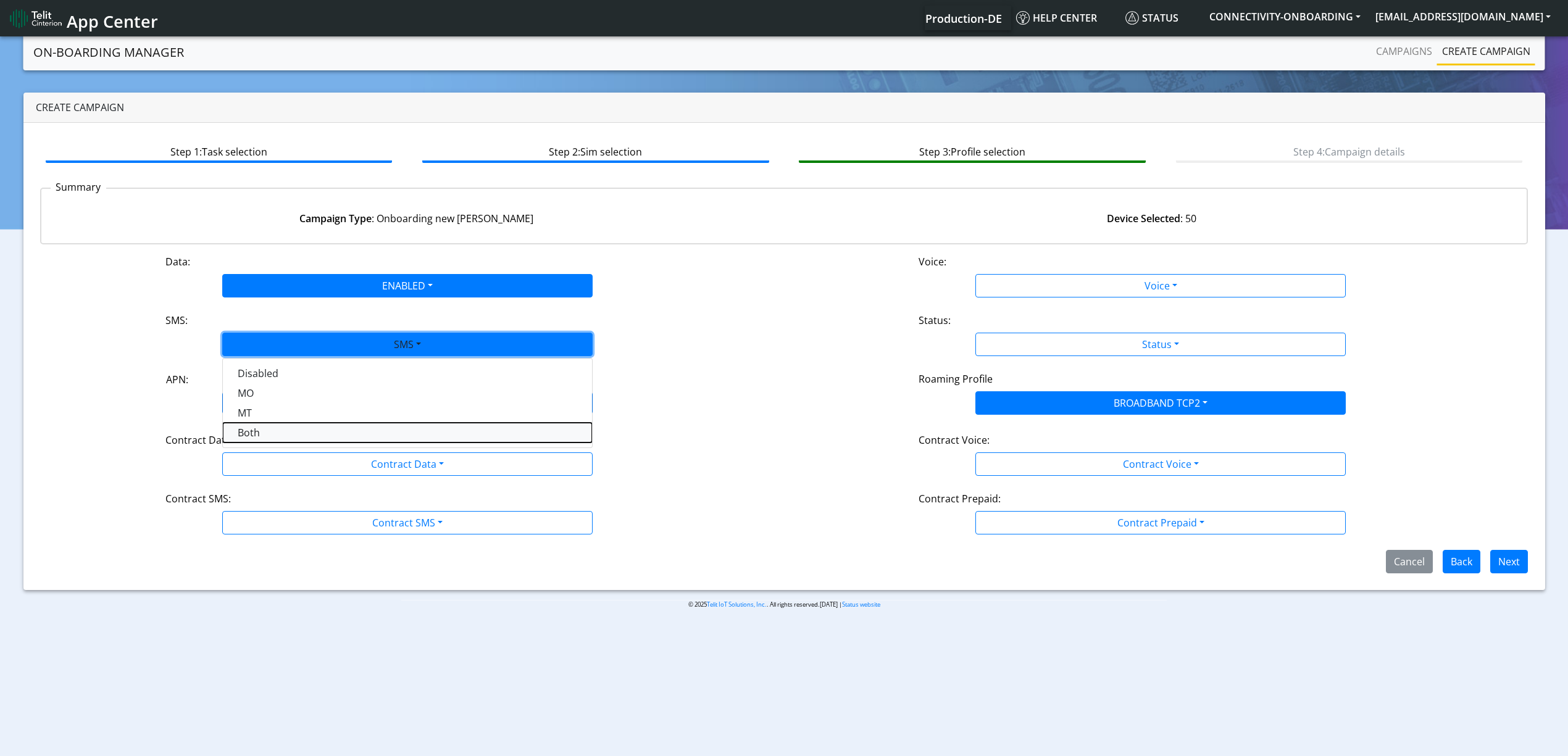
click at [297, 430] on button "Both" at bounding box center [407, 433] width 369 height 20
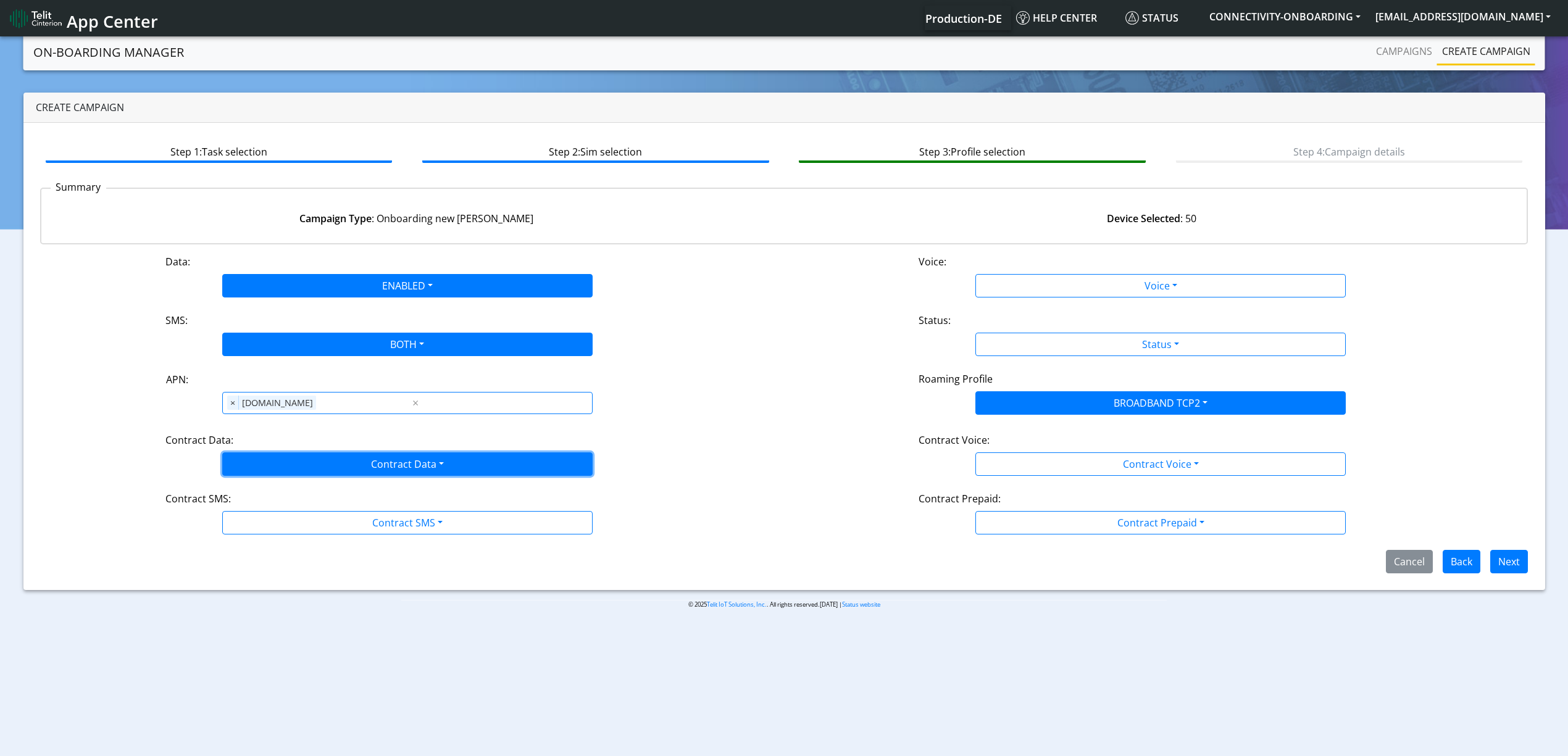
click at [301, 462] on button "Contract Data" at bounding box center [407, 464] width 370 height 24
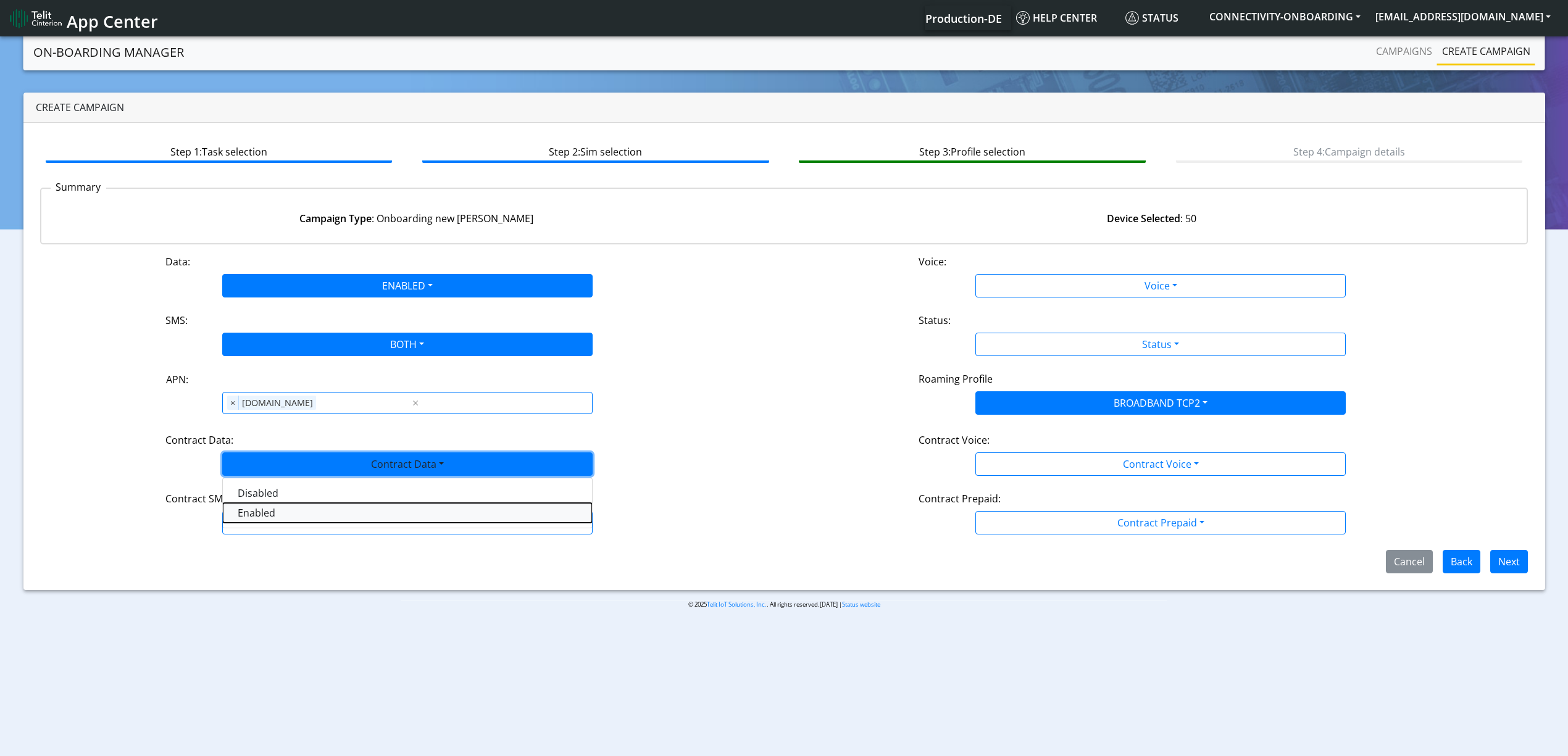
click at [283, 512] on Dataenabled-dropdown "Enabled" at bounding box center [407, 513] width 369 height 20
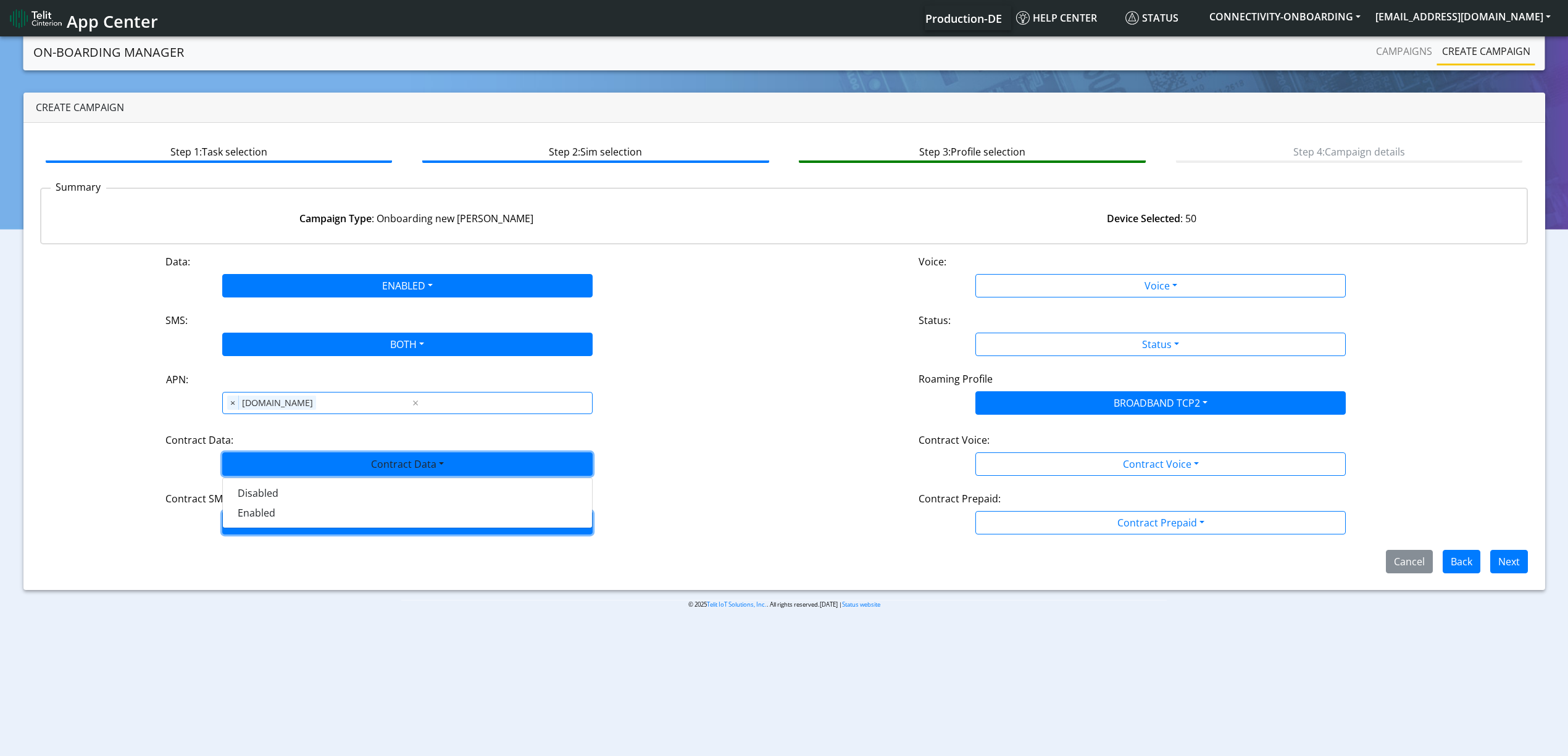
click at [296, 531] on button "Contract SMS" at bounding box center [407, 523] width 370 height 24
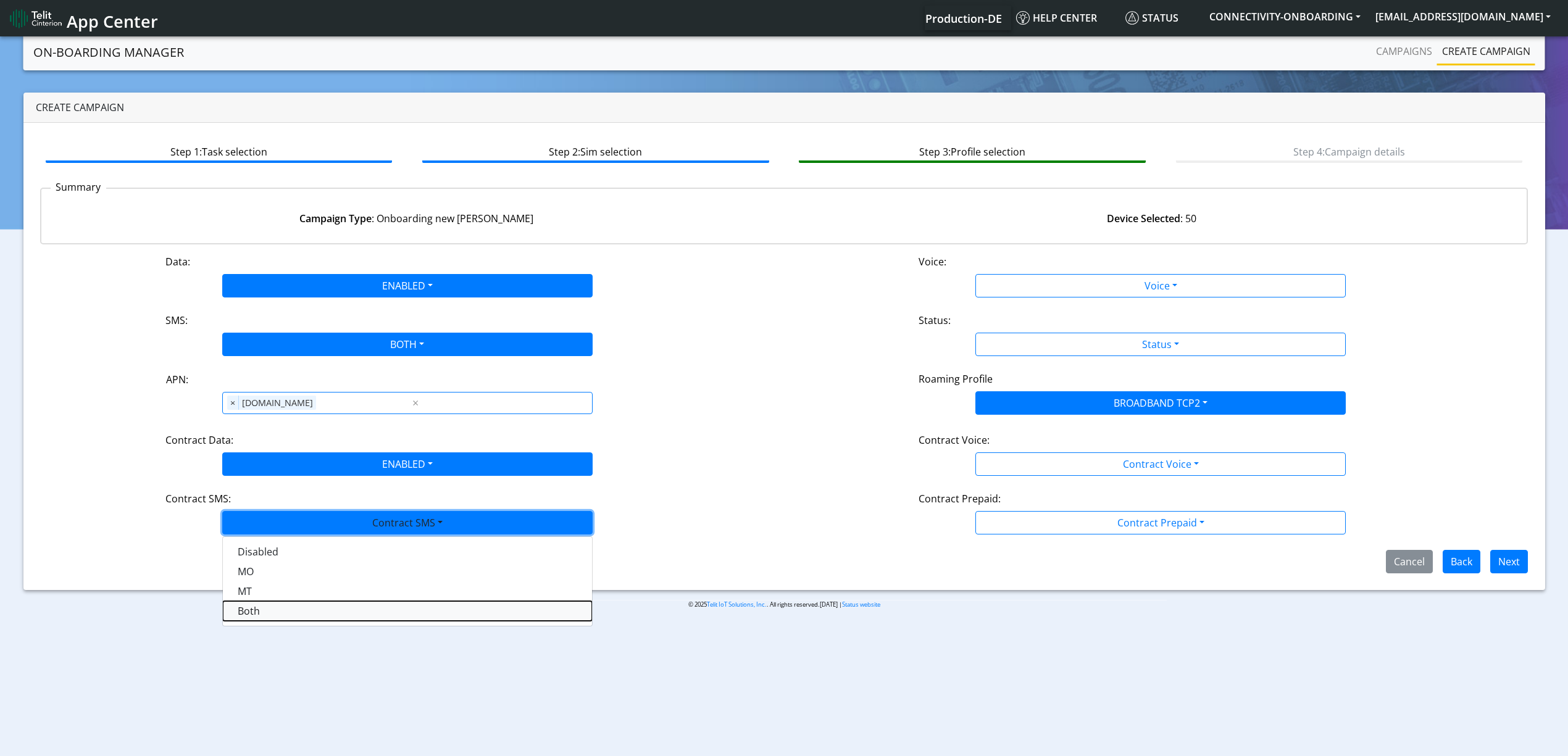
click at [279, 608] on SMSboth-dropdown "Both" at bounding box center [407, 611] width 369 height 20
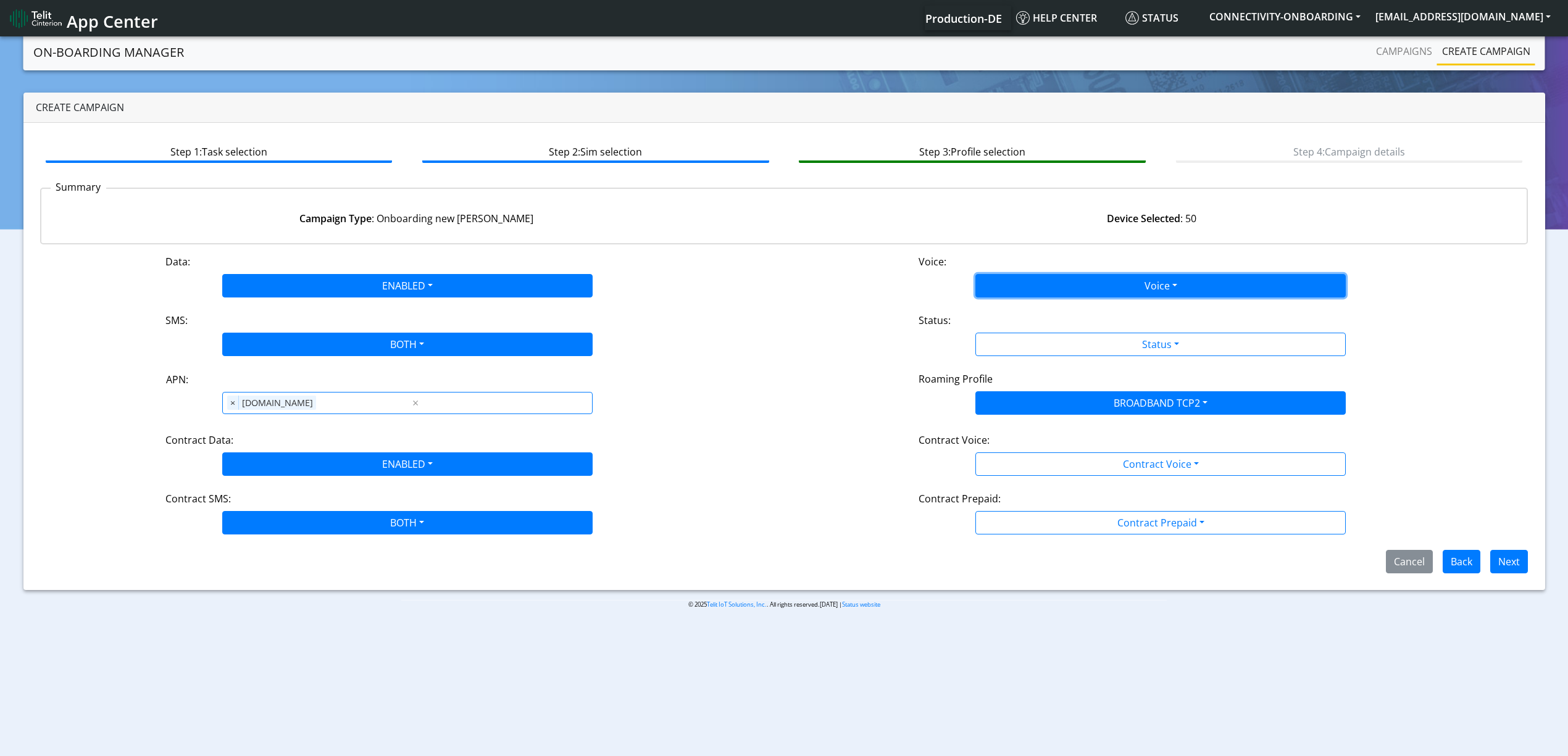
click at [1031, 277] on button "Voice" at bounding box center [1161, 286] width 370 height 24
click at [1030, 291] on button "Voice" at bounding box center [1161, 286] width 370 height 24
click at [1030, 298] on div "Data: ENABLED Disabled Enabled Voice: Voice Disabled Enabled SMS: BOTH Disabled…" at bounding box center [784, 414] width 1488 height 319
click at [1028, 292] on button "Voice" at bounding box center [1161, 286] width 370 height 24
click at [1028, 314] on button "Disabled" at bounding box center [1161, 315] width 369 height 20
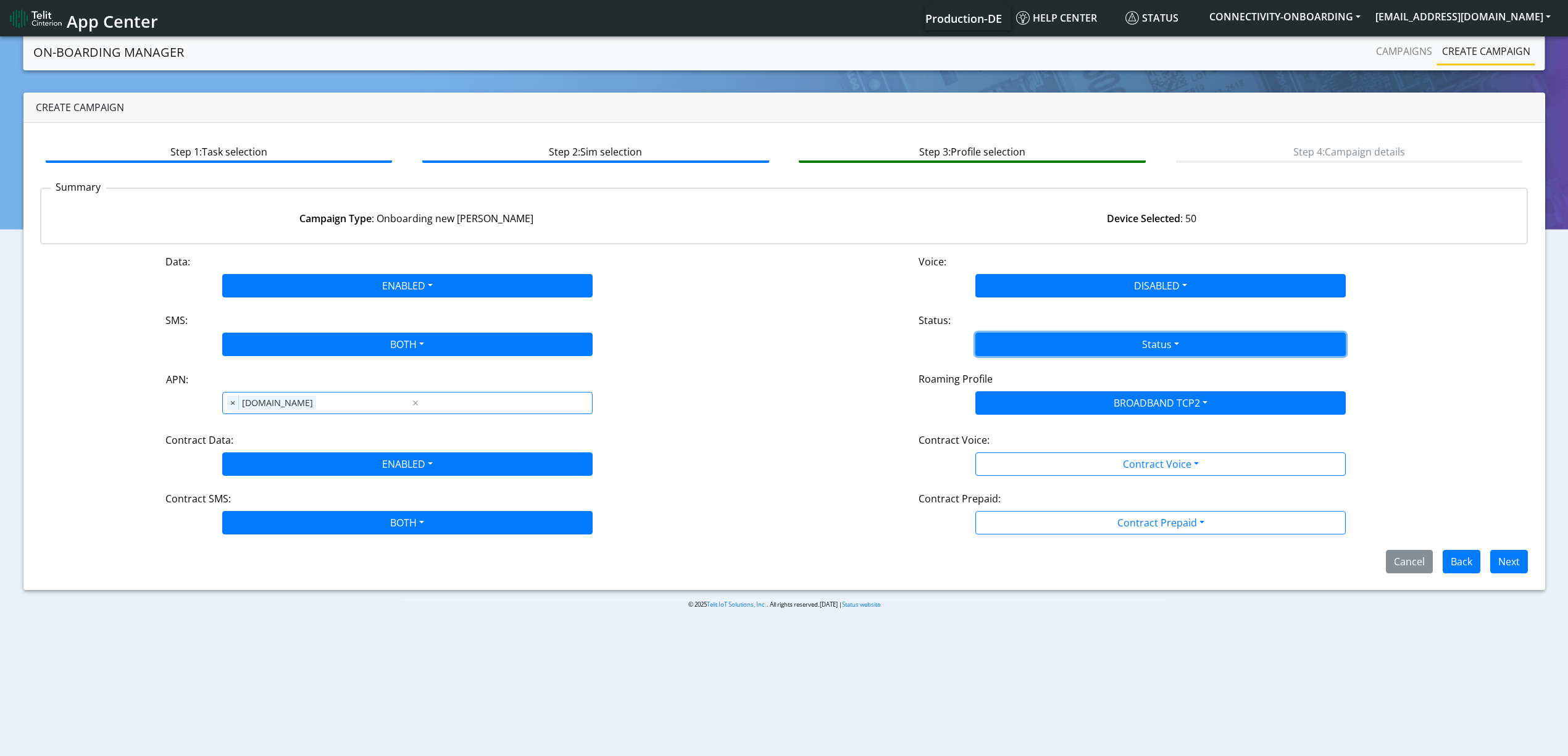
click at [1035, 338] on button "Status" at bounding box center [1161, 344] width 370 height 24
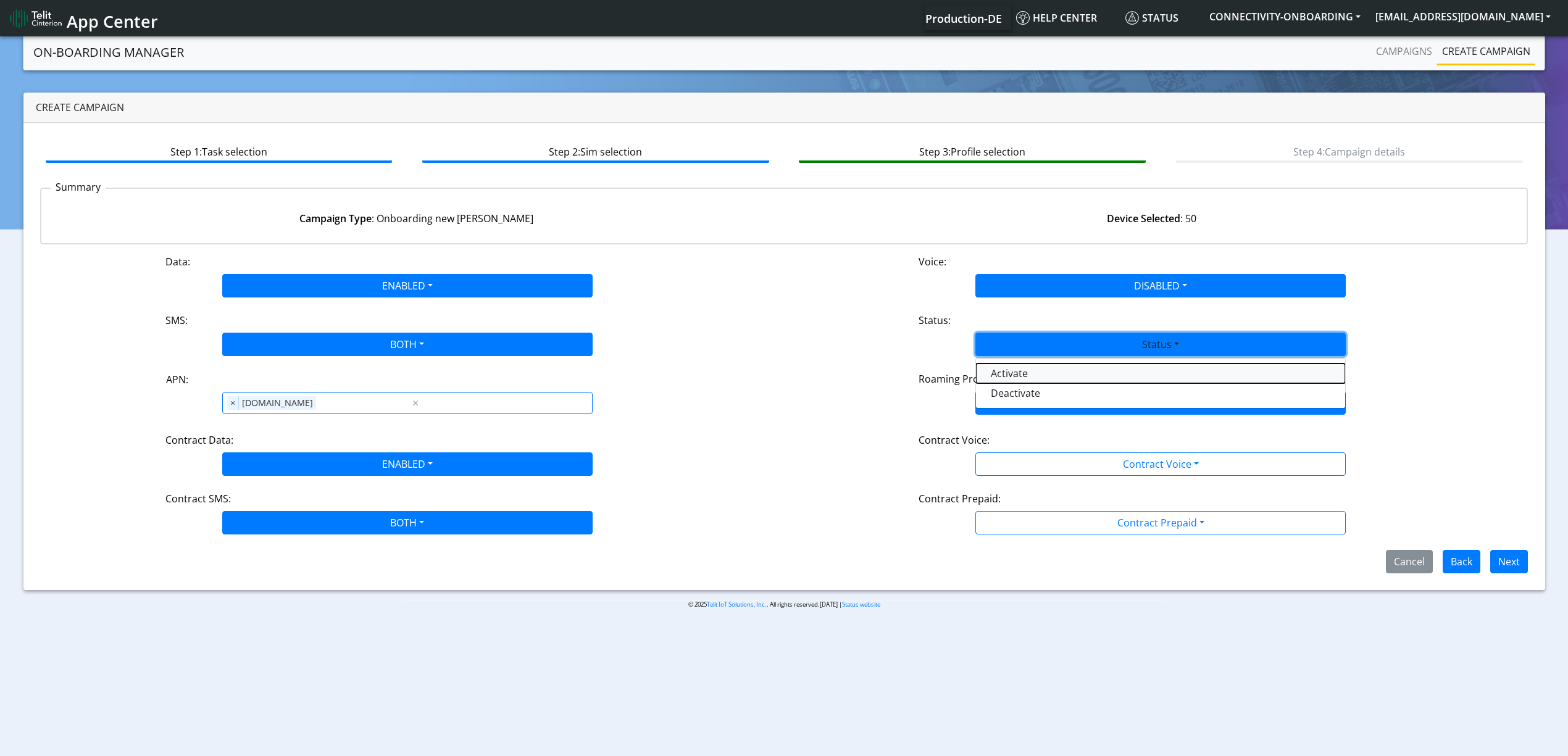
click at [1020, 367] on button "Activate" at bounding box center [1161, 374] width 369 height 20
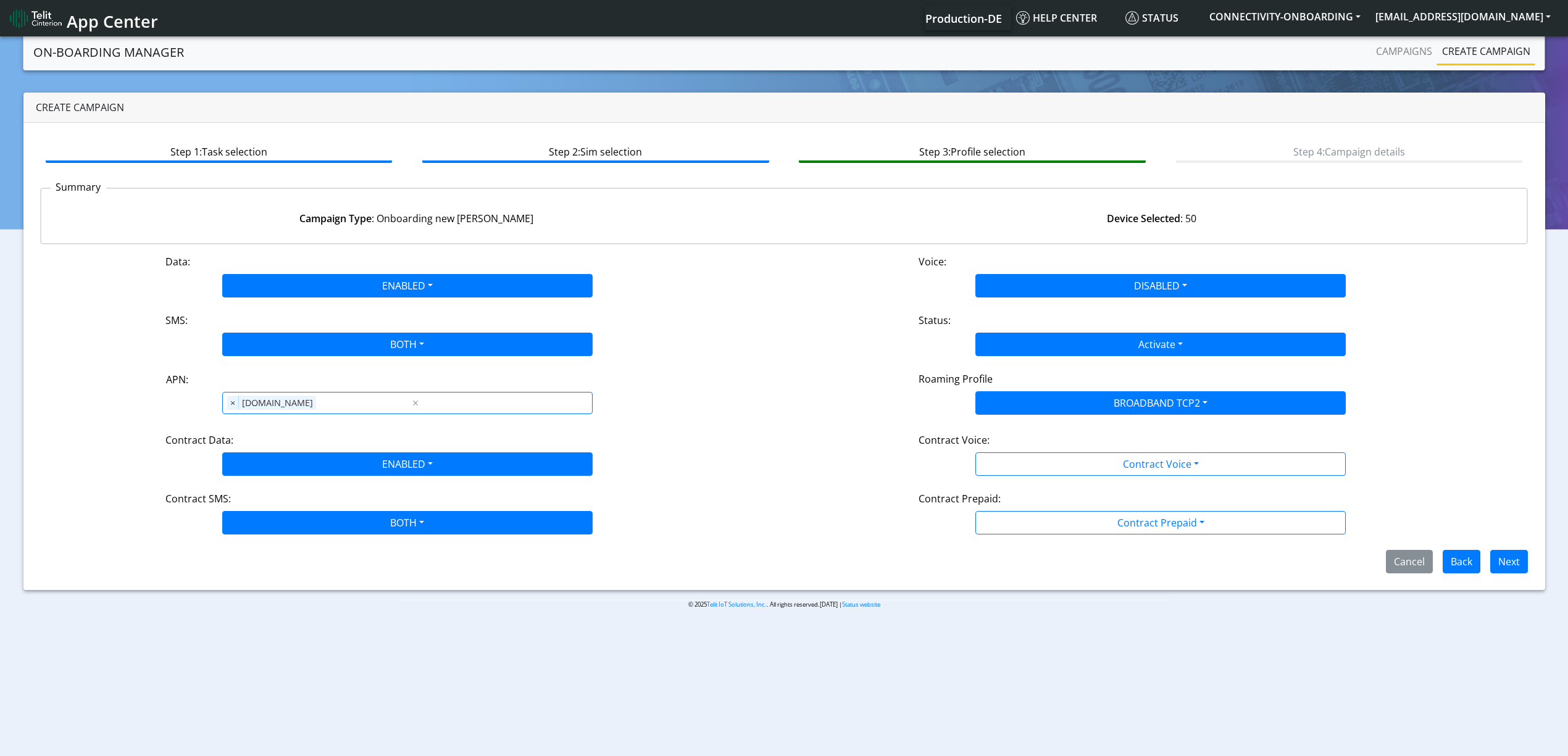
click at [1028, 450] on div "Contract Voice:" at bounding box center [1161, 443] width 503 height 20
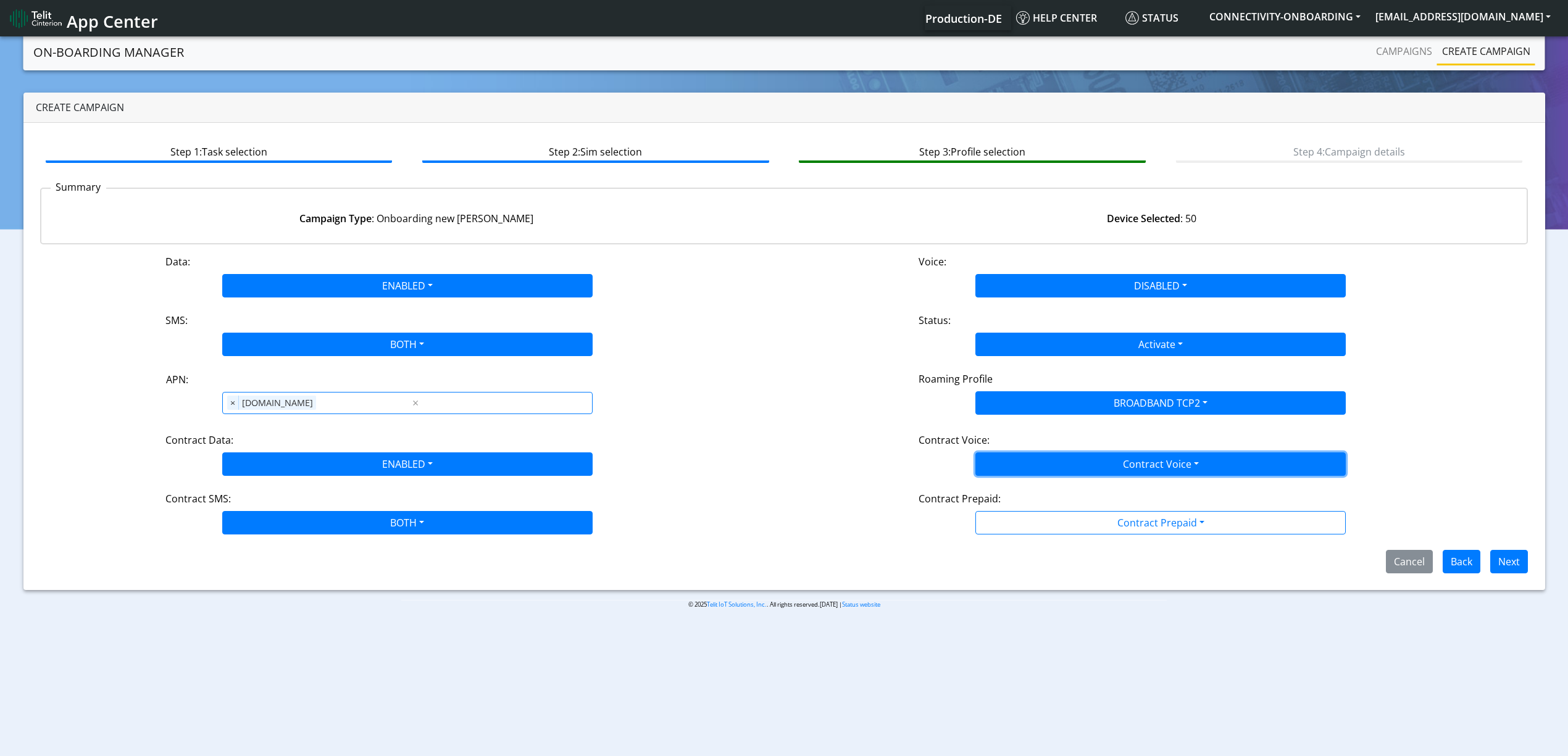
click at [1026, 469] on button "Contract Voice" at bounding box center [1161, 464] width 370 height 24
click at [1010, 493] on Voicedisabled-dropdown "Disabled" at bounding box center [1161, 493] width 369 height 20
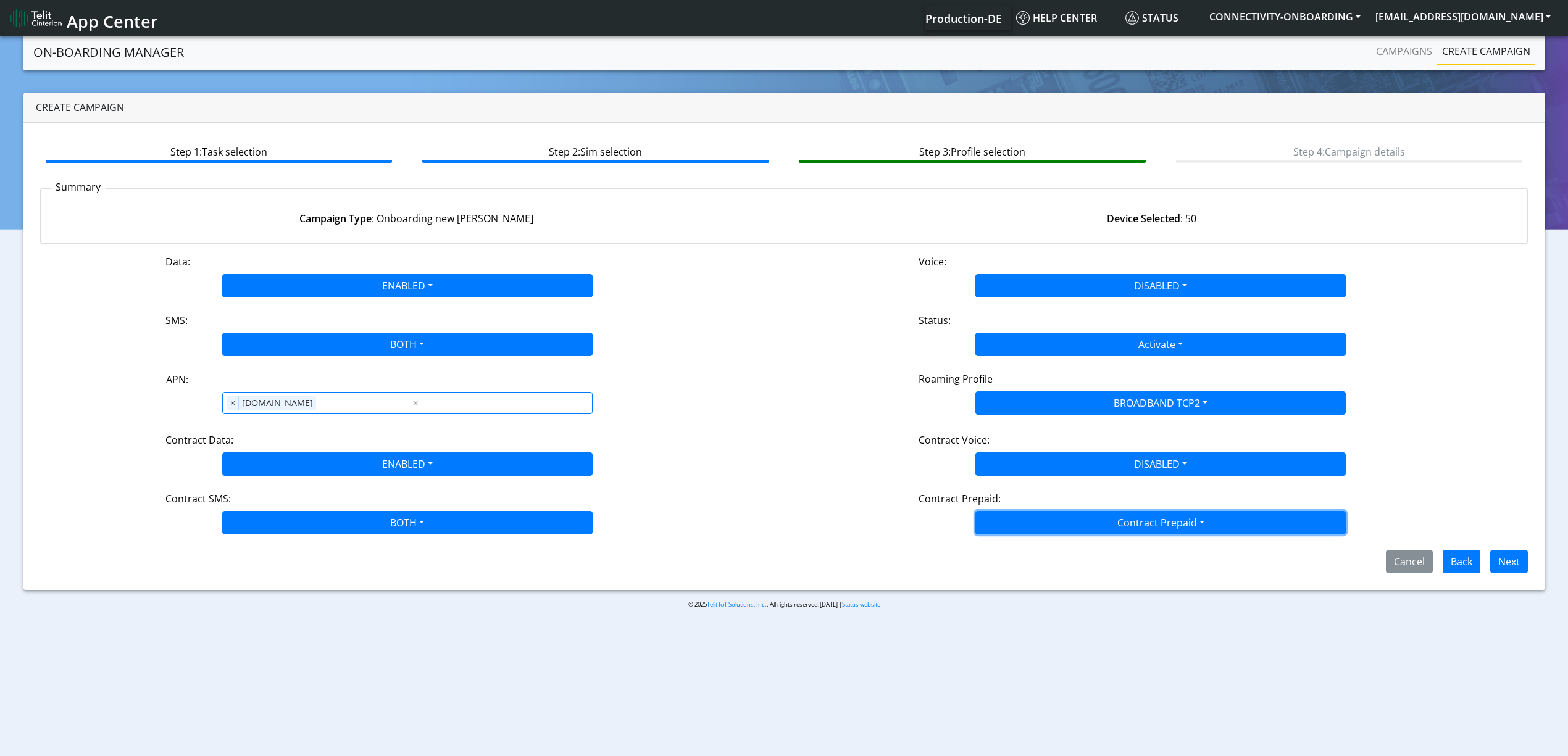
click at [1010, 531] on button "Contract Prepaid" at bounding box center [1161, 523] width 370 height 24
click at [1022, 563] on Prepaidnotprepaid-dropdown "No" at bounding box center [1161, 572] width 369 height 20
click at [1508, 568] on button "Next" at bounding box center [1509, 562] width 37 height 24
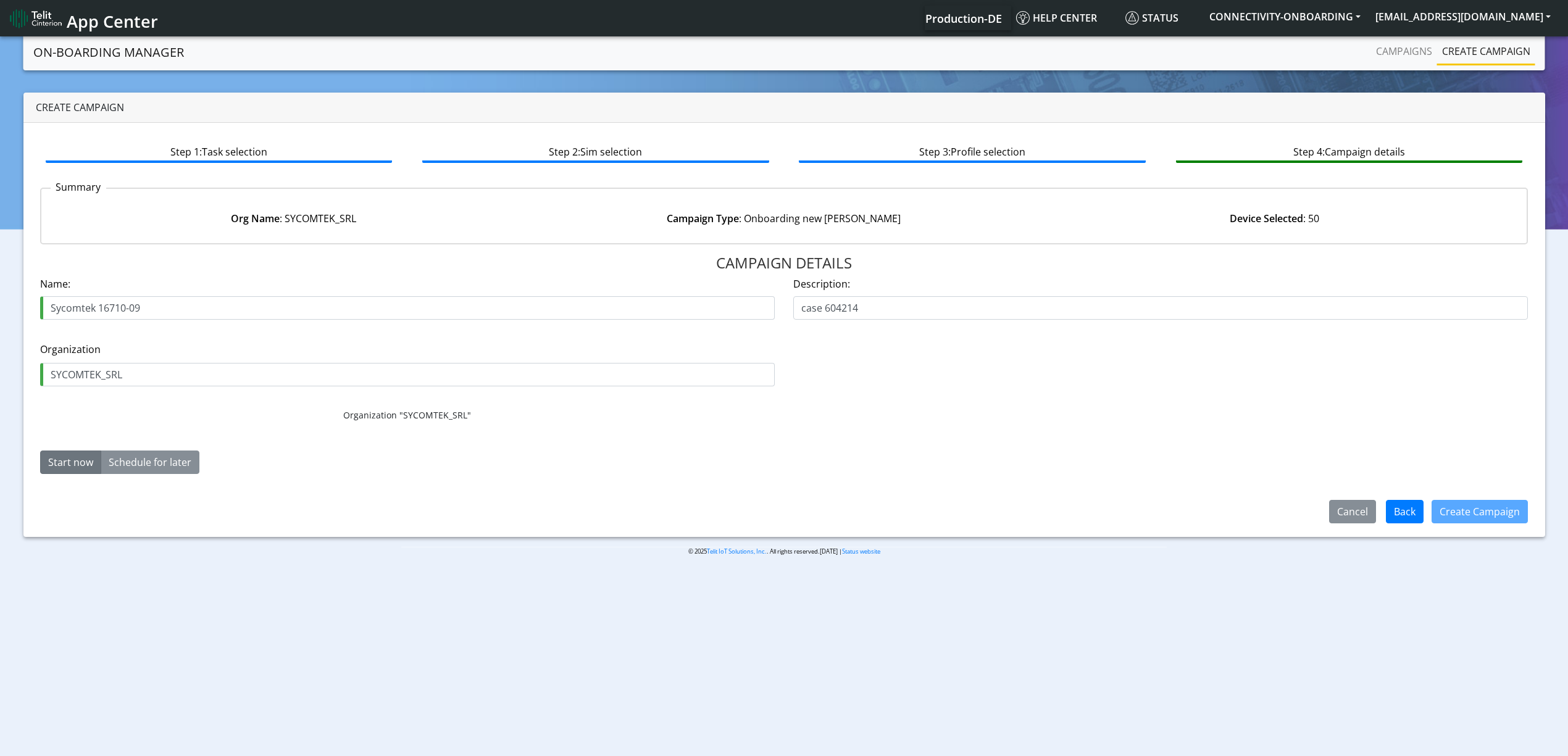
click at [141, 305] on input "Sycomtek 16710-09" at bounding box center [407, 308] width 735 height 24
drag, startPoint x: 129, startPoint y: 305, endPoint x: 147, endPoint y: 305, distance: 18.0
click at [147, 305] on input "Sycomtek 16710-09" at bounding box center [407, 308] width 735 height 24
type input "Sycomtek 16710-10"
click at [1516, 525] on div "Create Campaign" at bounding box center [1479, 511] width 112 height 32
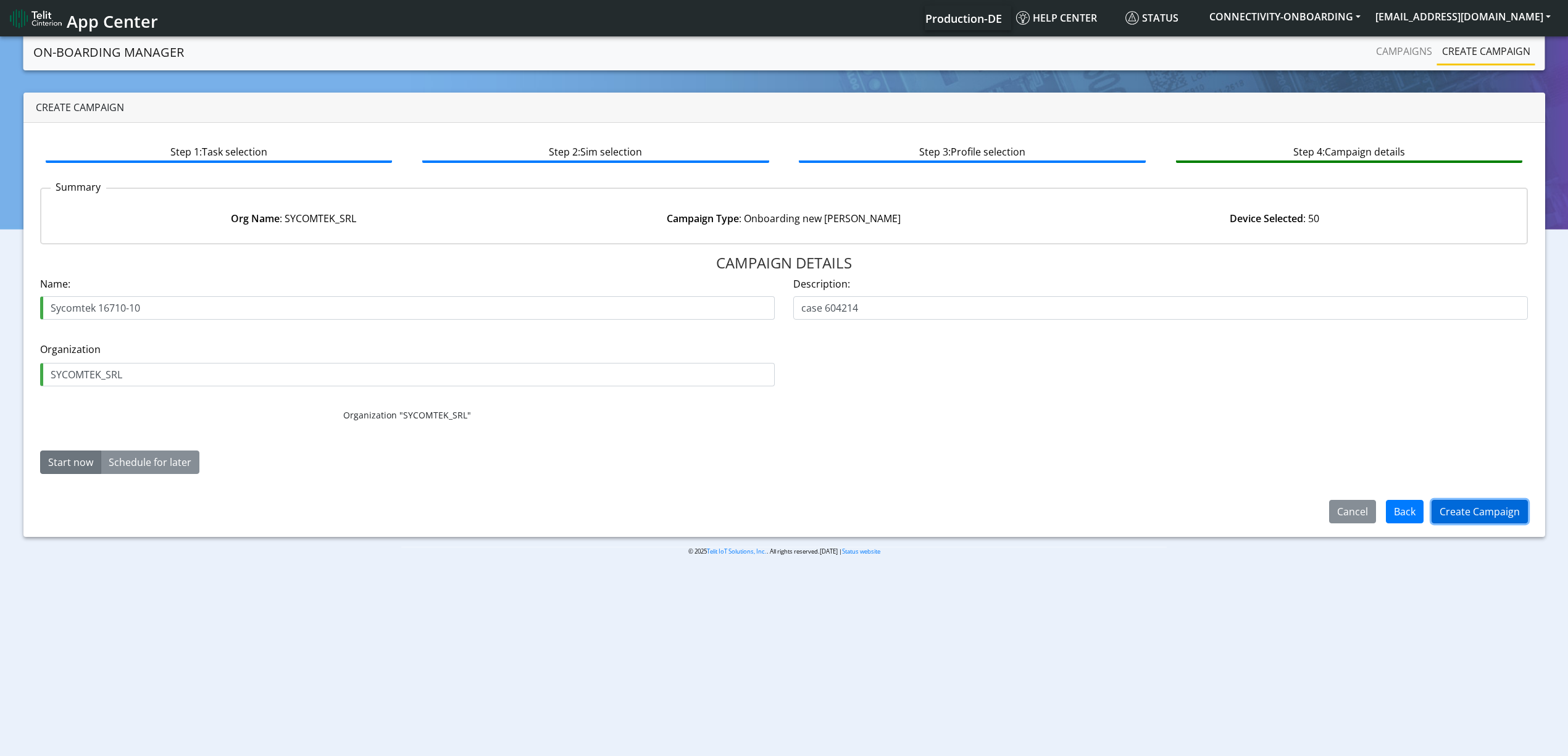
click at [1501, 507] on button "Create Campaign" at bounding box center [1479, 512] width 96 height 24
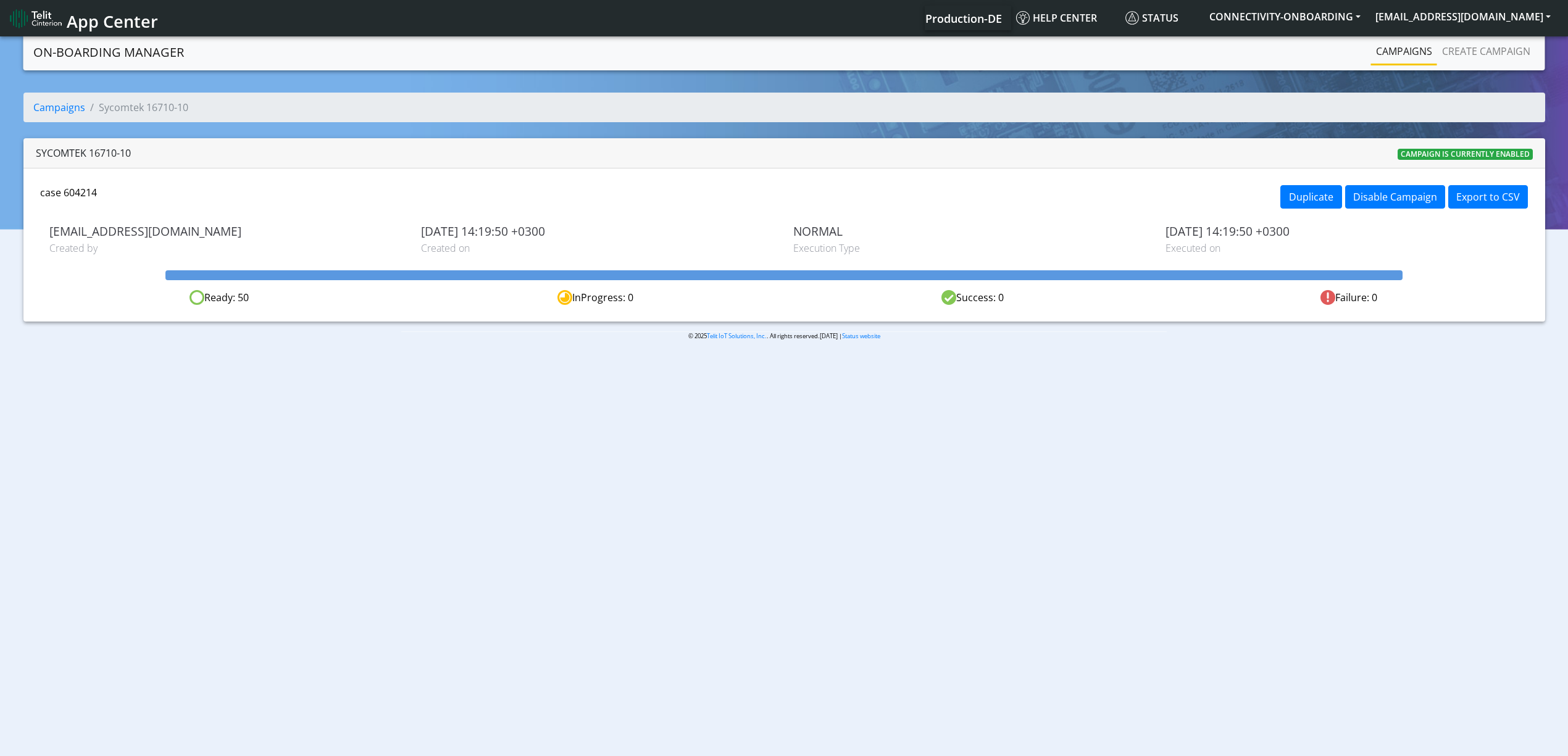
click at [1415, 60] on link "Campaigns" at bounding box center [1404, 51] width 66 height 25
